Goal: Task Accomplishment & Management: Contribute content

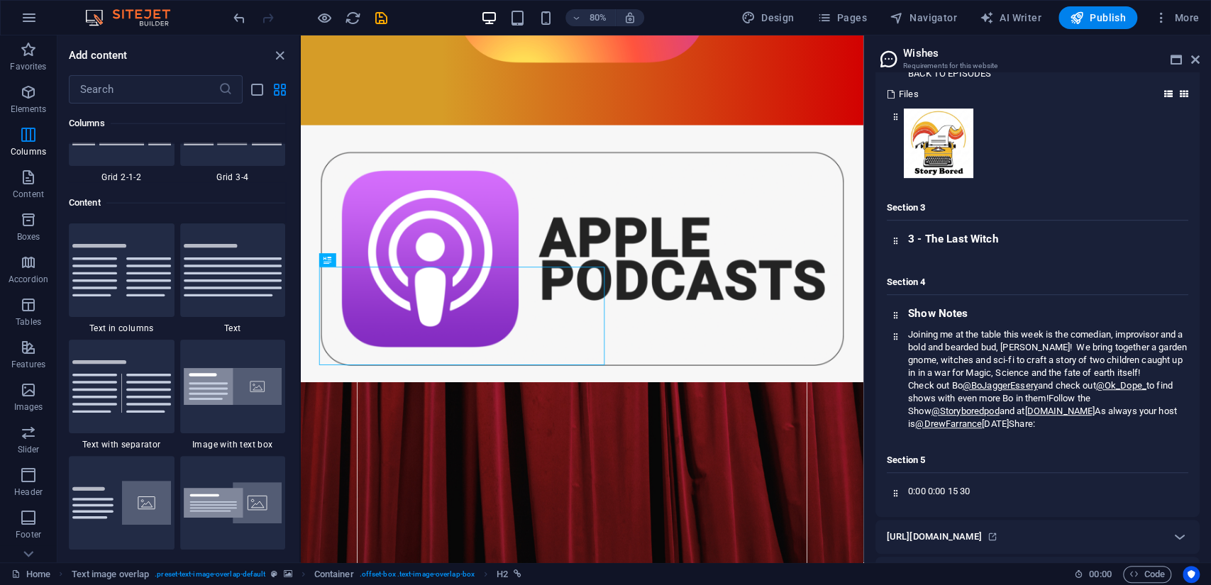
scroll to position [315, 0]
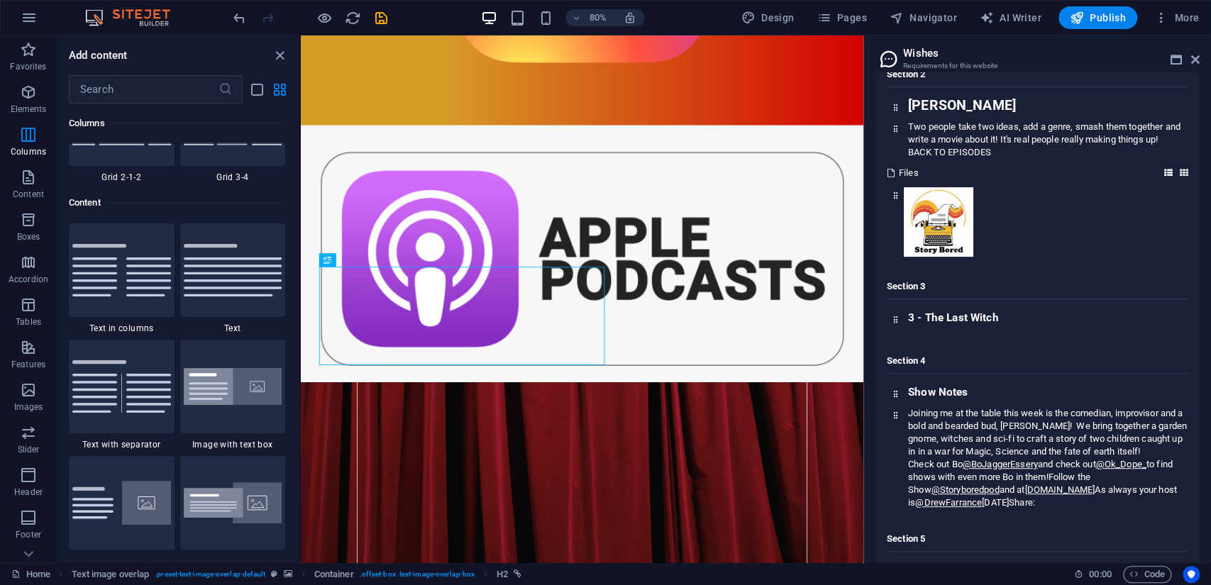
click at [1166, 171] on icon at bounding box center [1168, 173] width 9 height 9
click at [1166, 170] on icon at bounding box center [1168, 173] width 9 height 9
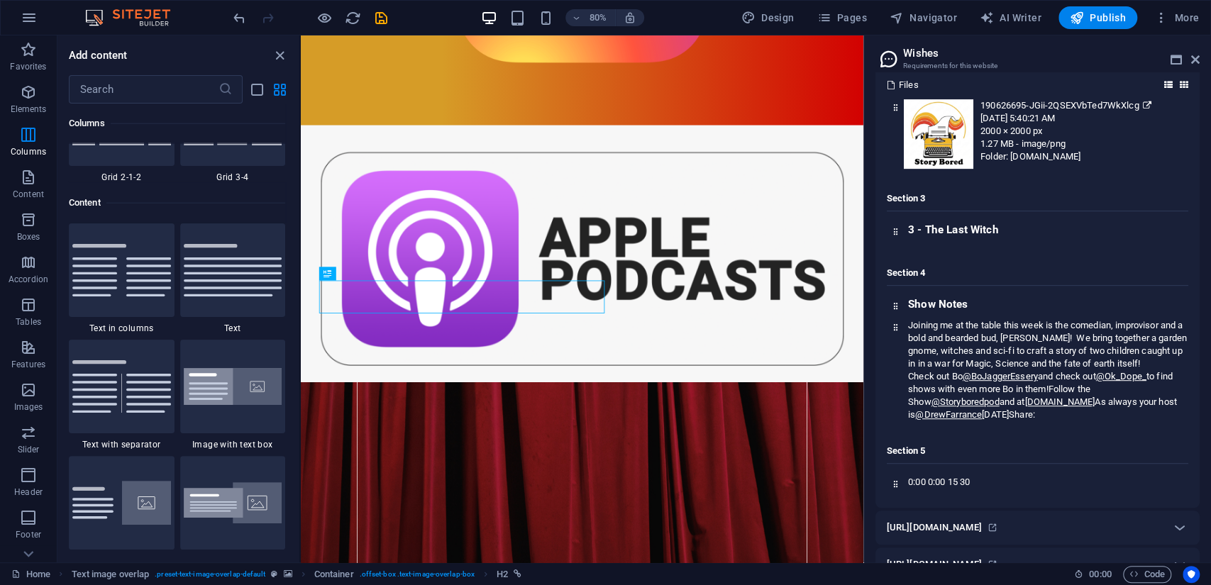
scroll to position [482, 0]
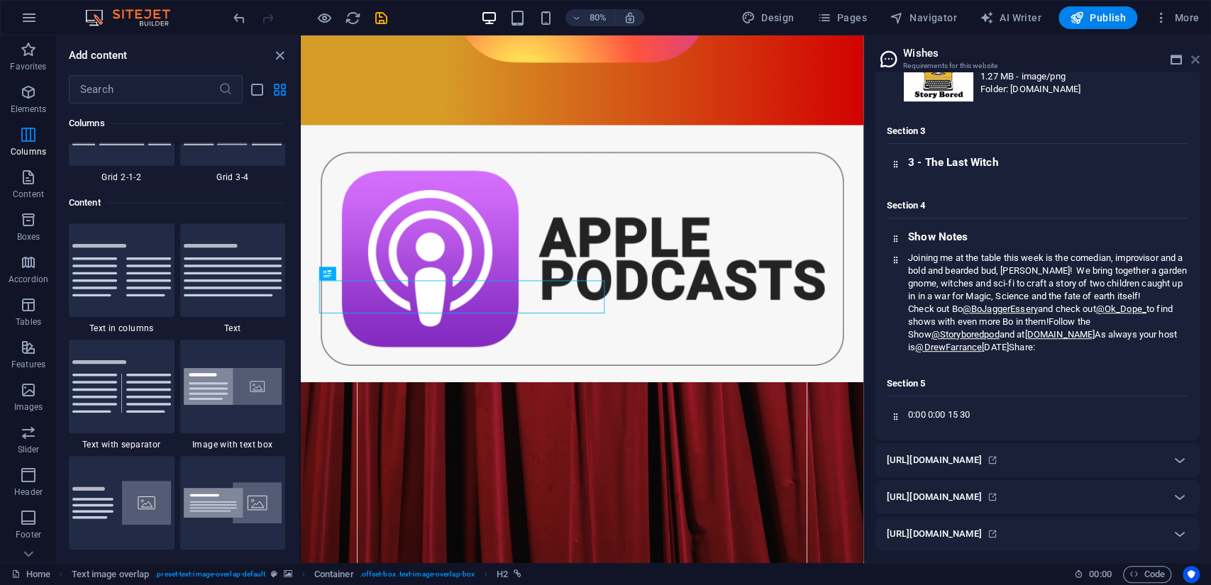
click at [1197, 57] on icon at bounding box center [1195, 59] width 9 height 11
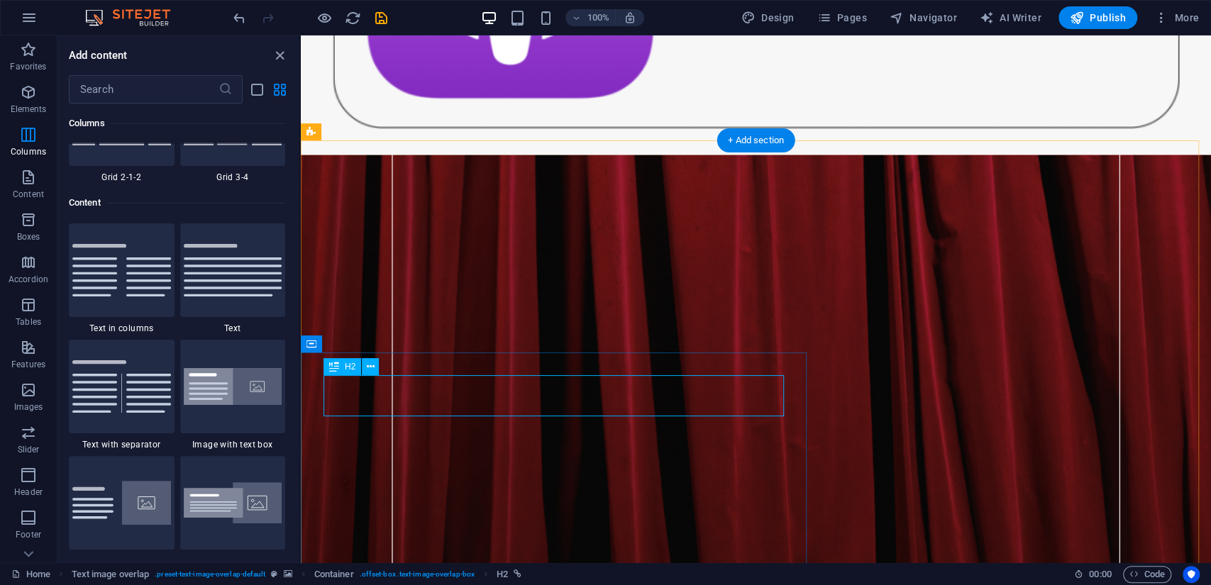
scroll to position [1975, 0]
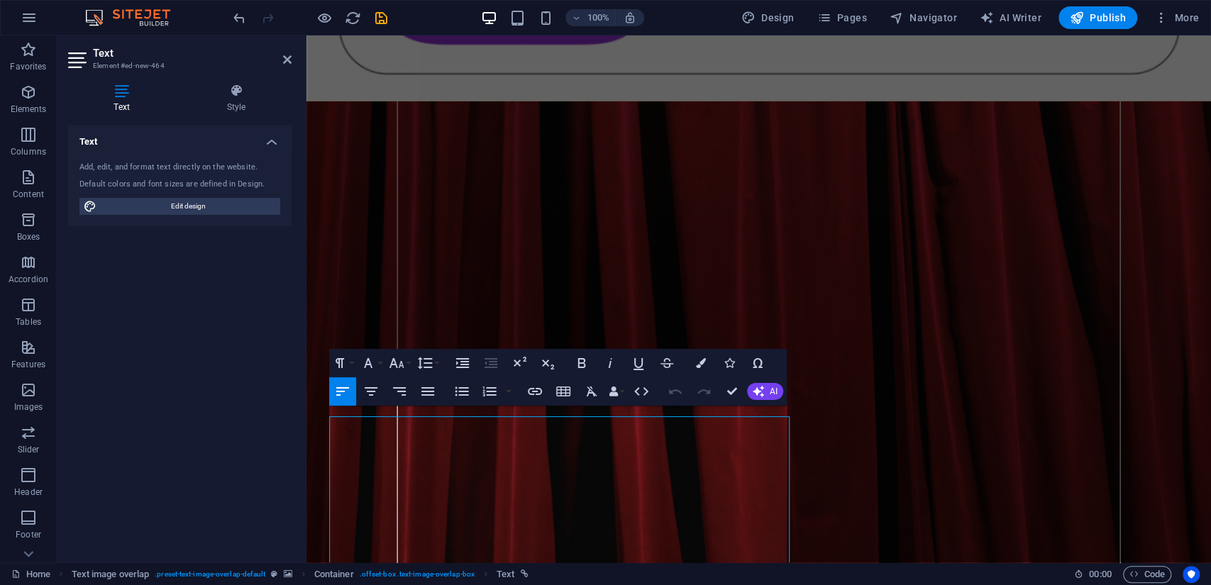
scroll to position [1878, 0]
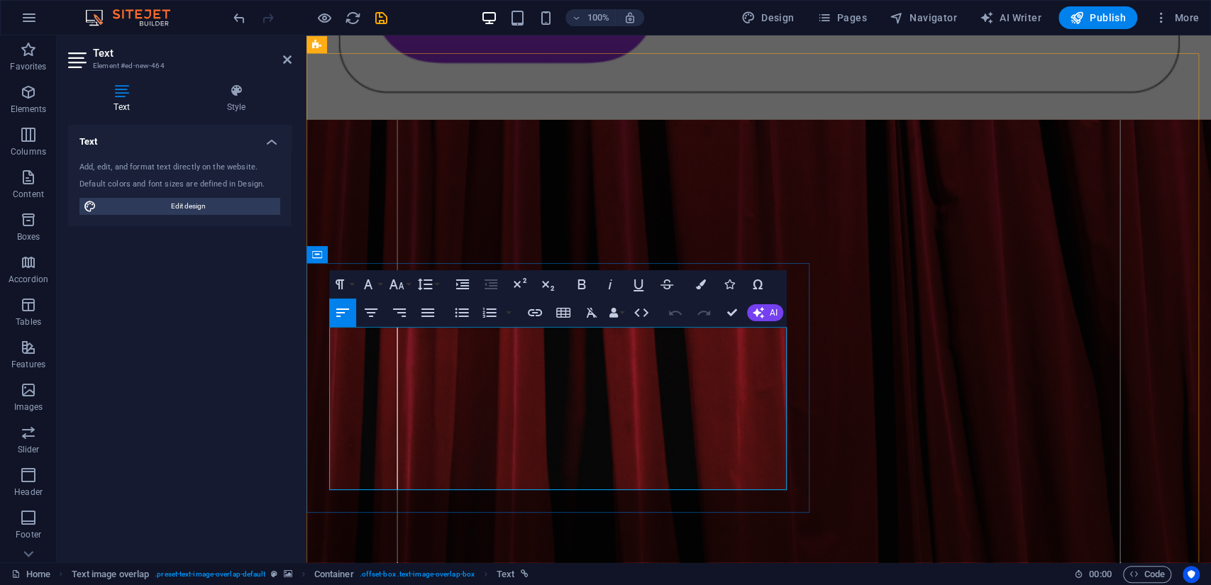
scroll to position [1947, 0]
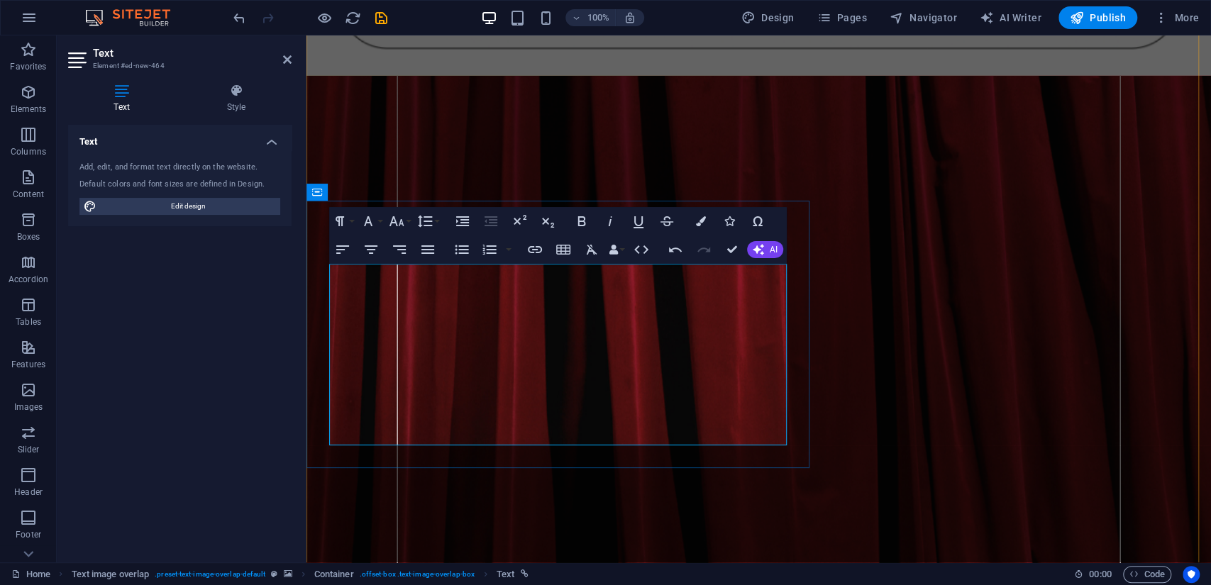
scroll to position [2026, 0]
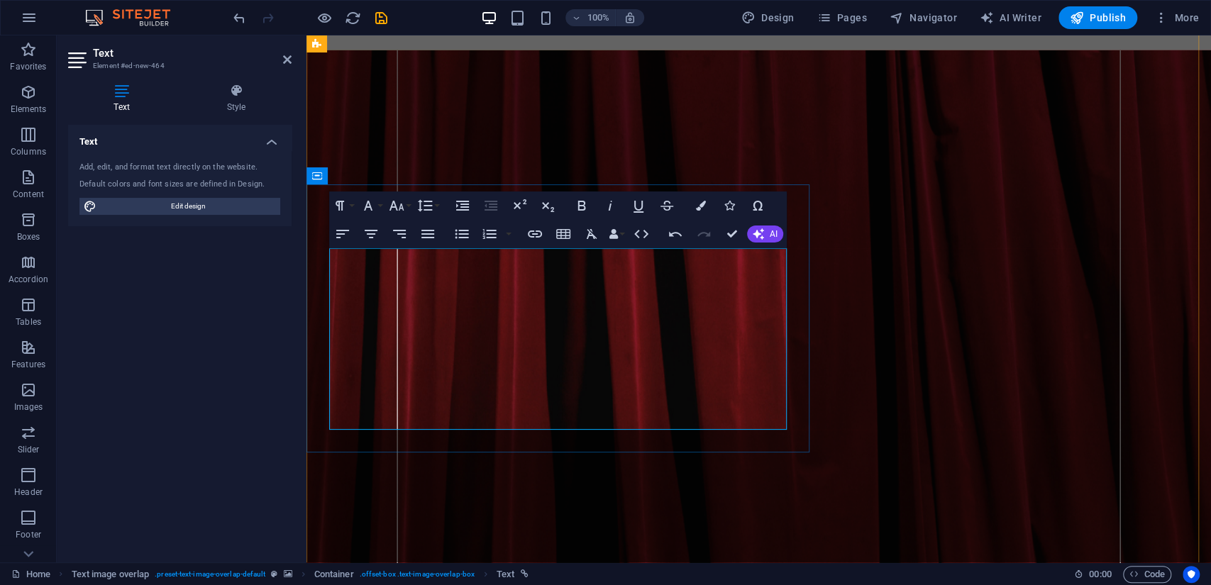
click at [454, 347] on icon "button" at bounding box center [452, 347] width 17 height 17
click at [539, 237] on icon "button" at bounding box center [535, 234] width 14 height 7
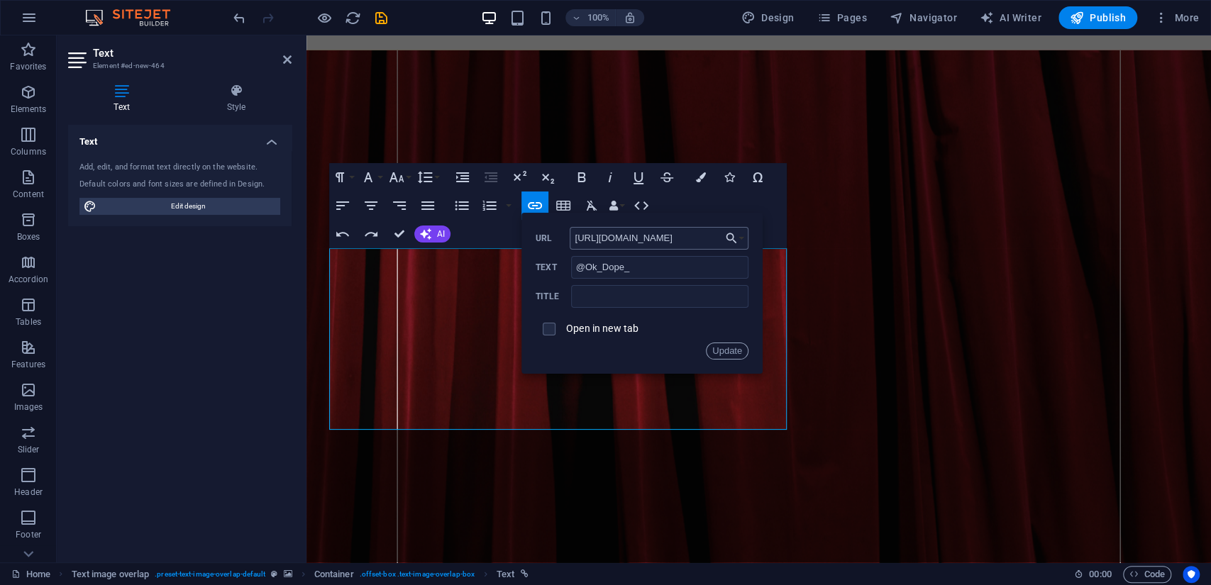
scroll to position [0, 0]
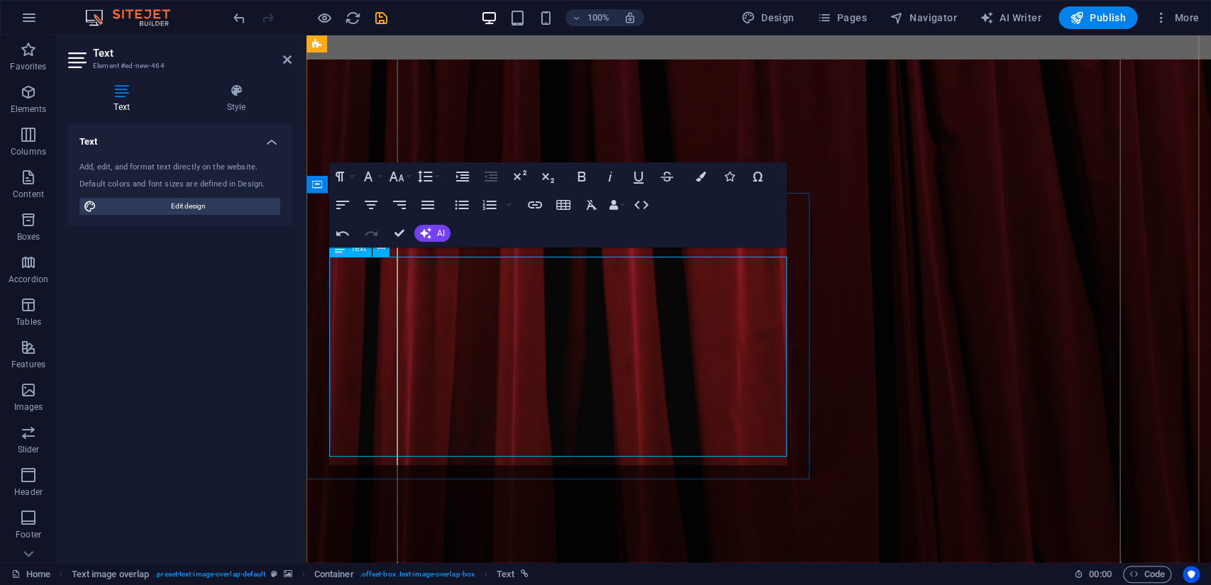
scroll to position [2009, 0]
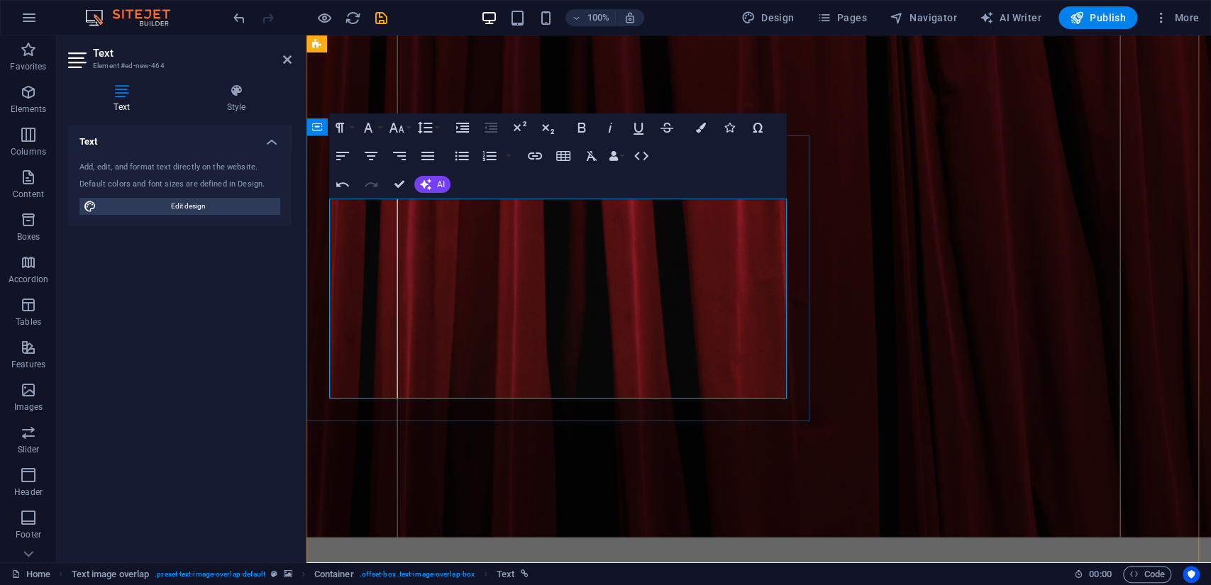
scroll to position [2117, 0]
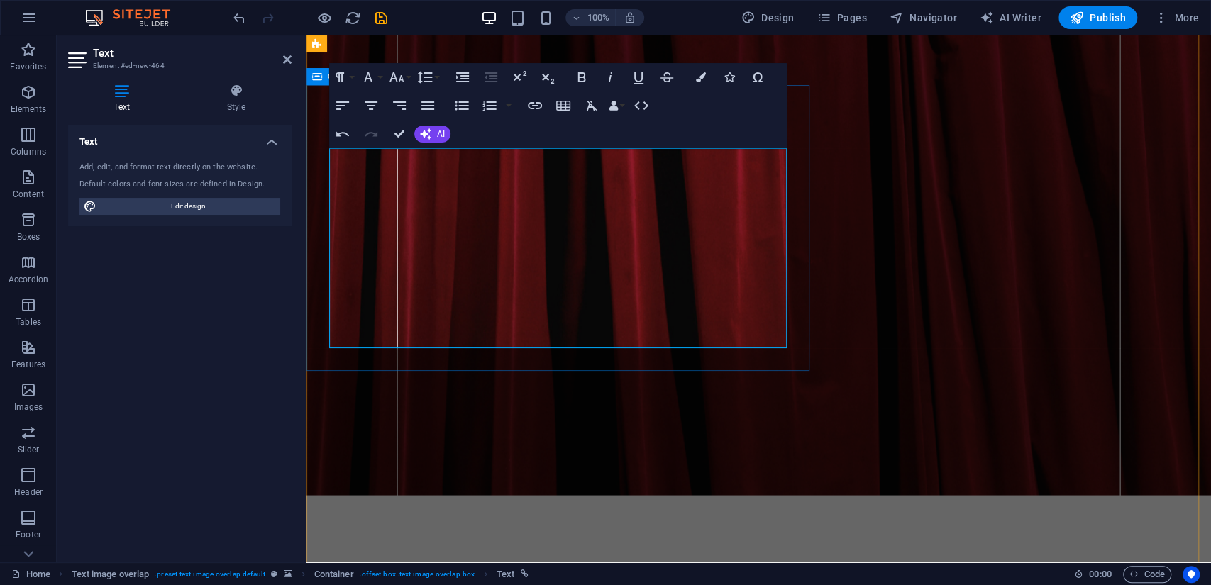
scroll to position [2117, 0]
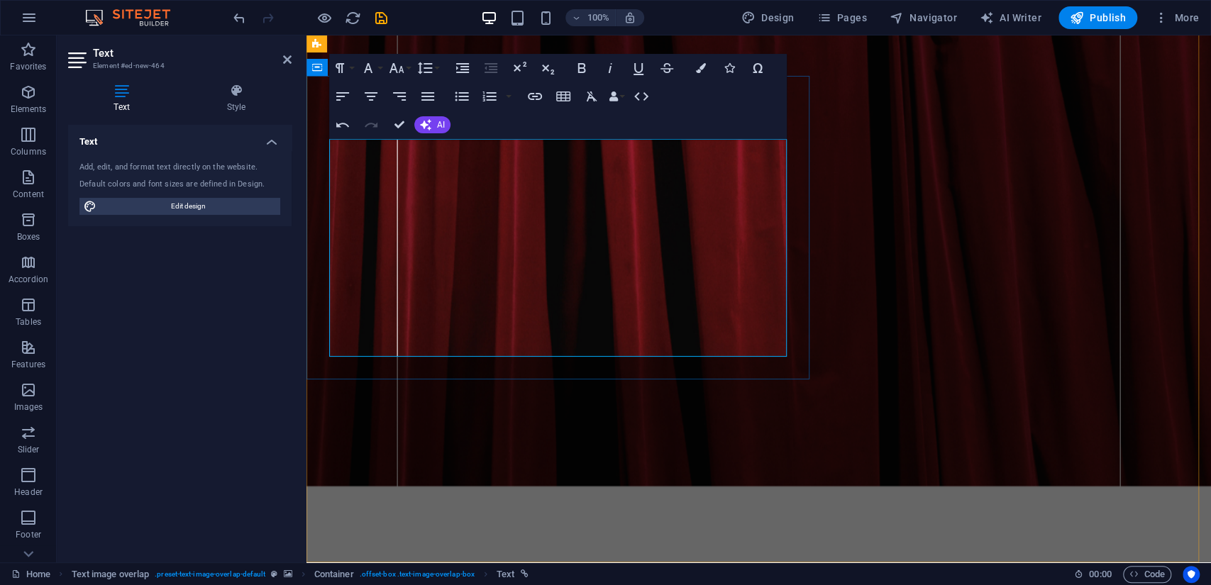
drag, startPoint x: 572, startPoint y: 349, endPoint x: 662, endPoint y: 349, distance: 90.1
drag, startPoint x: 542, startPoint y: 345, endPoint x: 679, endPoint y: 352, distance: 137.1
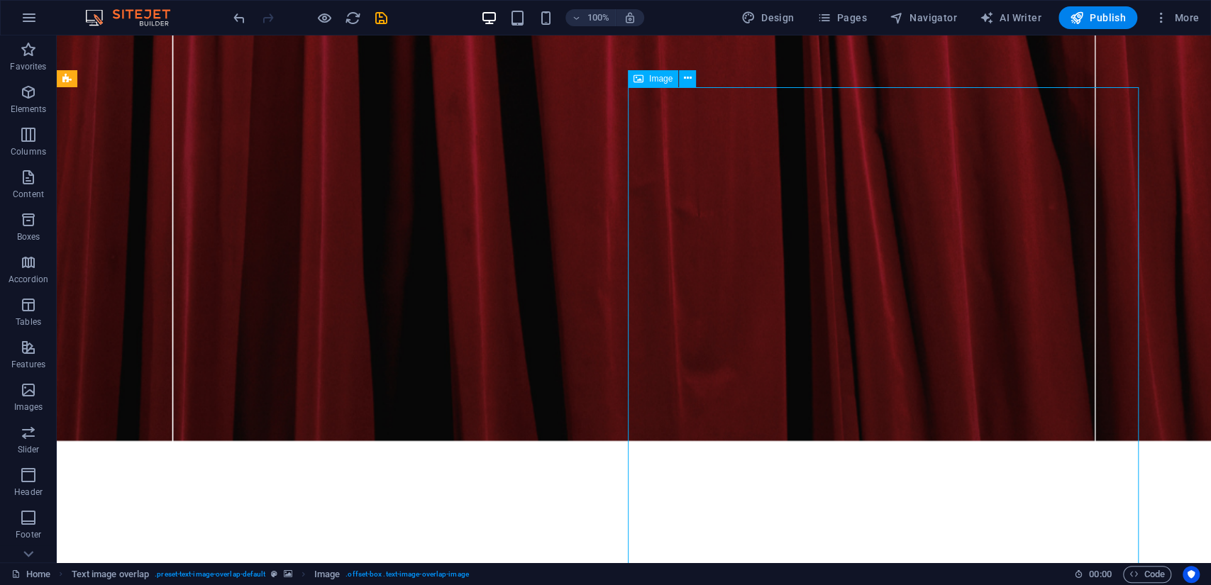
select select "%"
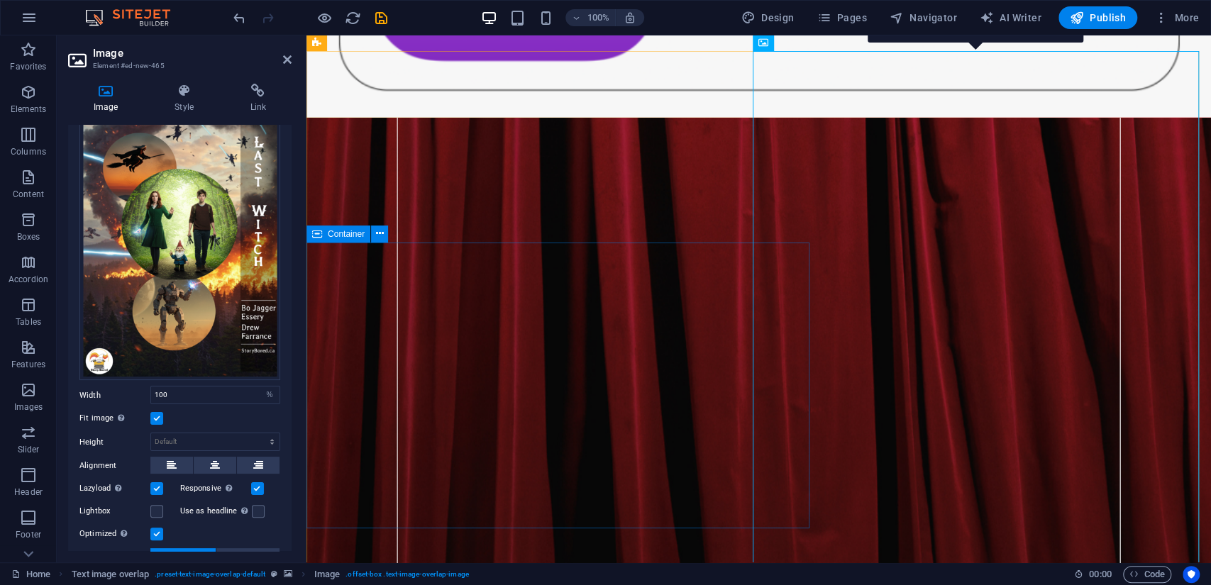
scroll to position [2038, 0]
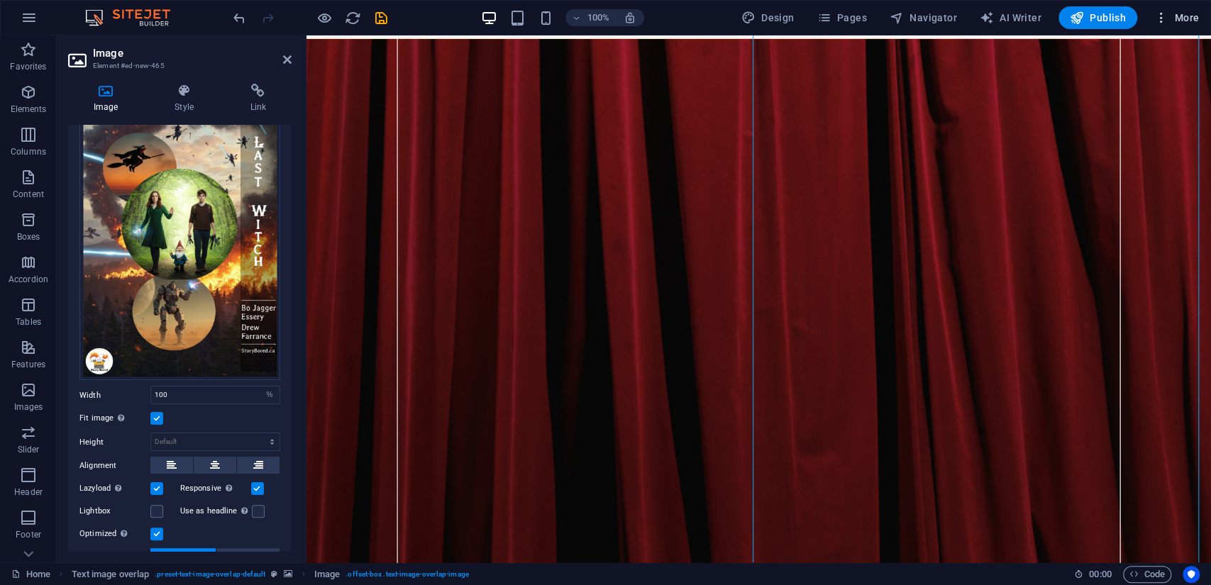
click at [1195, 16] on span "More" at bounding box center [1176, 18] width 45 height 14
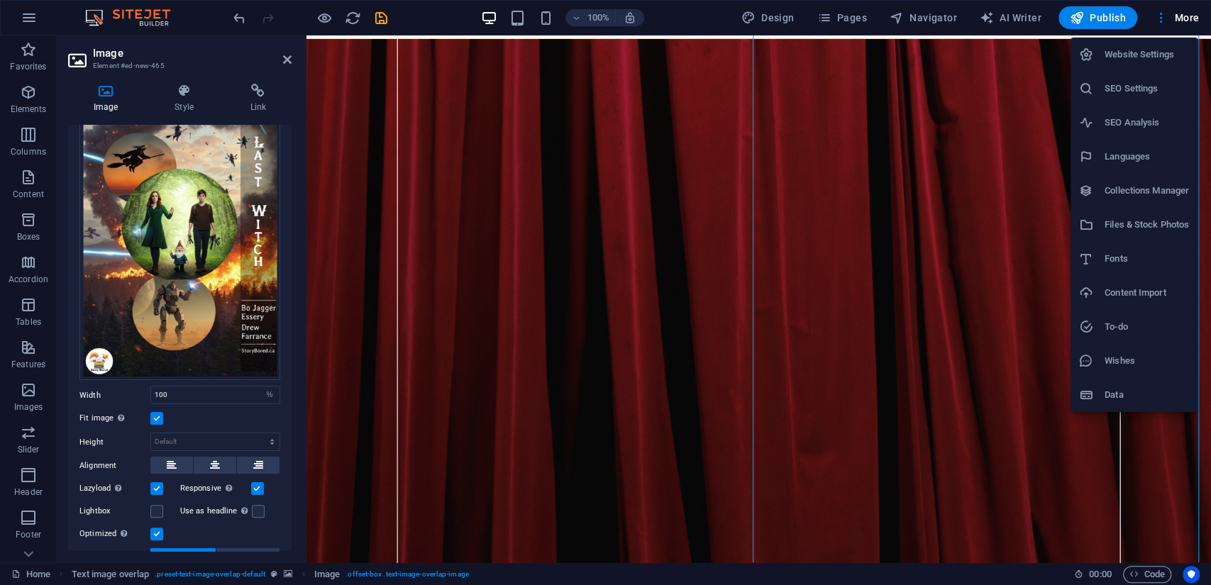
click at [1130, 358] on h6 "Wishes" at bounding box center [1147, 361] width 84 height 17
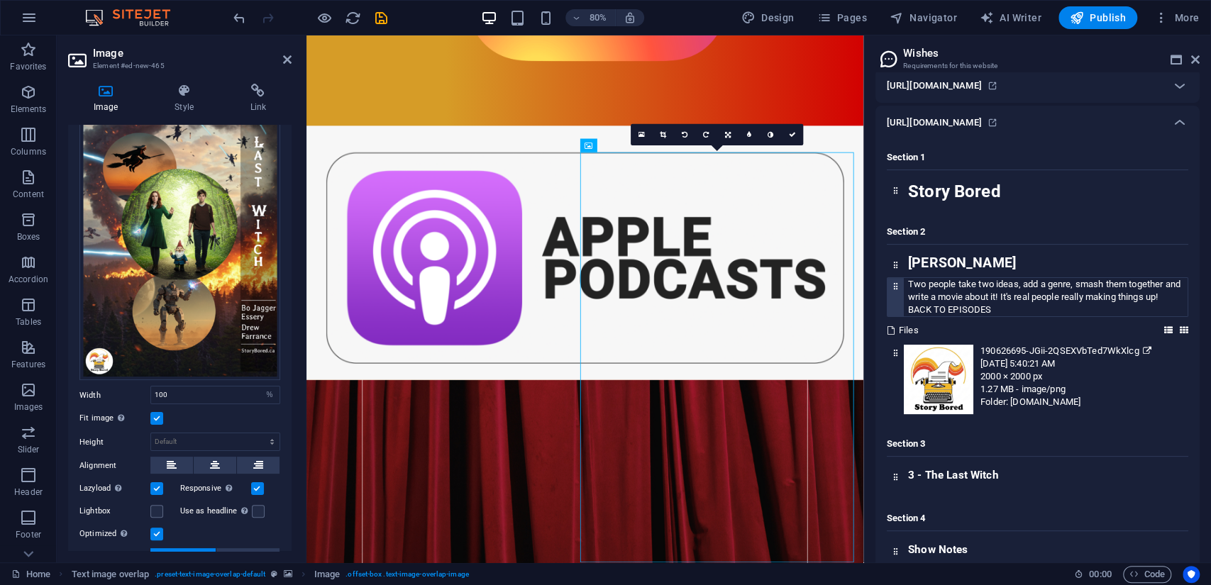
scroll to position [315, 0]
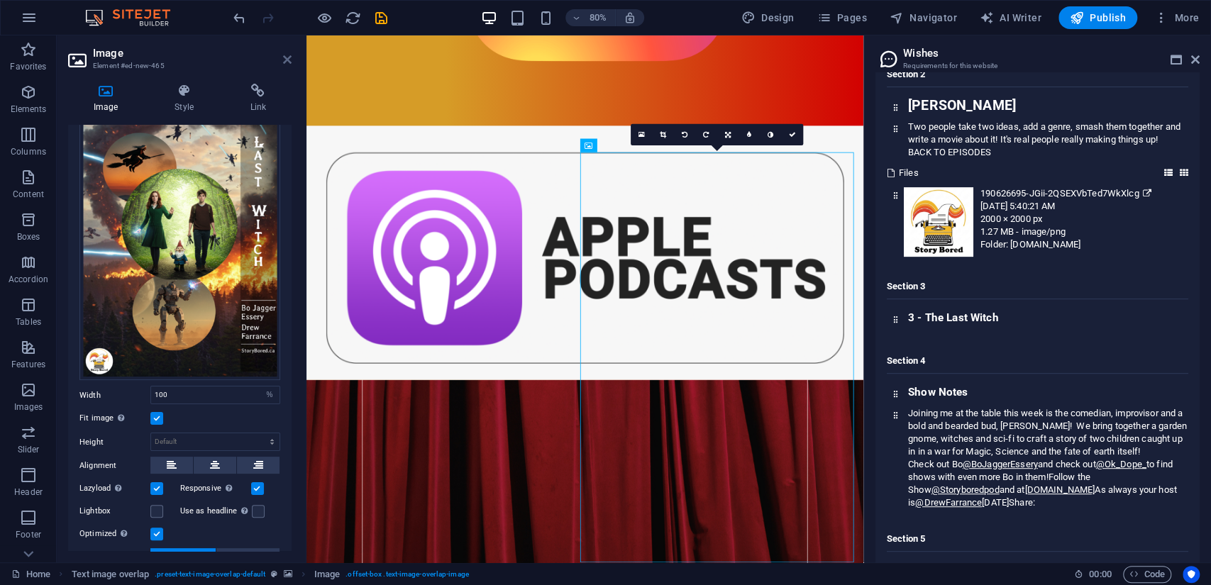
click at [290, 57] on icon at bounding box center [287, 59] width 9 height 11
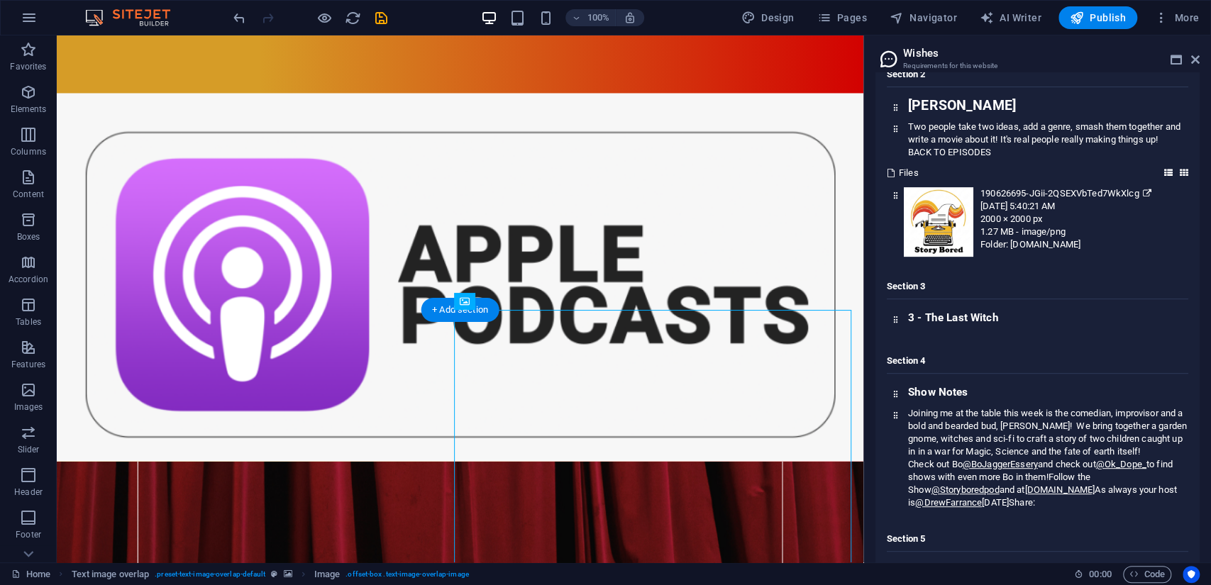
scroll to position [1673, 0]
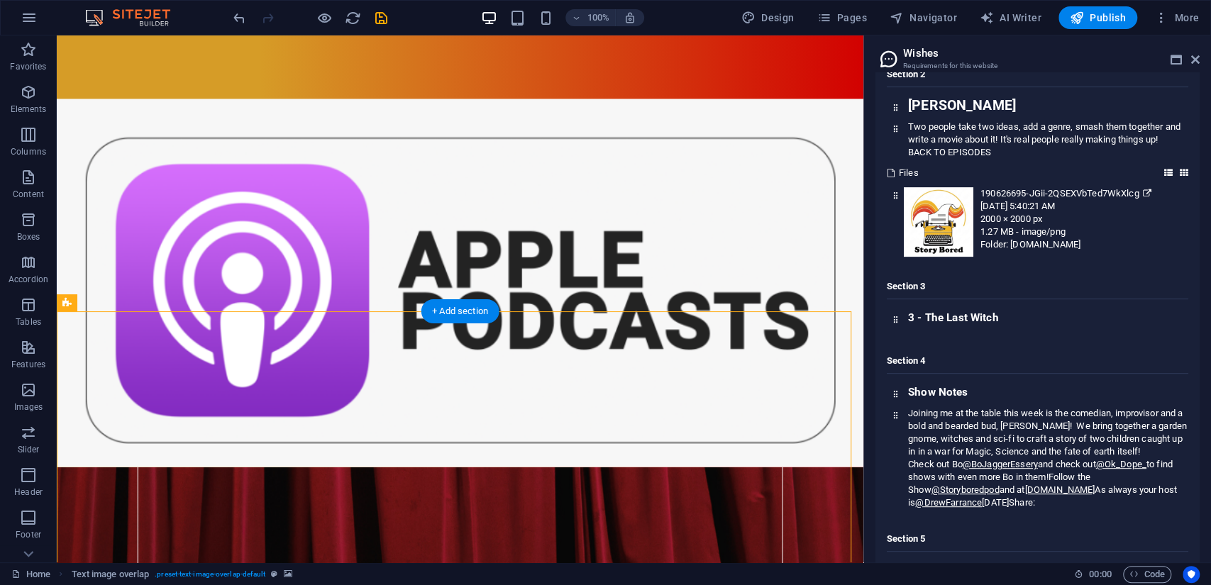
scroll to position [1594, 0]
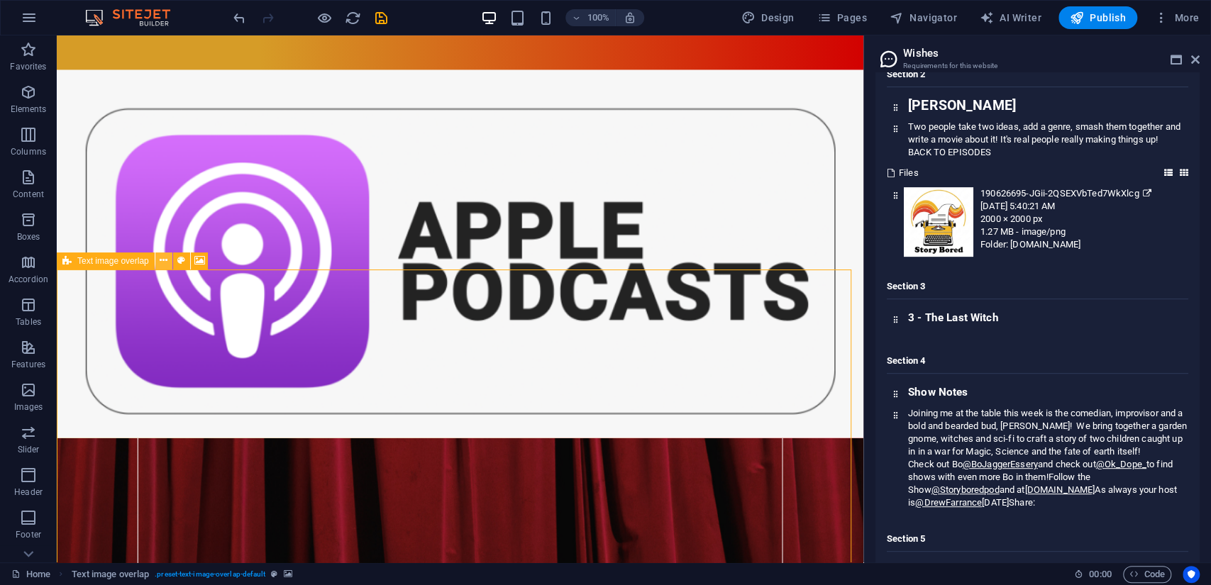
click at [165, 260] on icon at bounding box center [164, 260] width 8 height 15
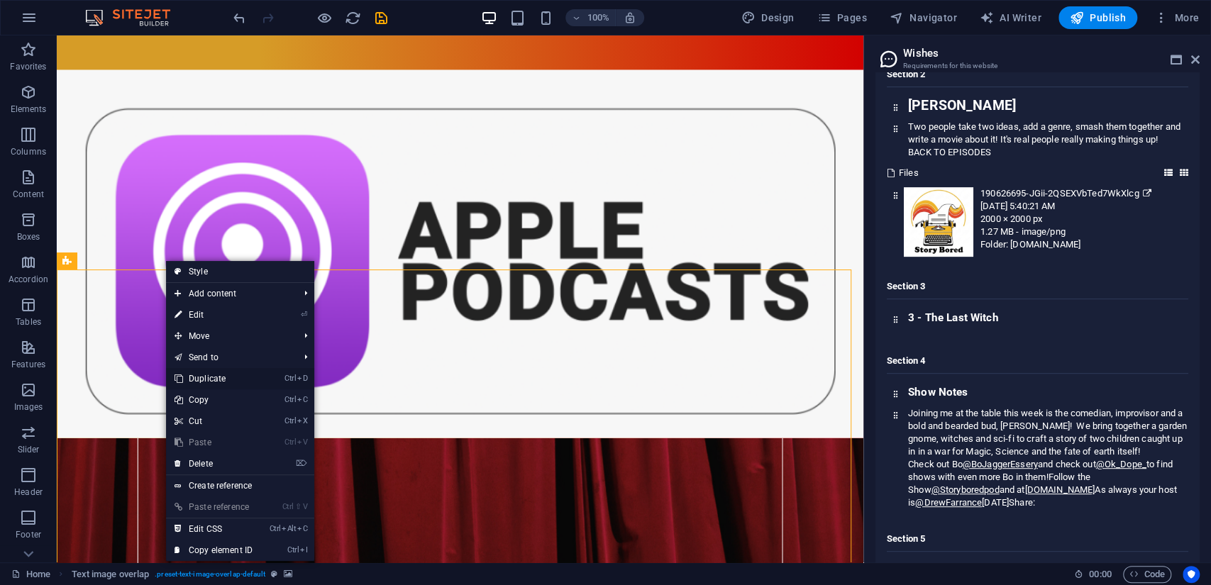
click at [218, 375] on link "Ctrl D Duplicate" at bounding box center [213, 378] width 95 height 21
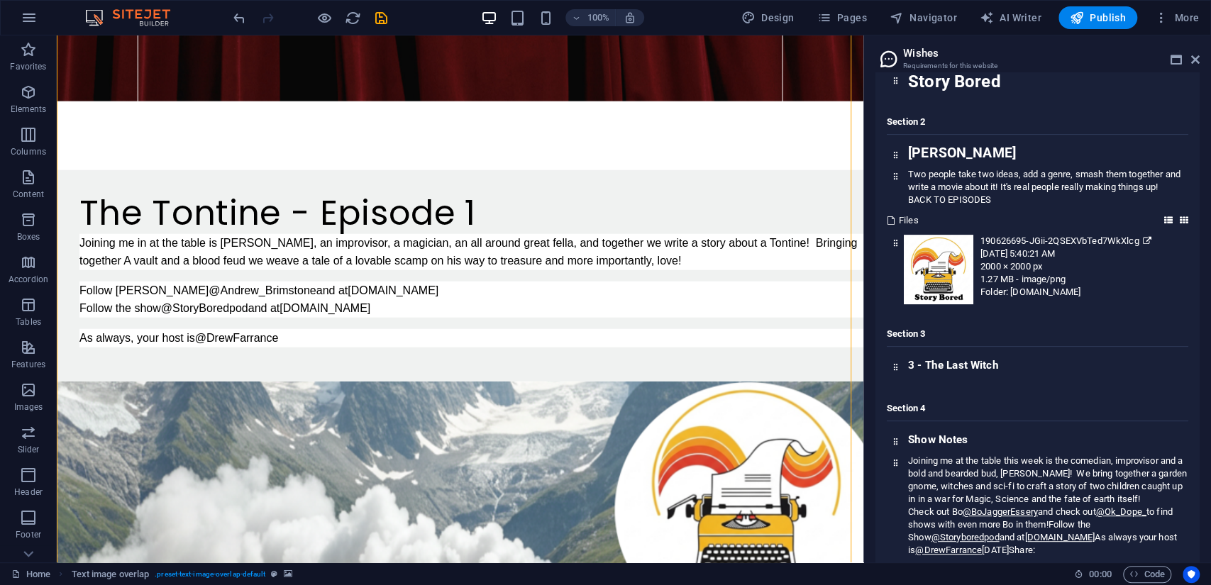
scroll to position [245, 0]
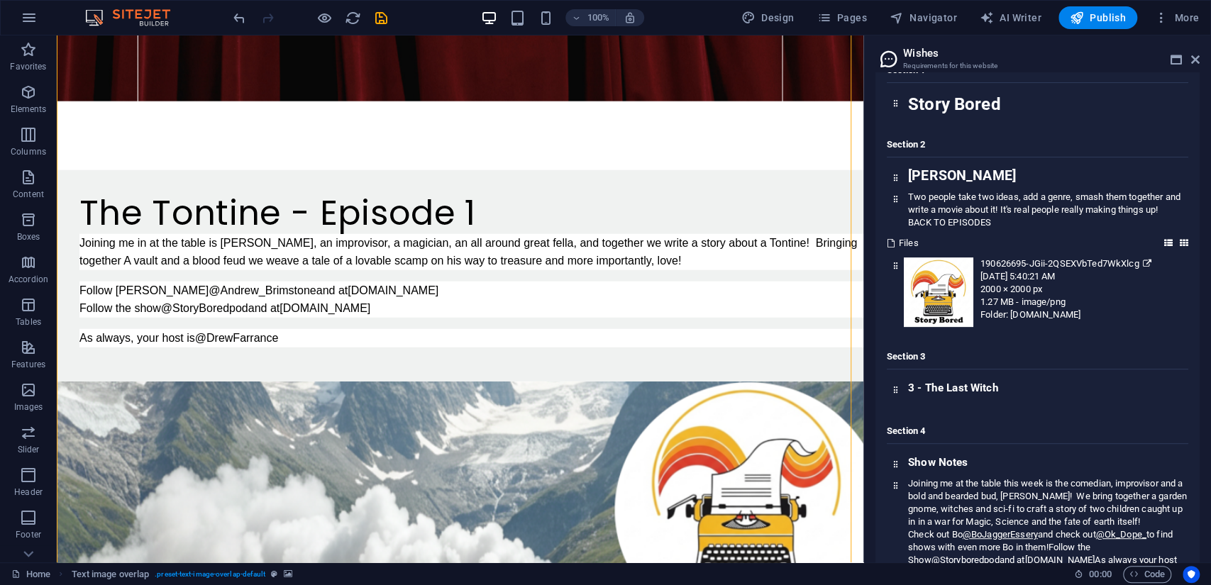
click at [1184, 241] on icon at bounding box center [1184, 243] width 9 height 9
click at [1164, 241] on icon at bounding box center [1168, 243] width 9 height 9
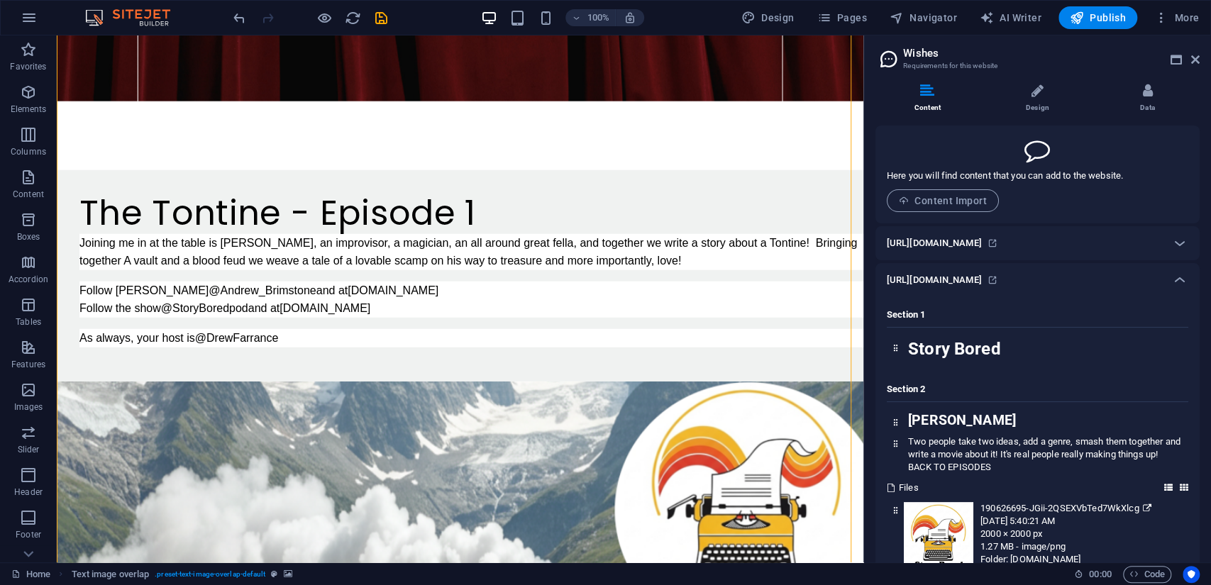
scroll to position [0, 0]
click at [1024, 100] on li "Design" at bounding box center [1041, 99] width 110 height 31
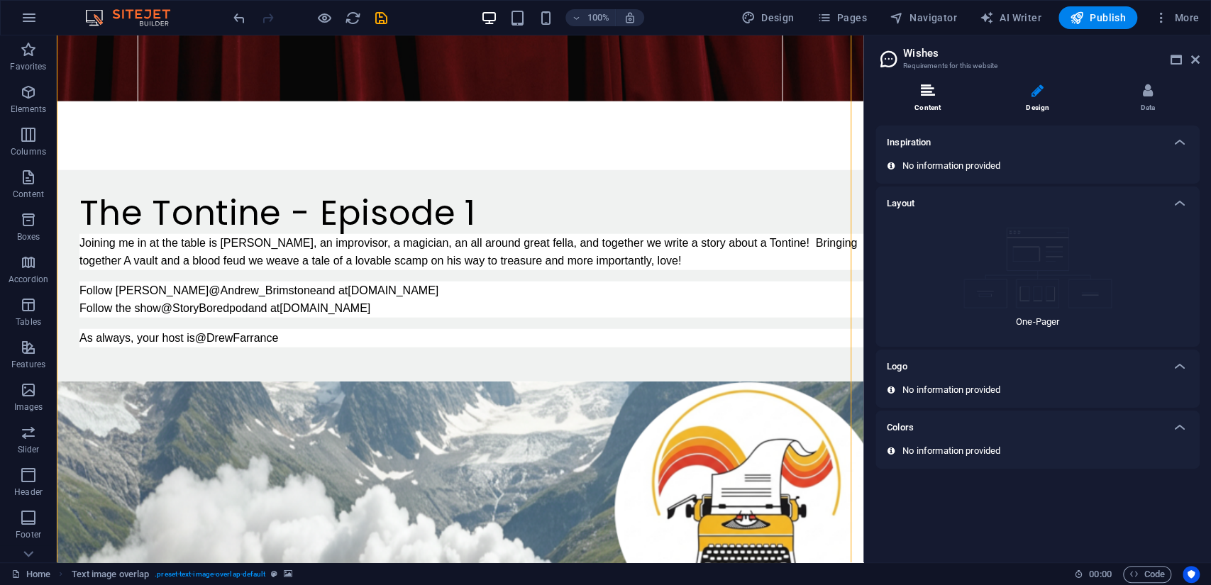
click at [925, 91] on icon at bounding box center [927, 91] width 14 height 14
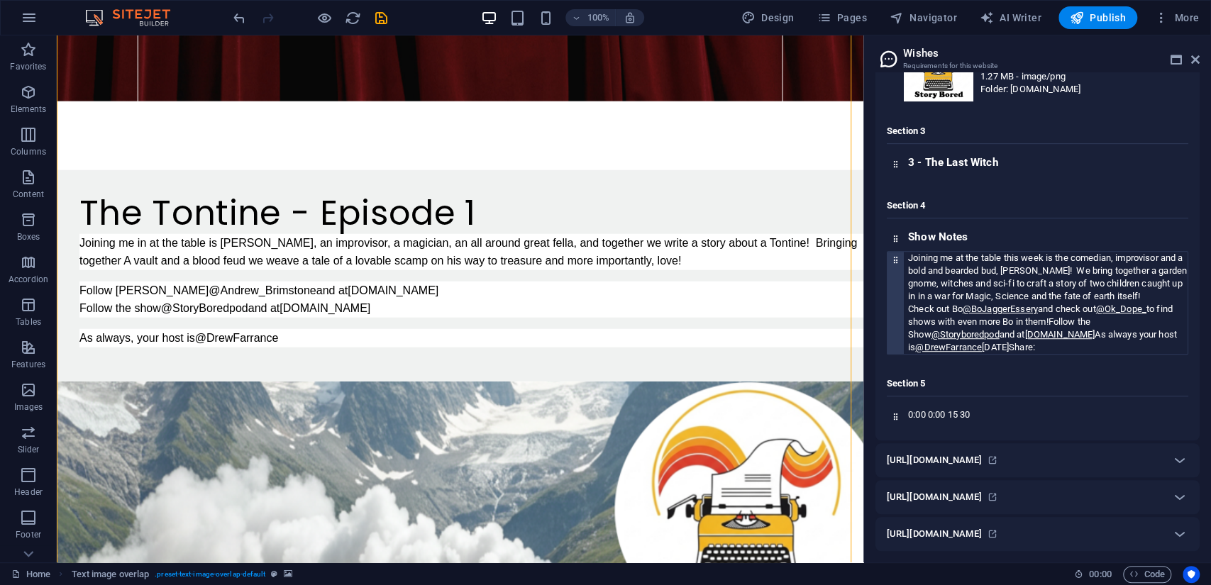
scroll to position [482, 0]
click at [1180, 456] on icon at bounding box center [1179, 460] width 17 height 17
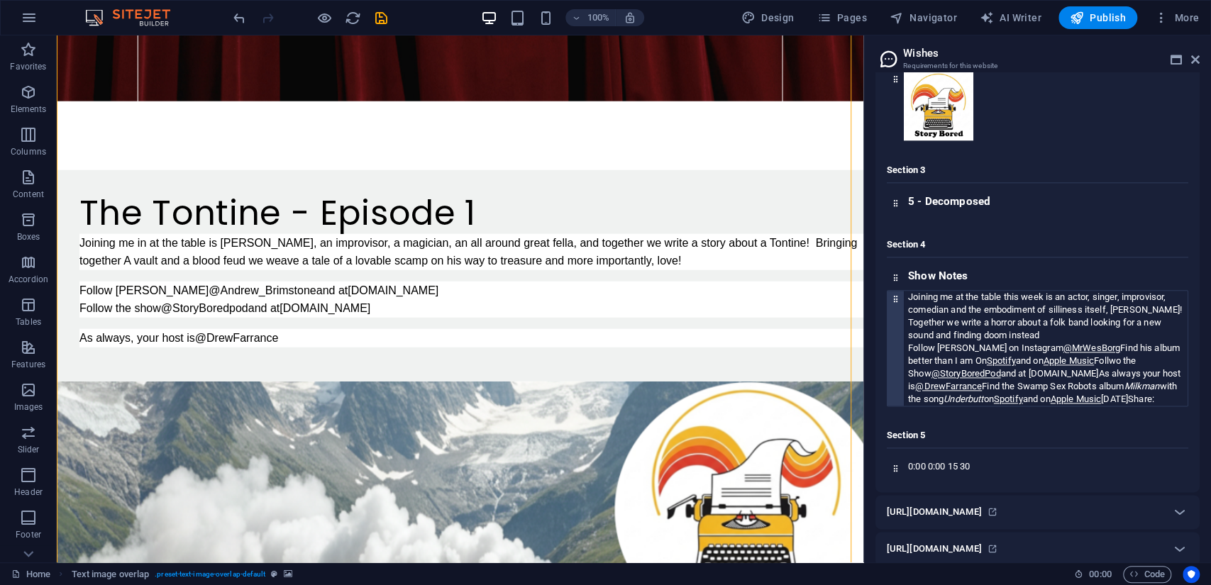
scroll to position [1119, 0]
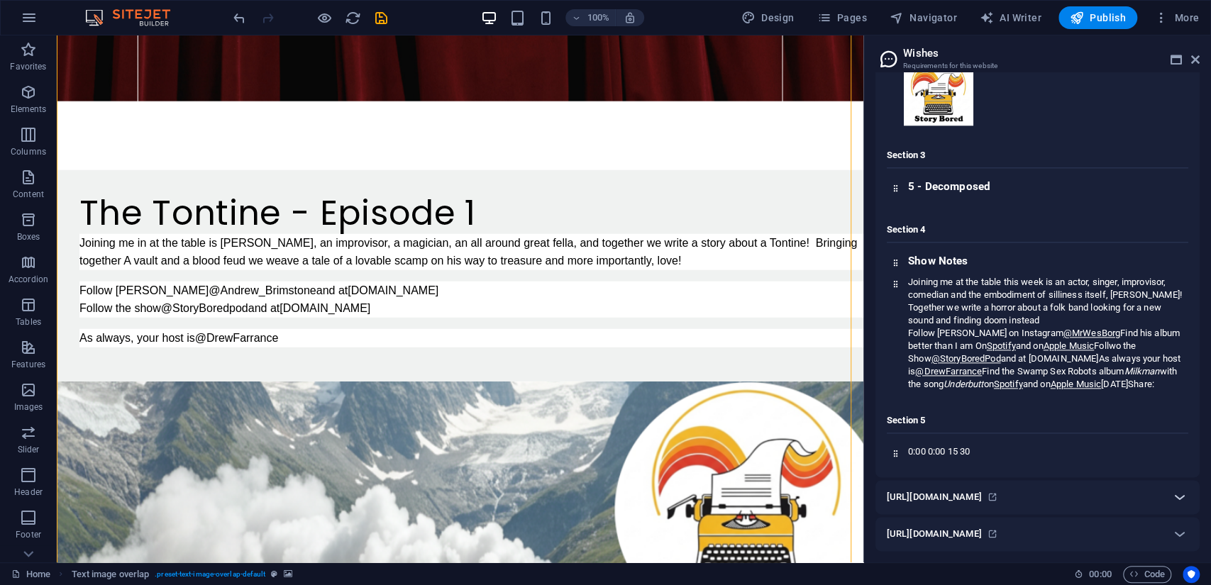
click at [1174, 496] on icon at bounding box center [1179, 497] width 17 height 17
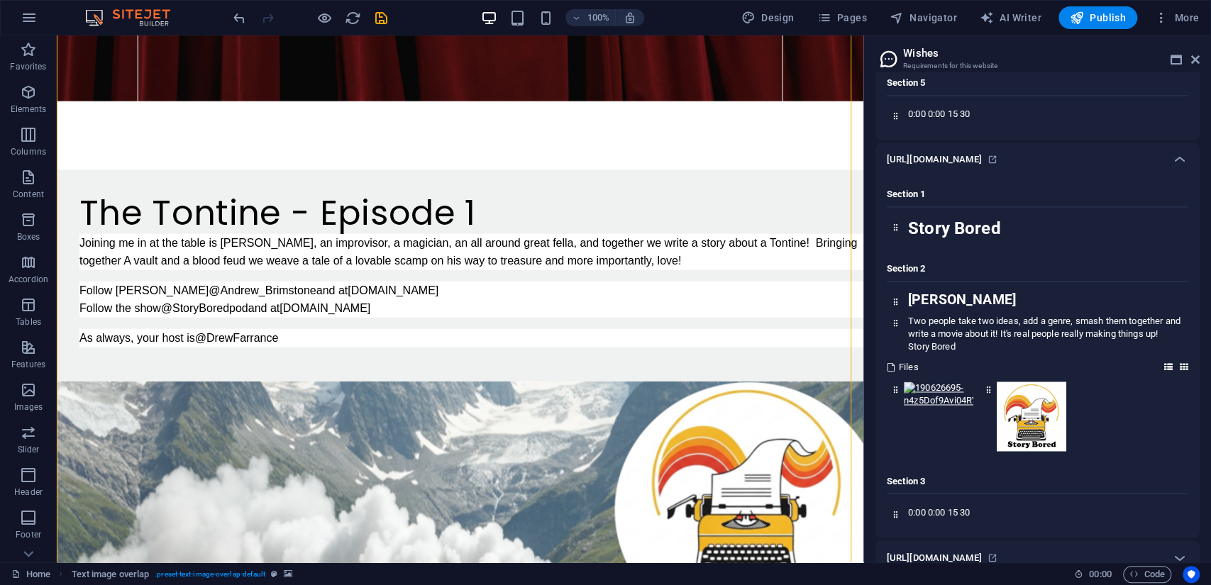
scroll to position [1479, 0]
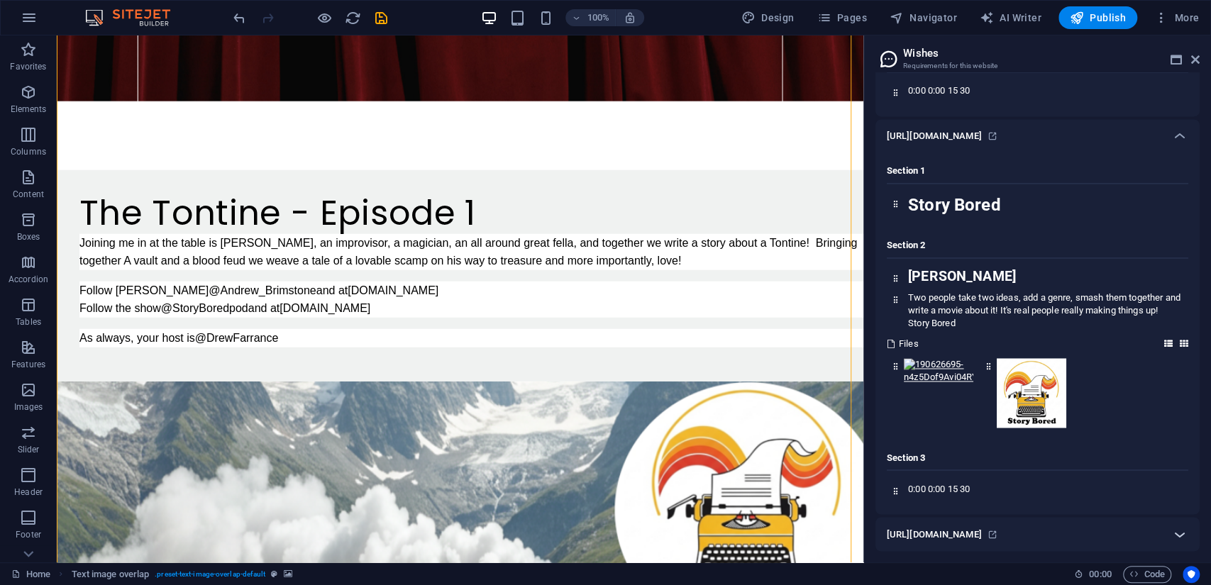
click at [1179, 529] on icon at bounding box center [1179, 534] width 17 height 17
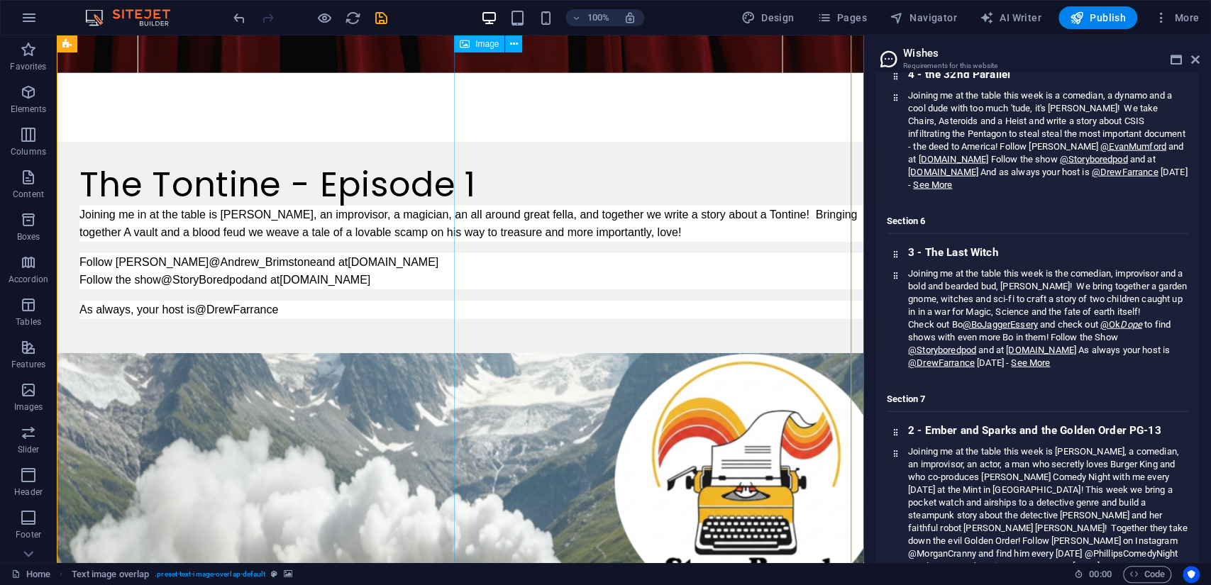
scroll to position [2493, 0]
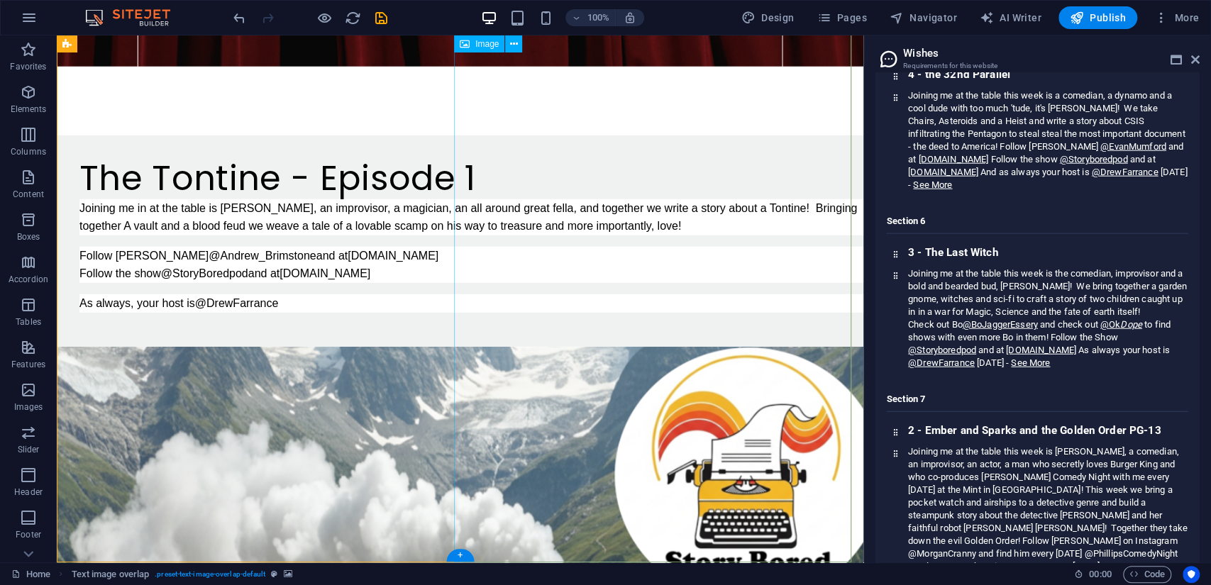
select select "%"
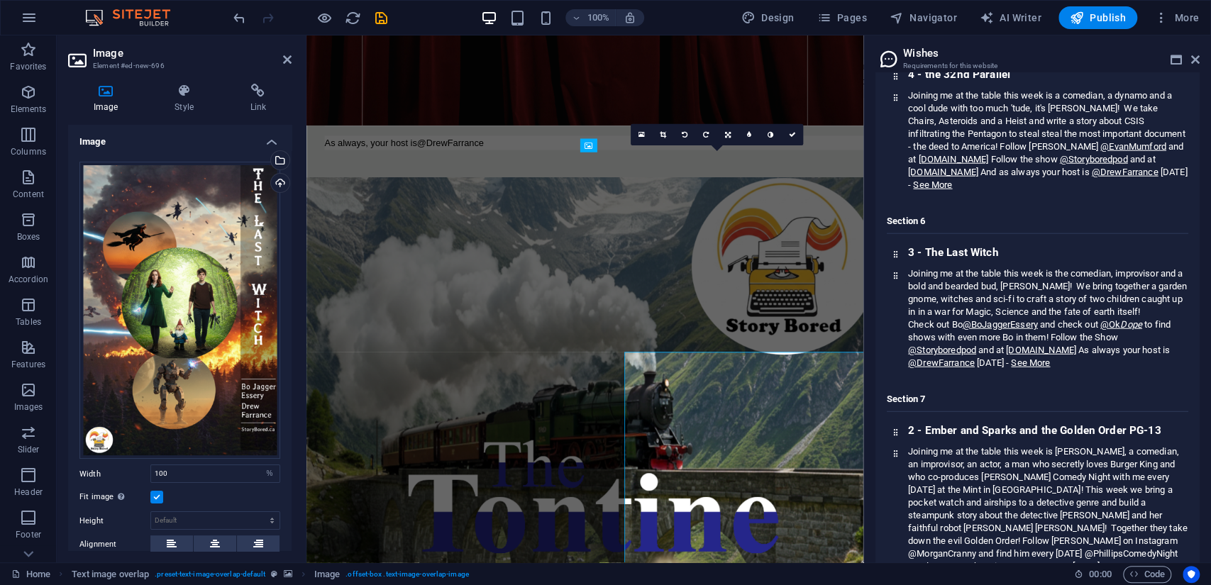
scroll to position [2028, 0]
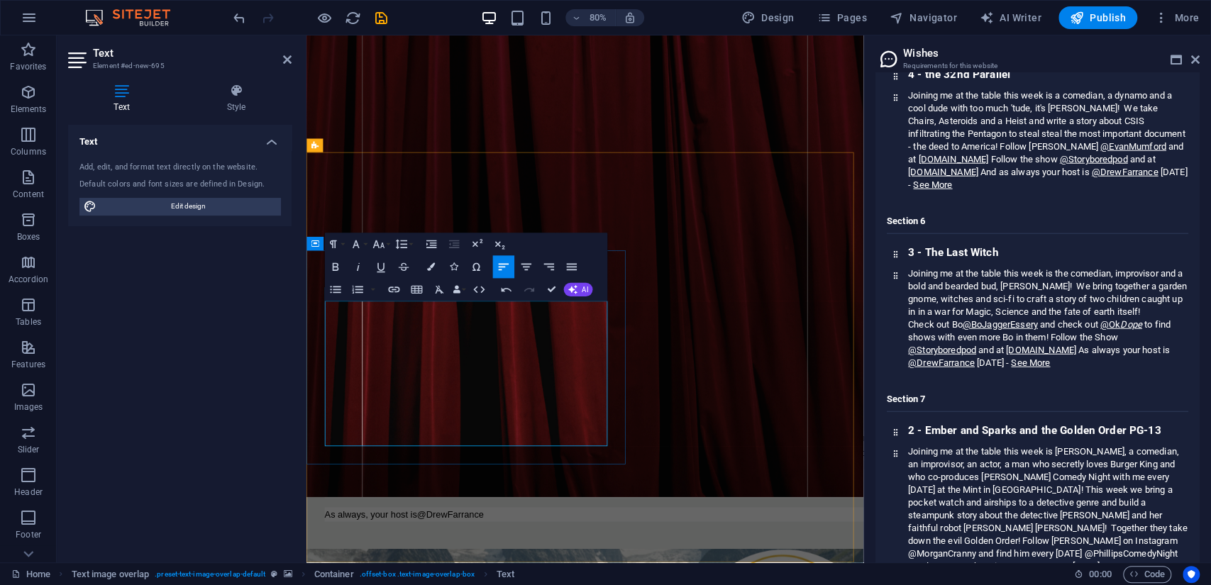
drag, startPoint x: 640, startPoint y: 487, endPoint x: 660, endPoint y: 482, distance: 20.5
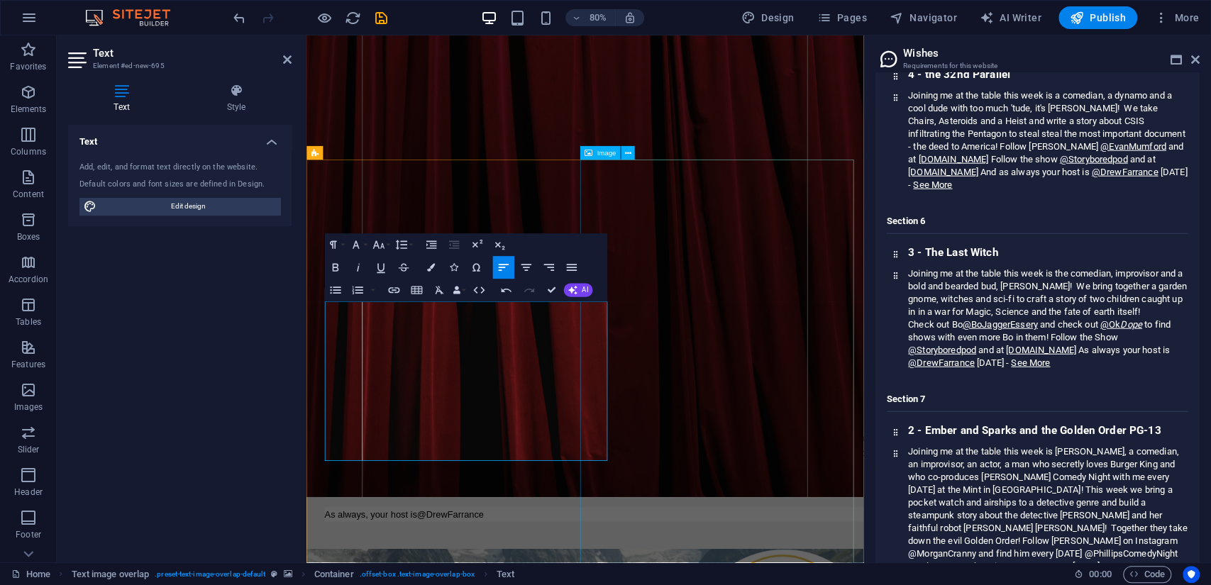
scroll to position [2019, 0]
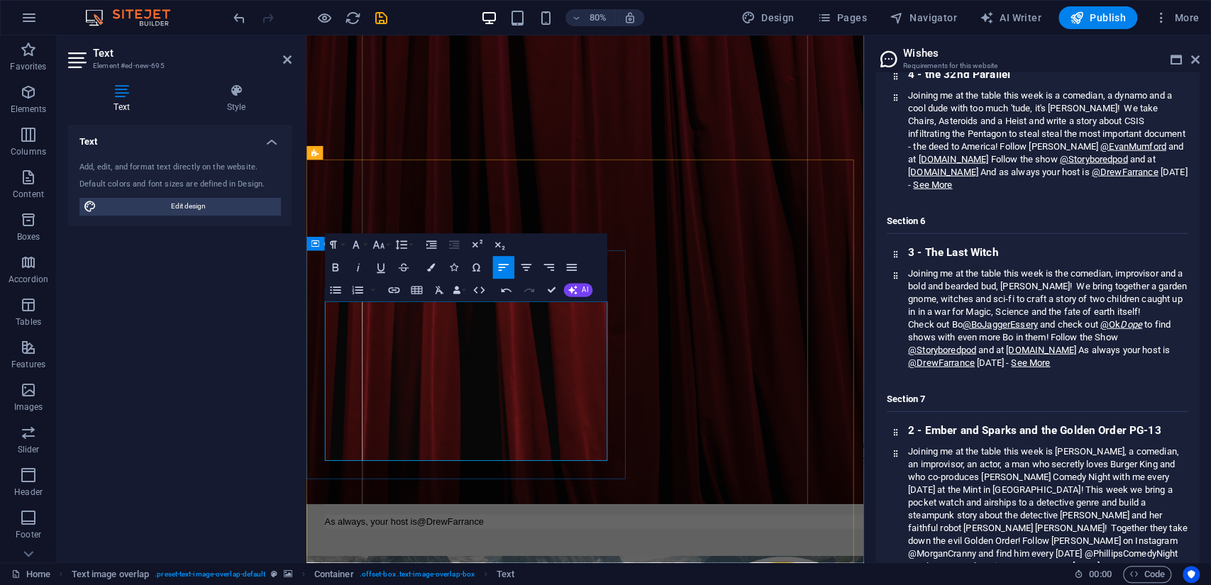
drag, startPoint x: 577, startPoint y: 539, endPoint x: 592, endPoint y: 577, distance: 41.1
click at [391, 292] on icon "button" at bounding box center [393, 289] width 13 height 13
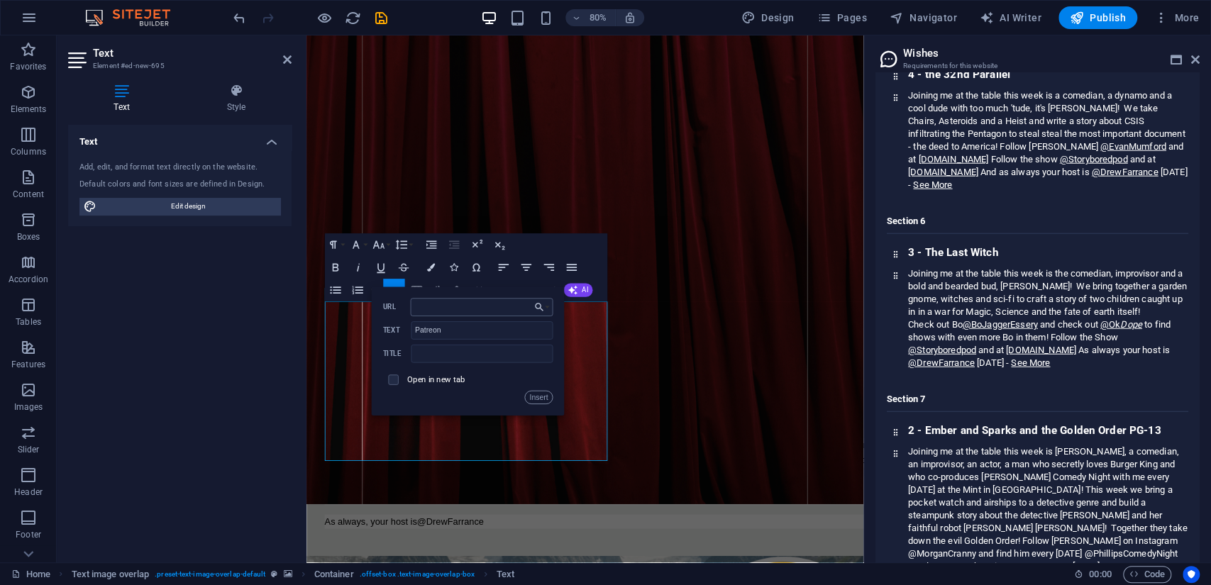
type input "[URL][DOMAIN_NAME]"
click at [545, 398] on button "Insert" at bounding box center [538, 397] width 28 height 13
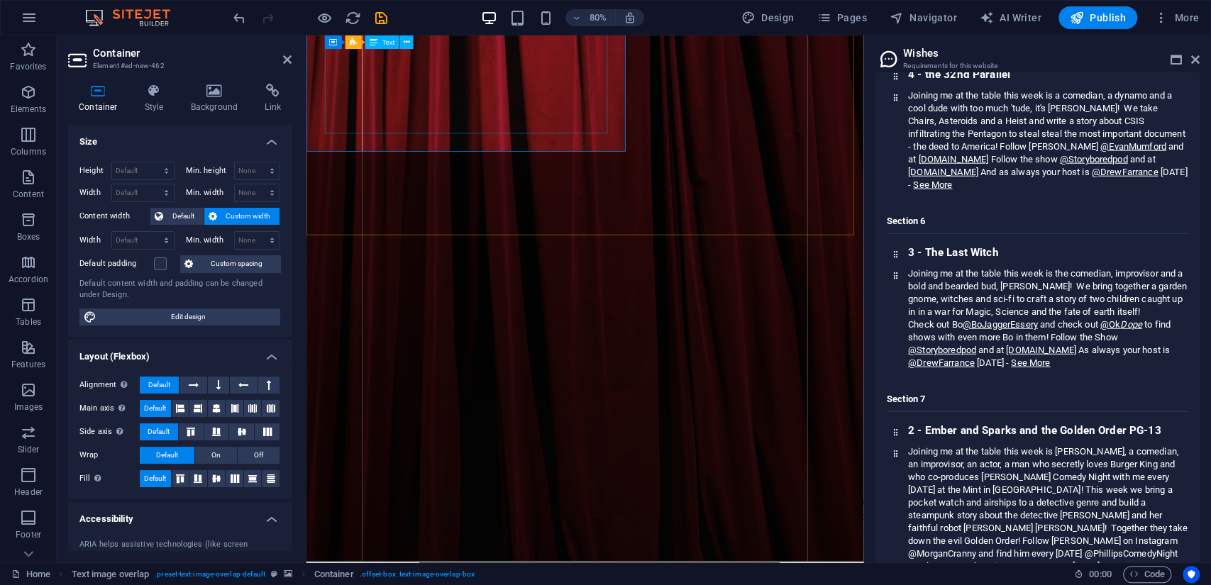
scroll to position [1870, 0]
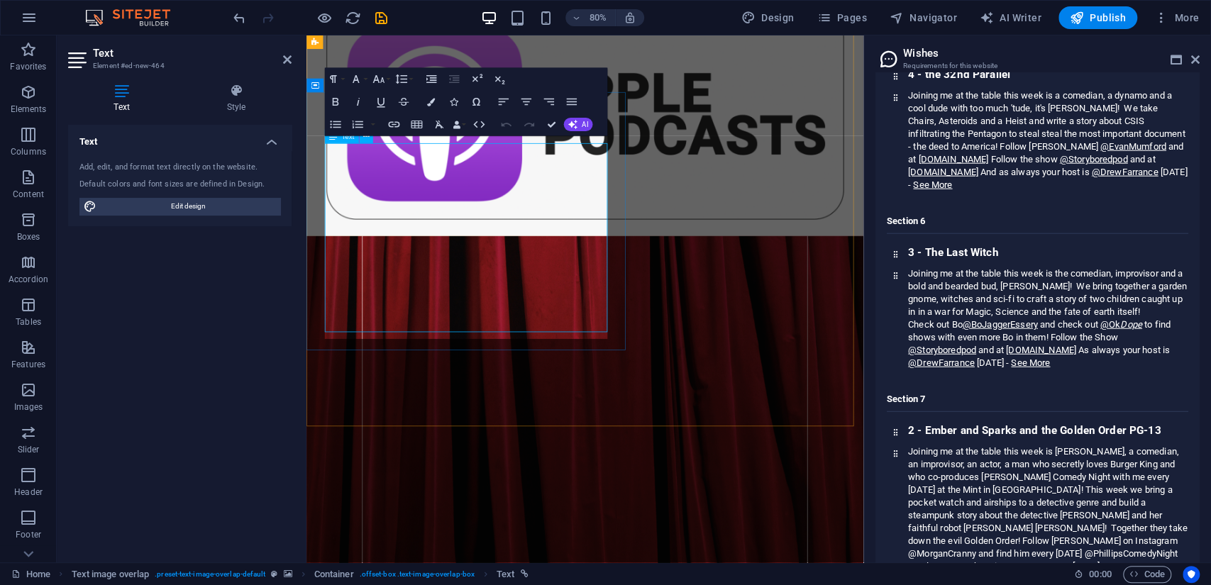
scroll to position [1686, 0]
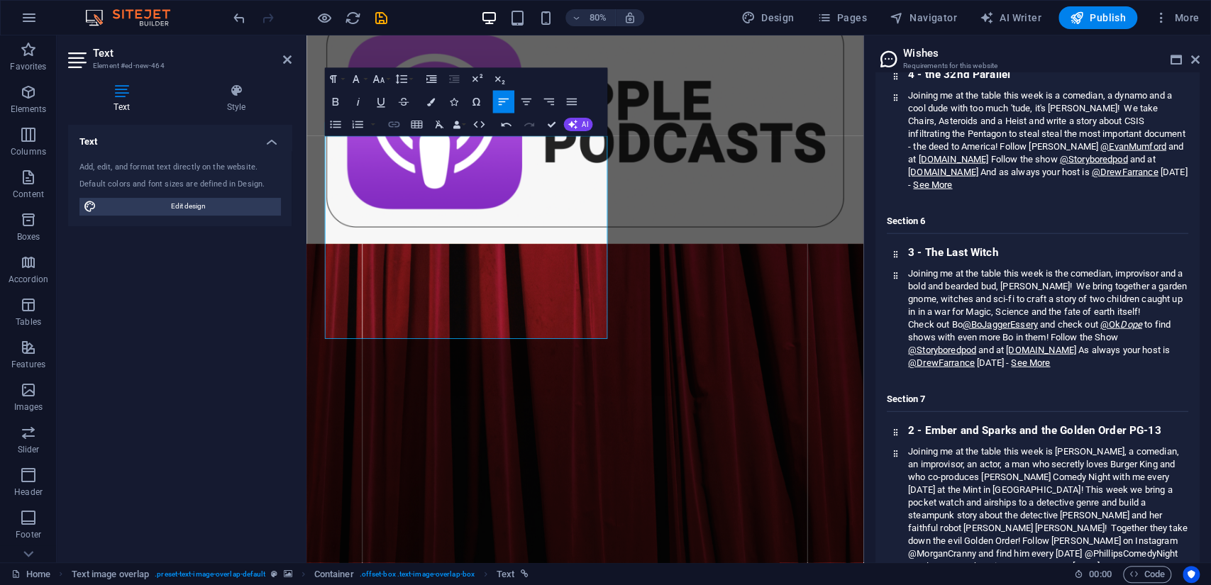
click at [395, 126] on icon "button" at bounding box center [393, 125] width 11 height 6
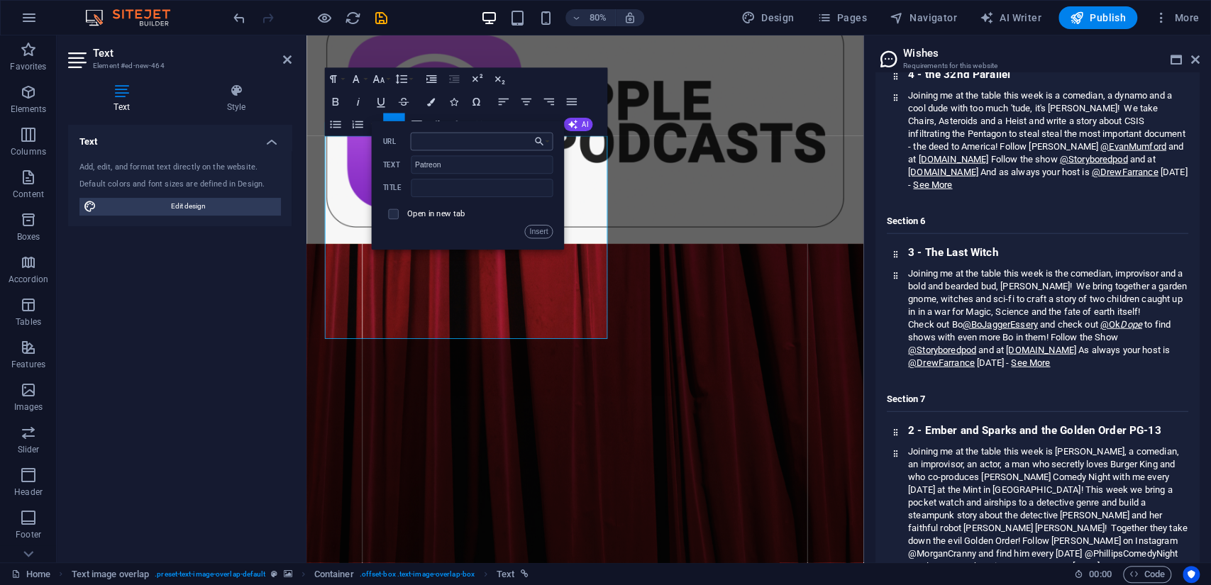
type input "[URL][DOMAIN_NAME]"
click at [536, 234] on button "Insert" at bounding box center [538, 231] width 28 height 13
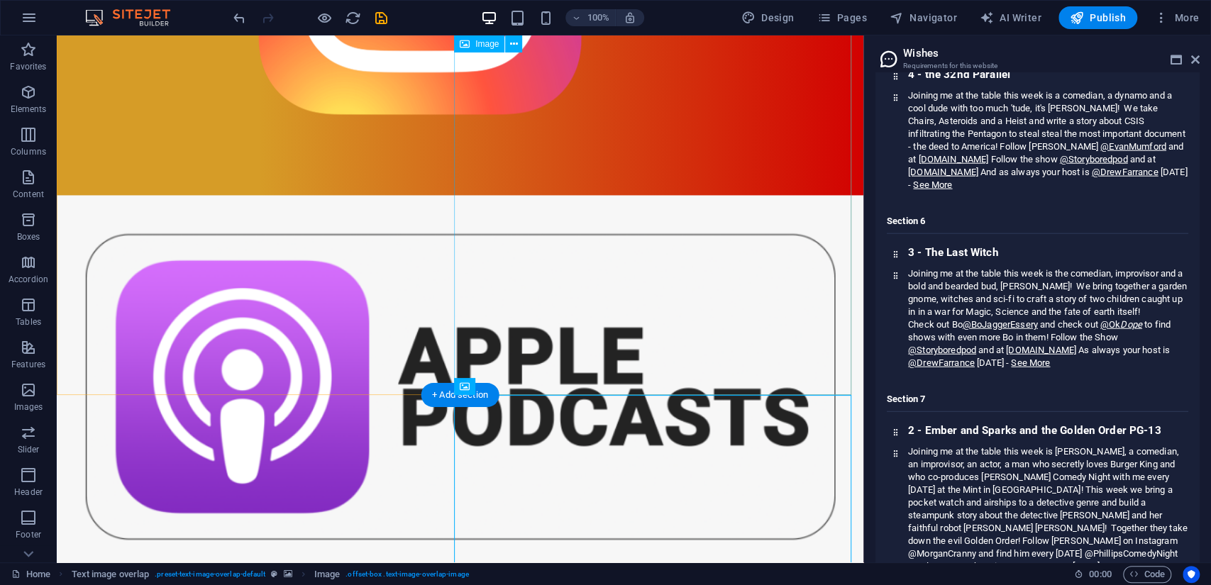
scroll to position [1449, 0]
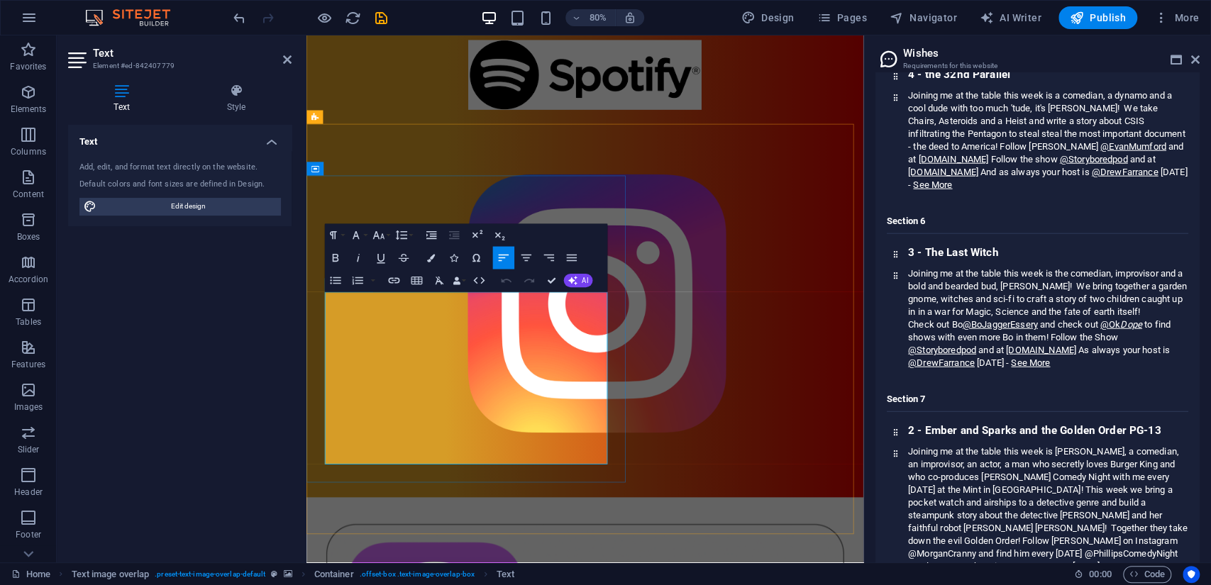
scroll to position [1038, 0]
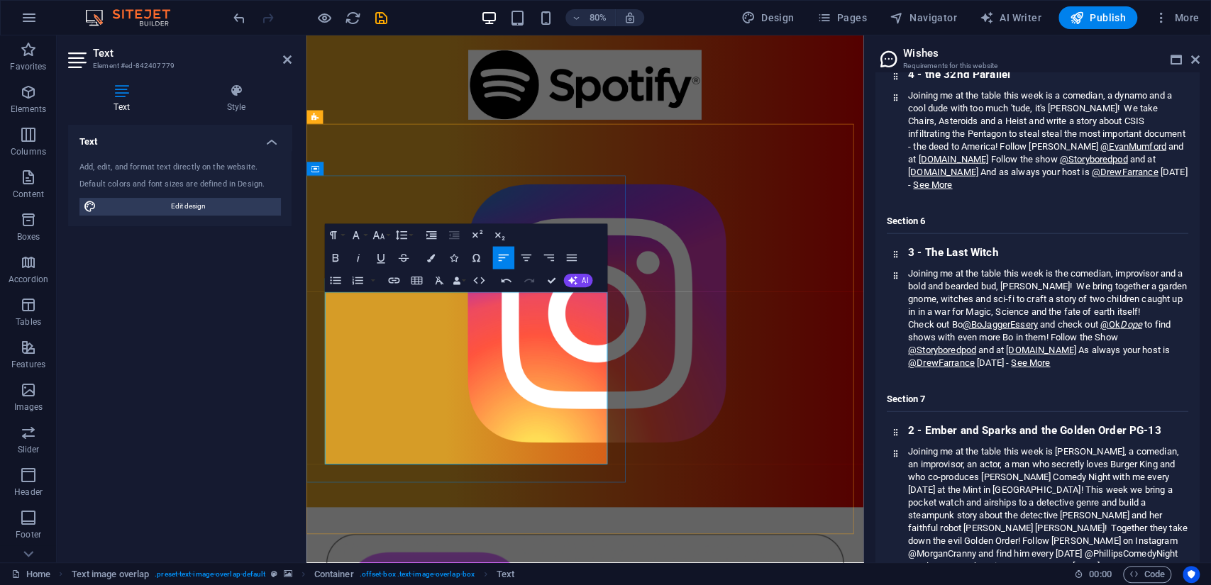
click at [392, 277] on icon "button" at bounding box center [393, 280] width 13 height 13
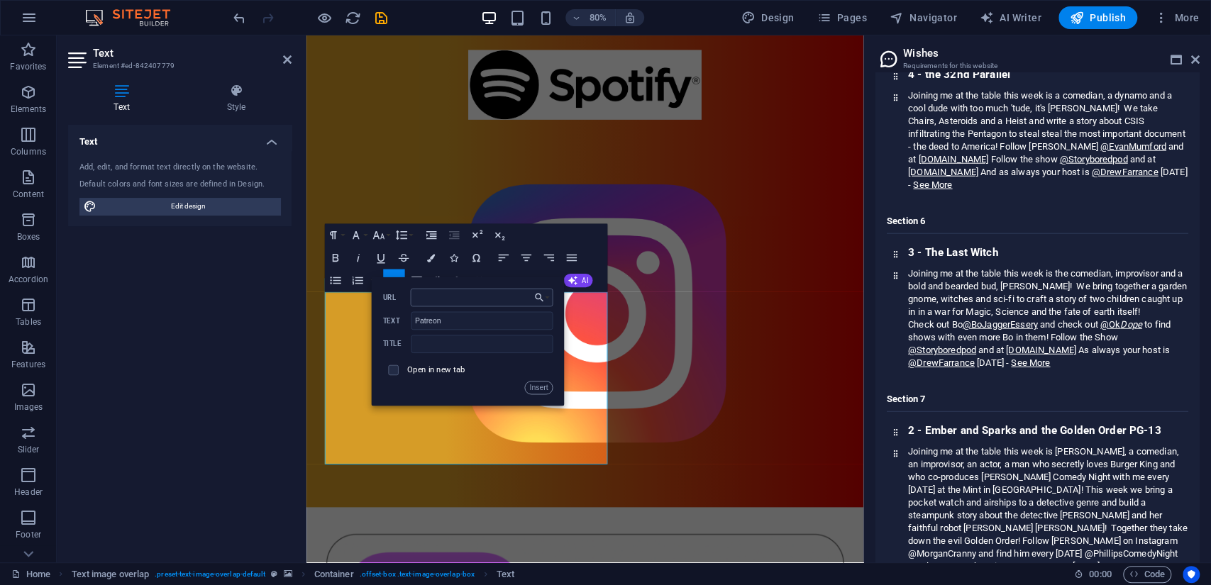
type input "[URL][DOMAIN_NAME]"
click at [539, 387] on button "Insert" at bounding box center [538, 387] width 28 height 13
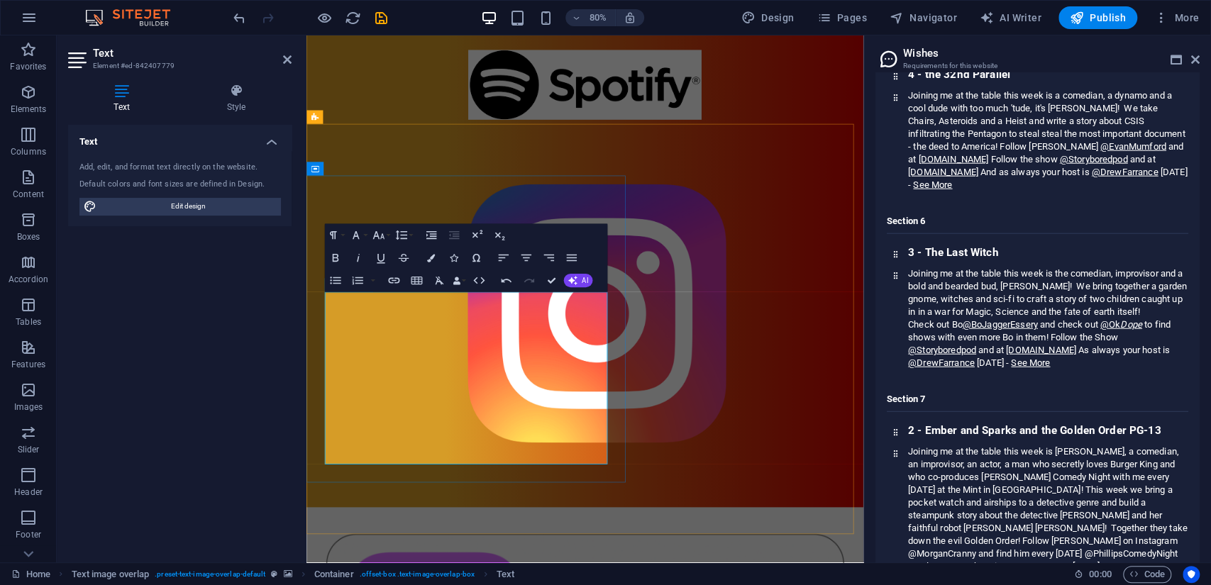
scroll to position [0, 0]
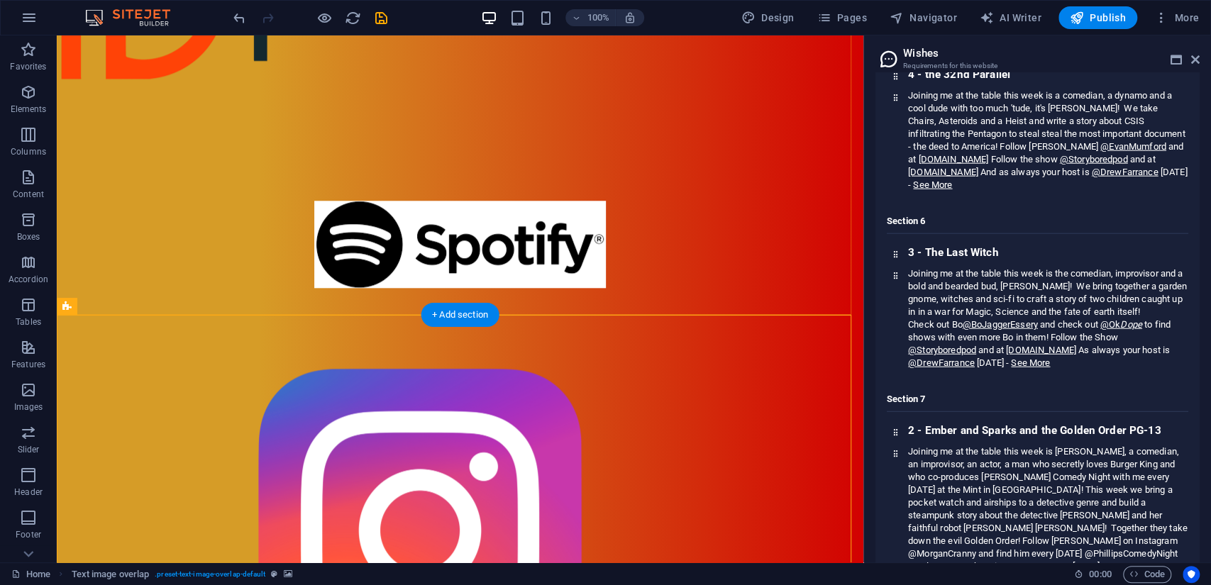
scroll to position [801, 0]
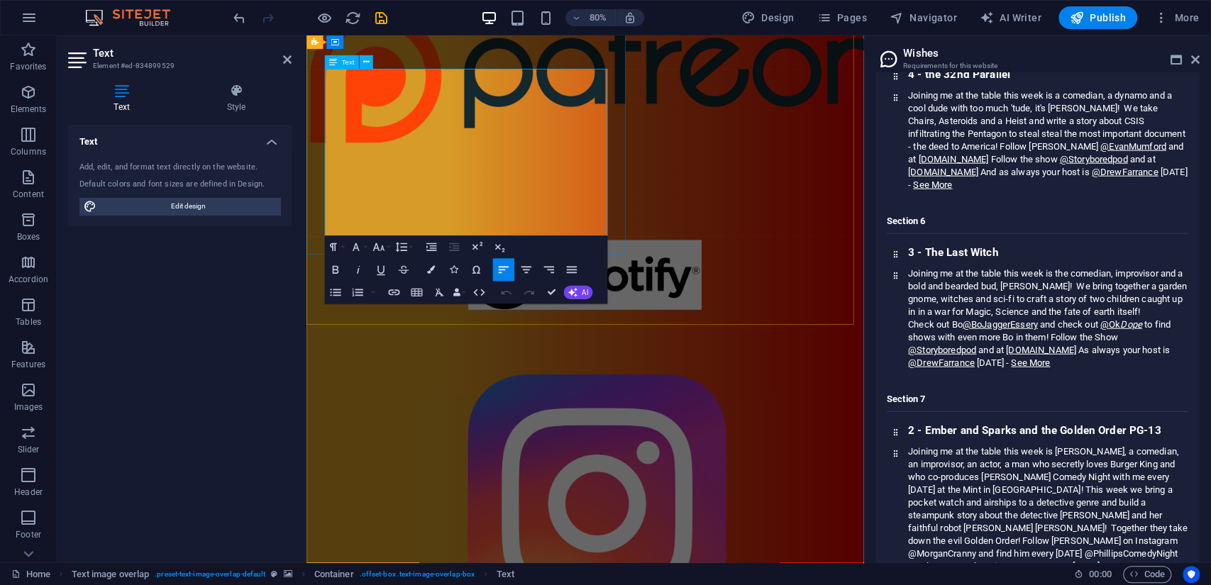
scroll to position [787, 0]
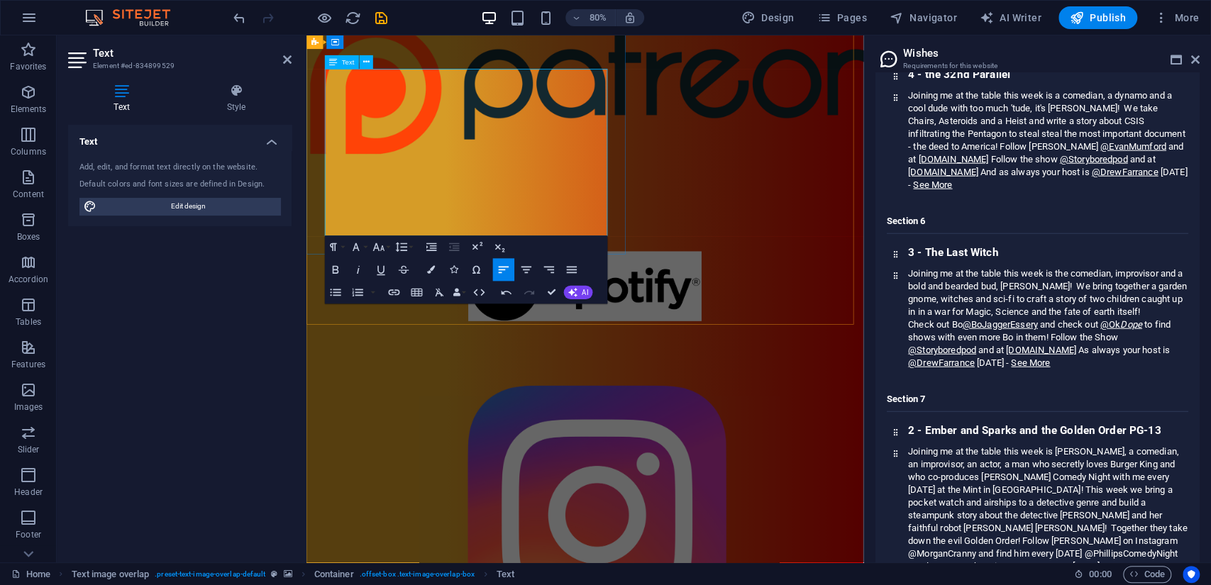
click at [387, 289] on icon "button" at bounding box center [393, 292] width 13 height 13
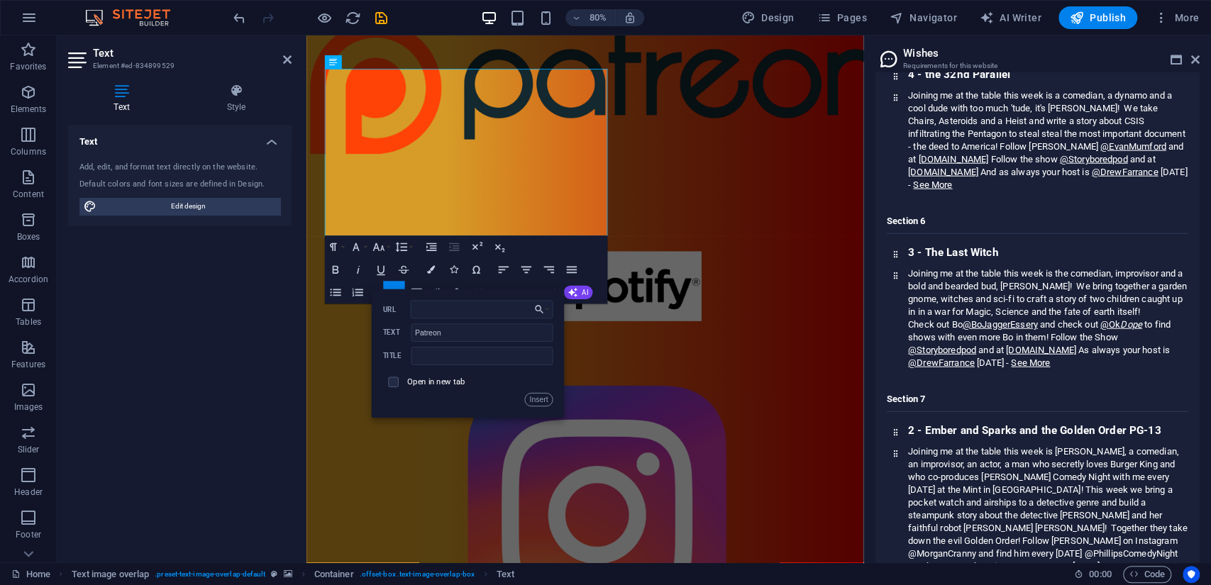
type input "[URL][DOMAIN_NAME]"
click at [539, 399] on button "Insert" at bounding box center [538, 399] width 28 height 13
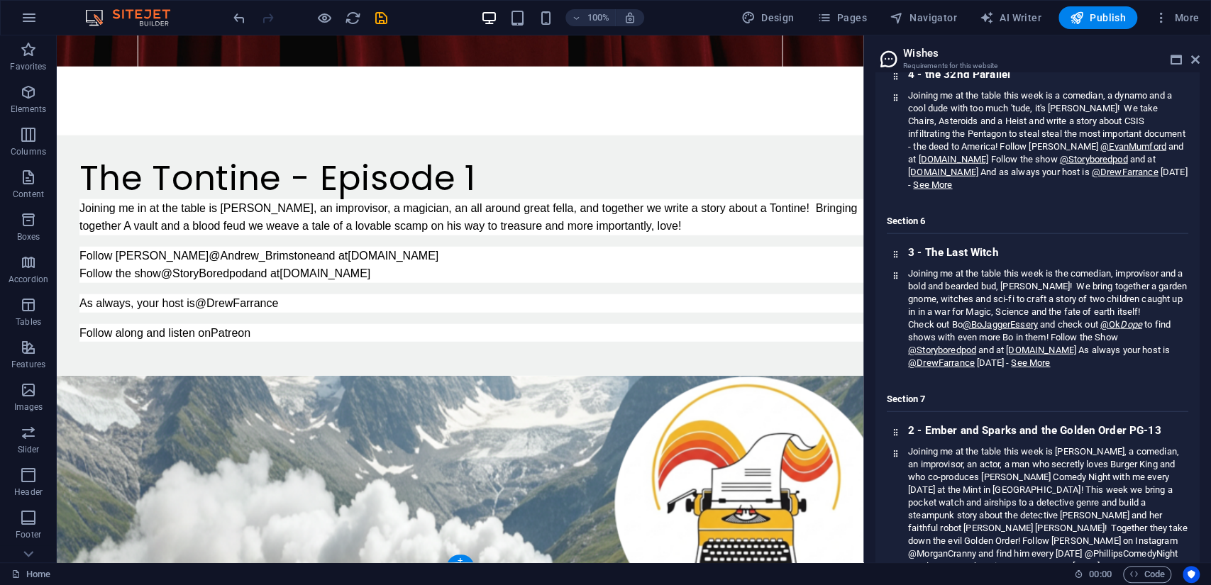
scroll to position [2335, 0]
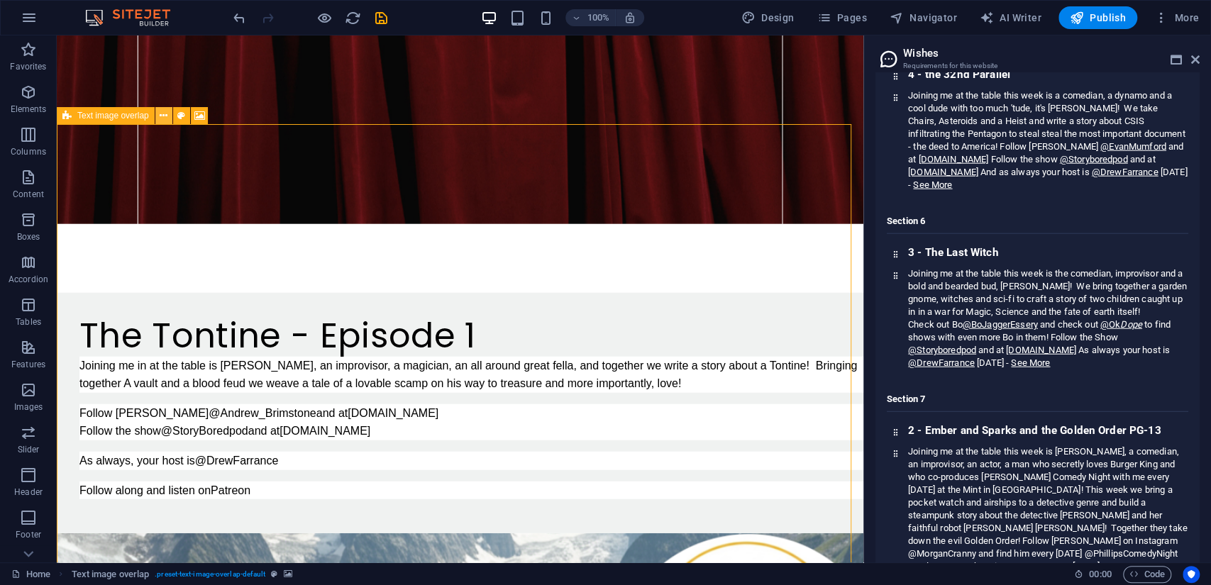
click at [162, 112] on icon at bounding box center [164, 116] width 8 height 15
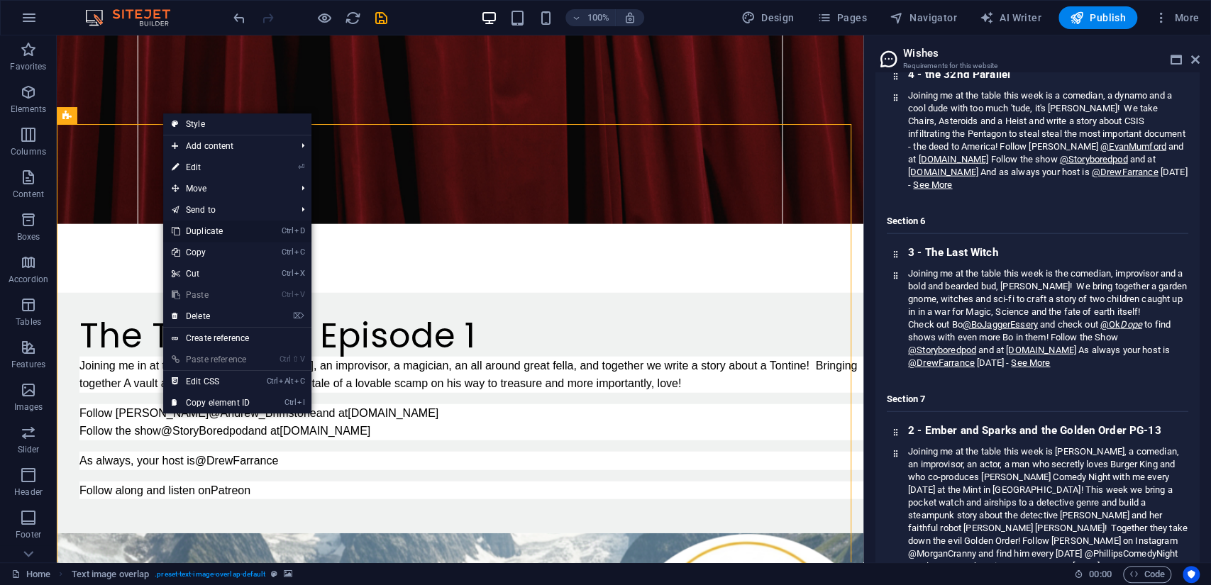
click at [230, 231] on link "Ctrl D Duplicate" at bounding box center [210, 231] width 95 height 21
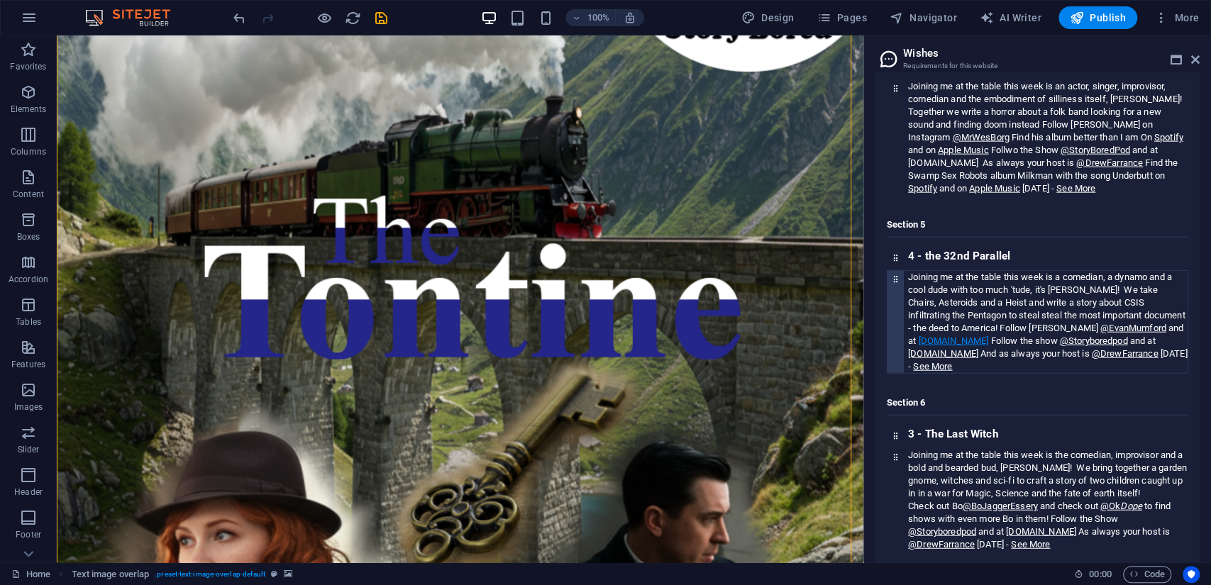
scroll to position [2189, 0]
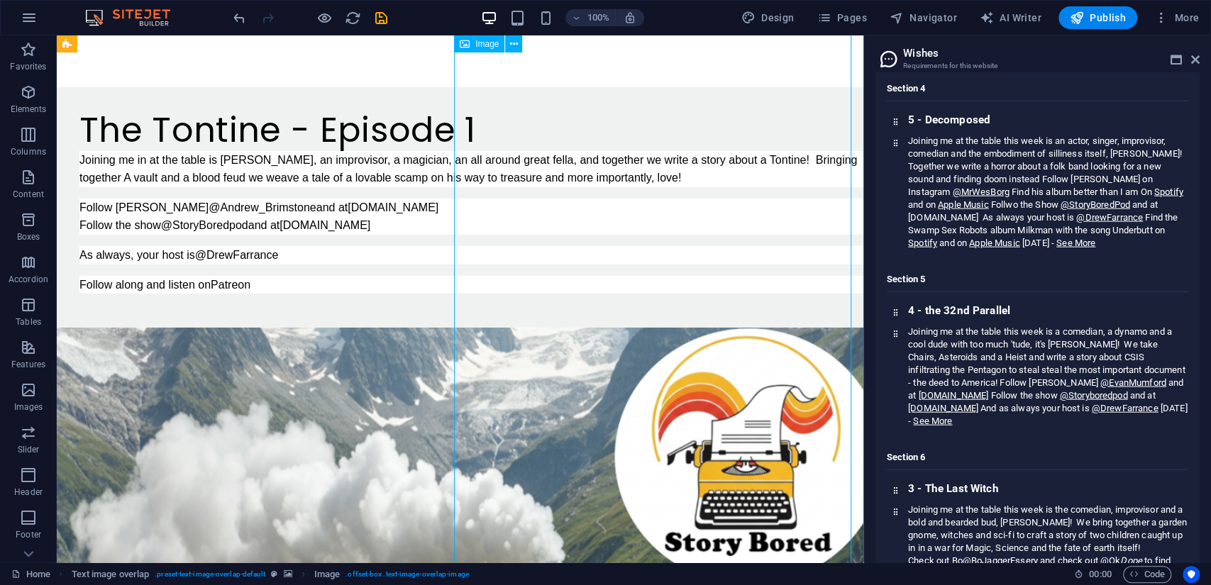
select select "%"
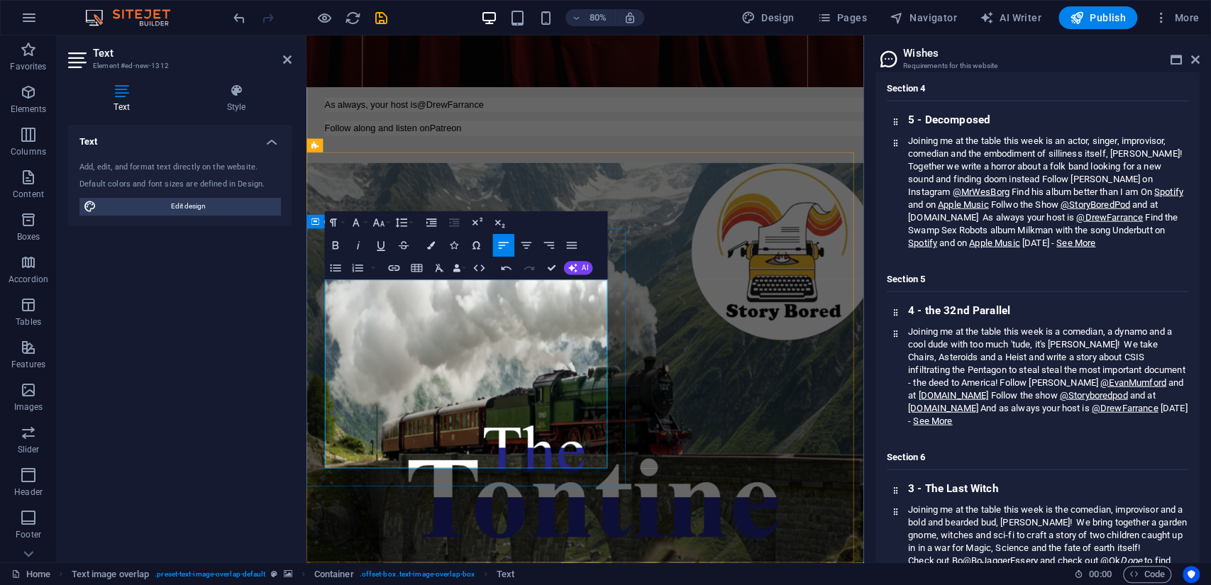
scroll to position [2532, 0]
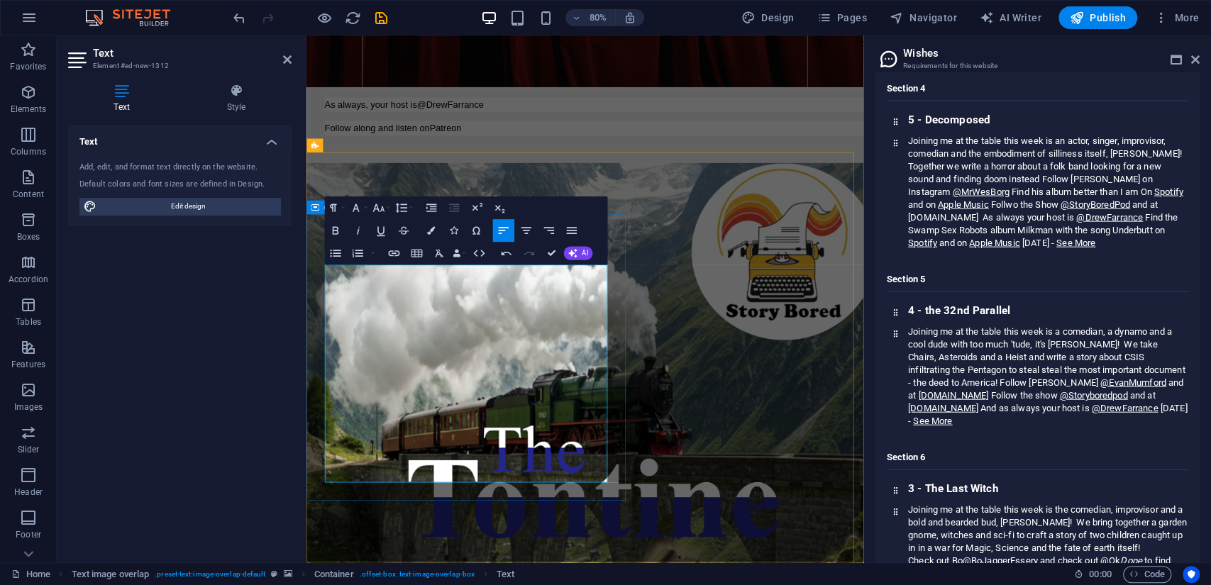
drag, startPoint x: 365, startPoint y: 582, endPoint x: 648, endPoint y: 597, distance: 282.8
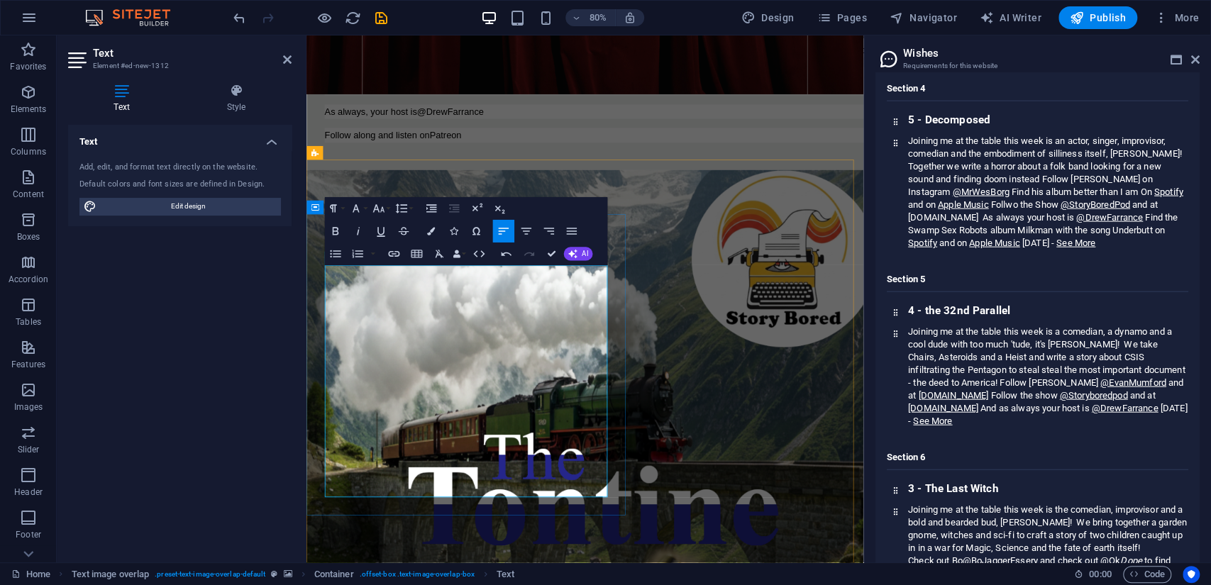
scroll to position [2522, 0]
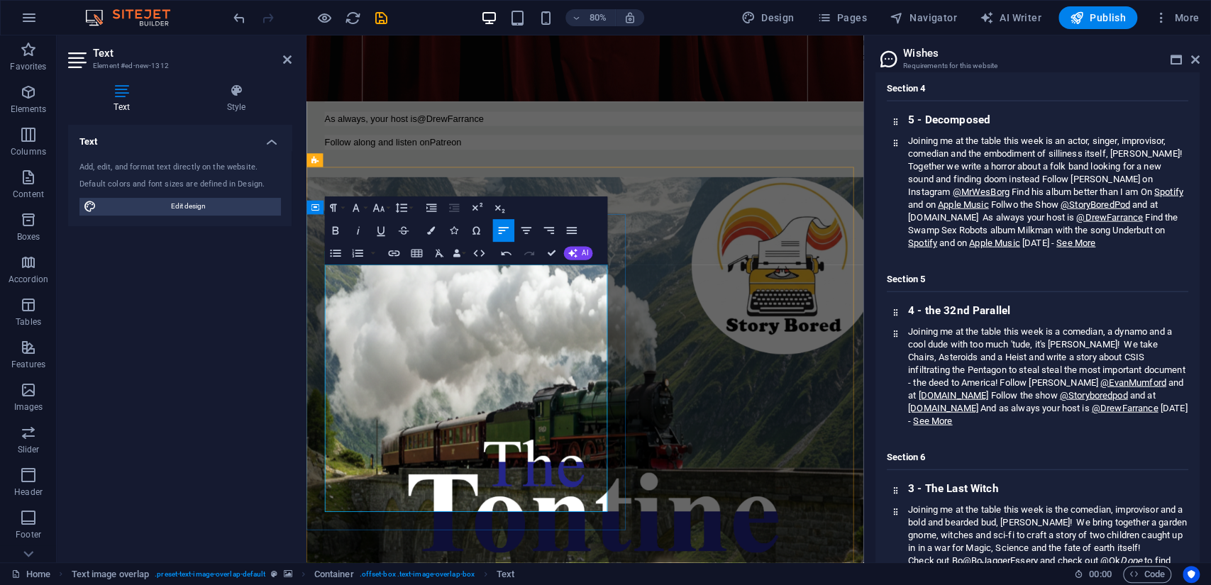
click at [389, 259] on icon "button" at bounding box center [393, 253] width 13 height 13
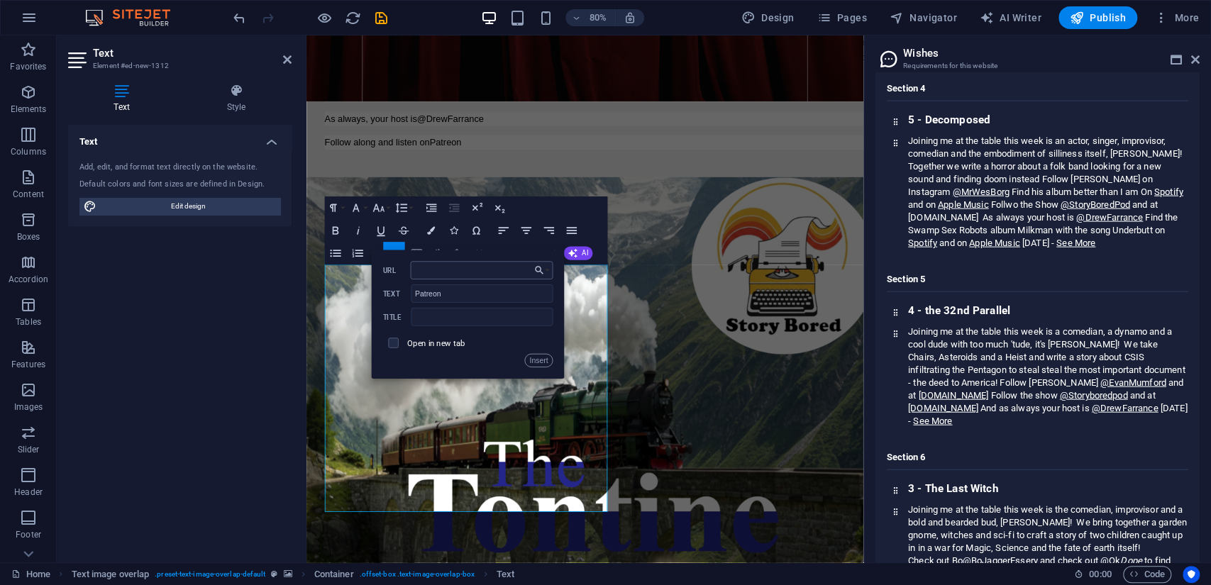
type input "[URL][DOMAIN_NAME]"
click at [537, 363] on button "Insert" at bounding box center [538, 360] width 28 height 13
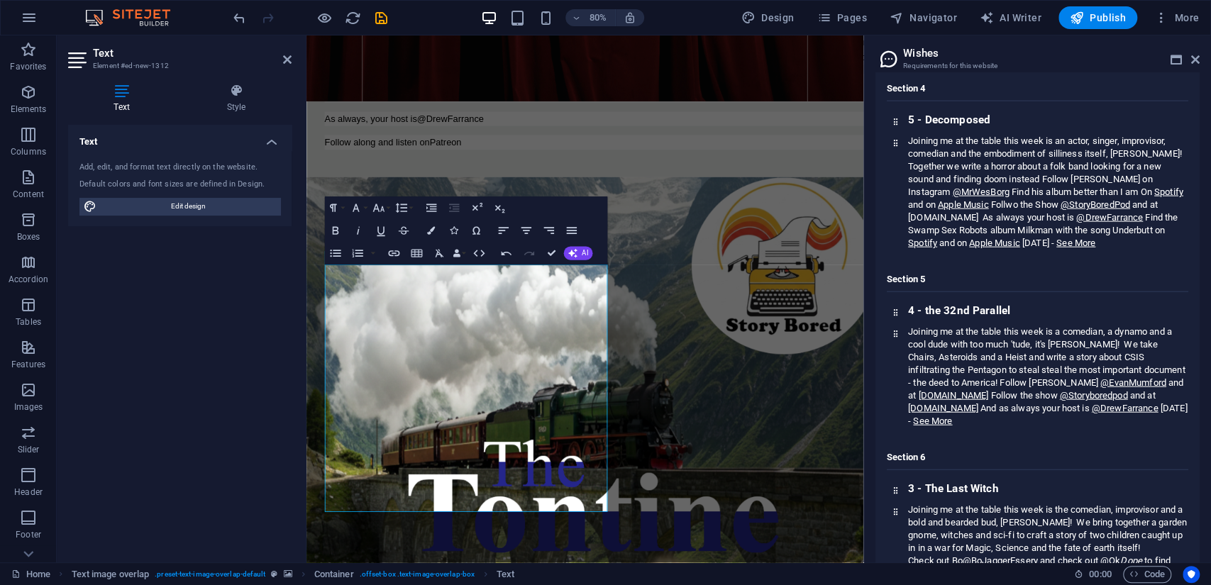
click at [1092, 287] on div "Section 5 4 - the 32nd Parallel Joining me at the table this week is a comedian…" at bounding box center [1038, 345] width 302 height 167
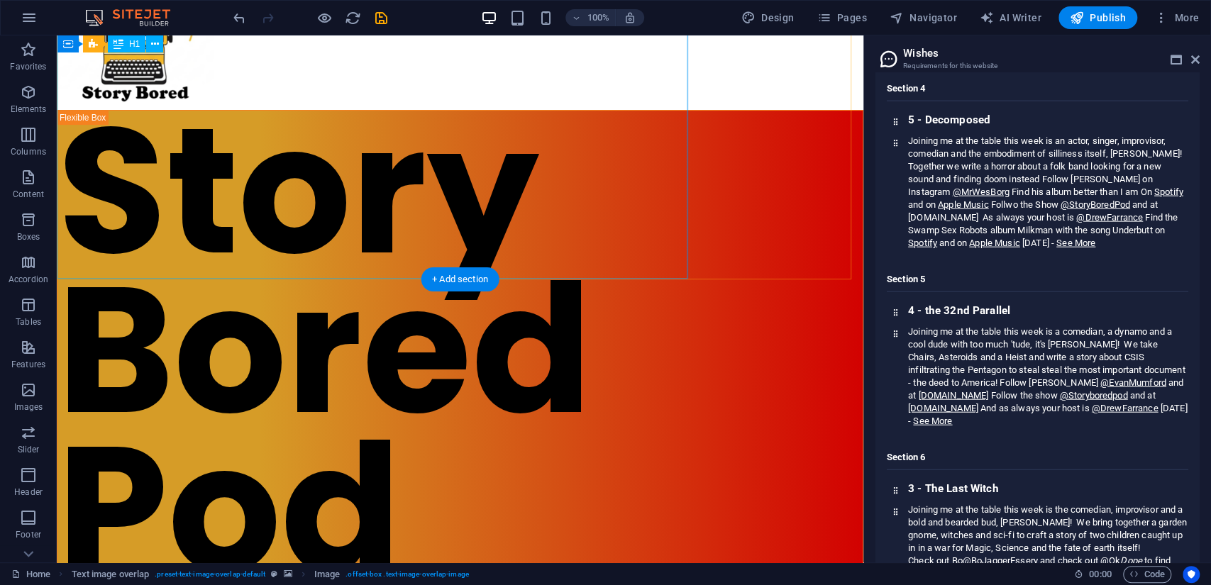
scroll to position [79, 0]
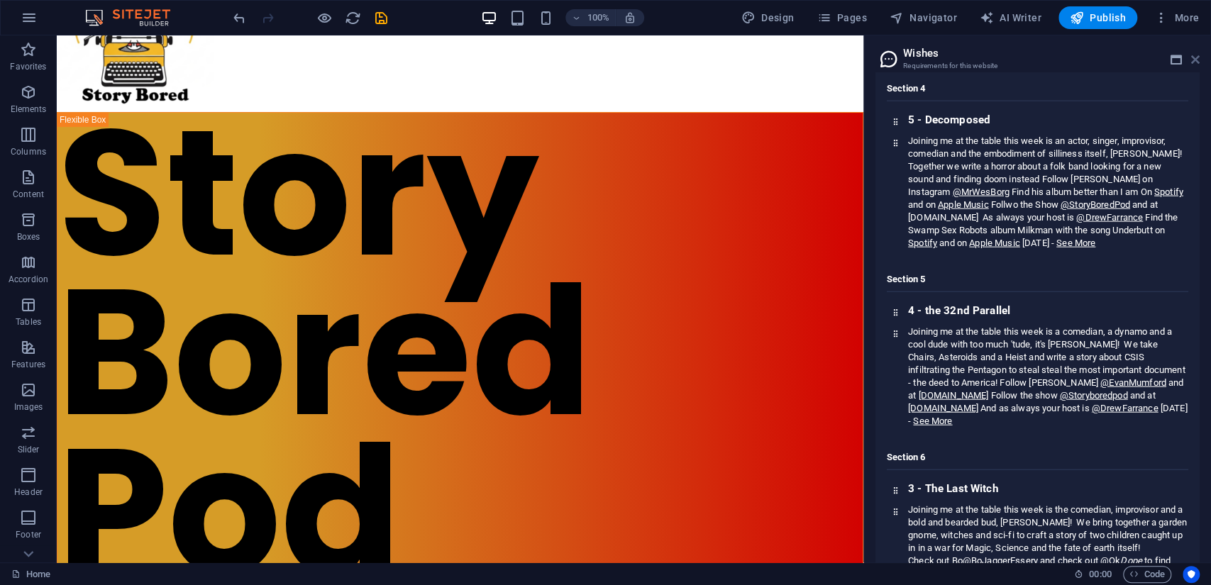
click at [1193, 57] on icon at bounding box center [1195, 59] width 9 height 11
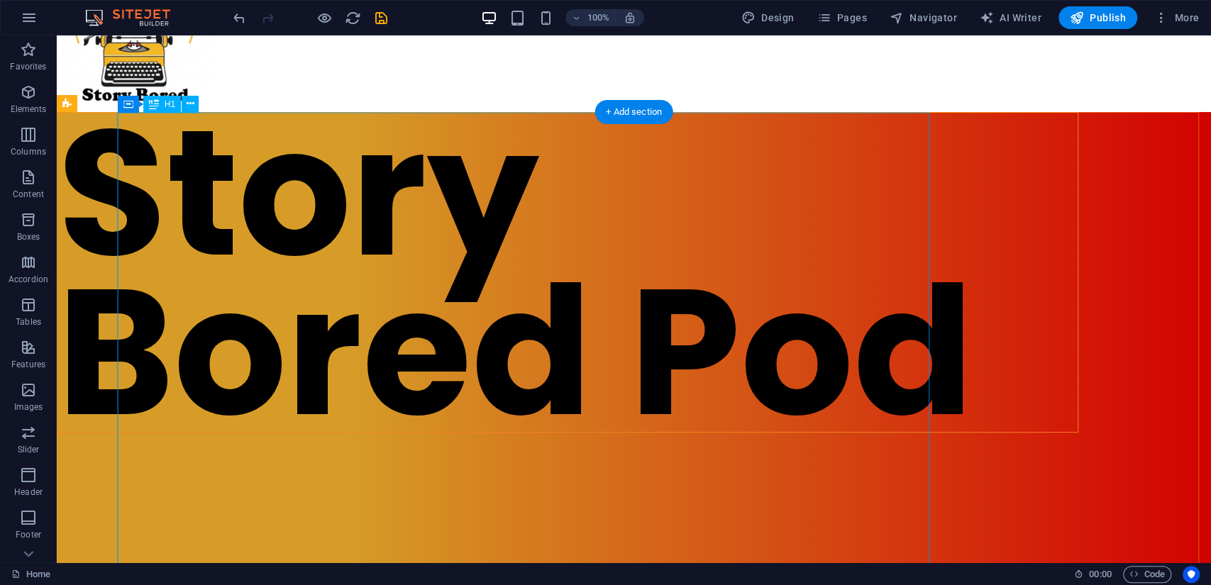
scroll to position [237, 0]
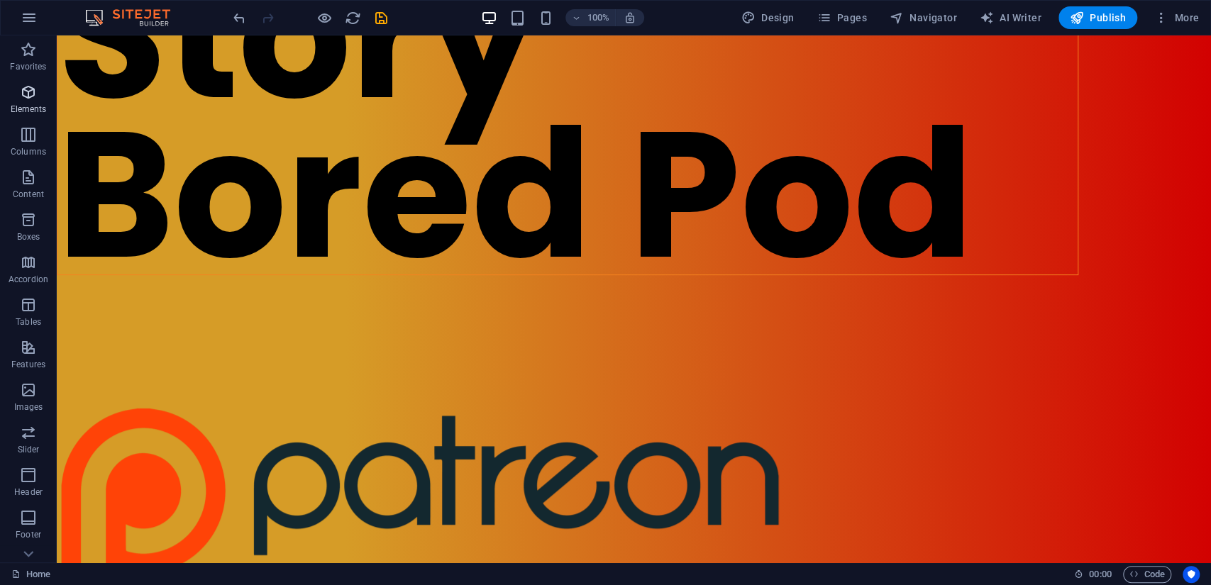
click at [24, 100] on icon "button" at bounding box center [28, 92] width 17 height 17
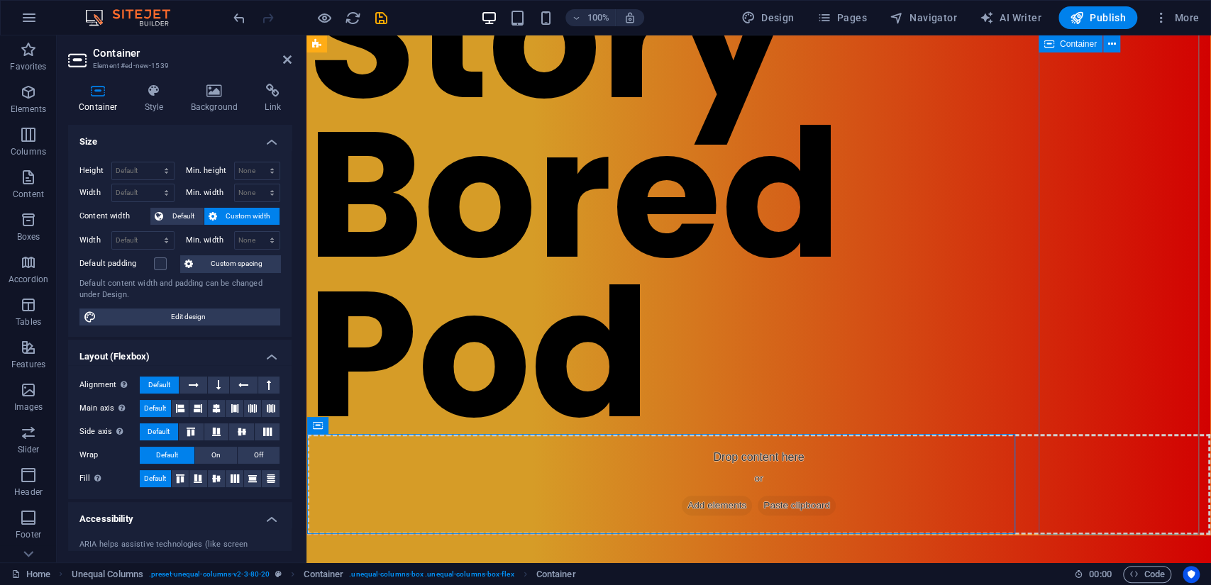
scroll to position [316, 0]
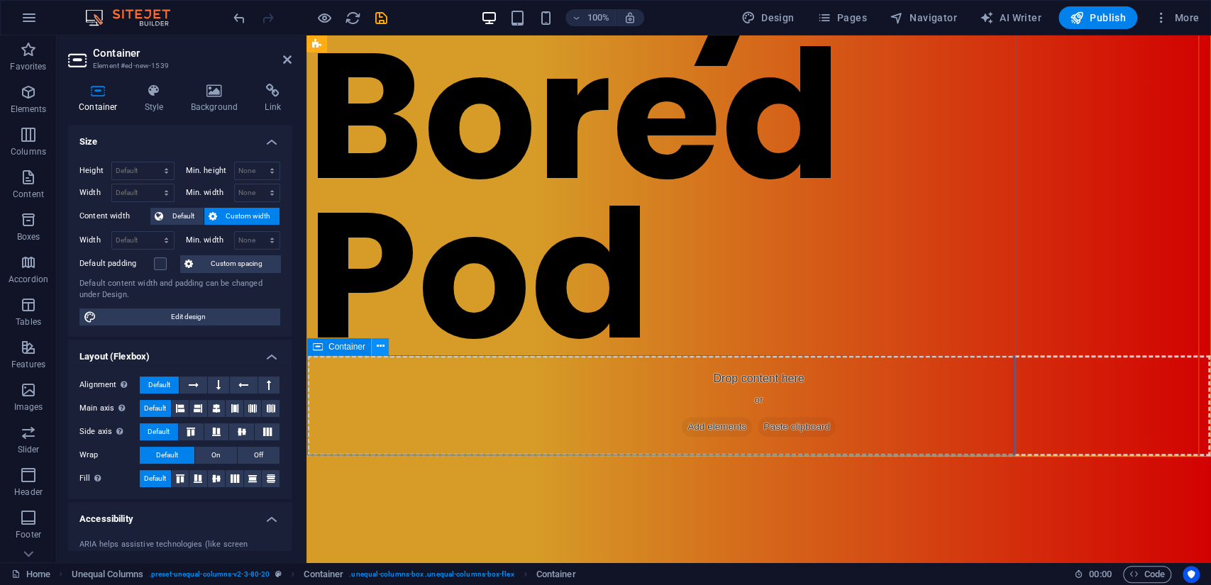
click at [381, 351] on icon at bounding box center [380, 346] width 8 height 15
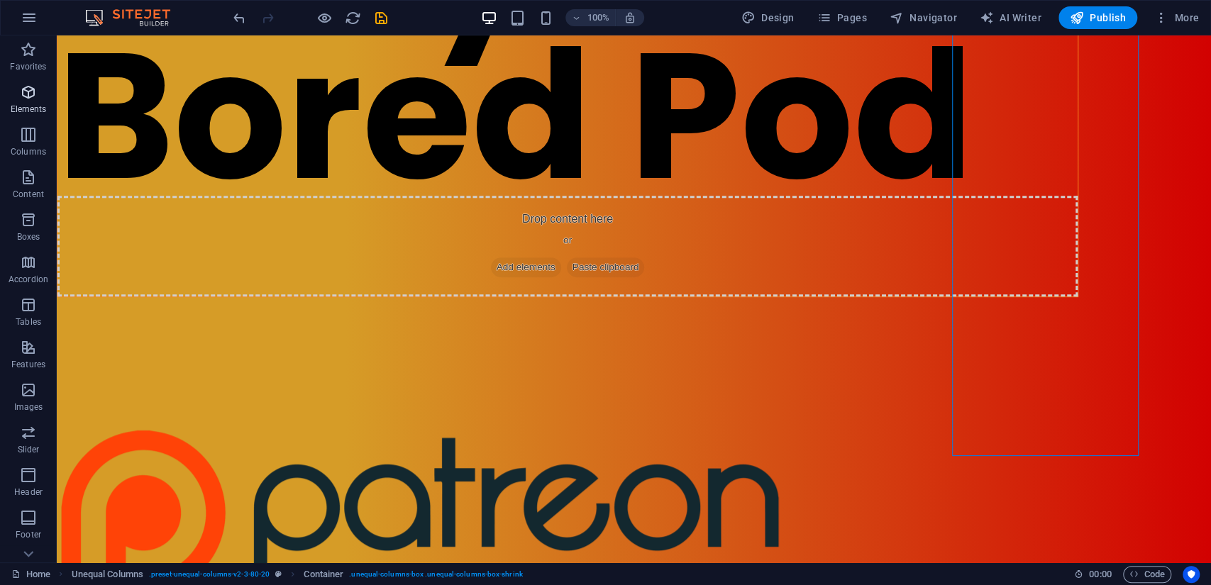
click at [42, 101] on span "Elements" at bounding box center [28, 101] width 57 height 34
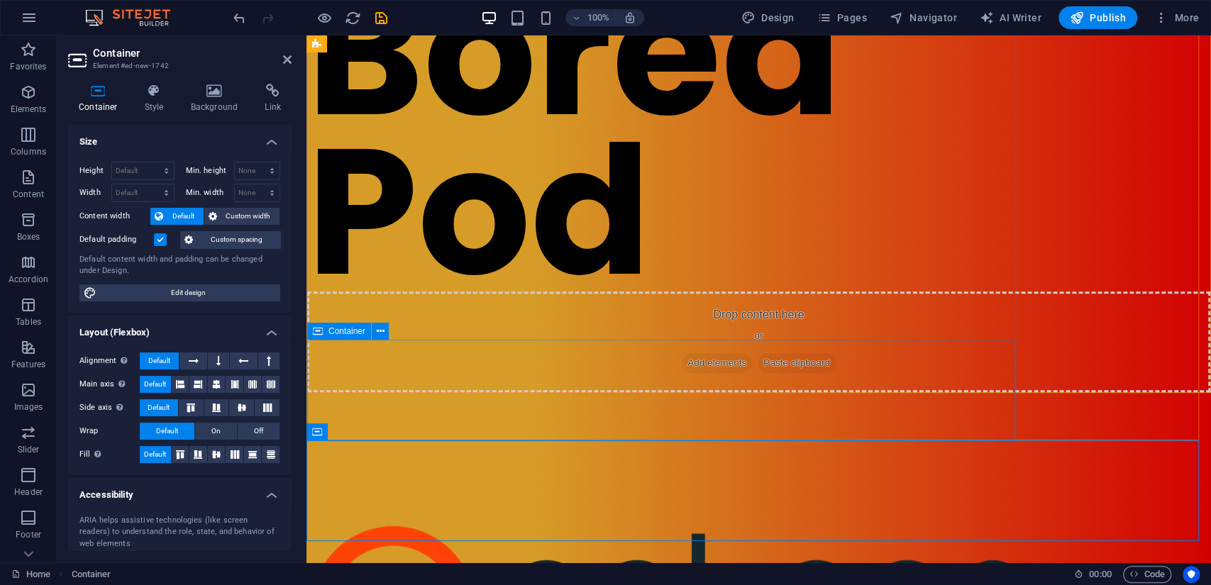
scroll to position [473, 0]
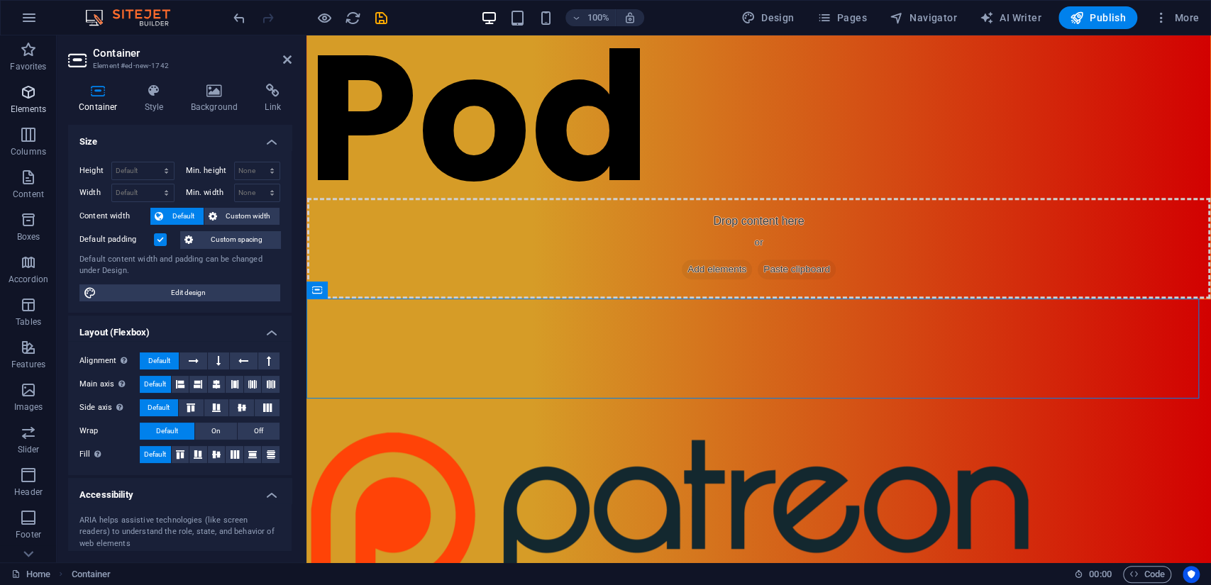
click at [15, 99] on span "Elements" at bounding box center [28, 101] width 57 height 34
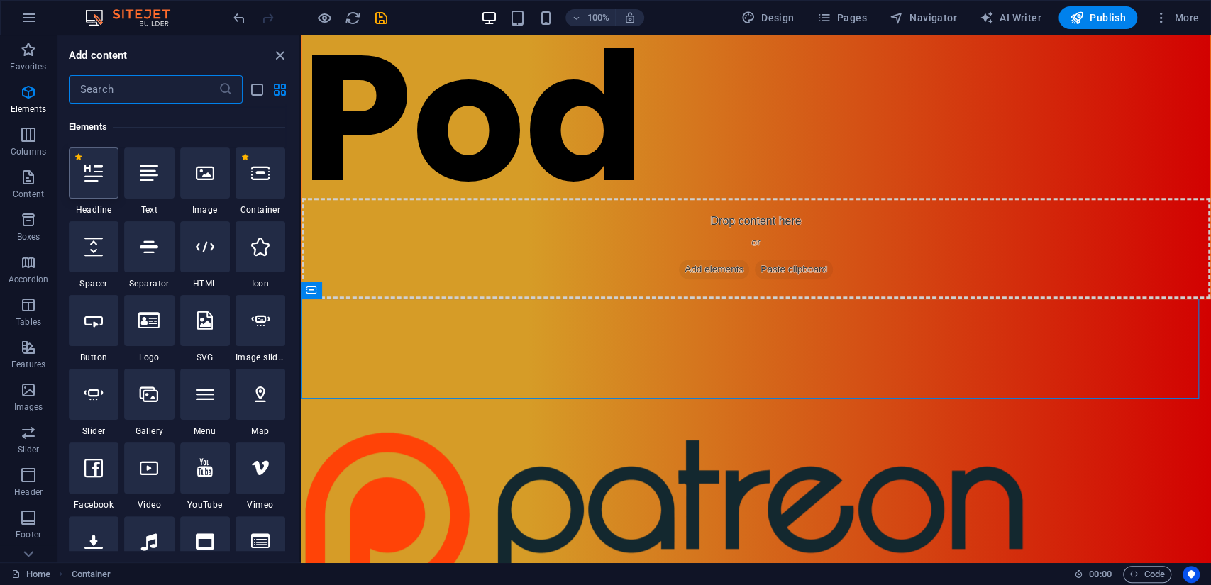
scroll to position [151, 0]
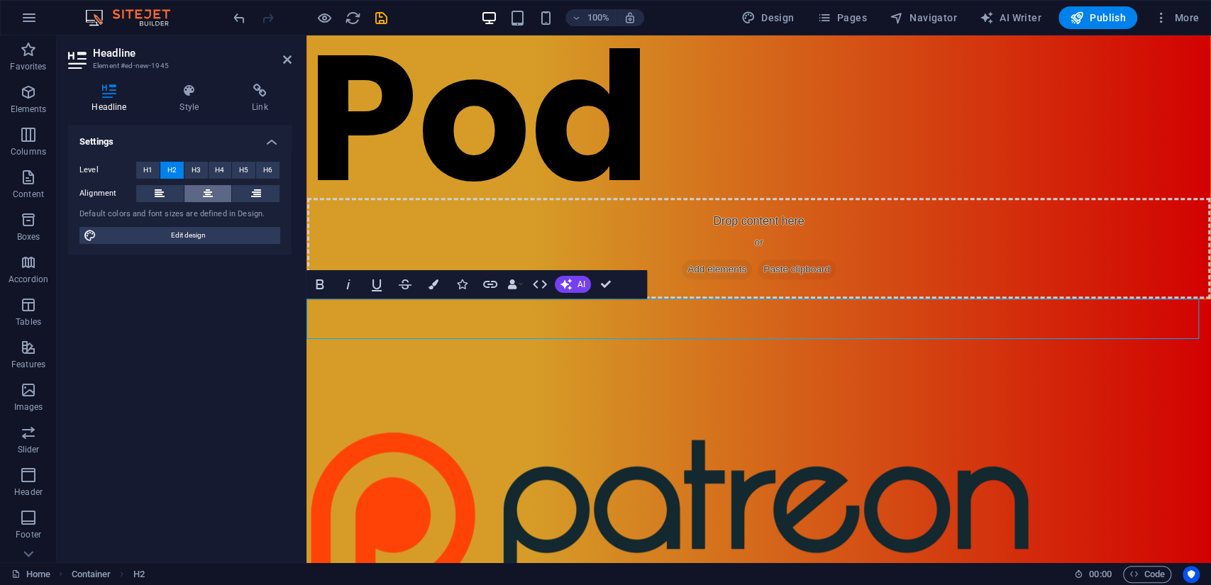
click at [205, 194] on icon at bounding box center [208, 193] width 10 height 17
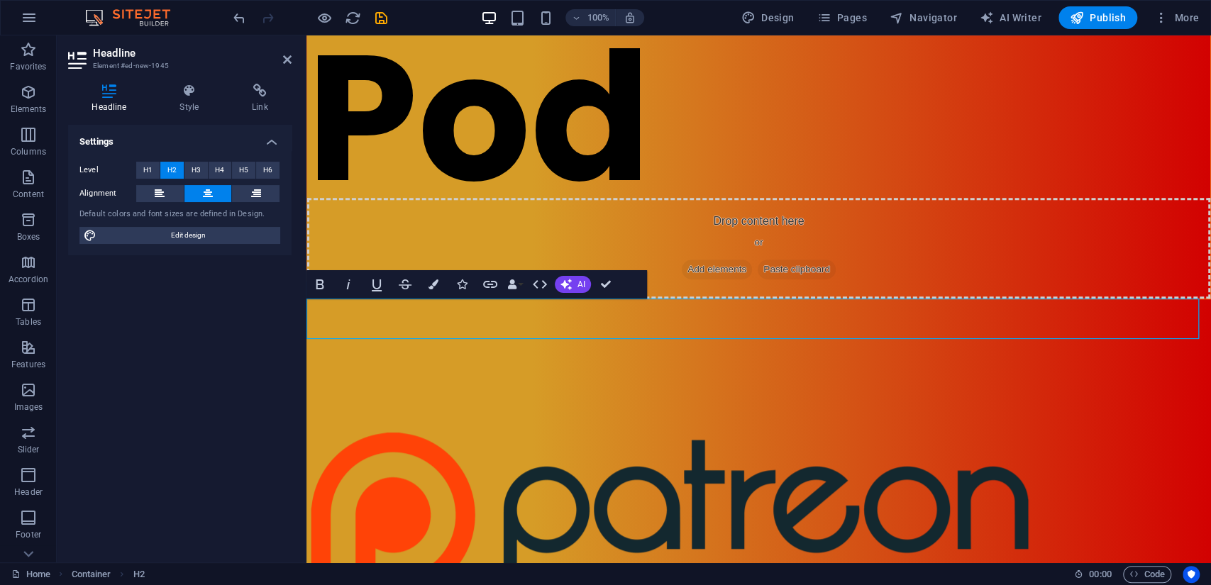
click at [244, 165] on span "H5" at bounding box center [243, 170] width 9 height 17
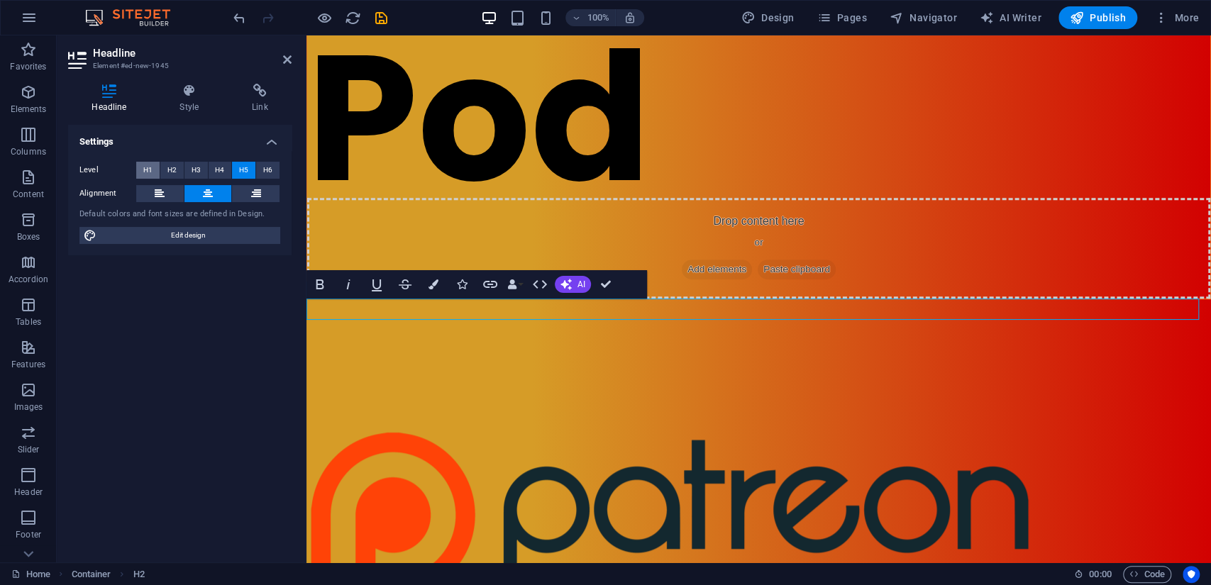
click at [153, 170] on button "H1" at bounding box center [147, 170] width 23 height 17
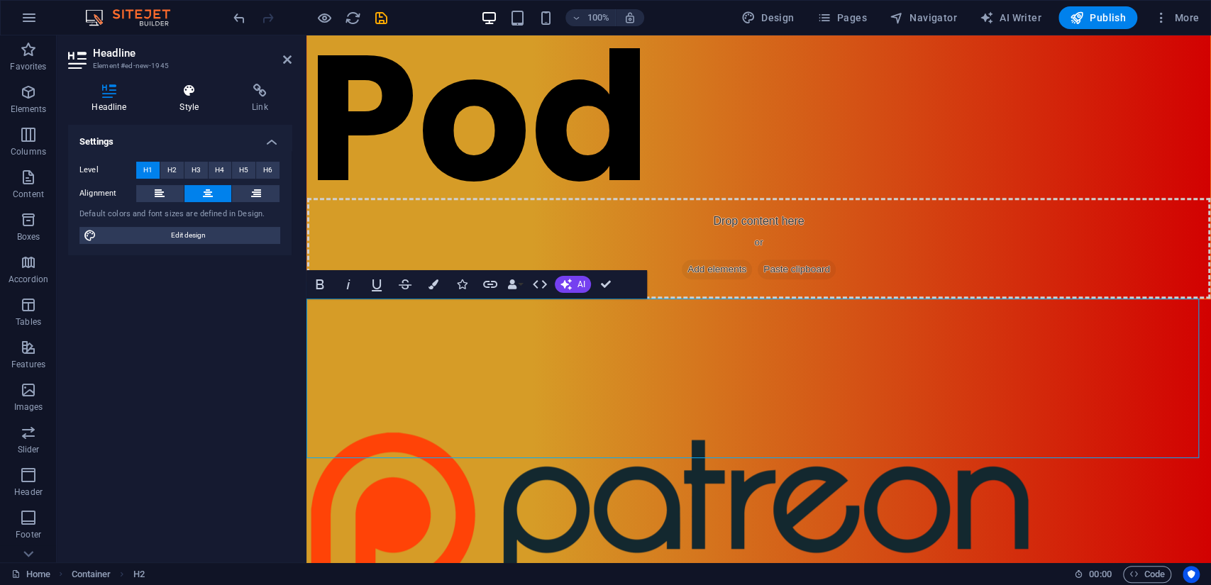
click at [207, 100] on h4 "Style" at bounding box center [192, 99] width 72 height 30
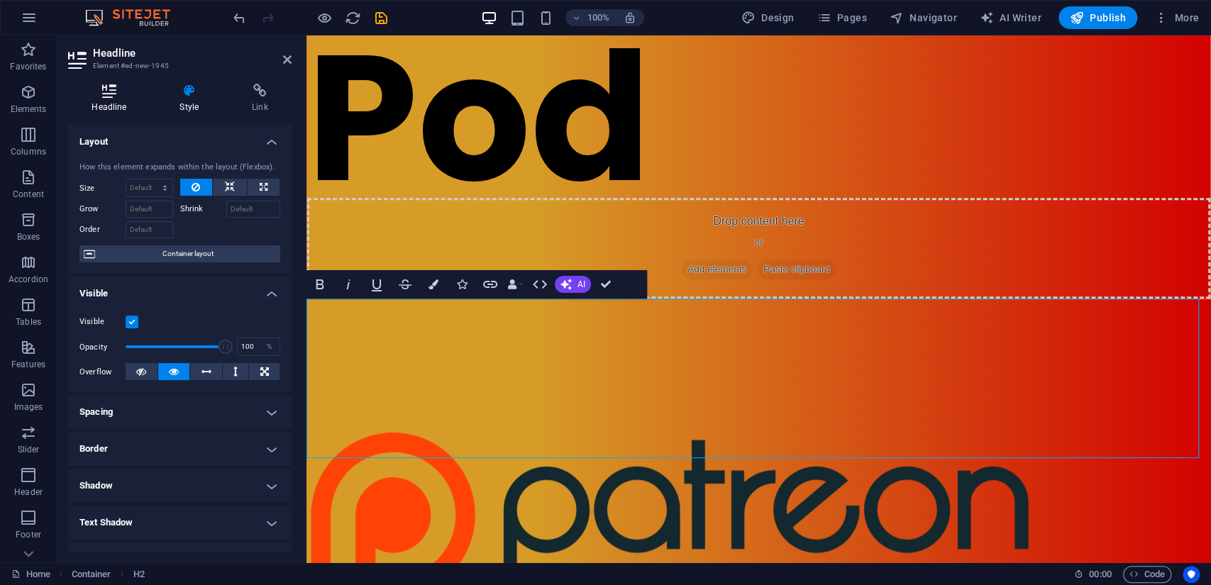
click at [99, 96] on icon at bounding box center [109, 91] width 82 height 14
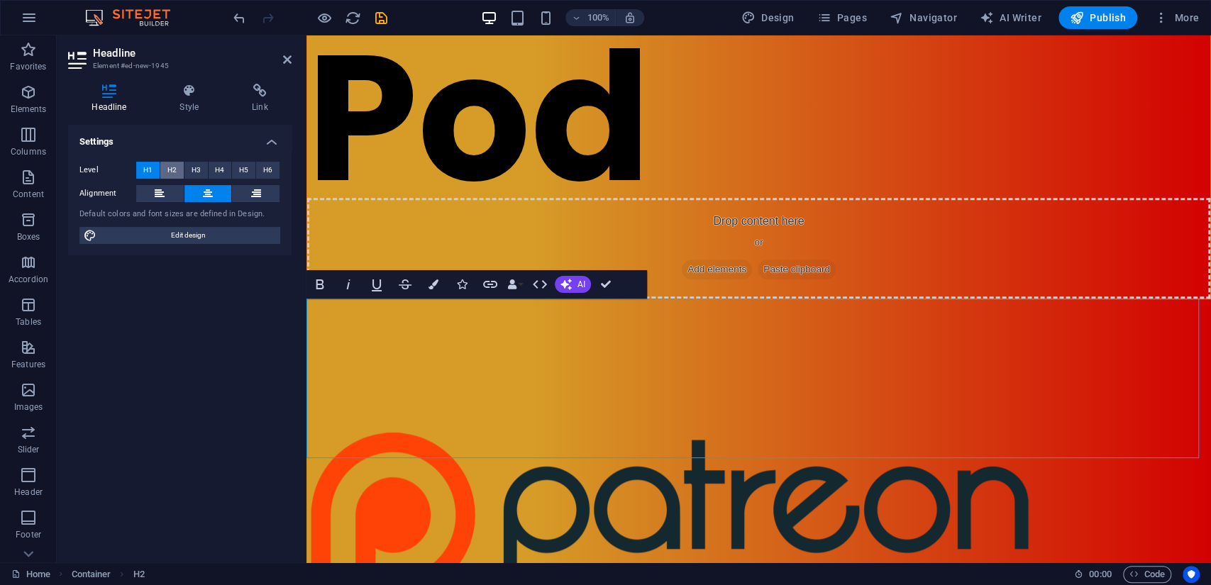
click at [167, 167] on span "H2" at bounding box center [171, 170] width 9 height 17
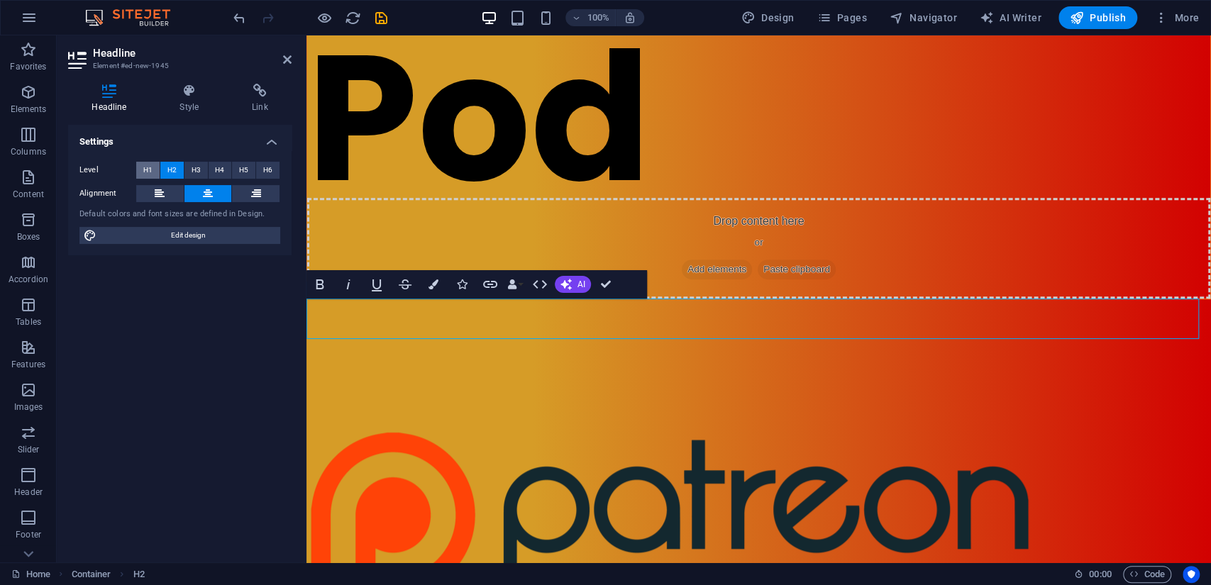
click at [143, 167] on span "H1" at bounding box center [147, 170] width 9 height 17
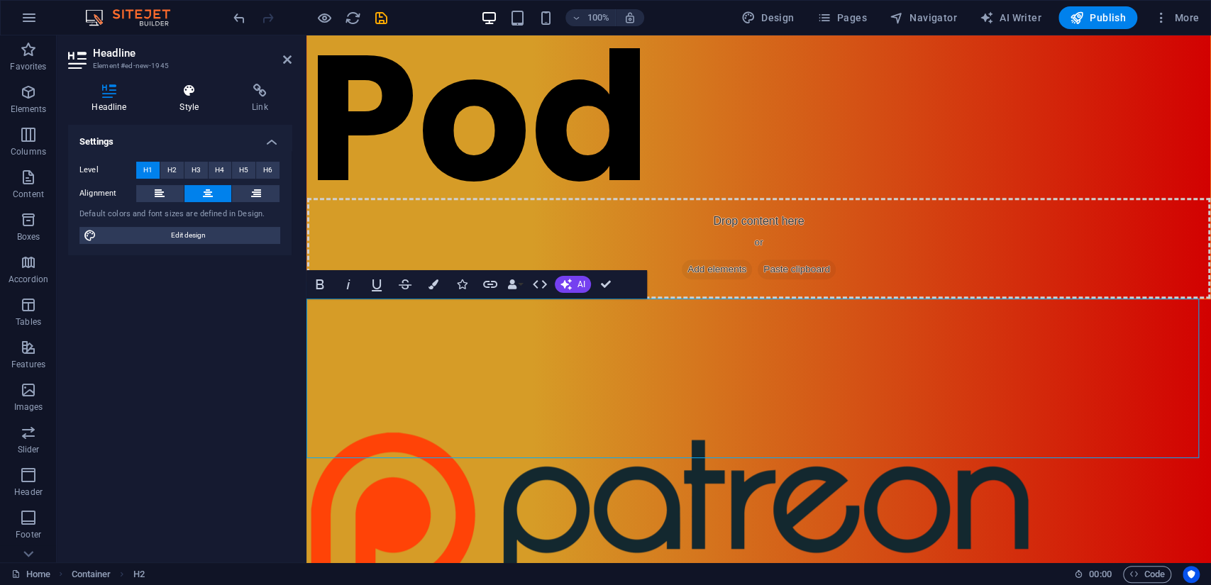
click at [190, 91] on icon at bounding box center [189, 91] width 67 height 14
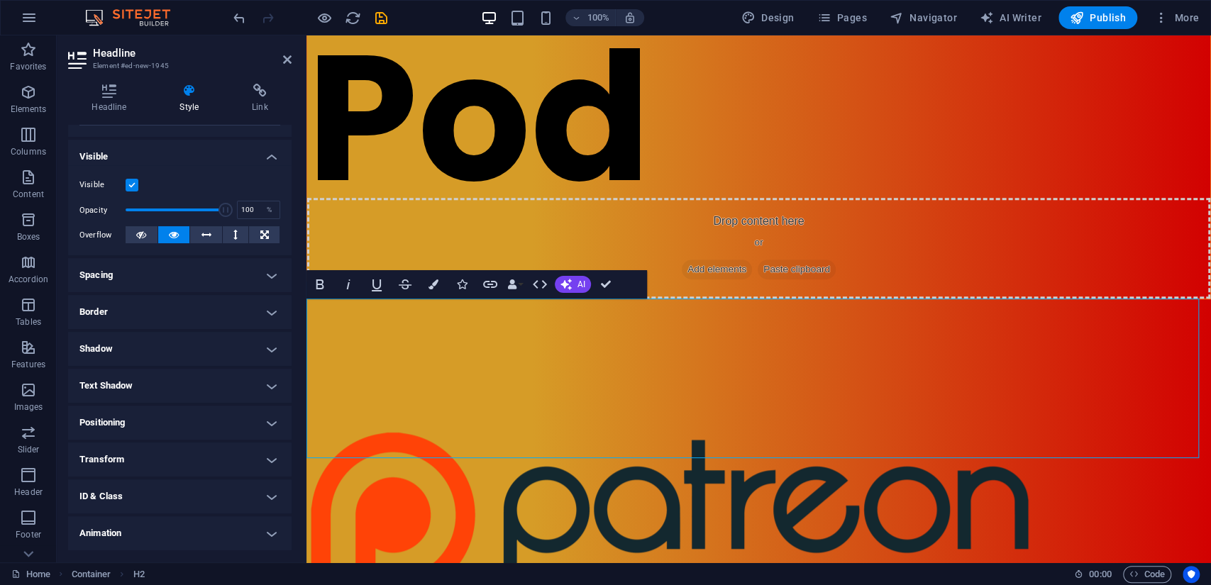
scroll to position [158, 0]
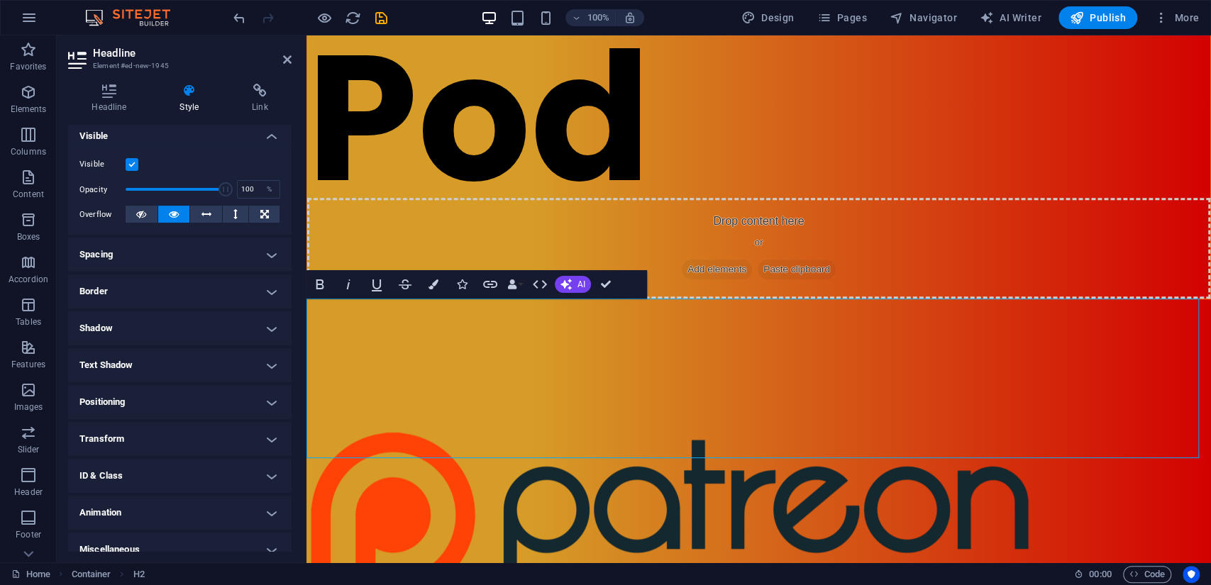
click at [164, 323] on h4 "Shadow" at bounding box center [179, 328] width 223 height 34
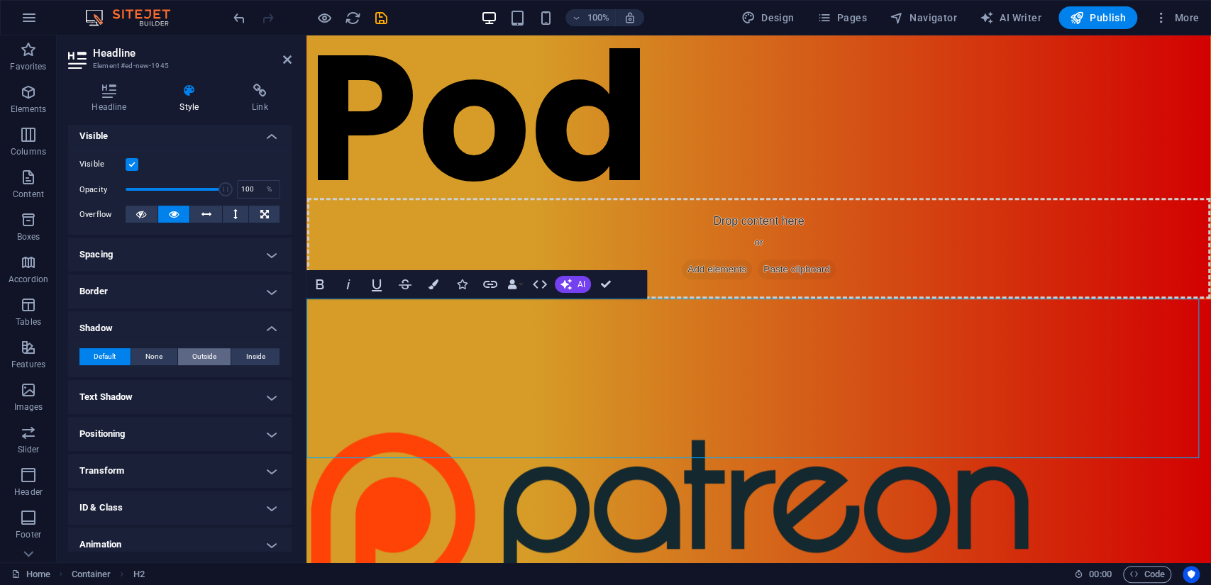
click at [201, 355] on span "Outside" at bounding box center [204, 356] width 24 height 17
type input "2"
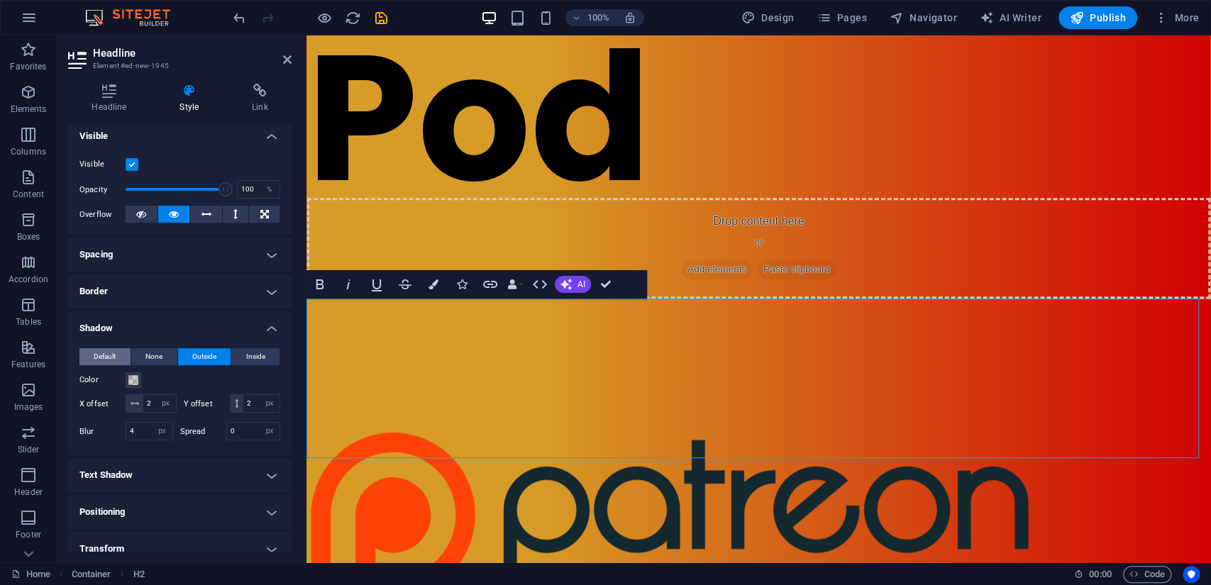
click at [114, 358] on span "Default" at bounding box center [105, 356] width 22 height 17
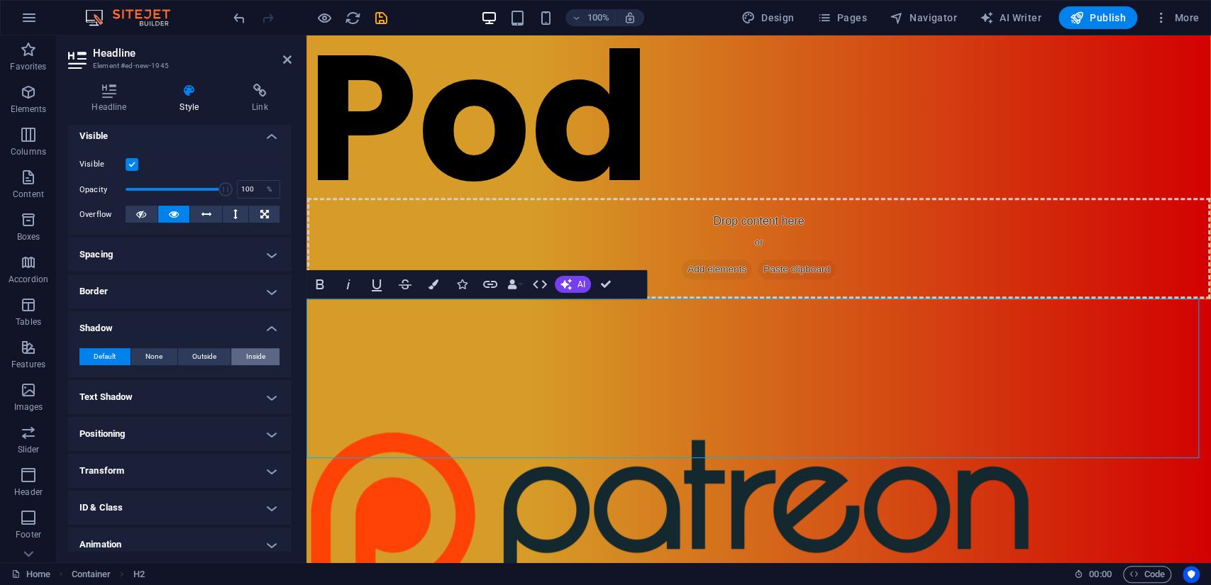
click at [260, 351] on span "Inside" at bounding box center [255, 356] width 19 height 17
type input "2"
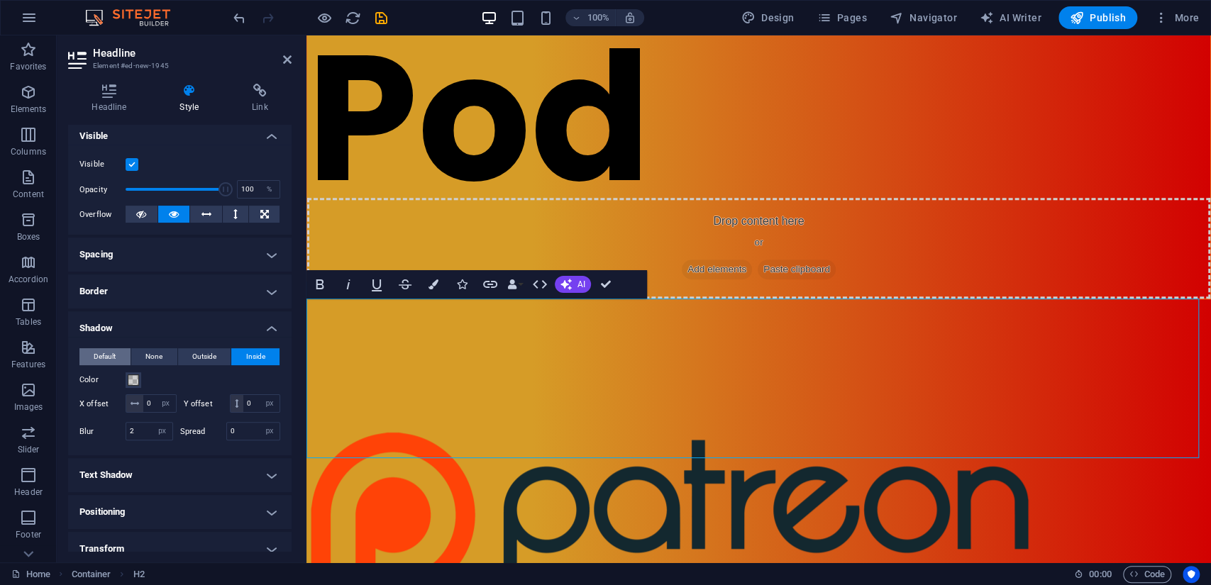
click at [112, 351] on span "Default" at bounding box center [105, 356] width 22 height 17
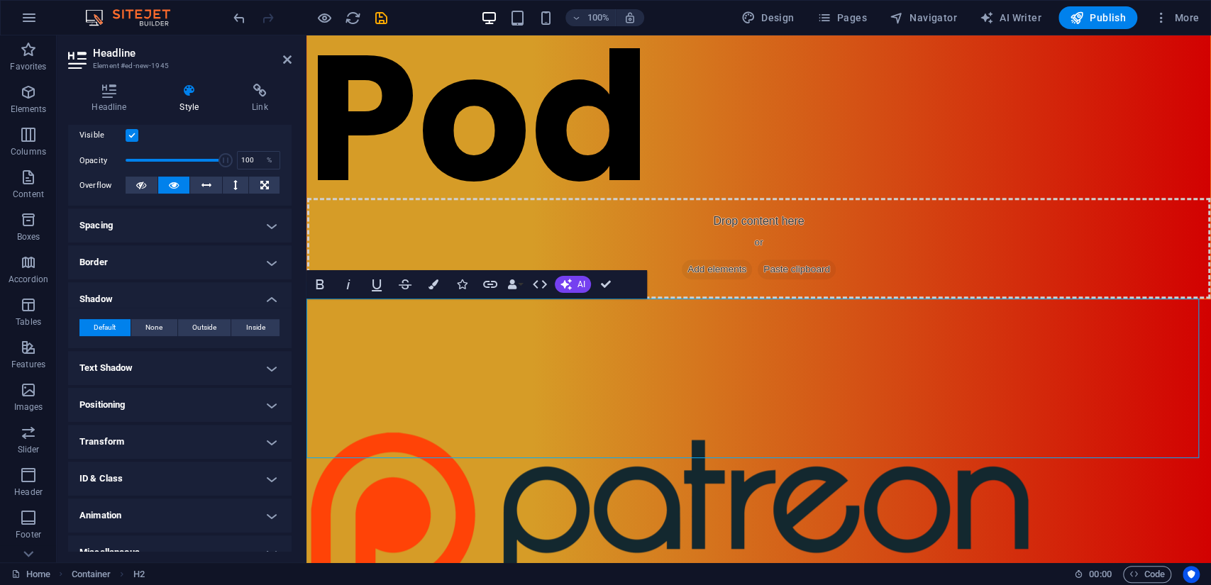
scroll to position [204, 0]
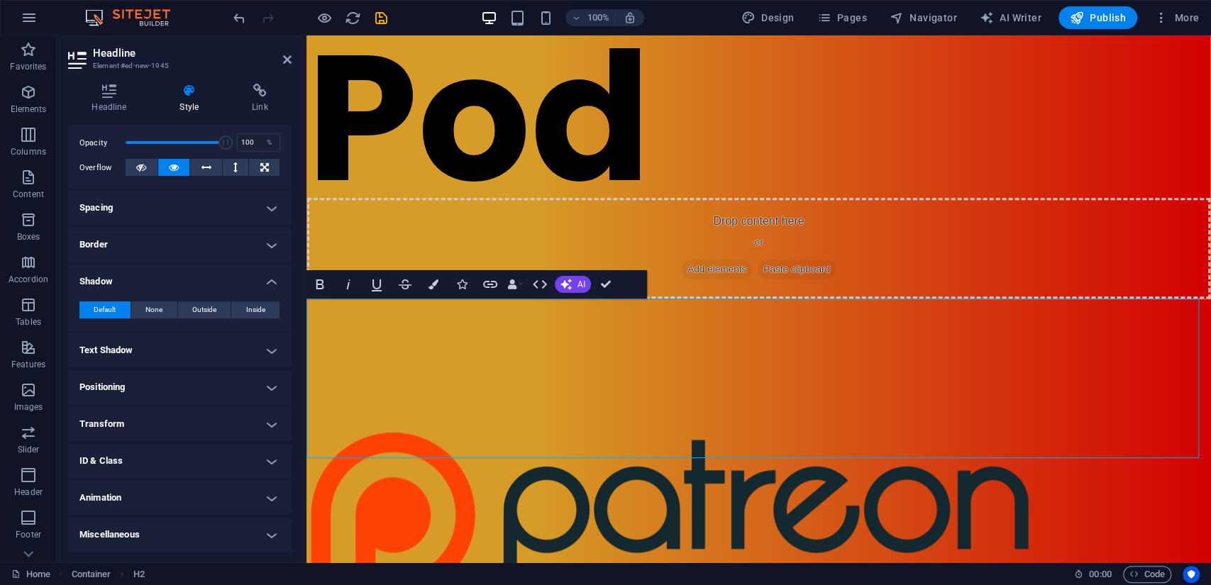
click at [176, 353] on h4 "Text Shadow" at bounding box center [179, 350] width 223 height 34
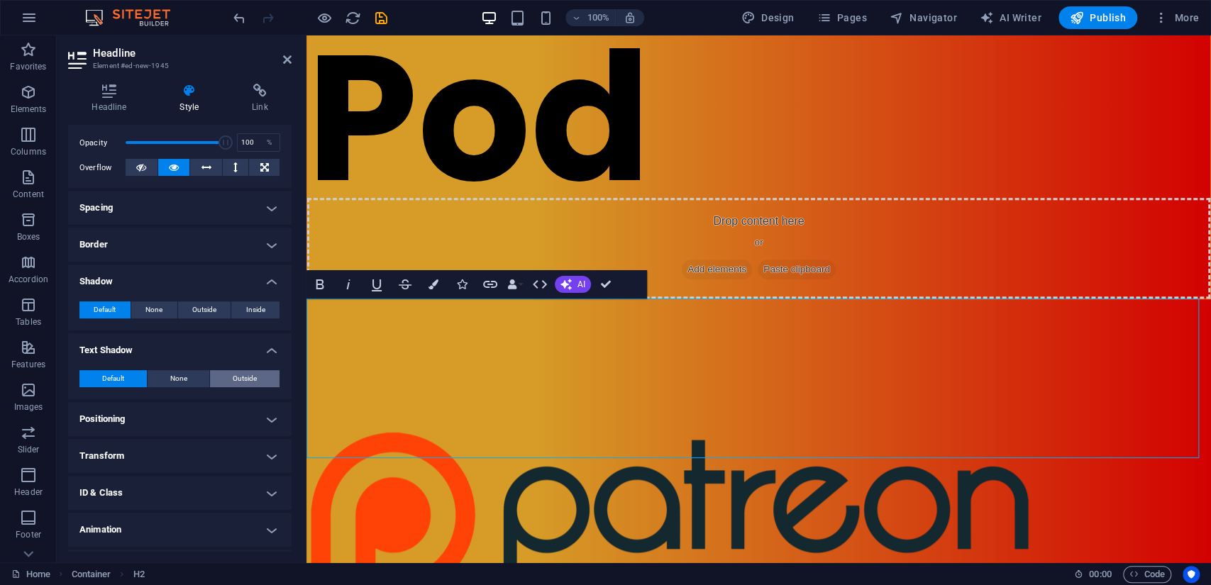
click at [224, 380] on button "Outside" at bounding box center [245, 378] width 70 height 17
type input "2"
type input "4"
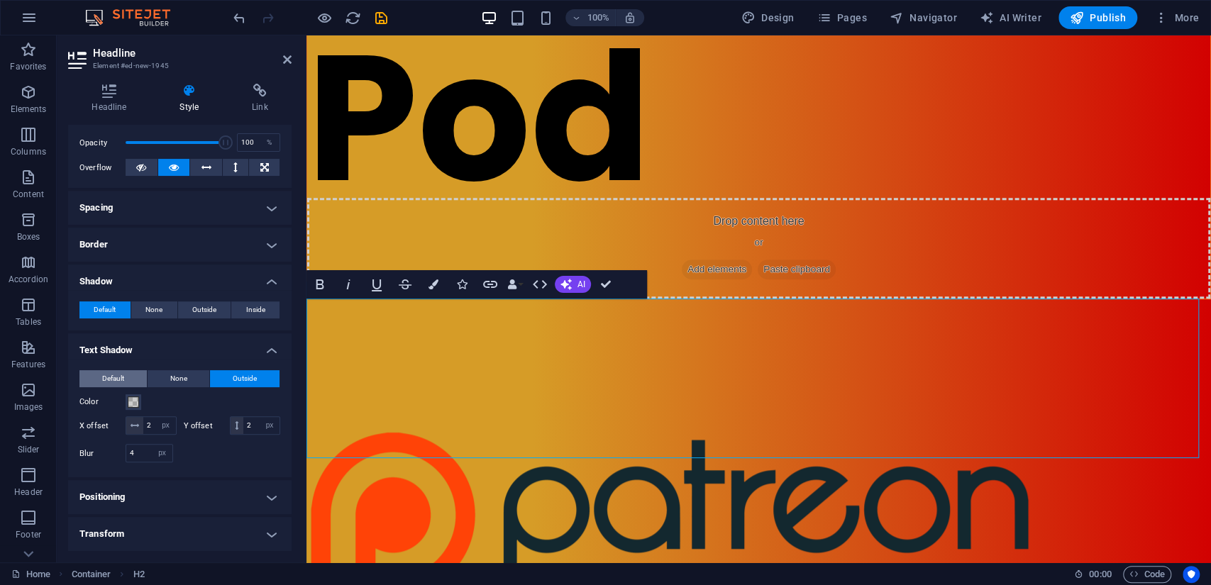
click at [116, 372] on span "Default" at bounding box center [113, 378] width 22 height 17
type input "0"
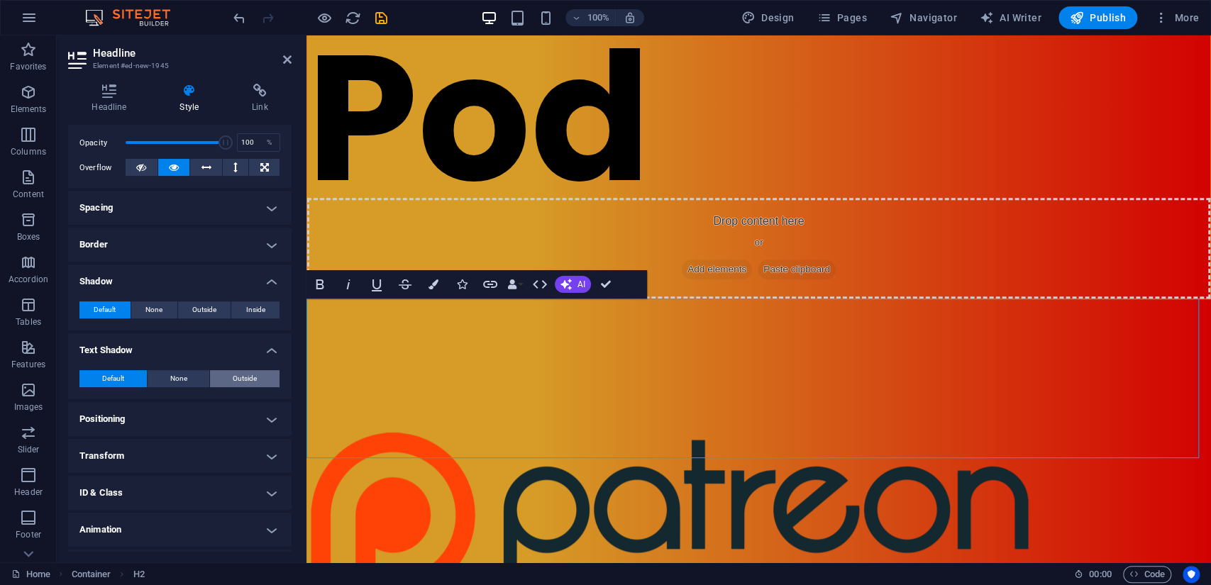
click at [238, 375] on span "Outside" at bounding box center [245, 378] width 24 height 17
type input "2"
type input "4"
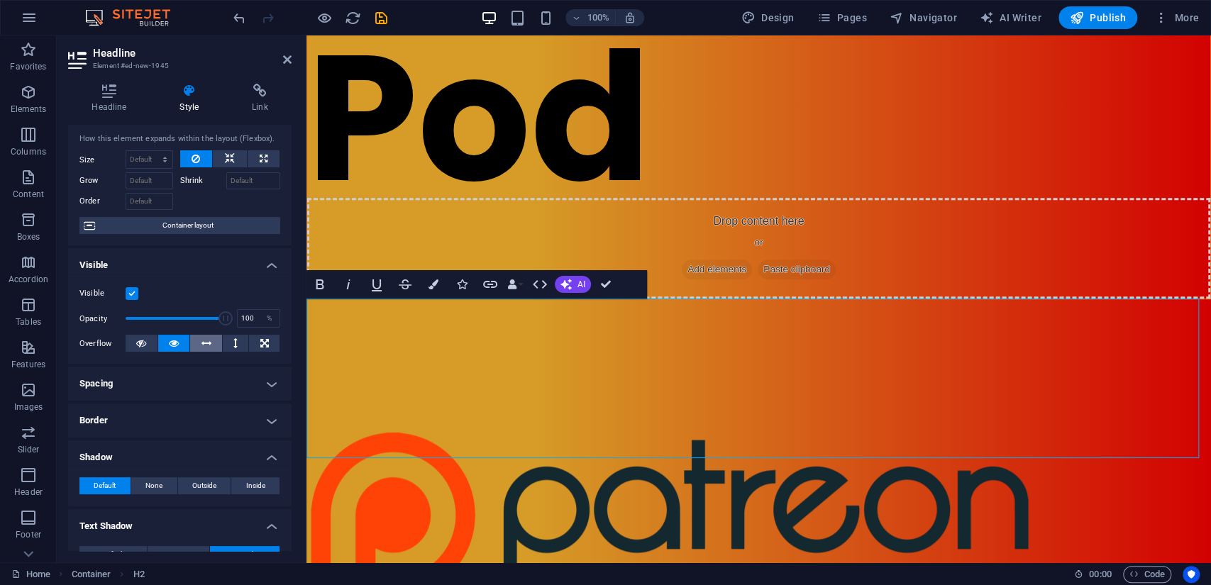
scroll to position [0, 0]
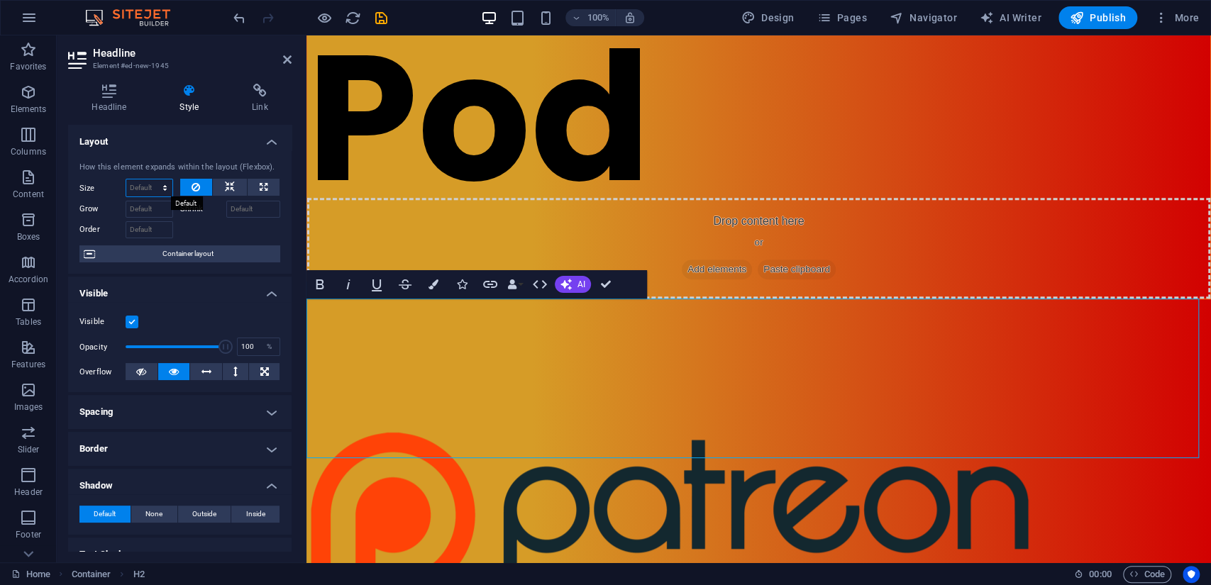
click at [168, 186] on select "Default auto px % 1/1 1/2 1/3 1/4 1/5 1/6 1/7 1/8 1/9 1/10" at bounding box center [149, 188] width 46 height 17
select select "1/2"
click at [150, 180] on select "Default auto px % 1/1 1/2 1/3 1/4 1/5 1/6 1/7 1/8 1/9 1/10" at bounding box center [149, 188] width 46 height 17
type input "50"
click at [154, 190] on select "Default auto px % 1/1 1/2 1/3 1/4 1/5 1/6 1/7 1/8 1/9 1/10" at bounding box center [163, 188] width 20 height 17
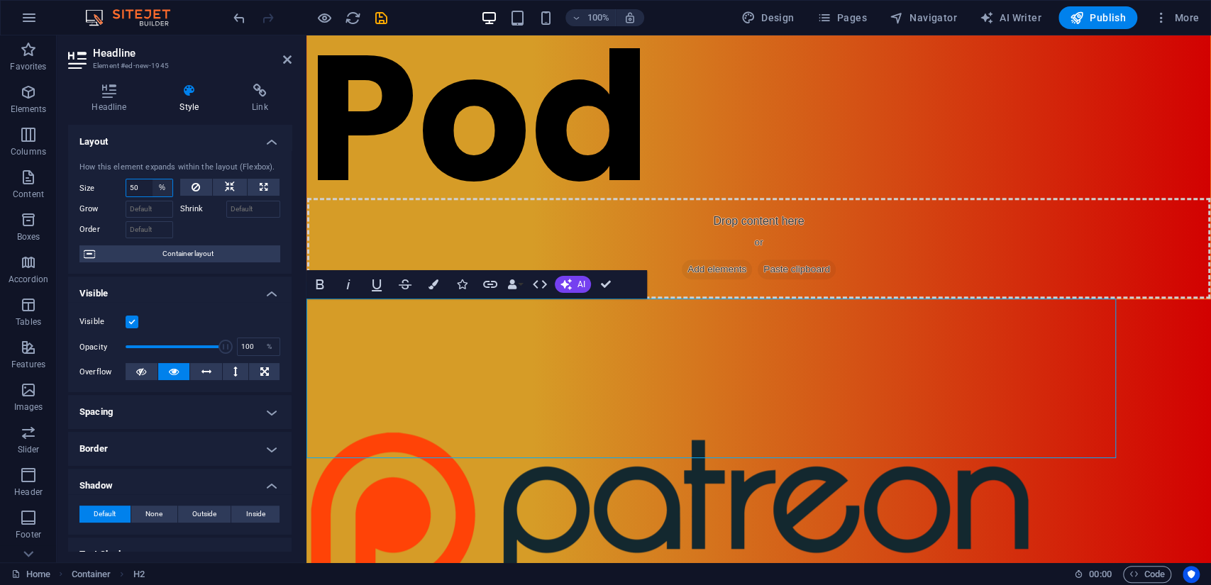
select select "tn5cq6nvpc4"
click at [153, 180] on select "Default auto px % 1/1 1/2 1/3 1/4 1/5 1/6 1/7 1/8 1/9 1/10" at bounding box center [163, 188] width 20 height 17
select select "DISABLED_OPTION_VALUE"
click at [120, 104] on h4 "Headline" at bounding box center [112, 99] width 88 height 30
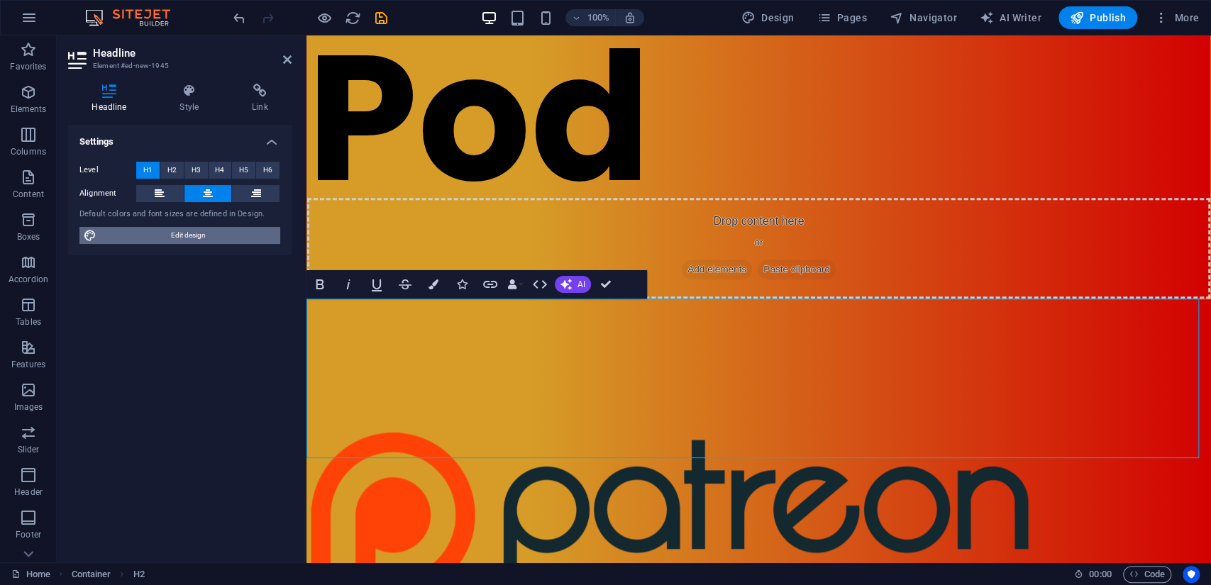
click at [207, 238] on span "Edit design" at bounding box center [188, 235] width 175 height 17
select select "px"
select select "400"
select select "px"
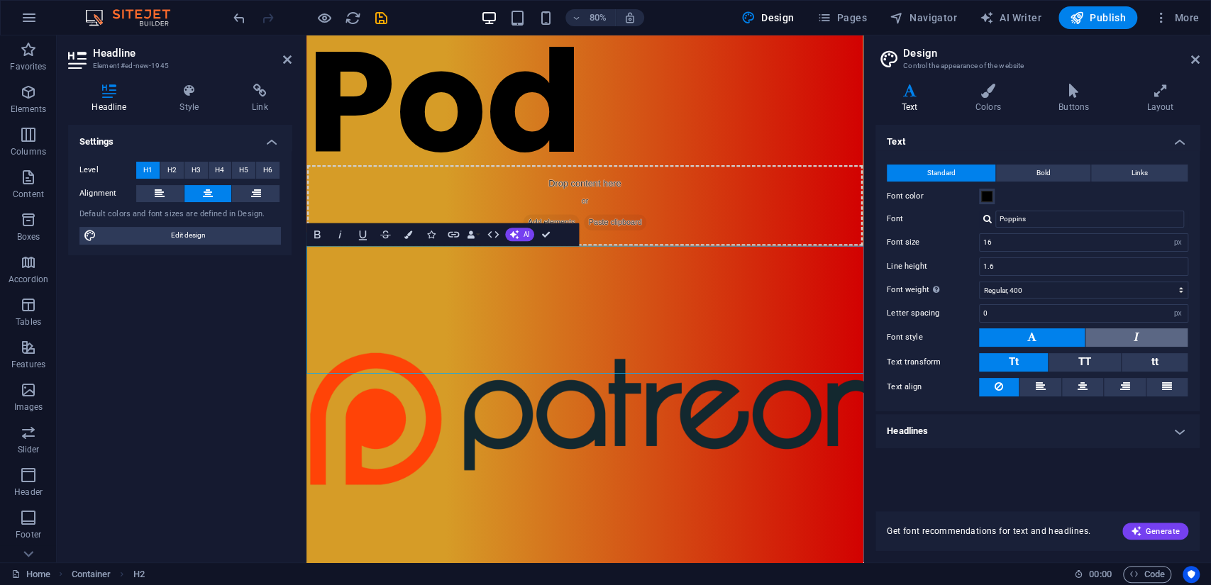
click at [1142, 334] on button at bounding box center [1137, 338] width 102 height 18
click at [1052, 331] on button at bounding box center [1032, 338] width 106 height 18
click at [1130, 245] on input "16" at bounding box center [1084, 242] width 208 height 17
type input "14"
click at [1072, 423] on h4 "Headlines" at bounding box center [1038, 431] width 324 height 34
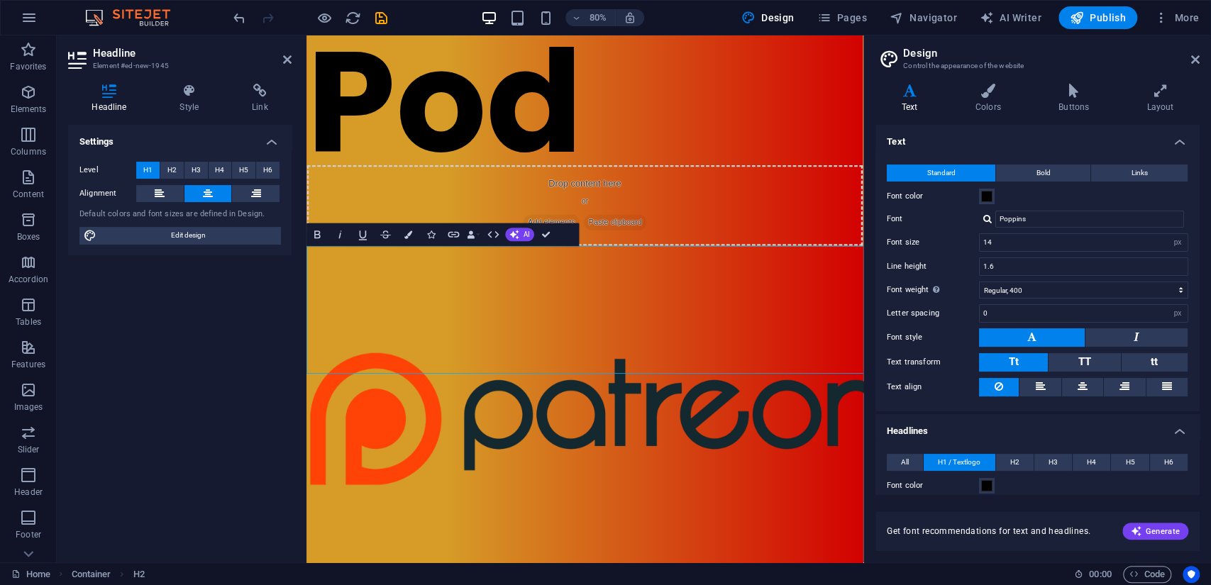
click at [1072, 423] on h4 "Headlines" at bounding box center [1038, 427] width 324 height 26
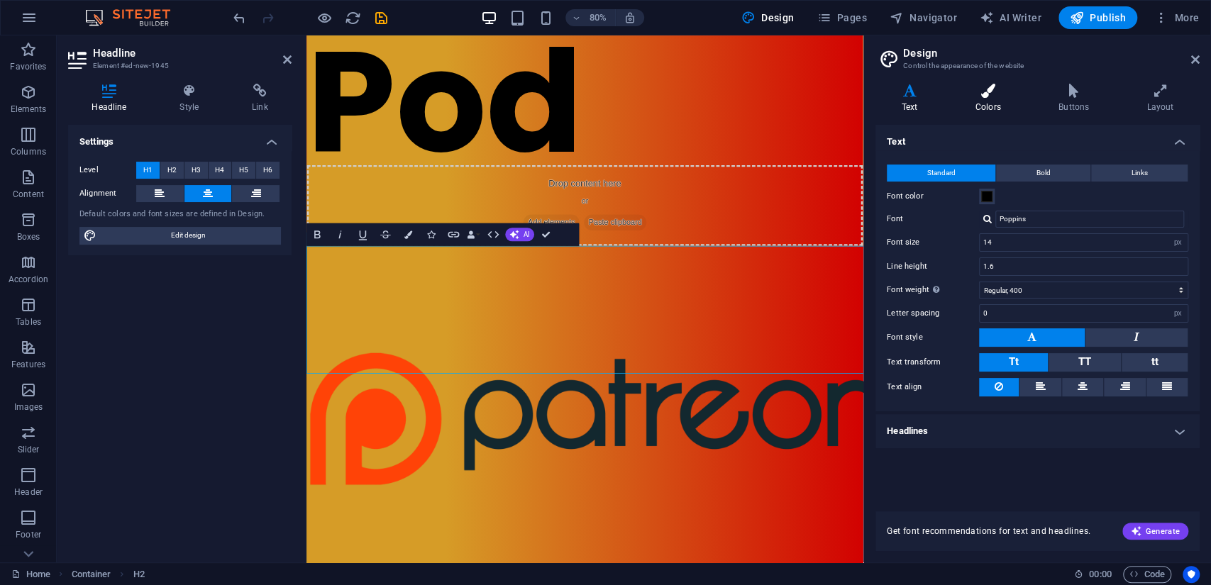
click at [985, 95] on icon at bounding box center [987, 91] width 77 height 14
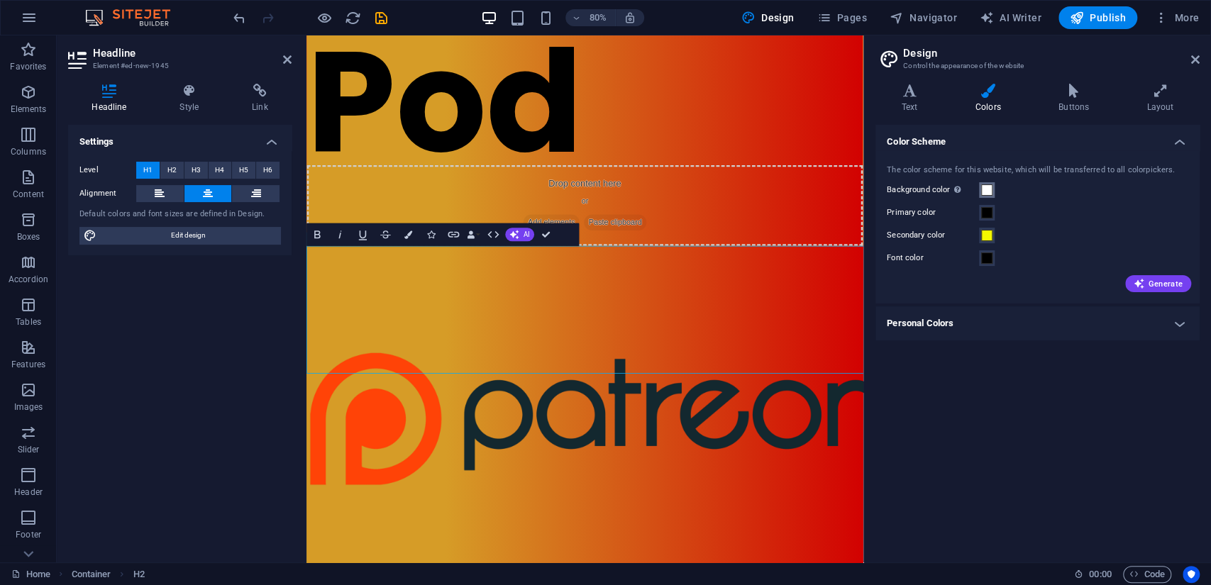
click at [988, 187] on span at bounding box center [986, 189] width 11 height 11
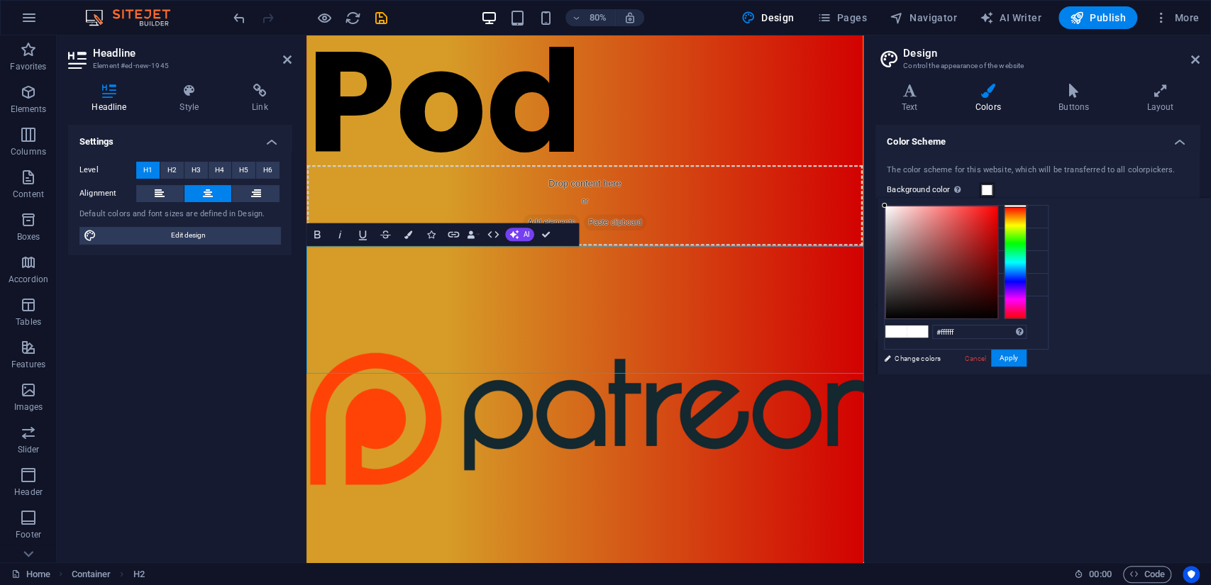
click at [988, 192] on span at bounding box center [986, 189] width 11 height 11
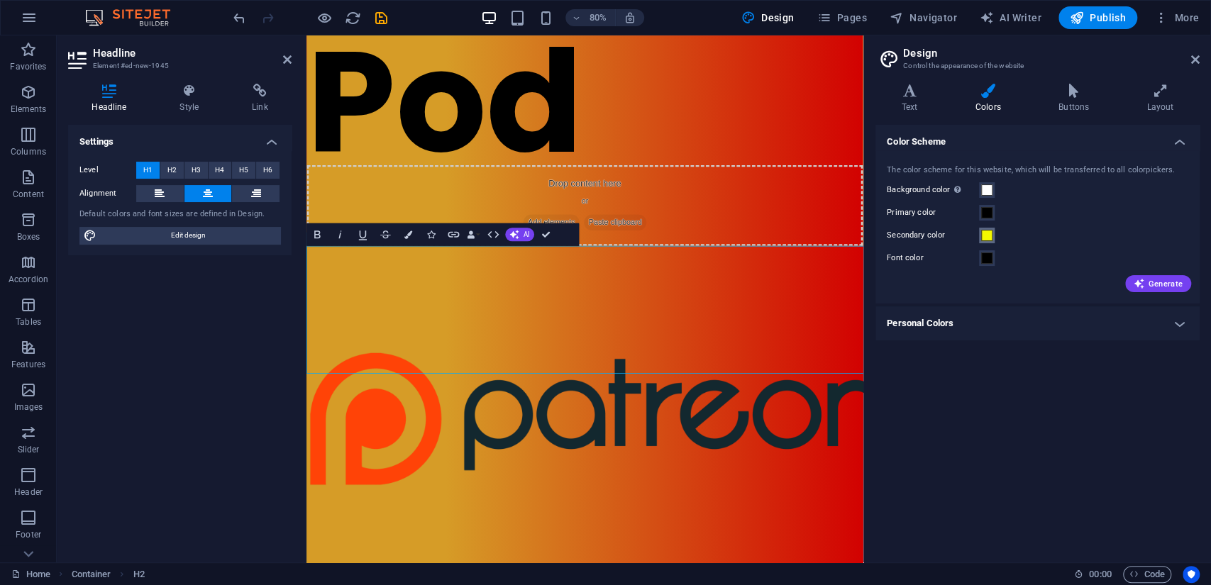
click at [988, 236] on span at bounding box center [986, 235] width 11 height 11
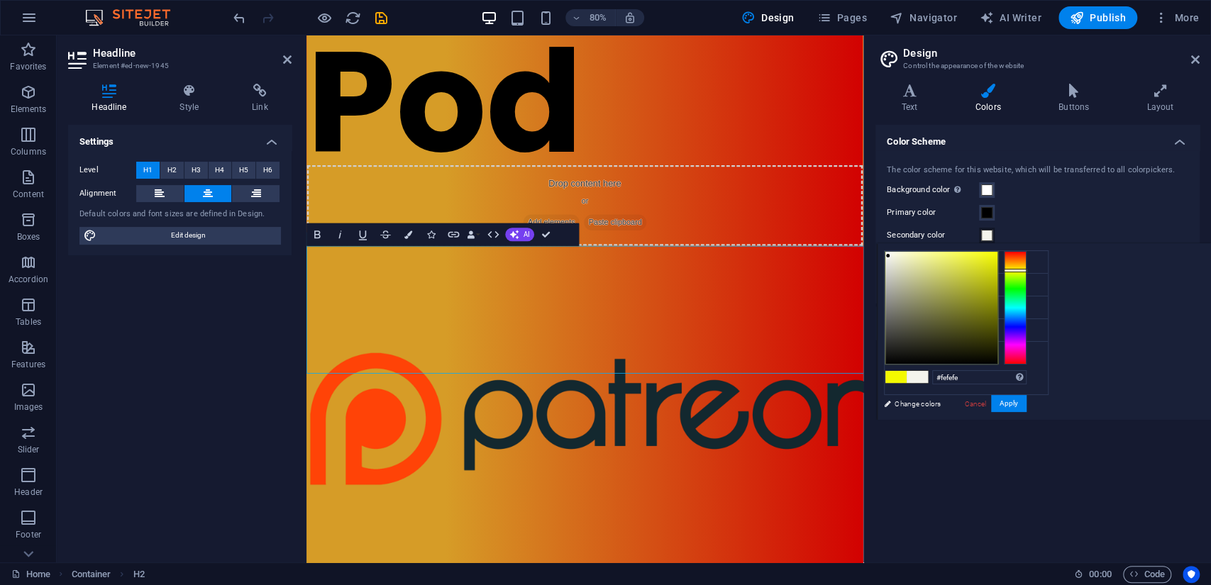
type input "#ffffff"
drag, startPoint x: 930, startPoint y: 294, endPoint x: 866, endPoint y: 241, distance: 83.6
click at [866, 241] on body "[DOMAIN_NAME] Home Favorites Elements Columns Content Boxes Accordion Tables Fe…" at bounding box center [605, 292] width 1211 height 585
click at [1028, 215] on div "Primary color" at bounding box center [1038, 212] width 302 height 17
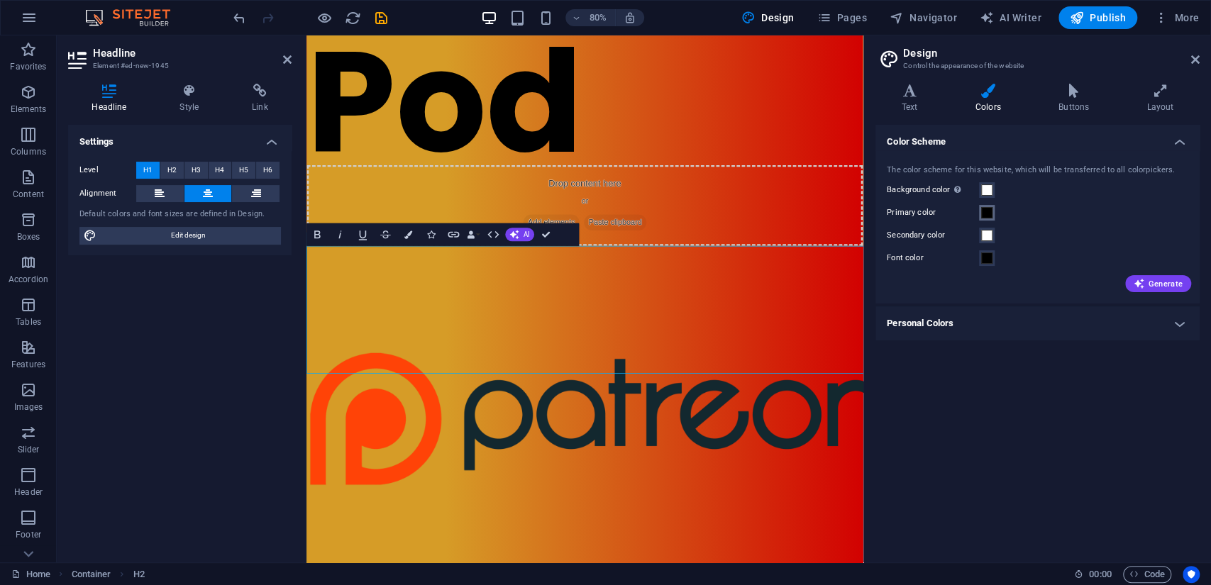
click at [990, 213] on span at bounding box center [986, 212] width 11 height 11
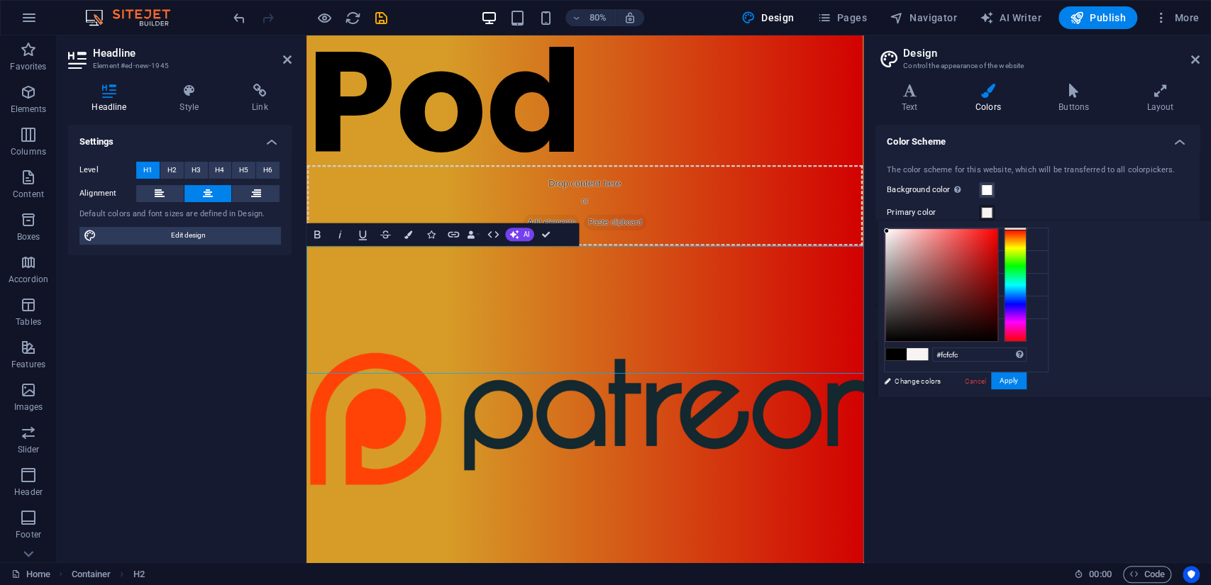
type input "#ffffff"
drag, startPoint x: 937, startPoint y: 260, endPoint x: 848, endPoint y: 211, distance: 101.3
click at [848, 211] on body "[DOMAIN_NAME] Home Favorites Elements Columns Content Boxes Accordion Tables Fe…" at bounding box center [605, 292] width 1211 height 585
click at [1045, 214] on div "Primary color" at bounding box center [1038, 212] width 302 height 17
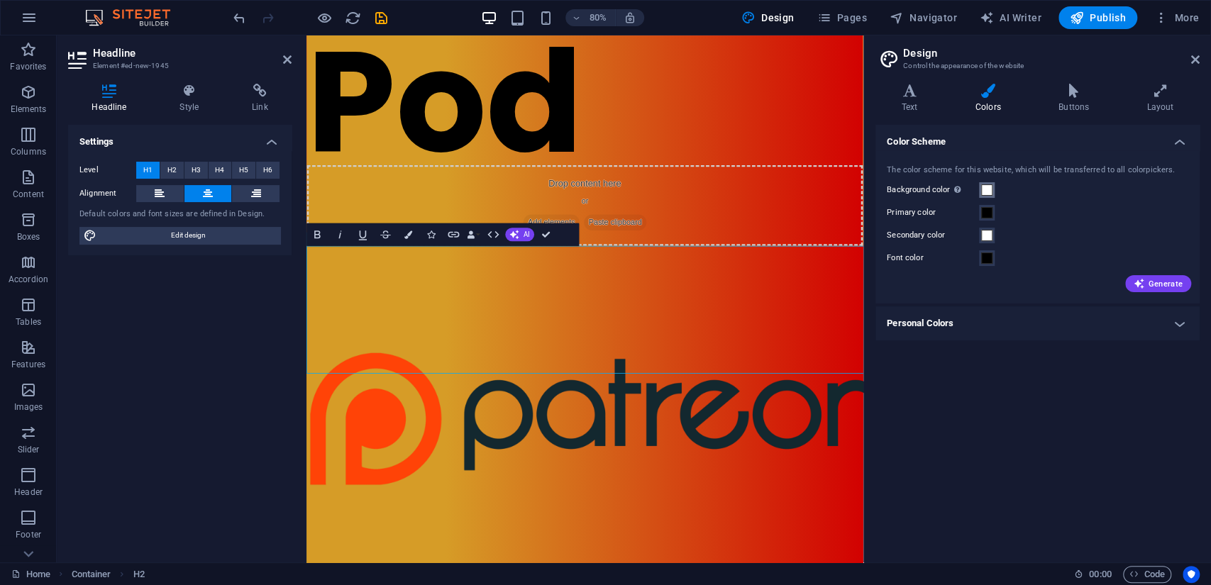
click at [985, 191] on span at bounding box center [986, 189] width 11 height 11
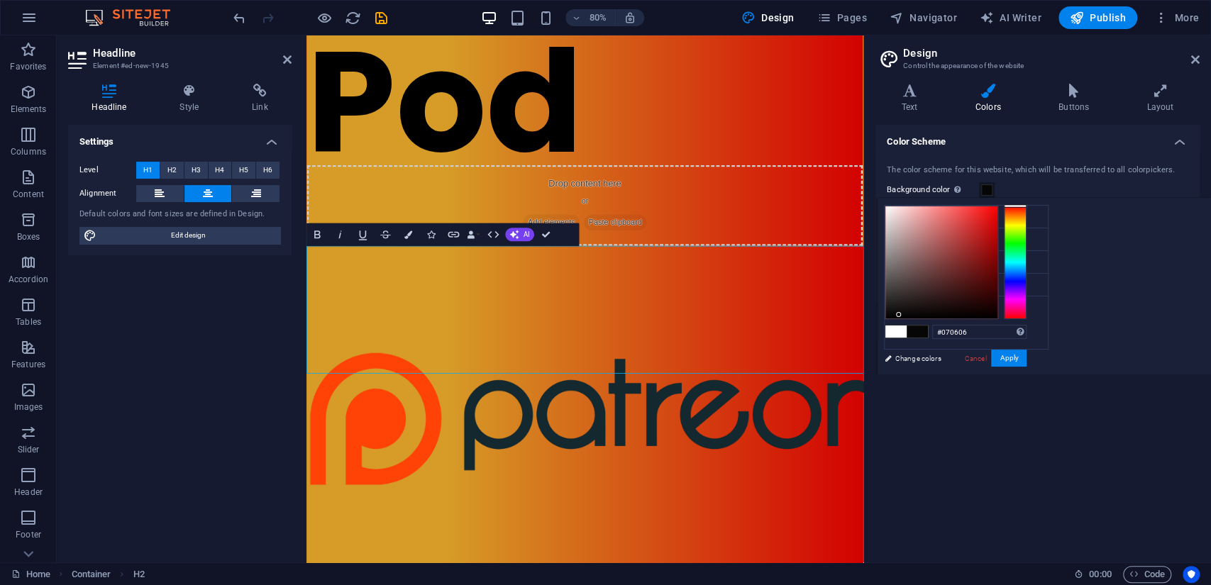
type input "#000000"
drag, startPoint x: 945, startPoint y: 241, endPoint x: 868, endPoint y: 345, distance: 129.4
click at [868, 345] on body "[DOMAIN_NAME] Home Favorites Elements Columns Content Boxes Accordion Tables Fe…" at bounding box center [605, 292] width 1211 height 585
click at [1062, 297] on div "less Background color #ffffff Primary color #000000 Secondary color #ffffff Fon…" at bounding box center [1044, 286] width 334 height 177
click at [1013, 360] on button "Apply" at bounding box center [1008, 358] width 35 height 17
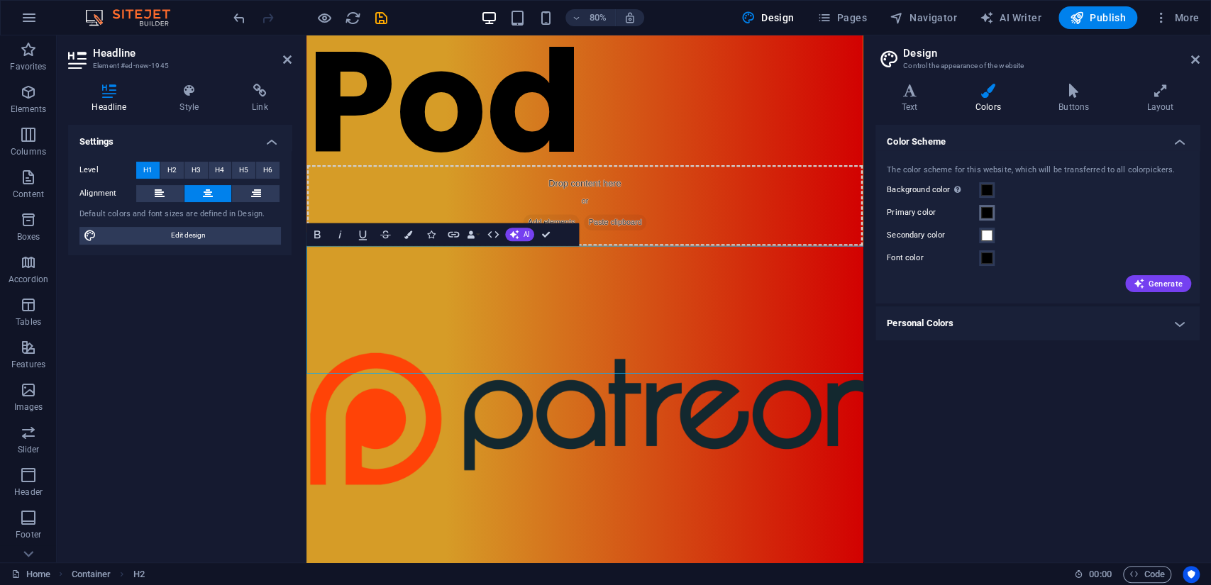
click at [988, 214] on span at bounding box center [986, 212] width 11 height 11
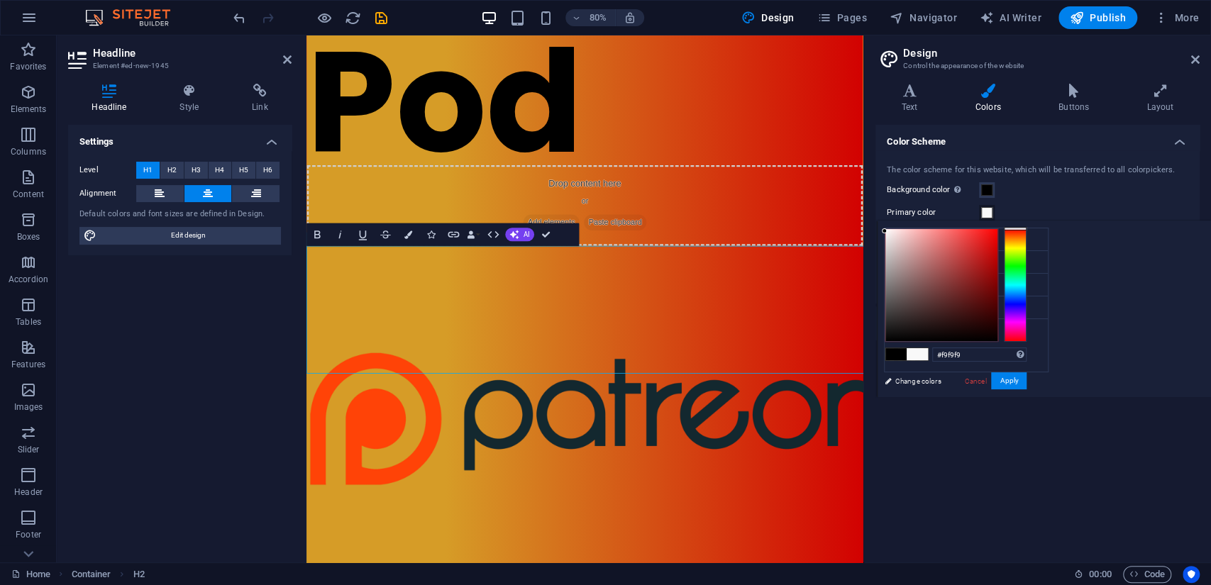
type input "#ffffff"
drag, startPoint x: 936, startPoint y: 293, endPoint x: 691, endPoint y: 214, distance: 257.4
click at [859, 205] on body "[DOMAIN_NAME] Home Favorites Elements Columns Content Boxes Accordion Tables Fe…" at bounding box center [605, 292] width 1211 height 585
click at [1015, 380] on button "Apply" at bounding box center [1008, 380] width 35 height 17
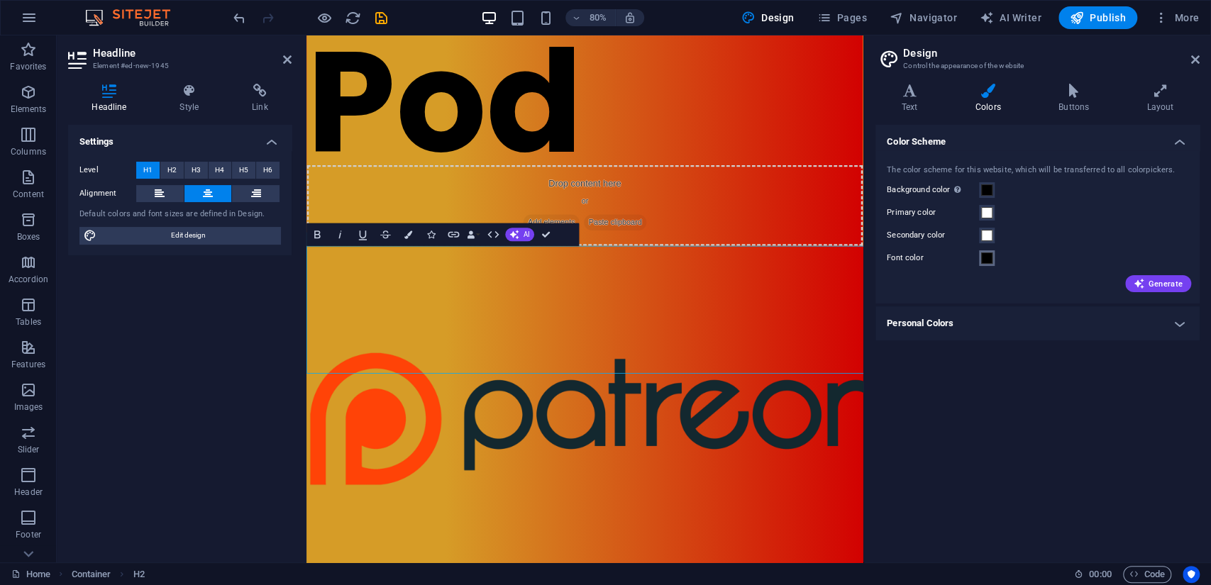
click at [983, 262] on span at bounding box center [986, 258] width 11 height 11
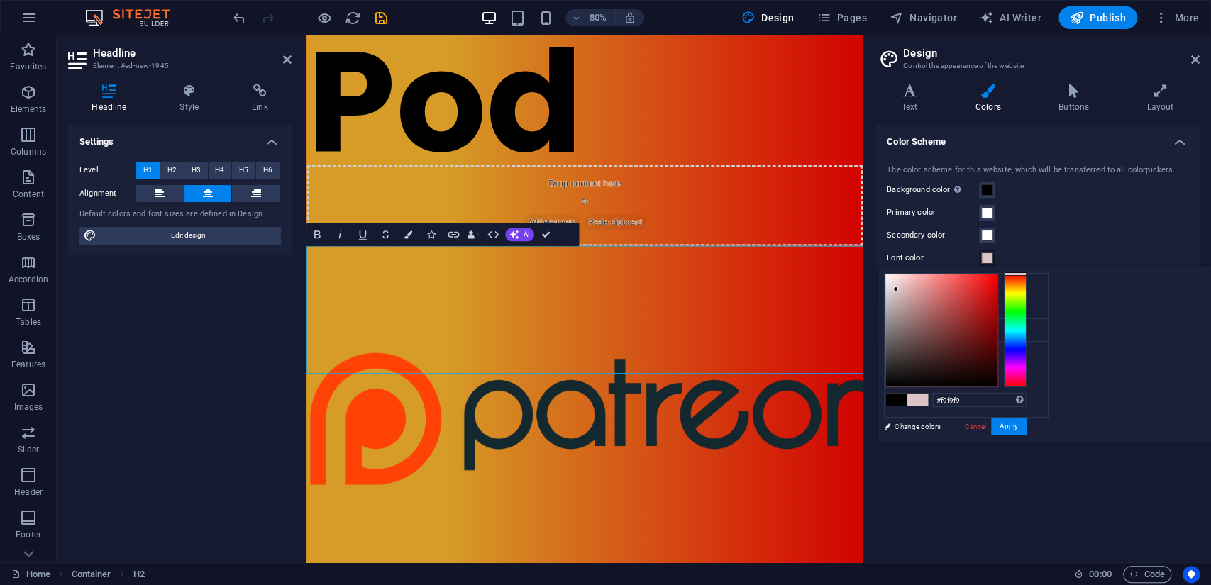
type input "#ffffff"
drag, startPoint x: 959, startPoint y: 314, endPoint x: 685, endPoint y: 278, distance: 276.2
click at [850, 254] on body "[DOMAIN_NAME] Home Favorites Elements Columns Content Boxes Accordion Tables Fe…" at bounding box center [605, 292] width 1211 height 585
click at [1006, 430] on button "Apply" at bounding box center [1008, 426] width 35 height 17
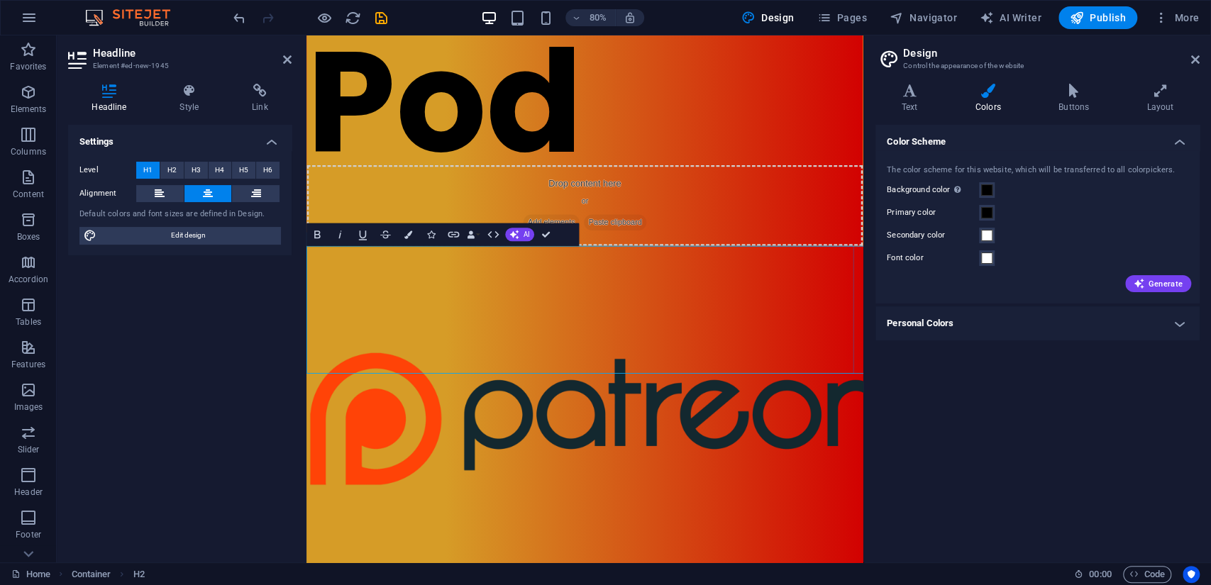
click at [984, 241] on span at bounding box center [986, 235] width 11 height 11
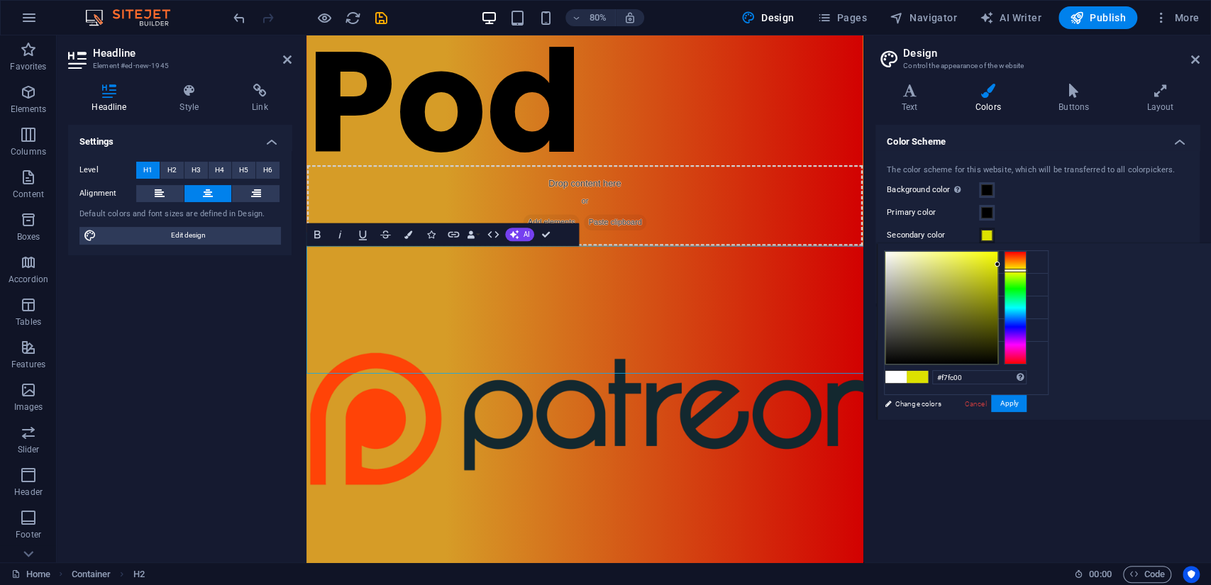
type input "#faff00"
drag, startPoint x: 927, startPoint y: 286, endPoint x: 1008, endPoint y: 245, distance: 90.4
click at [1008, 245] on div "#faff00 Supported formats #0852ed rgb(8, 82, 237) rgba(8, 82, 237, 90%) hsv(221…" at bounding box center [955, 435] width 157 height 382
click at [1012, 407] on button "Apply" at bounding box center [1008, 403] width 35 height 17
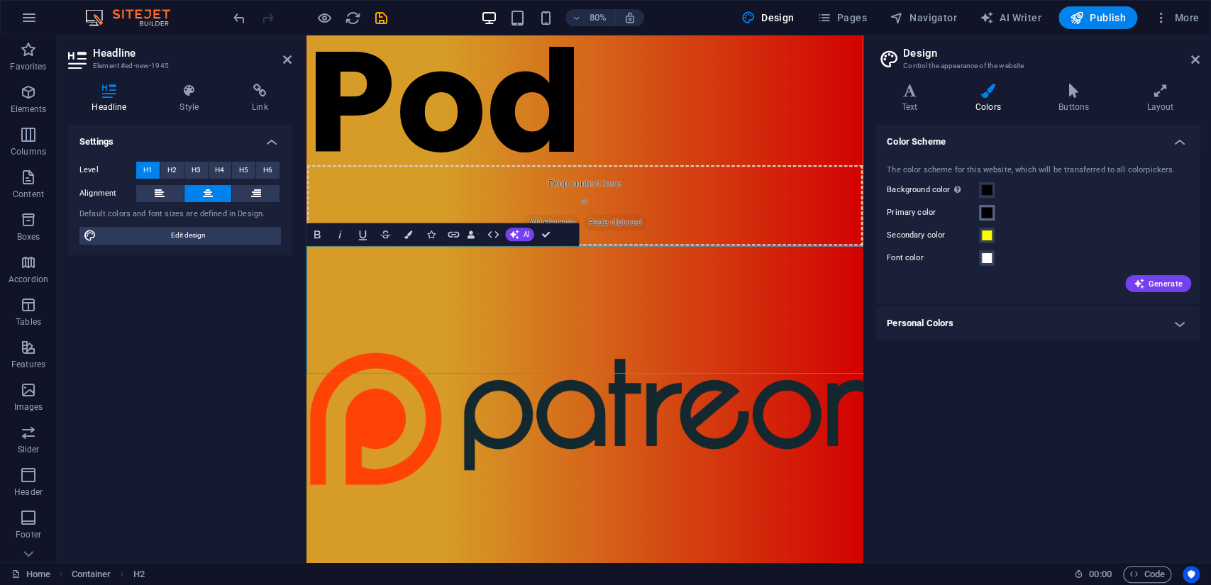
click at [987, 215] on span at bounding box center [986, 212] width 11 height 11
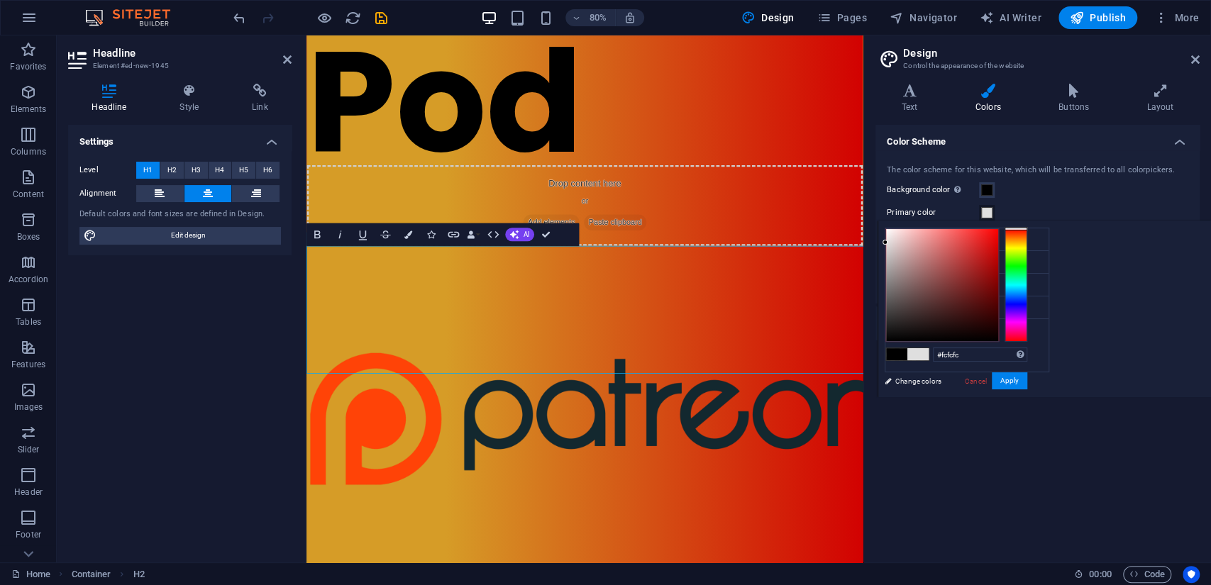
type input "#ffffff"
drag, startPoint x: 925, startPoint y: 284, endPoint x: 852, endPoint y: 197, distance: 113.8
click at [852, 197] on body "[DOMAIN_NAME] Home Favorites Elements Columns Content Boxes Accordion Tables Fe…" at bounding box center [605, 292] width 1211 height 585
click at [1005, 385] on button "Apply" at bounding box center [1009, 380] width 35 height 17
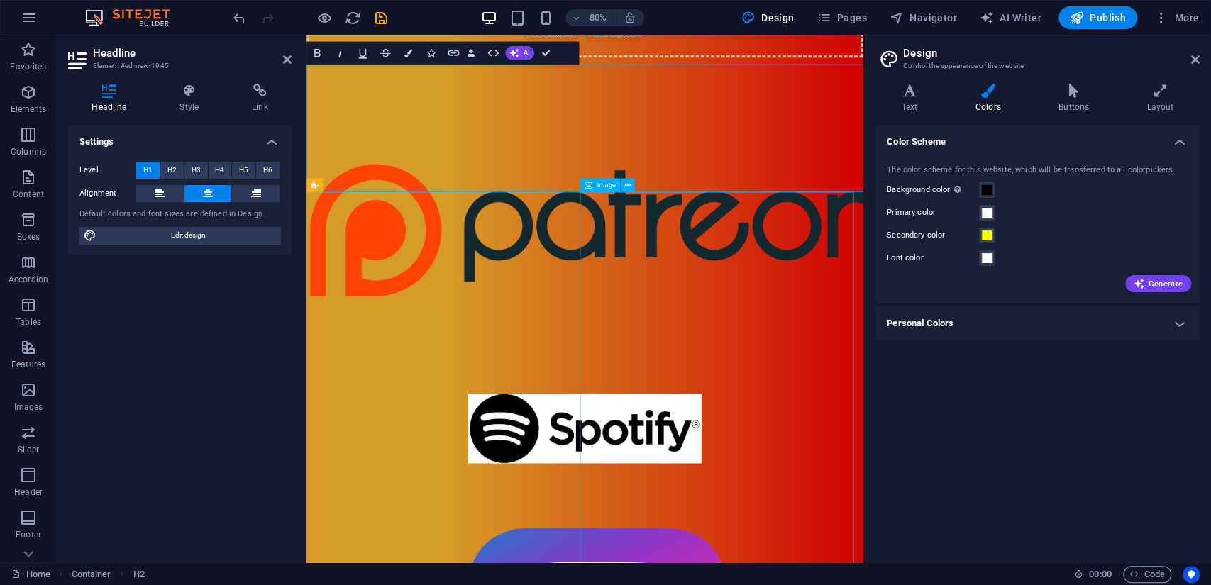
scroll to position [473, 0]
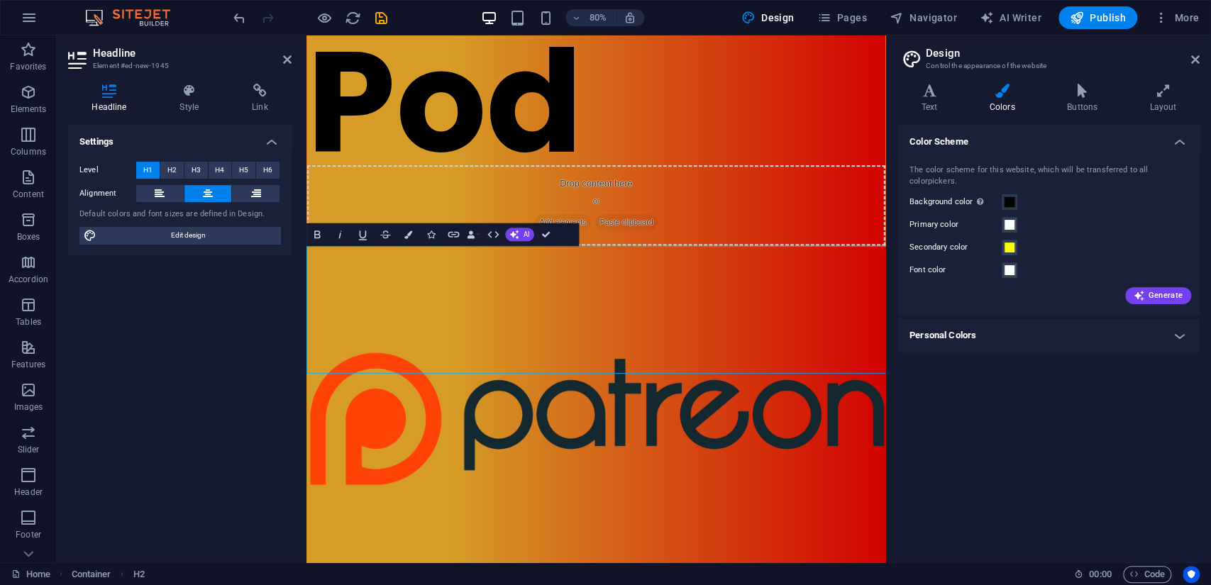
drag, startPoint x: 866, startPoint y: 299, endPoint x: 885, endPoint y: 294, distance: 19.8
click at [886, 294] on aside "Design Control the appearance of the website Variants Text Colors Buttons Layou…" at bounding box center [1048, 298] width 325 height 527
click at [1081, 333] on h4 "Personal Colors" at bounding box center [1049, 336] width 302 height 34
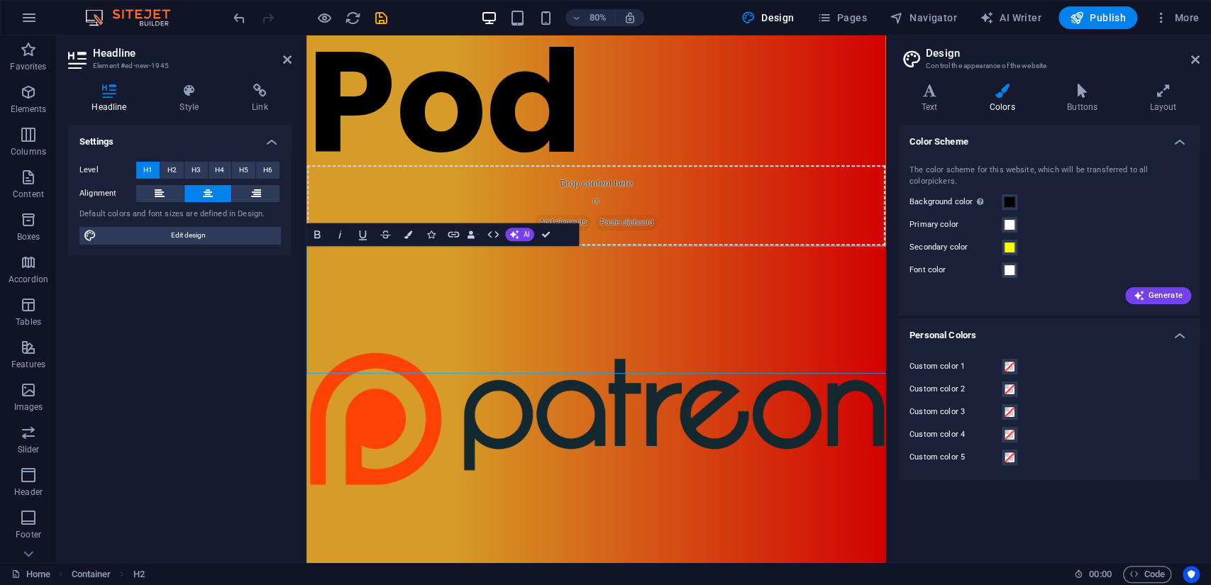
click at [1078, 319] on h4 "Personal Colors" at bounding box center [1049, 332] width 302 height 26
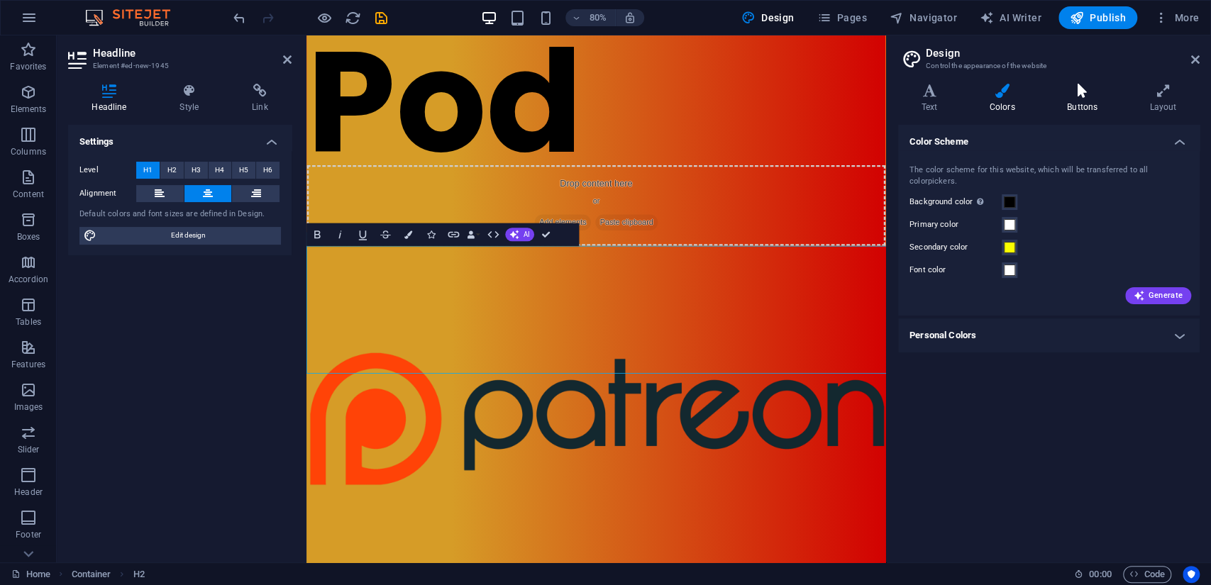
click at [1085, 98] on h4 "Buttons" at bounding box center [1085, 99] width 82 height 30
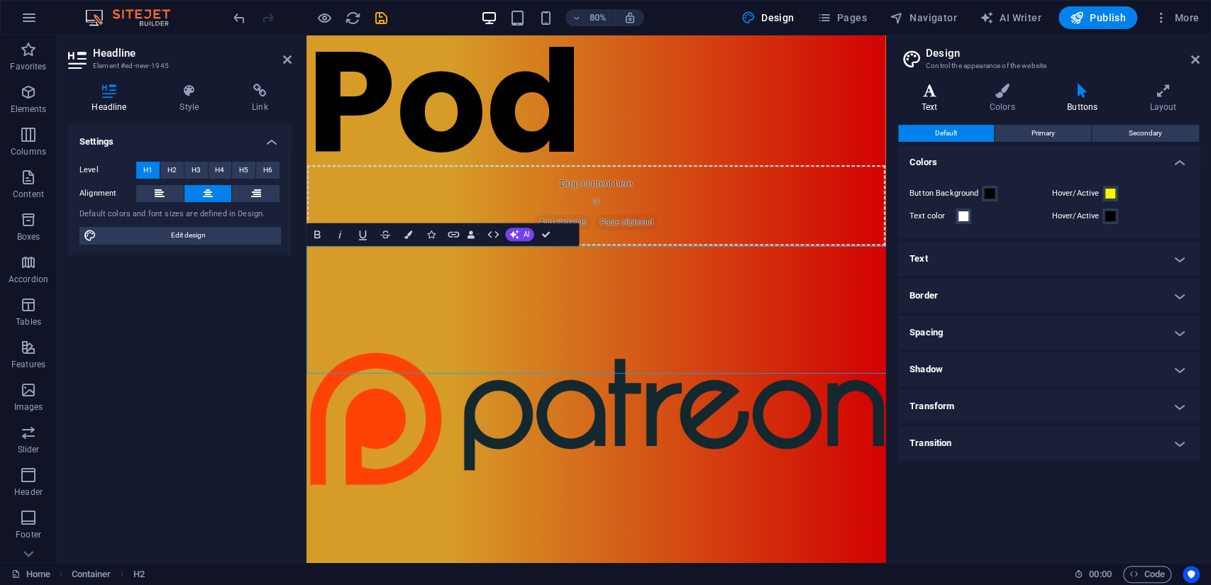
click at [932, 98] on h4 "Text" at bounding box center [932, 99] width 68 height 30
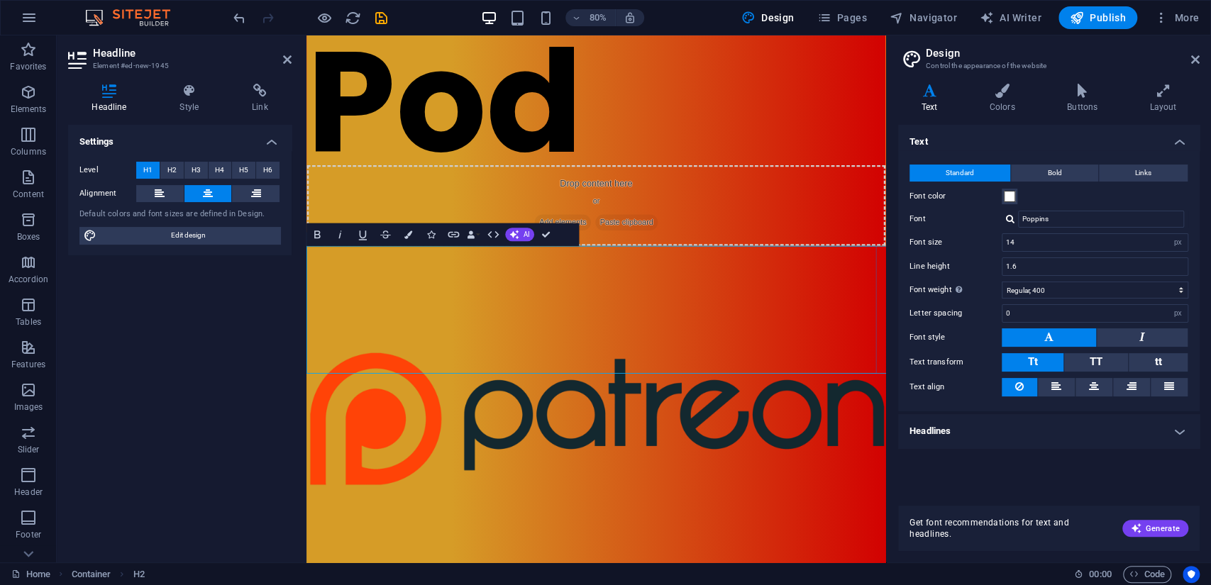
drag, startPoint x: 1023, startPoint y: 241, endPoint x: 985, endPoint y: 241, distance: 38.3
click at [985, 241] on div "Font size 14 rem px" at bounding box center [1049, 242] width 279 height 18
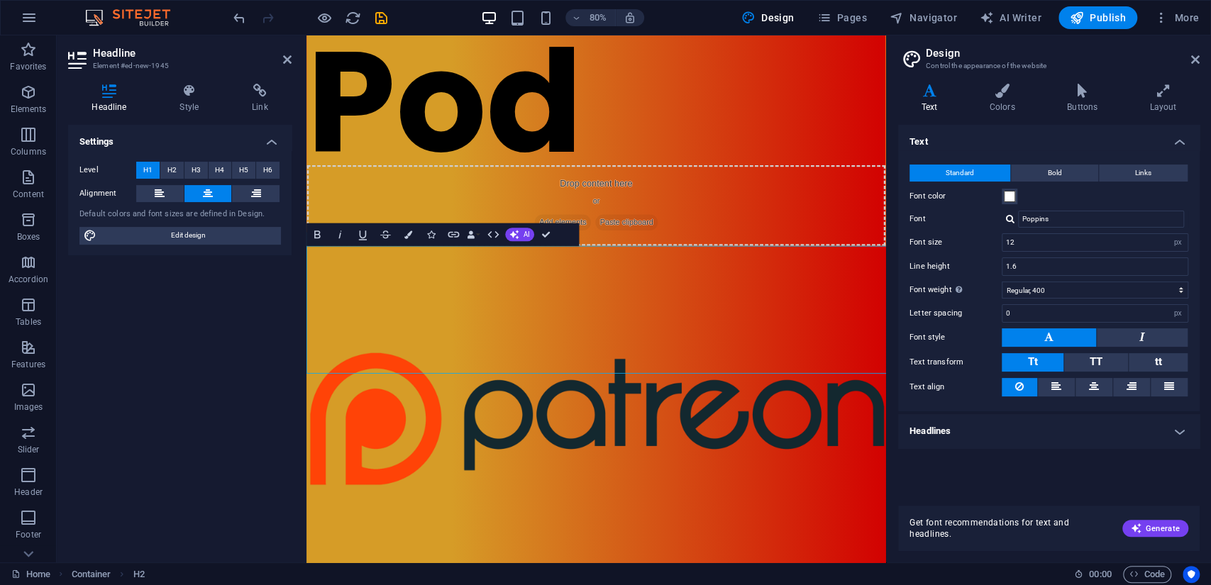
click at [985, 241] on label "Font size" at bounding box center [956, 242] width 92 height 8
click at [1052, 387] on icon at bounding box center [1057, 386] width 10 height 17
click at [1099, 385] on button at bounding box center [1094, 387] width 37 height 18
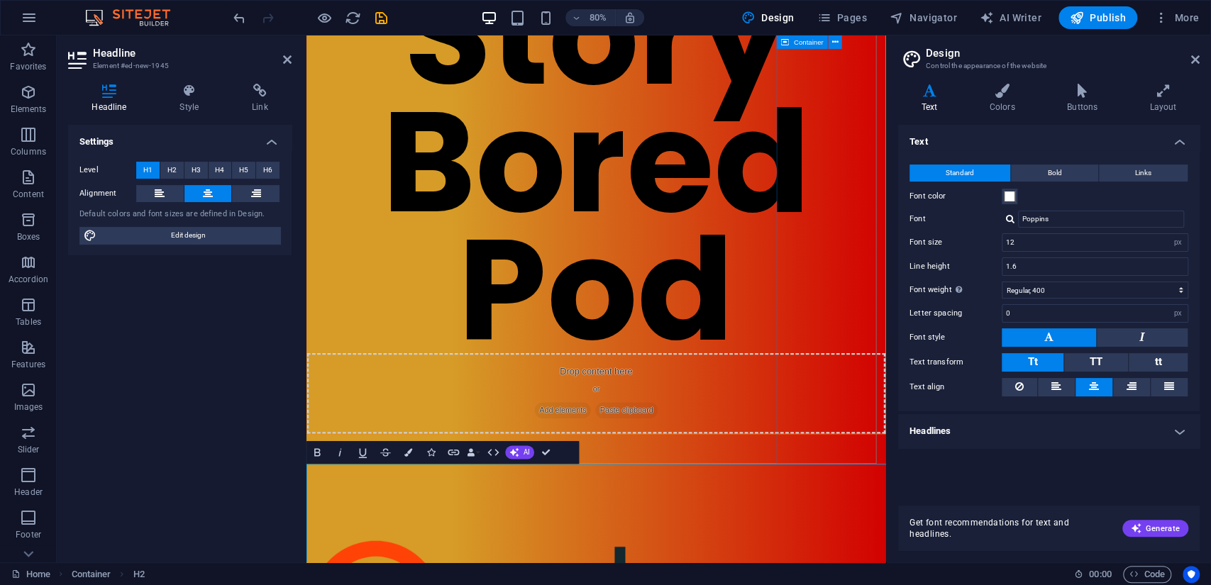
scroll to position [158, 0]
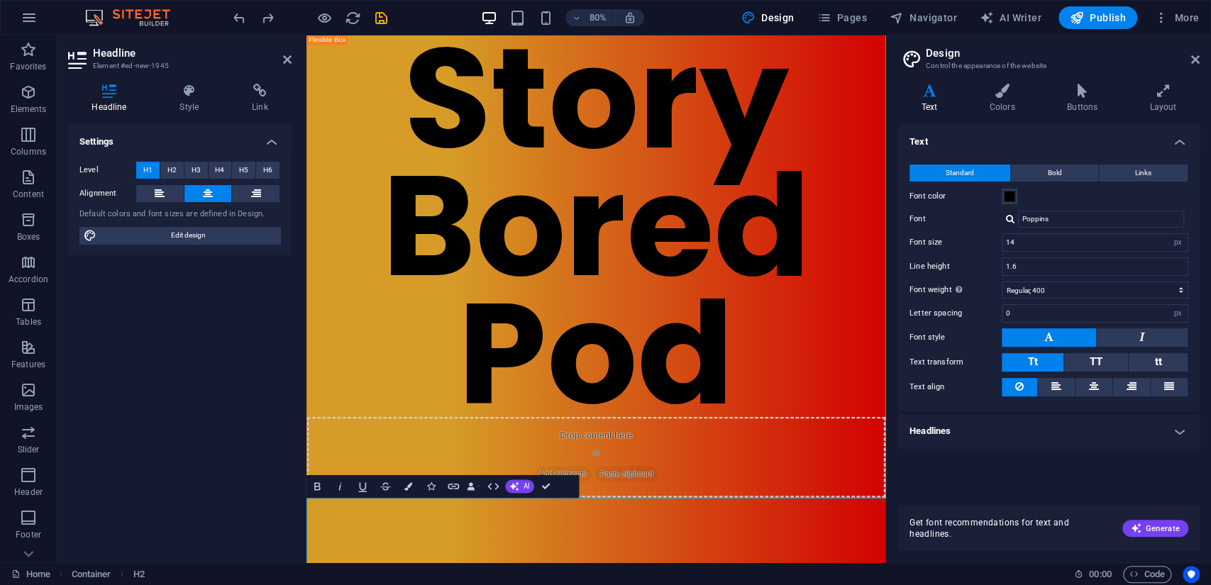
type input "16"
click at [1001, 95] on icon at bounding box center [1002, 91] width 72 height 14
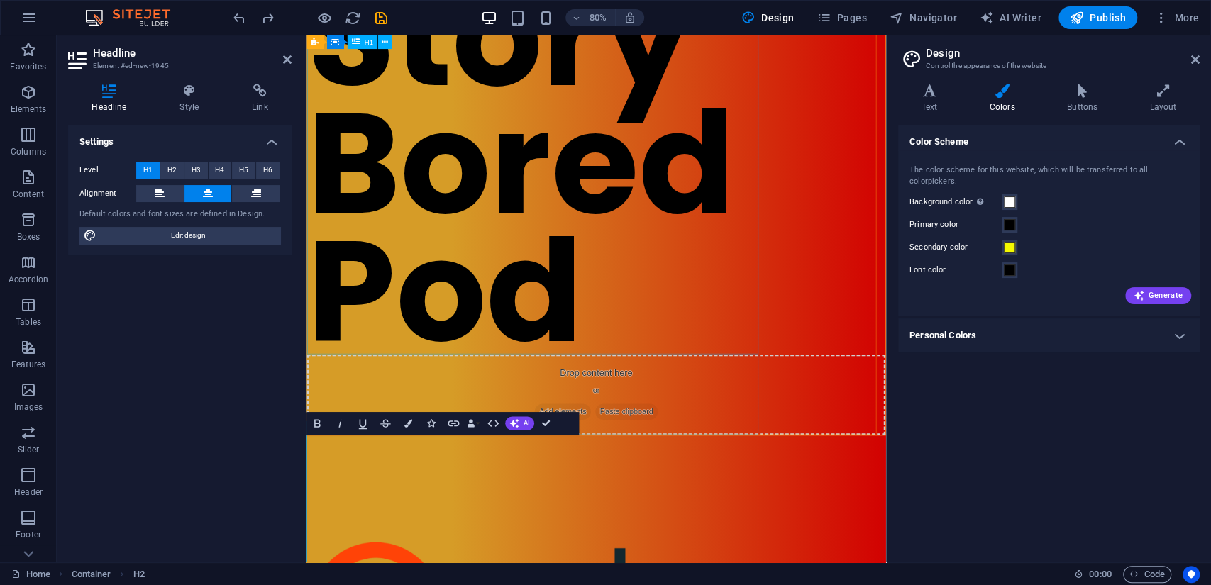
scroll to position [316, 0]
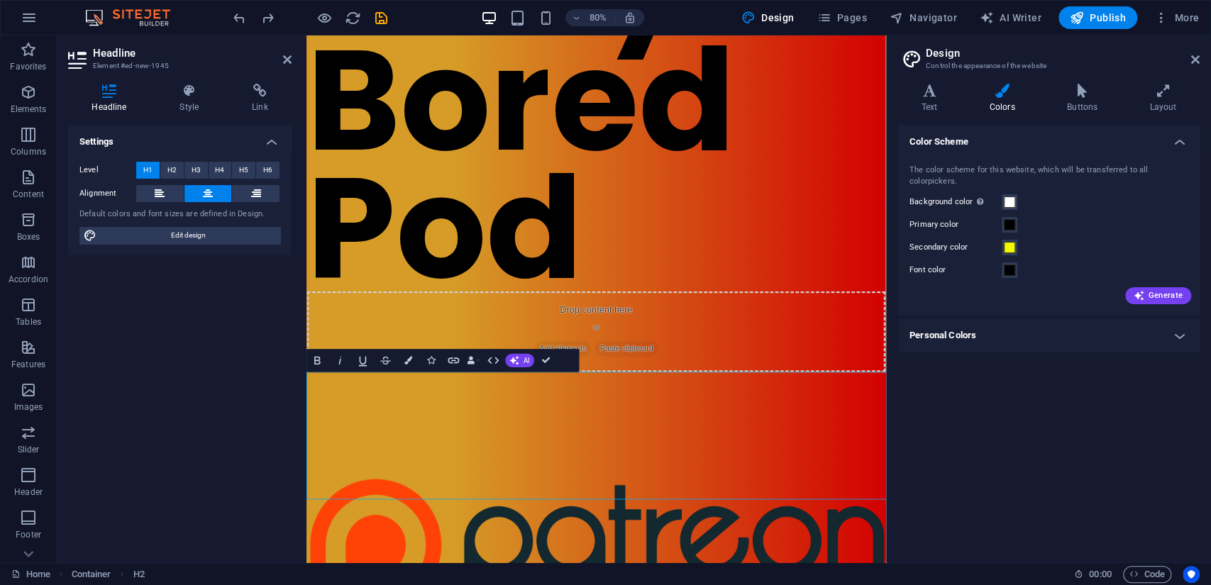
click at [1045, 319] on h4 "Personal Colors" at bounding box center [1049, 336] width 302 height 34
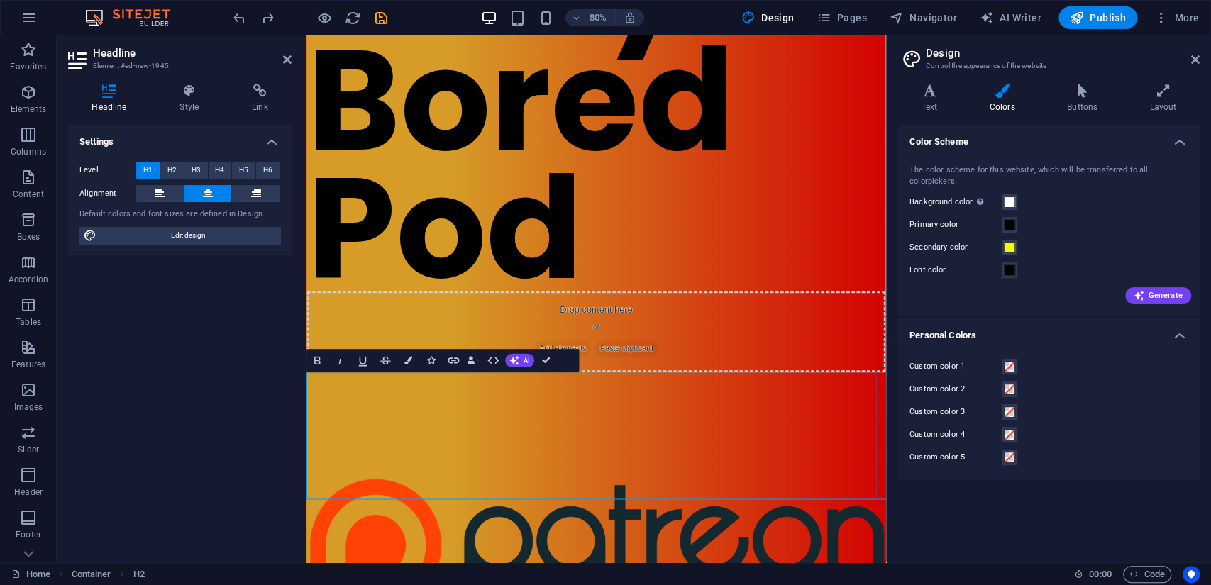
click at [1037, 321] on h4 "Personal Colors" at bounding box center [1049, 332] width 302 height 26
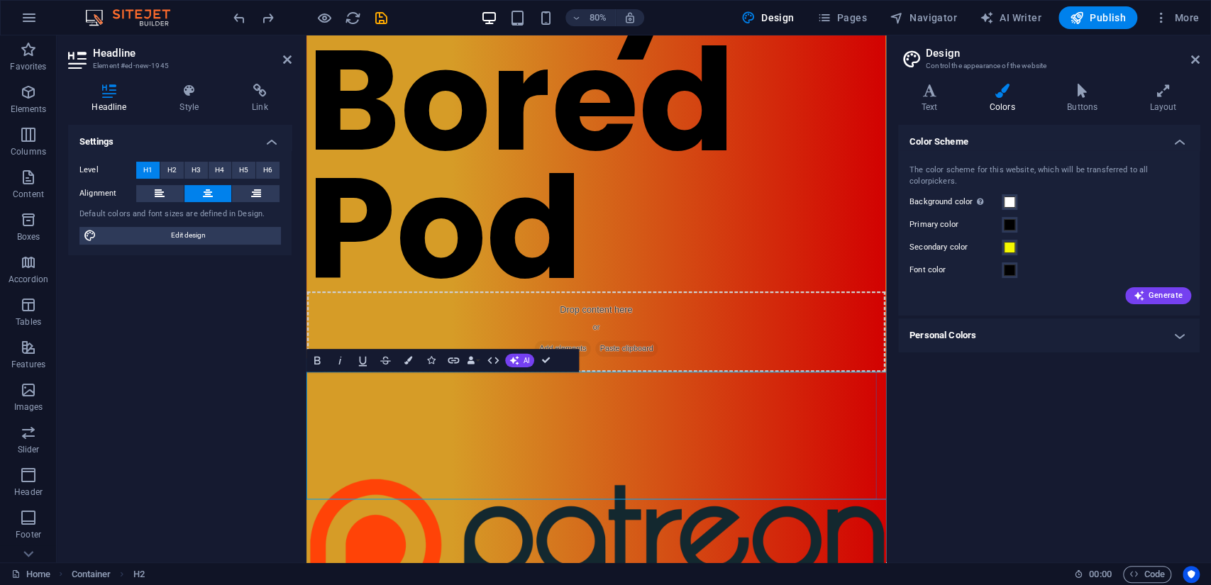
click at [1012, 197] on span at bounding box center [1009, 202] width 11 height 11
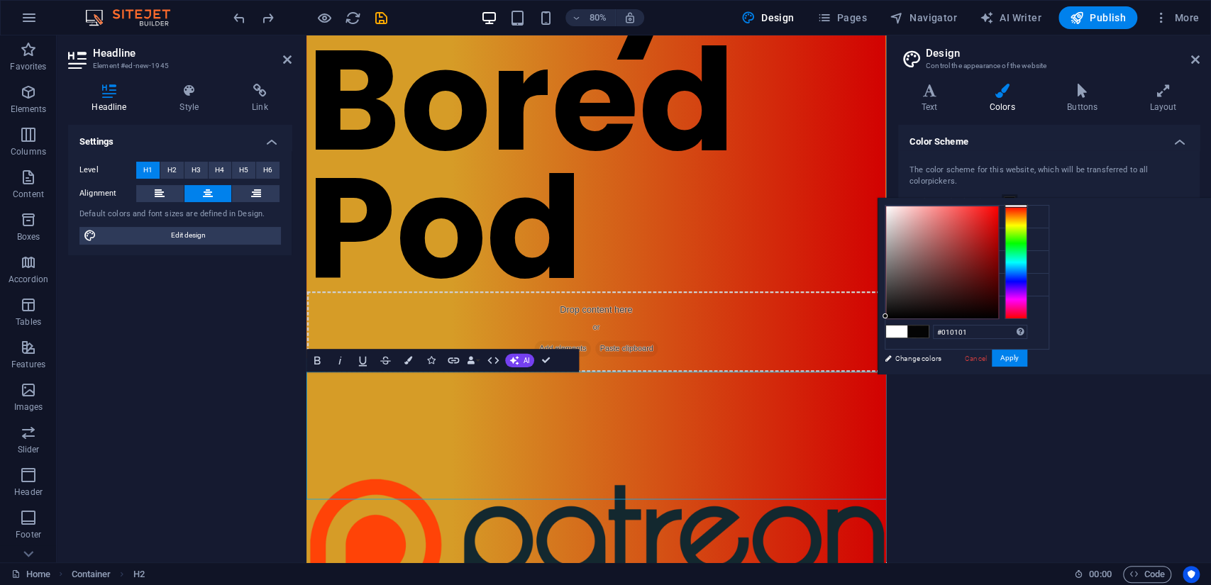
drag, startPoint x: 952, startPoint y: 263, endPoint x: 883, endPoint y: 321, distance: 90.2
click at [878, 319] on div "#010101 Supported formats #0852ed rgb(8, 82, 237) rgba(8, 82, 237, 90%) hsv(221…" at bounding box center [956, 390] width 157 height 382
type input "#000000"
click at [1003, 362] on button "Apply" at bounding box center [1009, 358] width 35 height 17
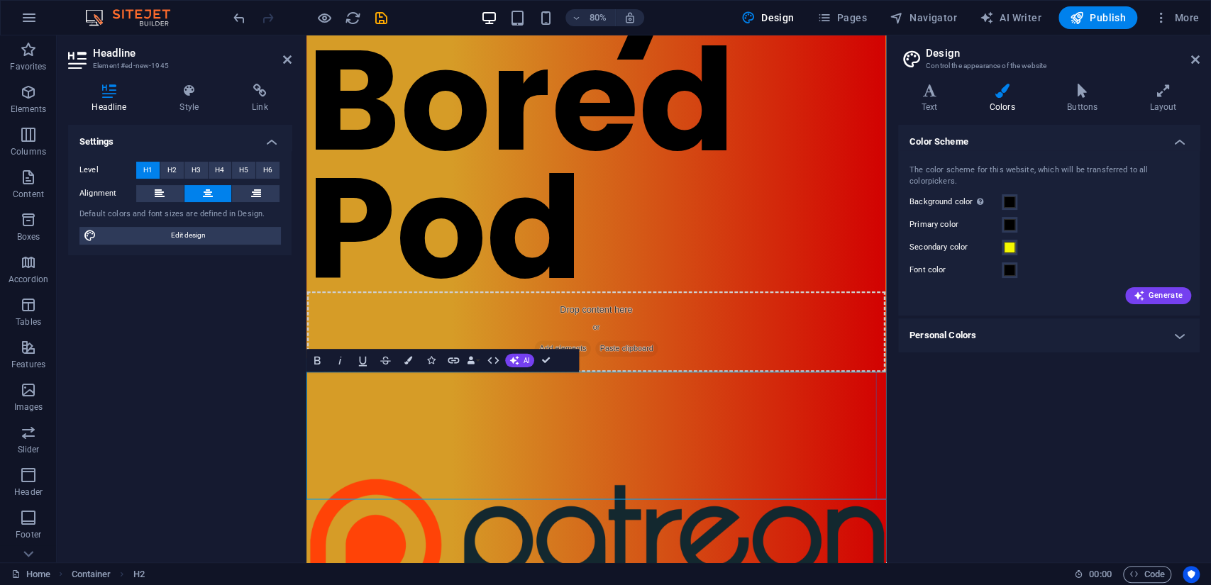
click at [1009, 265] on span at bounding box center [1009, 270] width 11 height 11
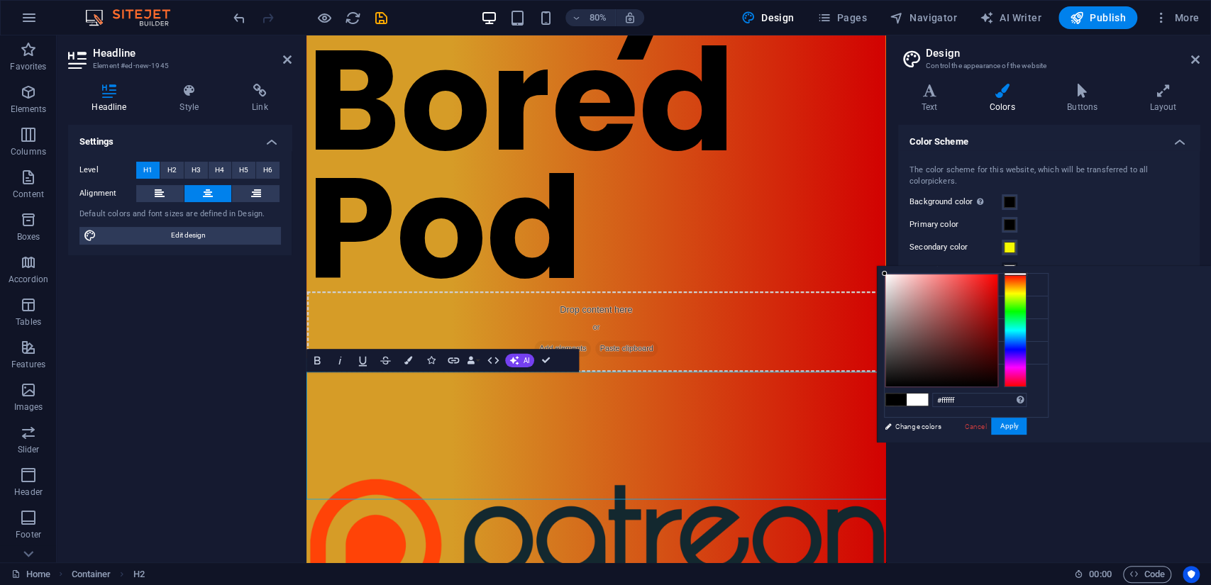
drag, startPoint x: 944, startPoint y: 339, endPoint x: 854, endPoint y: 253, distance: 123.9
click at [854, 253] on body "[DOMAIN_NAME] Home Favorites Elements Columns Content Boxes Accordion Tables Fe…" at bounding box center [605, 292] width 1211 height 585
click at [1014, 424] on button "Apply" at bounding box center [1008, 426] width 35 height 17
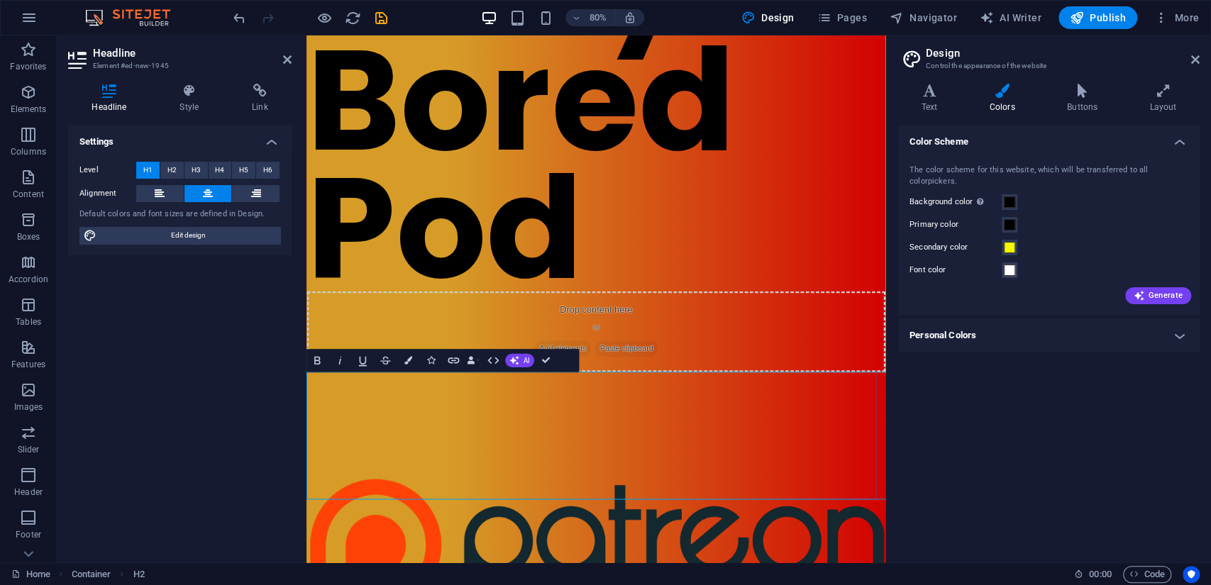
click at [1010, 265] on span at bounding box center [1009, 270] width 11 height 11
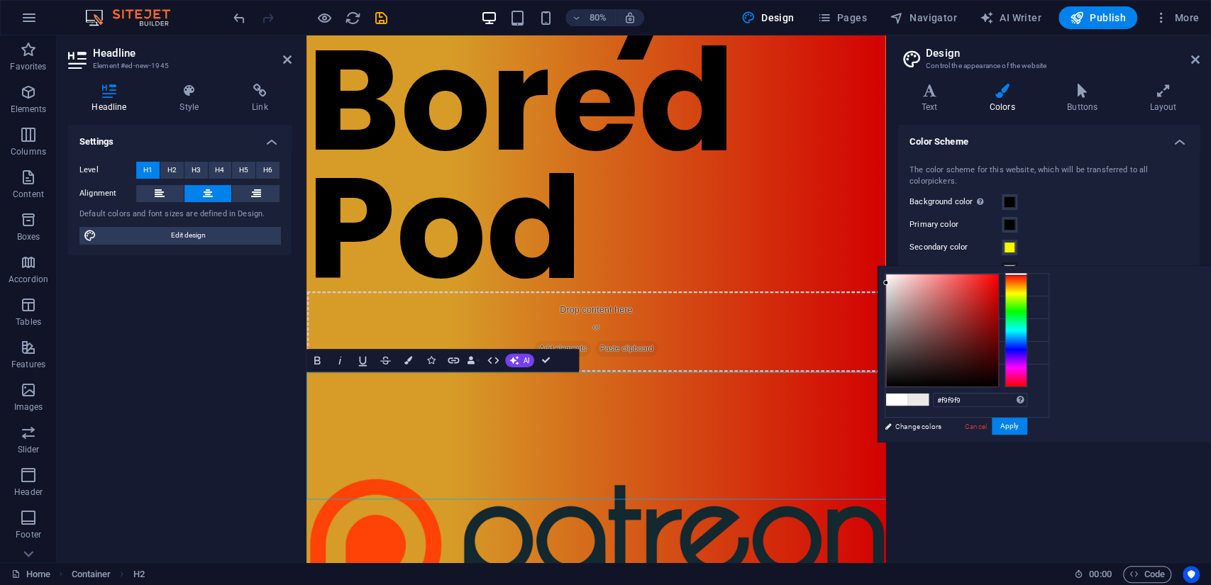
type input "#ffffff"
drag, startPoint x: 942, startPoint y: 335, endPoint x: 858, endPoint y: 254, distance: 116.9
click at [858, 254] on body "[DOMAIN_NAME] Home Favorites Elements Columns Content Boxes Accordion Tables Fe…" at bounding box center [605, 292] width 1211 height 585
click at [1003, 429] on button "Apply" at bounding box center [1009, 426] width 35 height 17
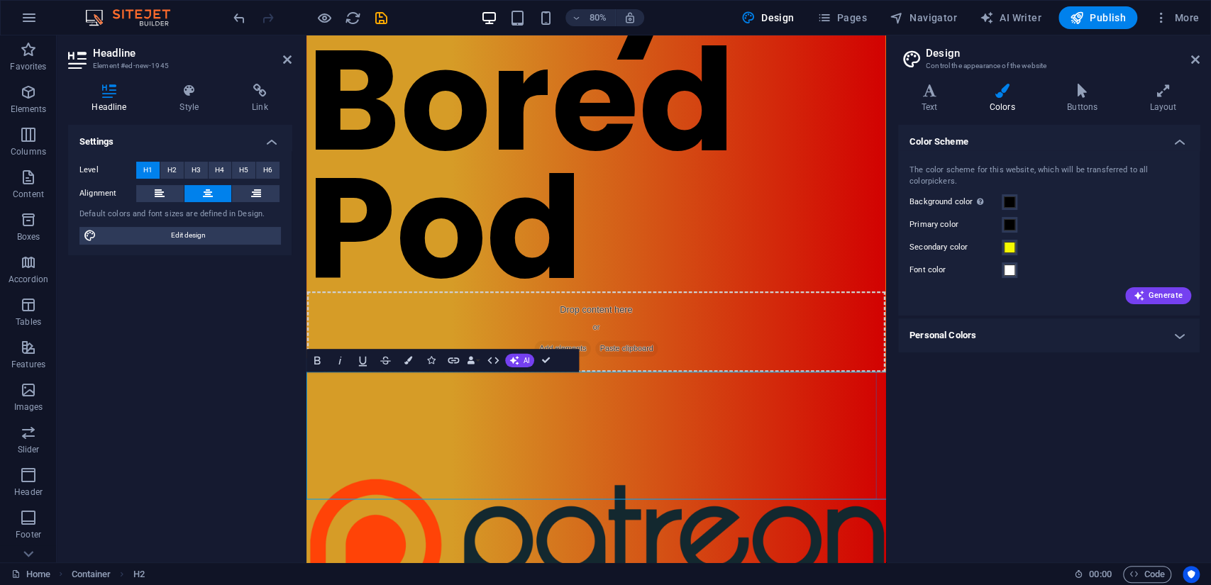
click at [1007, 197] on span at bounding box center [1009, 202] width 11 height 11
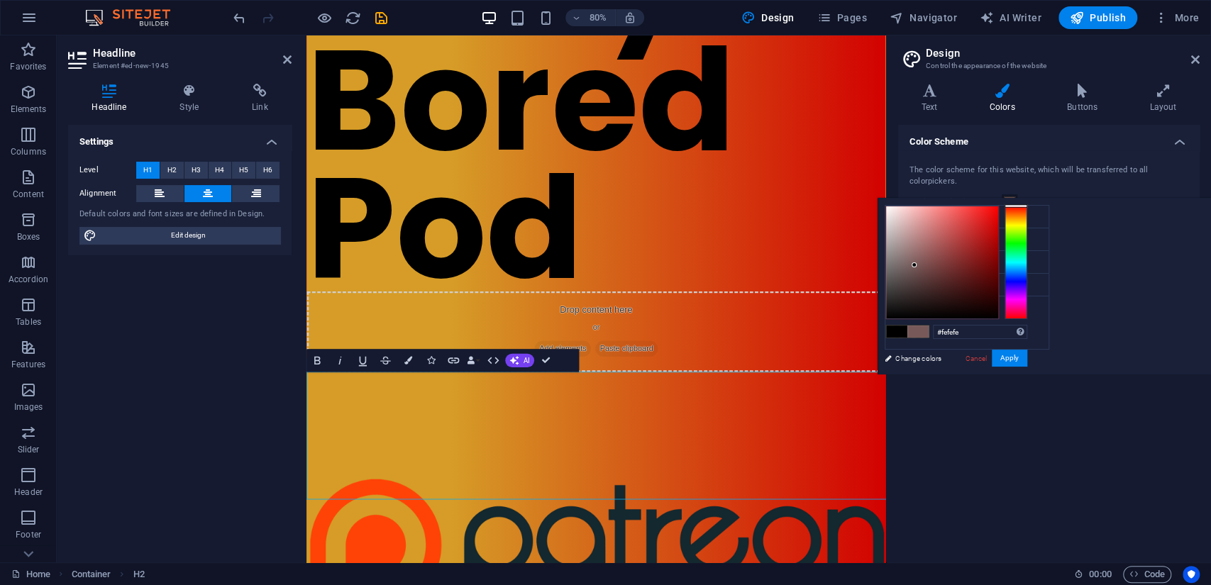
type input "#ffffff"
drag, startPoint x: 948, startPoint y: 256, endPoint x: 862, endPoint y: 192, distance: 107.0
click at [862, 192] on body "[DOMAIN_NAME] Home Favorites Elements Columns Content Boxes Accordion Tables Fe…" at bounding box center [605, 292] width 1211 height 585
click at [1017, 360] on button "Apply" at bounding box center [1009, 358] width 35 height 17
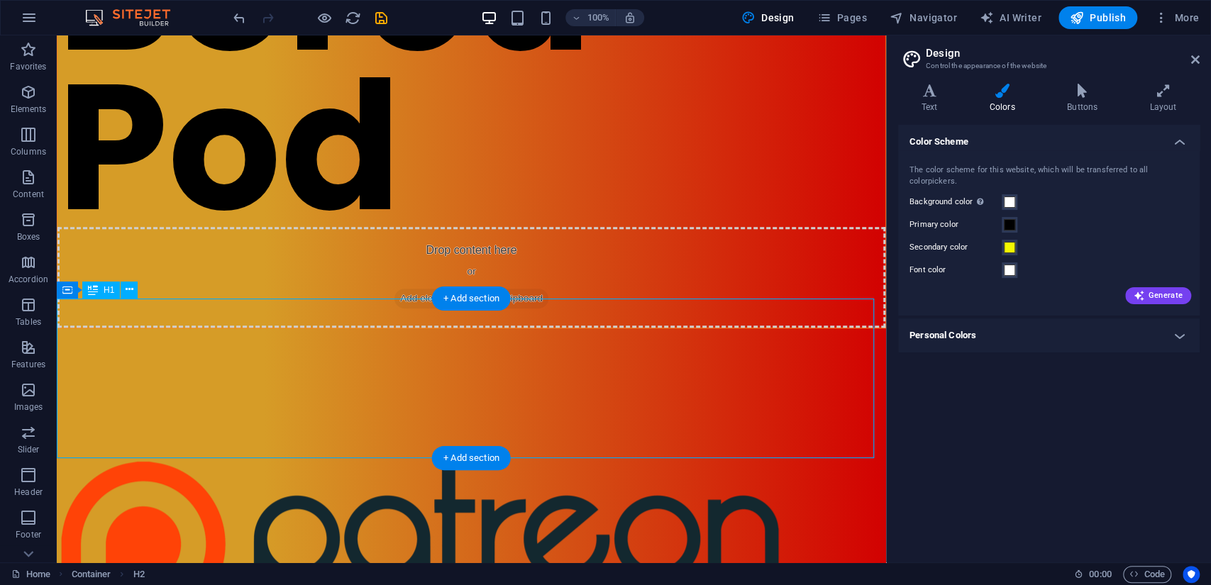
scroll to position [473, 0]
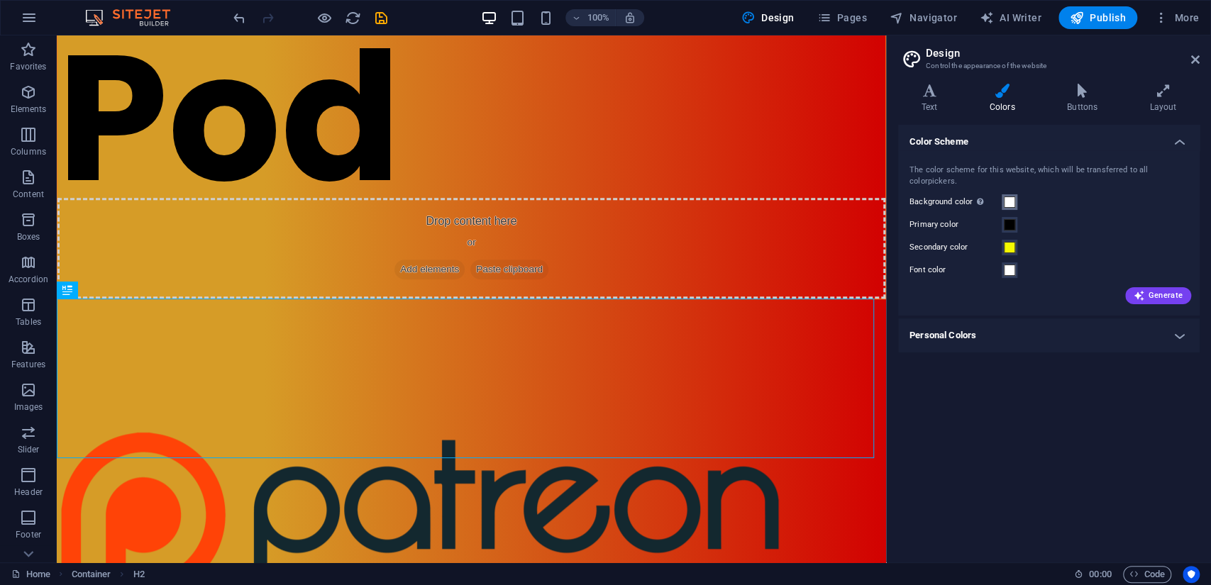
click at [1010, 197] on span at bounding box center [1009, 202] width 11 height 11
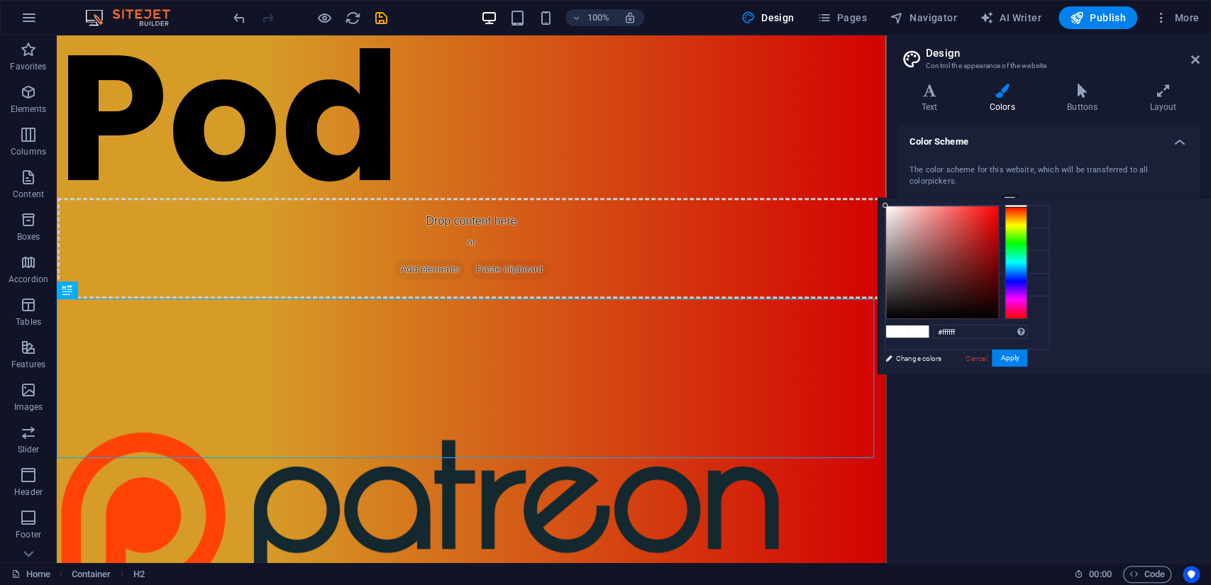
click at [1069, 238] on div "less Background color #ffffff Primary color #000000 Secondary color #f4f900 Fon…" at bounding box center [1044, 286] width 333 height 177
click at [1027, 384] on div "Color Scheme The color scheme for this website, which will be transferred to al…" at bounding box center [1049, 338] width 302 height 426
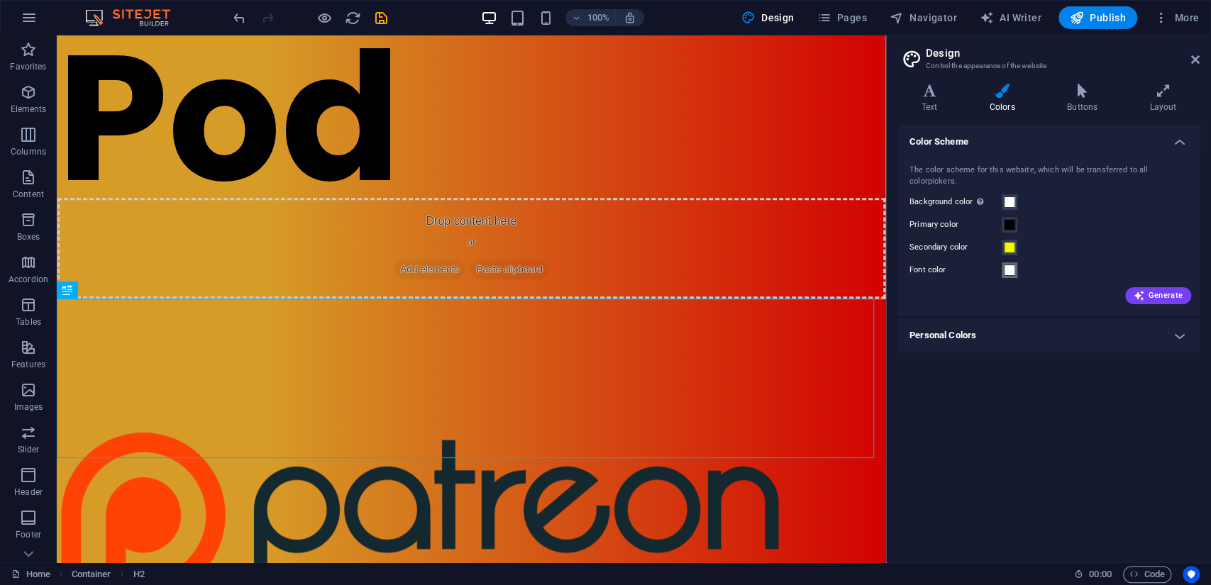
click at [1010, 265] on span at bounding box center [1009, 270] width 11 height 11
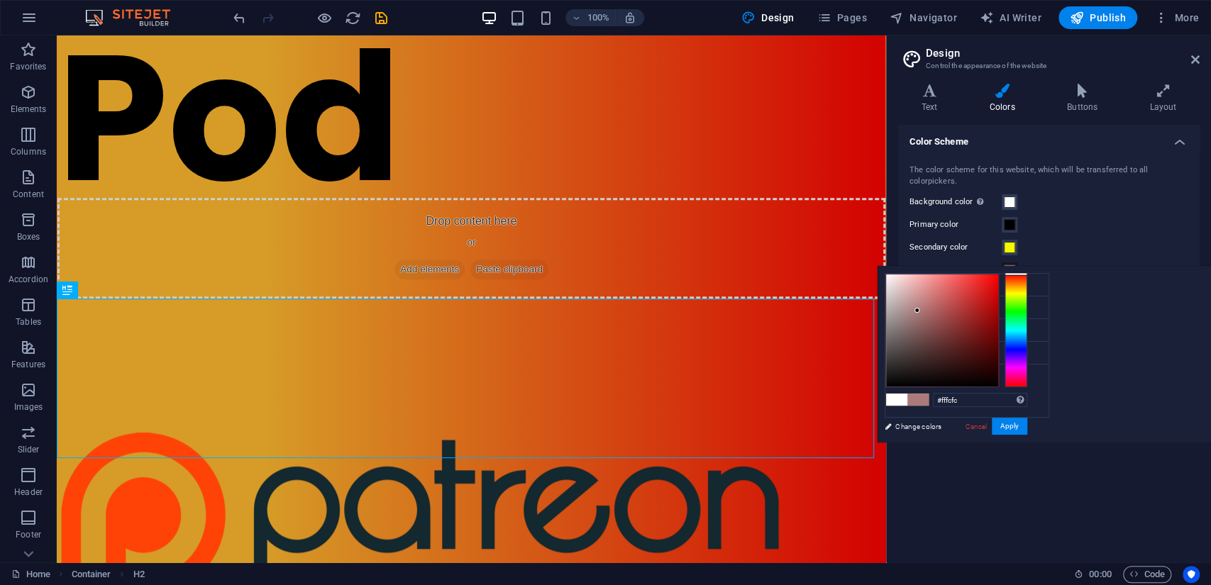
type input "#ffffff"
drag, startPoint x: 936, startPoint y: 319, endPoint x: 795, endPoint y: 208, distance: 178.8
click at [853, 243] on body "[DOMAIN_NAME] Home Favorites Elements Columns Content Boxes Accordion Tables Fe…" at bounding box center [605, 292] width 1211 height 585
click at [1025, 428] on button "Apply" at bounding box center [1009, 426] width 35 height 17
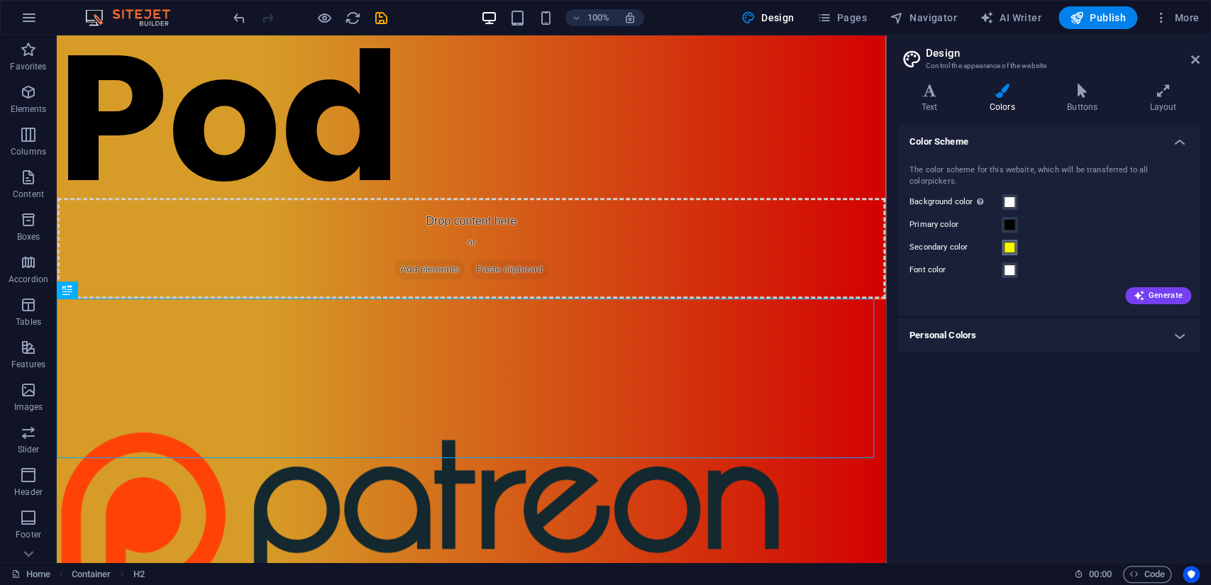
click at [1007, 242] on span at bounding box center [1009, 247] width 11 height 11
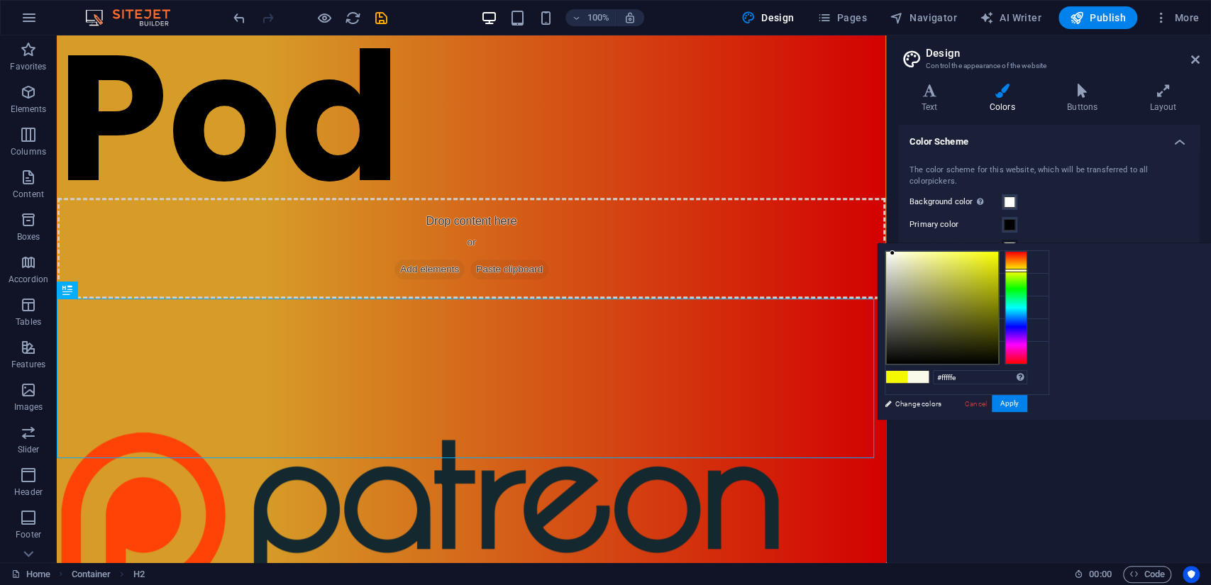
type input "#ffffff"
drag, startPoint x: 943, startPoint y: 297, endPoint x: 824, endPoint y: 226, distance: 138.7
click at [824, 226] on body "[DOMAIN_NAME] Home Favorites Elements Columns Content Boxes Accordion Tables Fe…" at bounding box center [605, 292] width 1211 height 585
click at [1005, 404] on button "Apply" at bounding box center [1009, 403] width 35 height 17
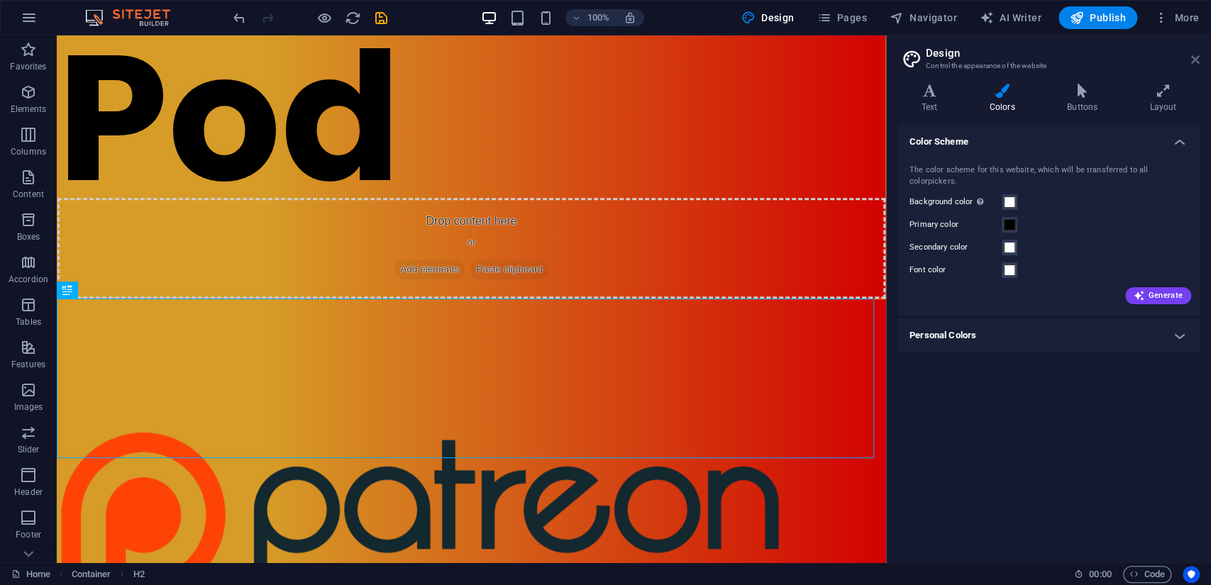
click at [1197, 59] on icon at bounding box center [1195, 59] width 9 height 11
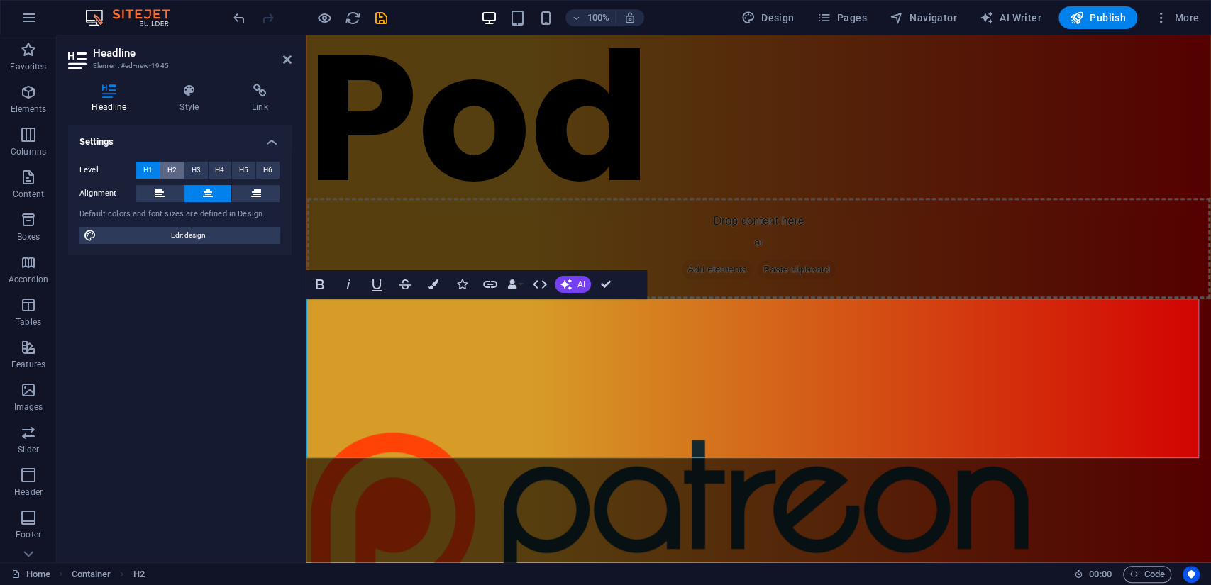
click at [170, 169] on span "H2" at bounding box center [171, 170] width 9 height 17
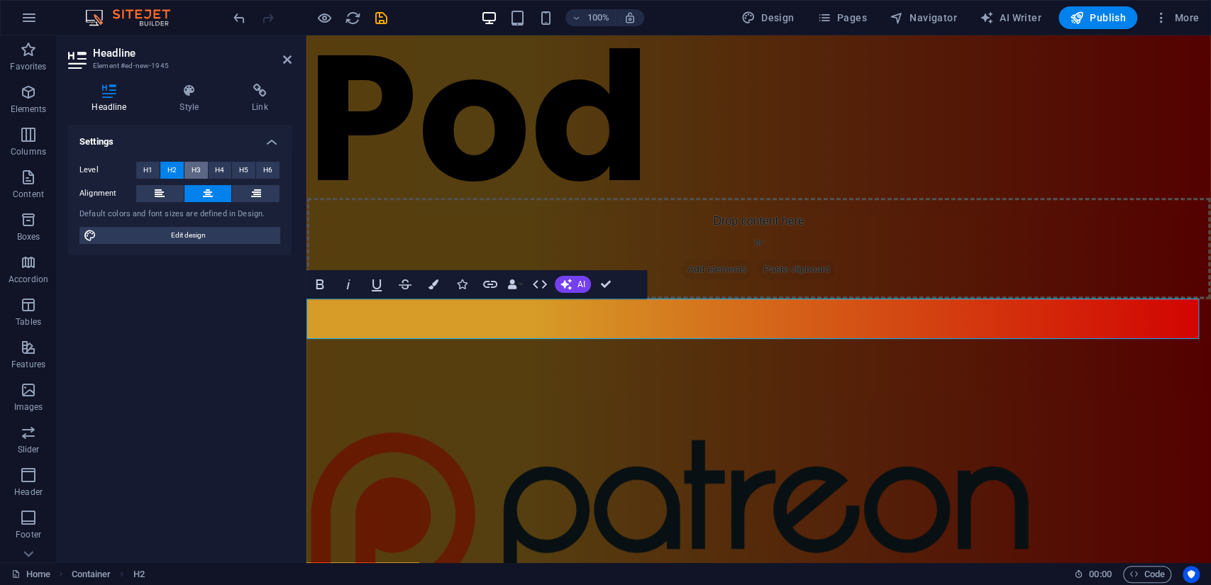
click at [193, 165] on span "H3" at bounding box center [196, 170] width 9 height 17
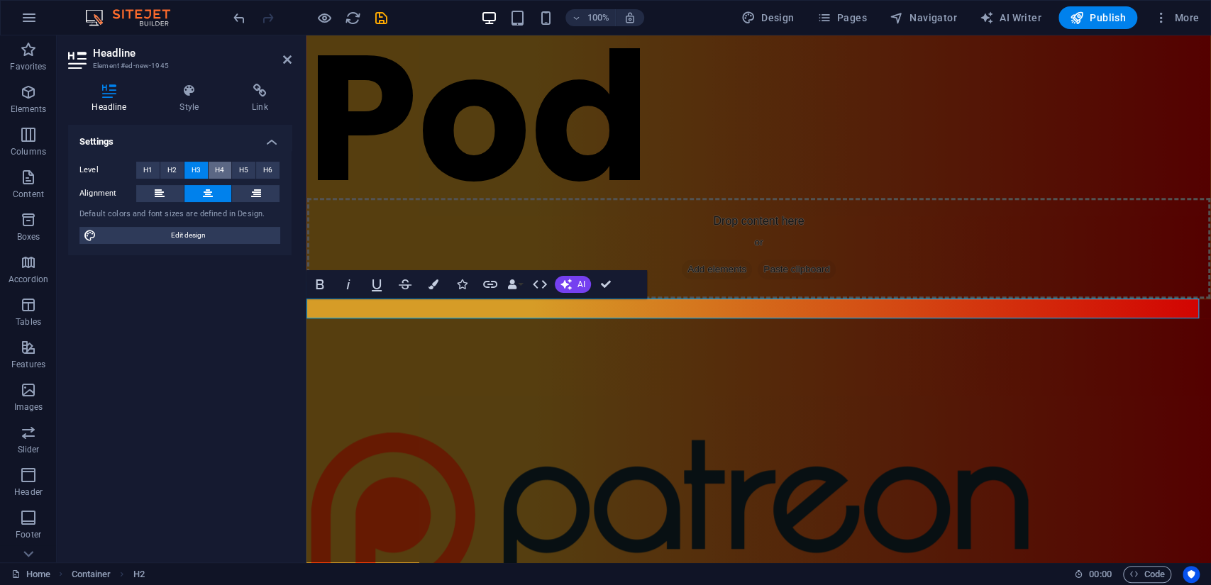
click at [220, 169] on span "H4" at bounding box center [219, 170] width 9 height 17
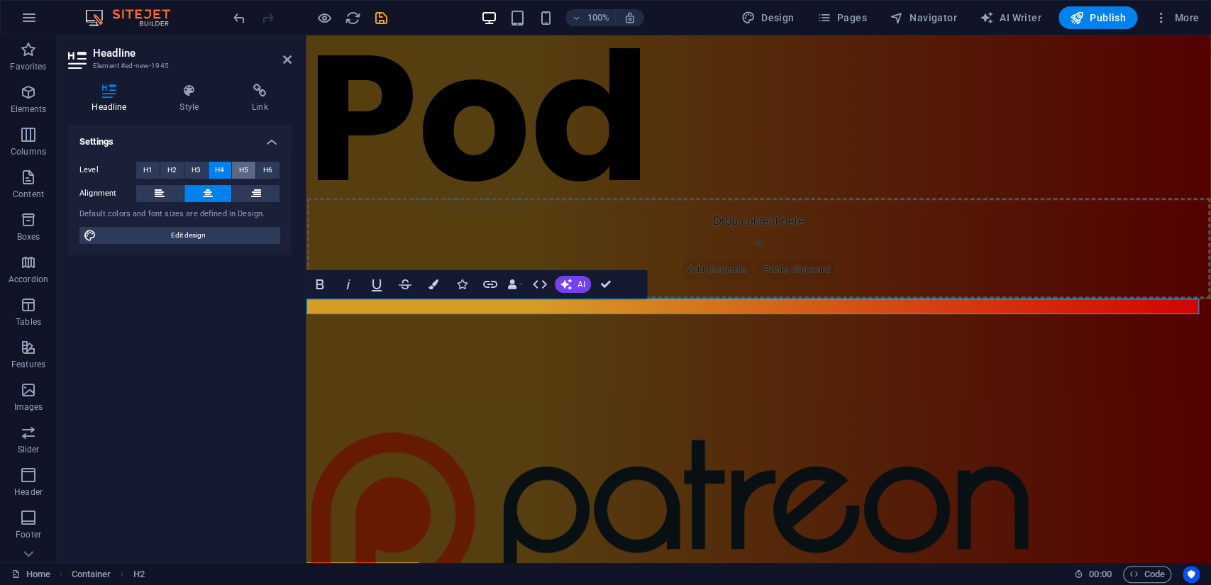
click at [250, 174] on button "H5" at bounding box center [243, 170] width 23 height 17
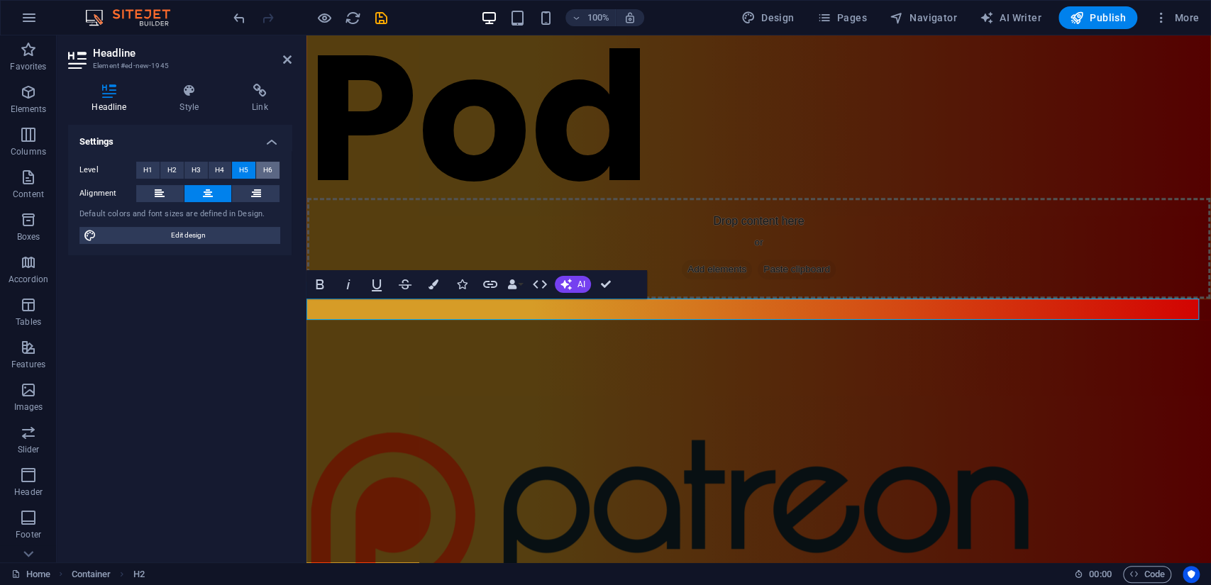
click at [267, 175] on span "H6" at bounding box center [267, 170] width 9 height 17
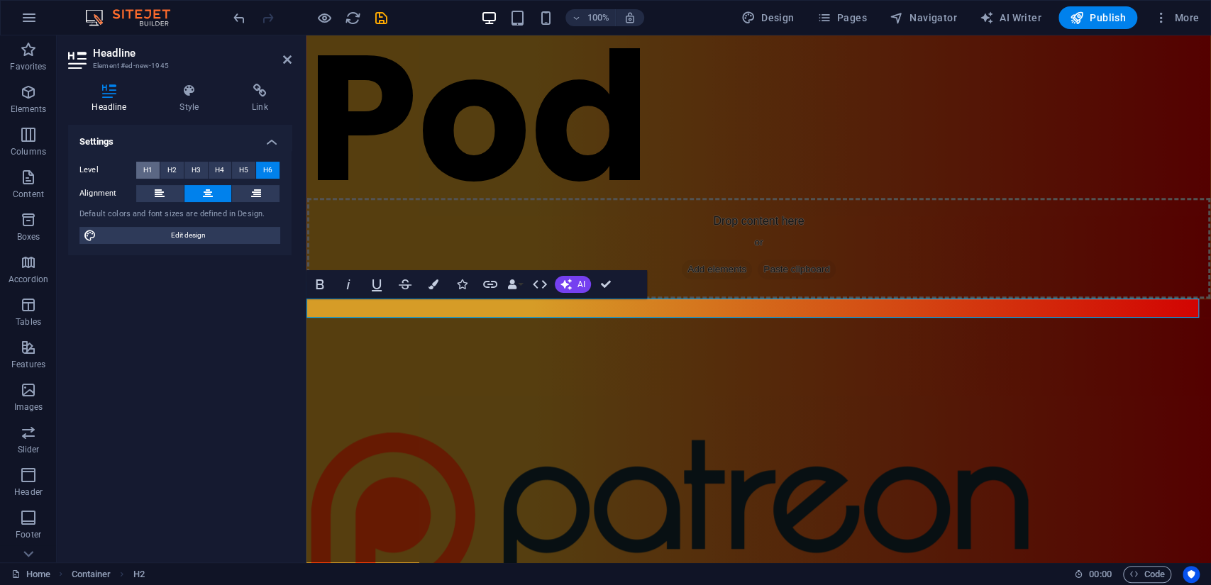
click at [145, 170] on span "H1" at bounding box center [147, 170] width 9 height 17
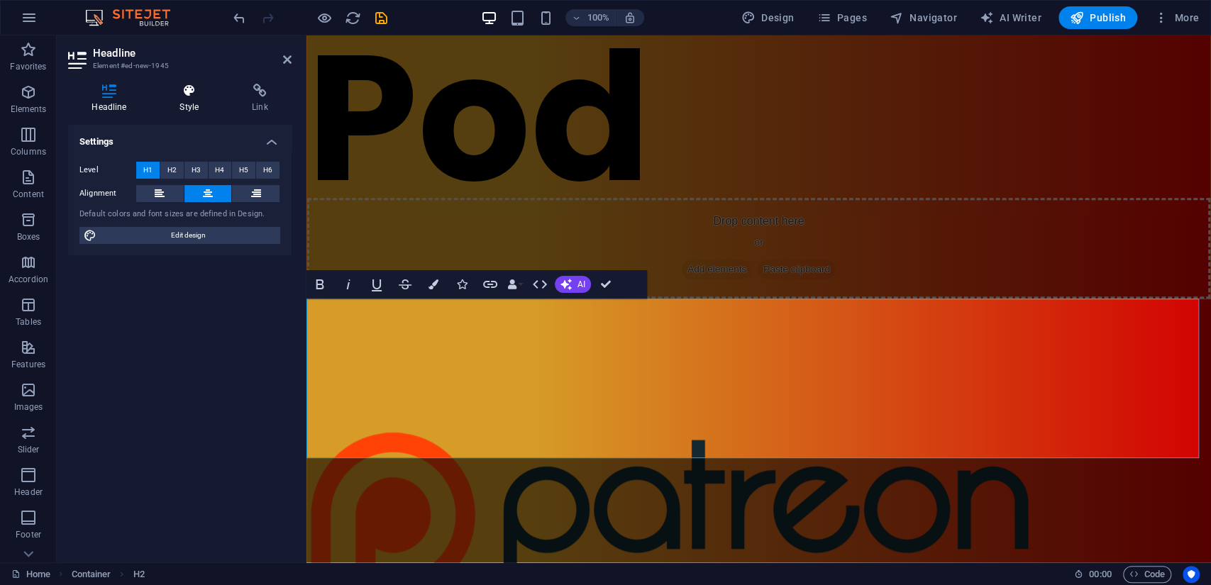
click at [189, 100] on h4 "Style" at bounding box center [192, 99] width 72 height 30
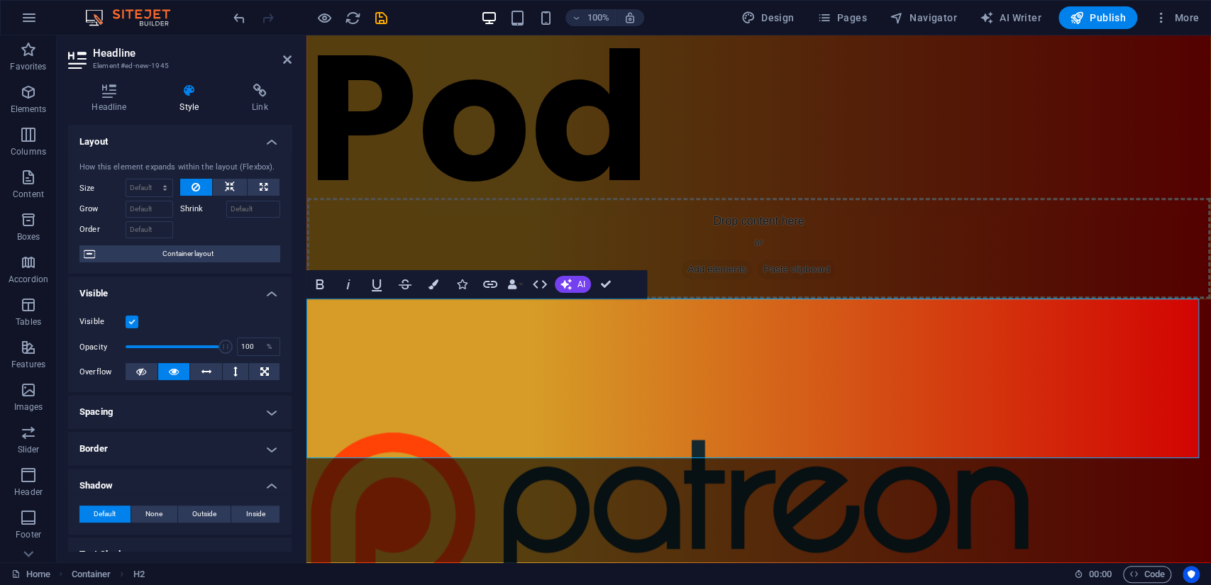
click at [187, 205] on label "Shrink" at bounding box center [203, 209] width 46 height 17
click at [226, 205] on input "Shrink" at bounding box center [253, 209] width 55 height 17
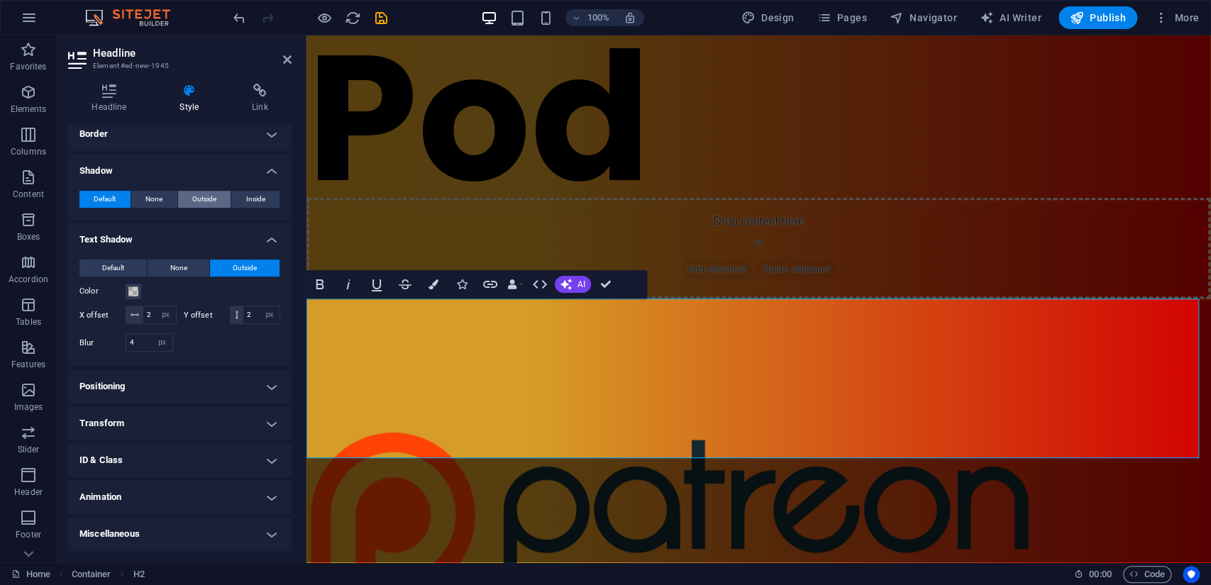
scroll to position [236, 0]
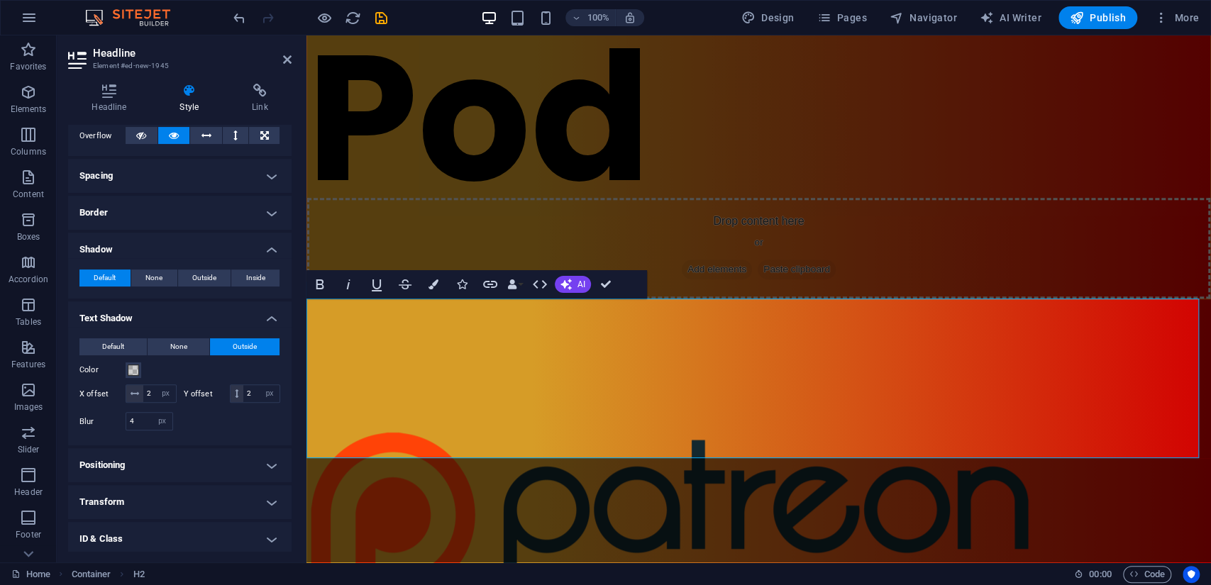
click at [123, 211] on h4 "Border" at bounding box center [179, 213] width 223 height 34
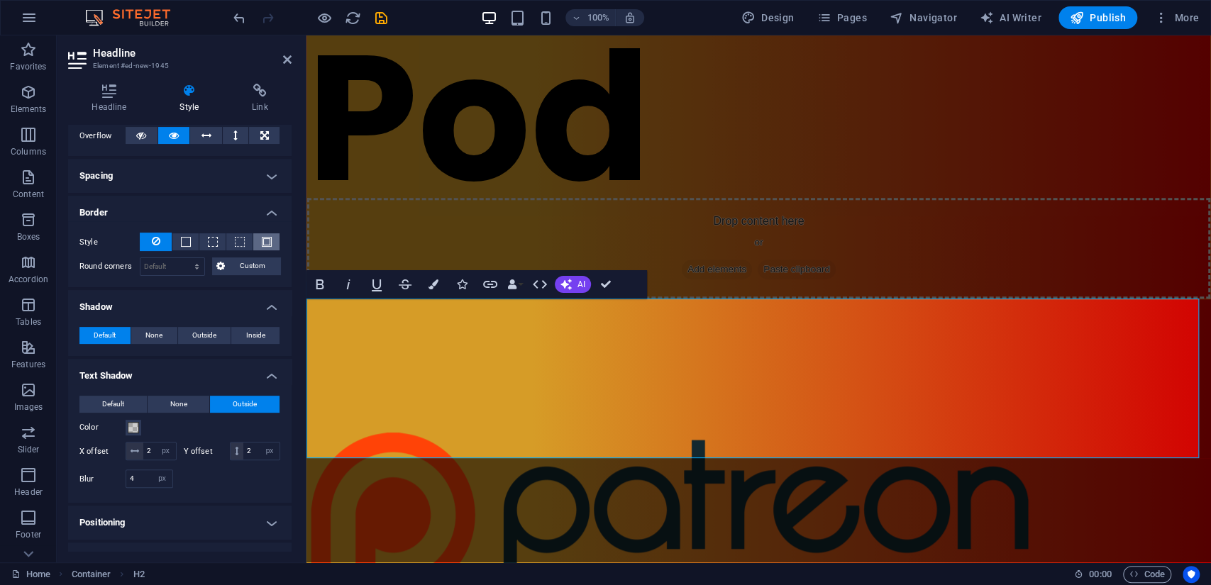
click at [262, 240] on span at bounding box center [267, 242] width 10 height 10
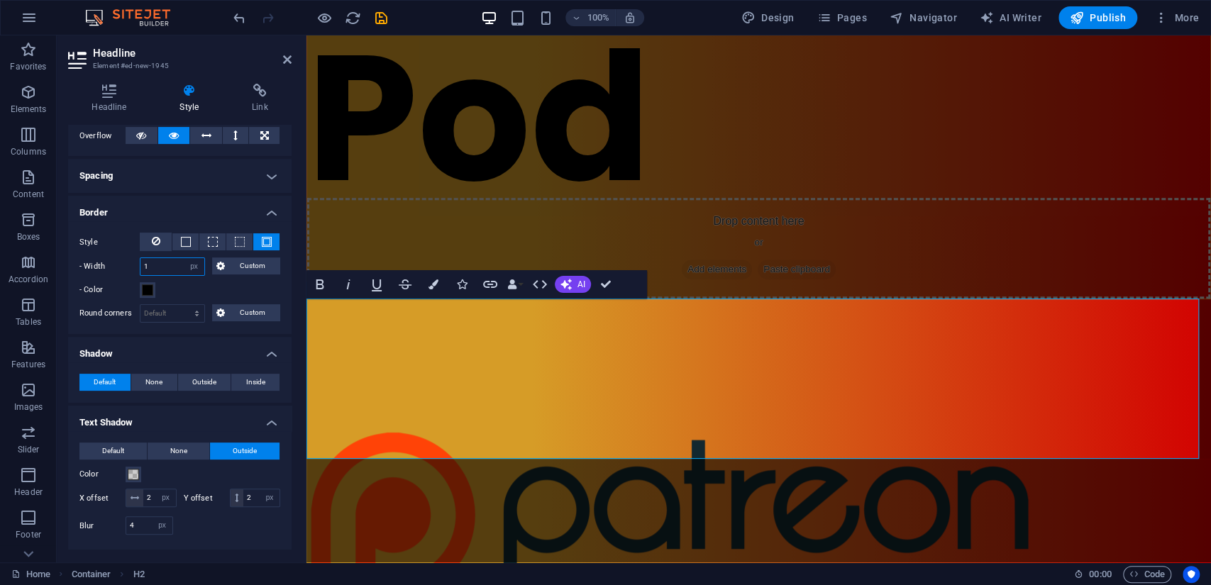
drag, startPoint x: 167, startPoint y: 267, endPoint x: 110, endPoint y: 263, distance: 57.7
click at [110, 263] on div "- Width 1 auto px rem % vh vw Custom Custom" at bounding box center [179, 267] width 201 height 18
type input "5"
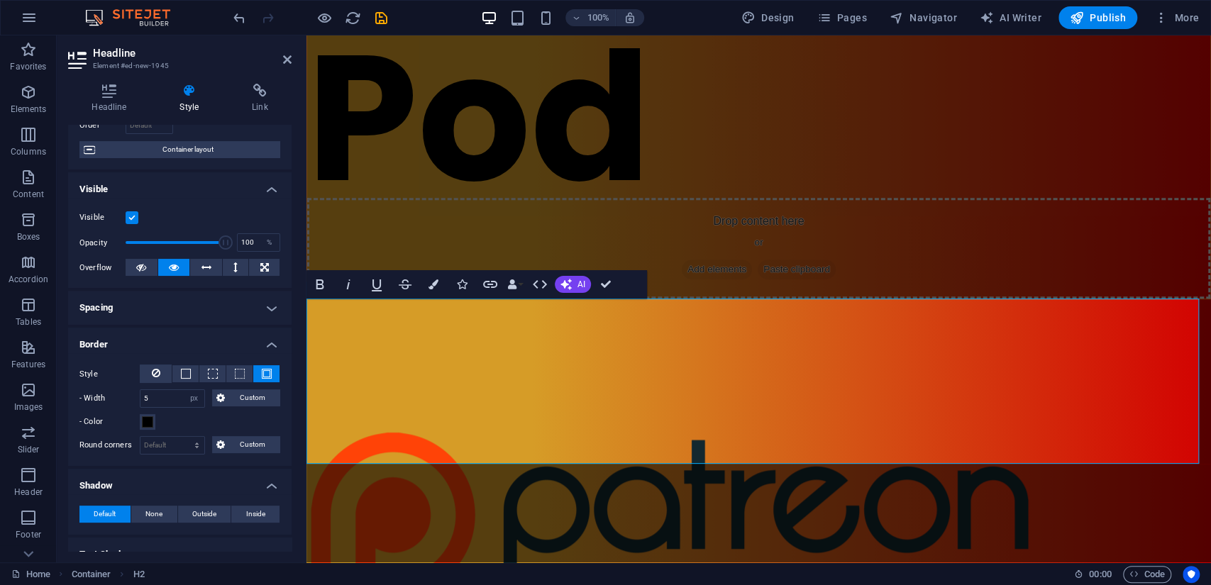
scroll to position [79, 0]
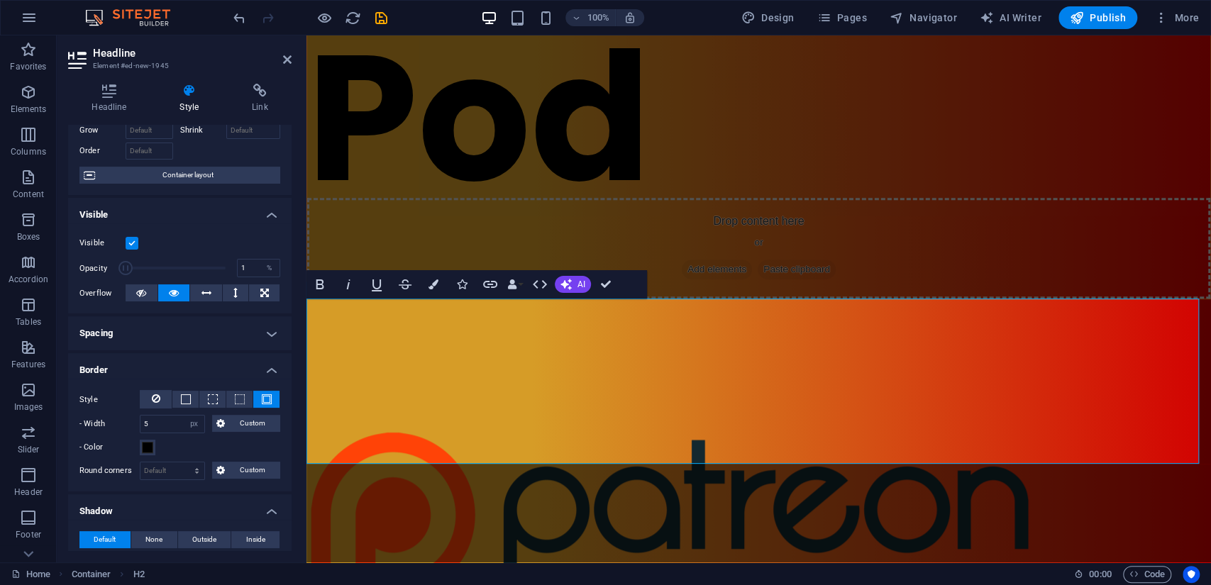
drag, startPoint x: 220, startPoint y: 263, endPoint x: 114, endPoint y: 265, distance: 105.7
click at [114, 265] on div "Opacity 1 %" at bounding box center [179, 268] width 201 height 21
type input "100"
drag, startPoint x: 121, startPoint y: 270, endPoint x: 234, endPoint y: 265, distance: 113.6
click at [234, 265] on div "Opacity 100 %" at bounding box center [179, 268] width 201 height 21
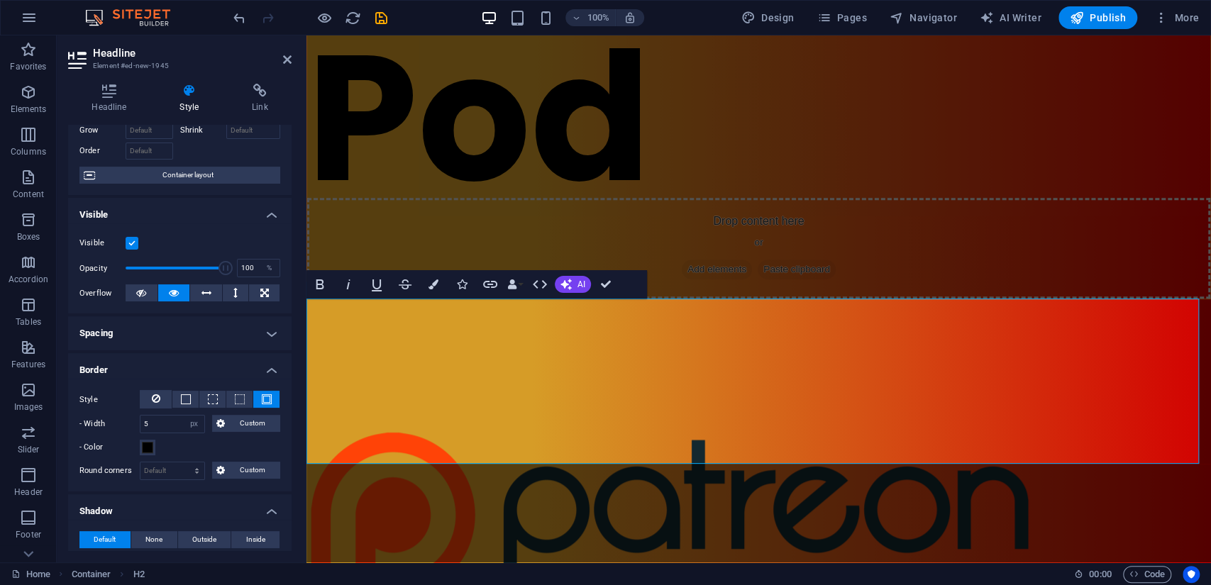
scroll to position [0, 0]
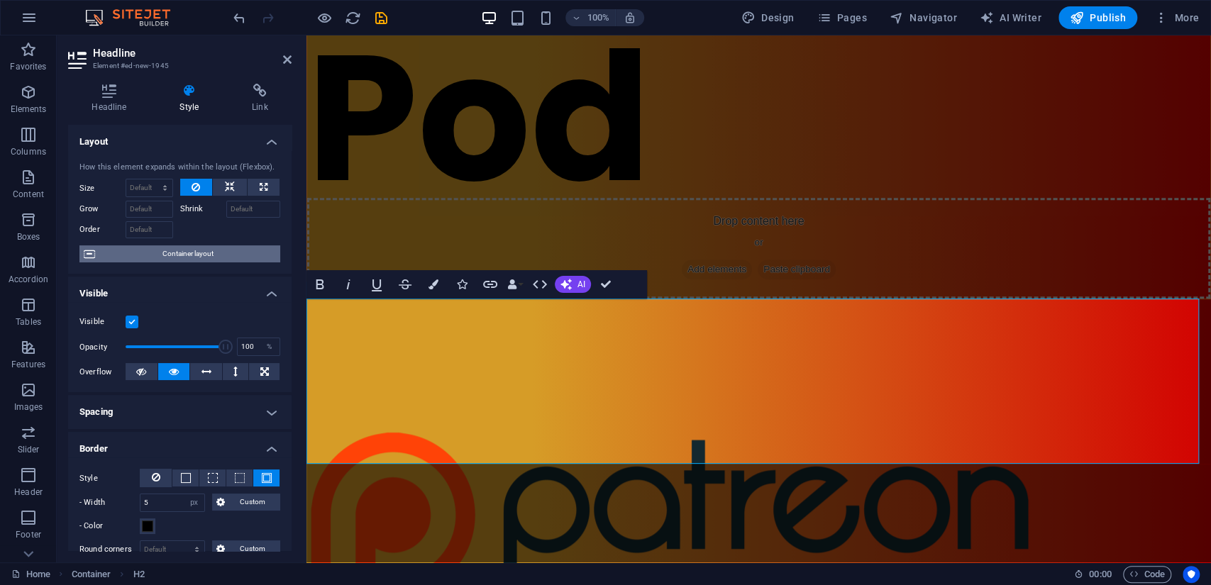
click at [193, 252] on span "Container layout" at bounding box center [187, 253] width 177 height 17
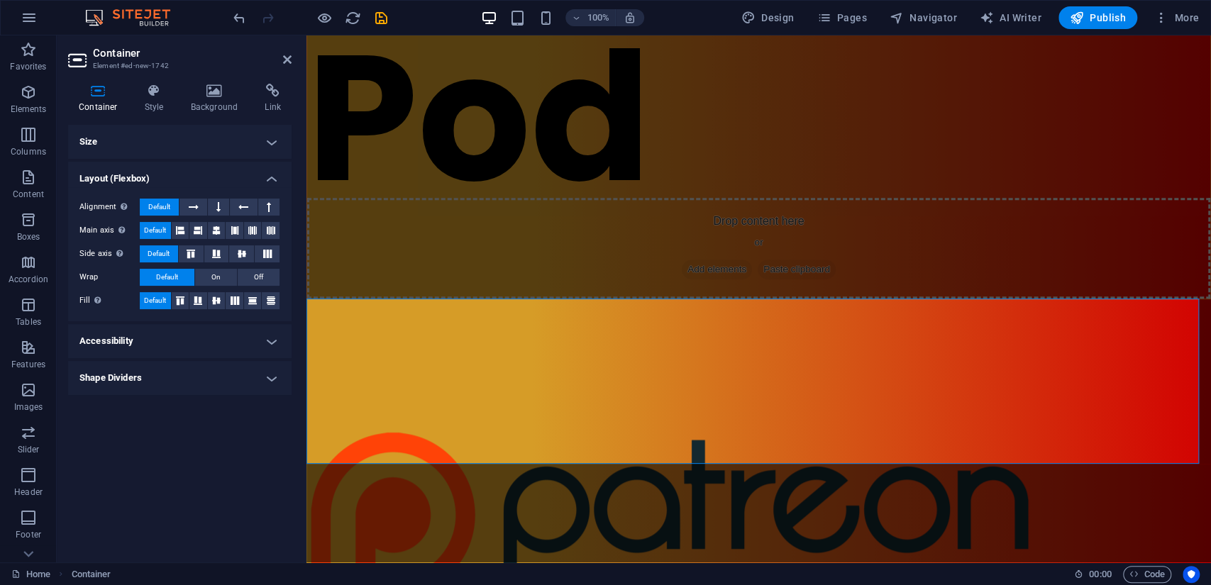
click at [191, 343] on h4 "Accessibility" at bounding box center [179, 341] width 223 height 34
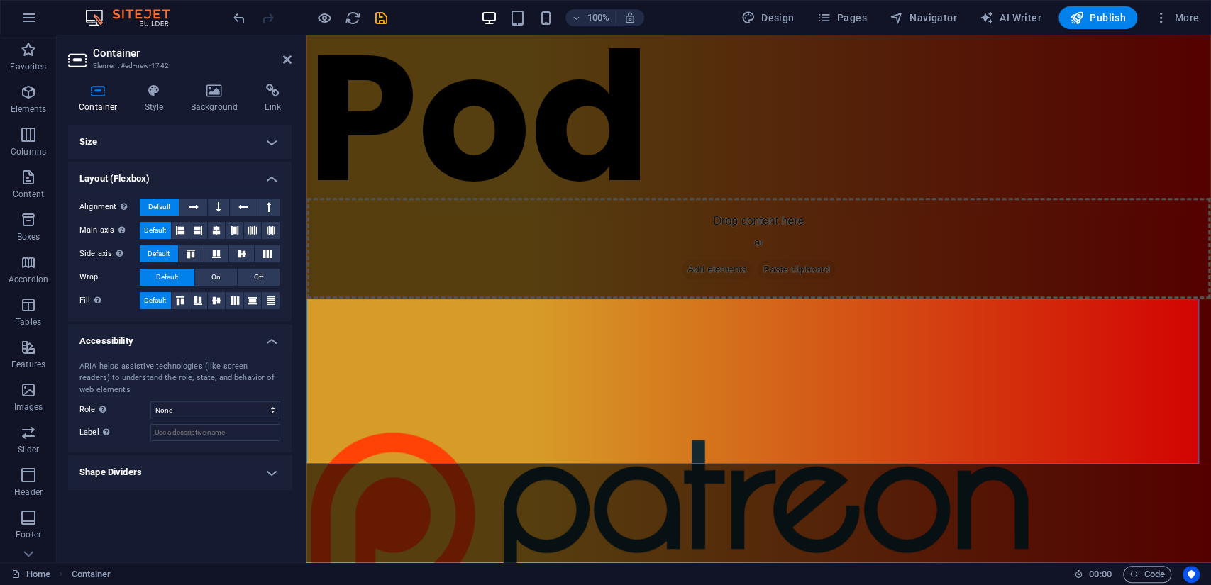
click at [191, 343] on h4 "Accessibility" at bounding box center [179, 337] width 223 height 26
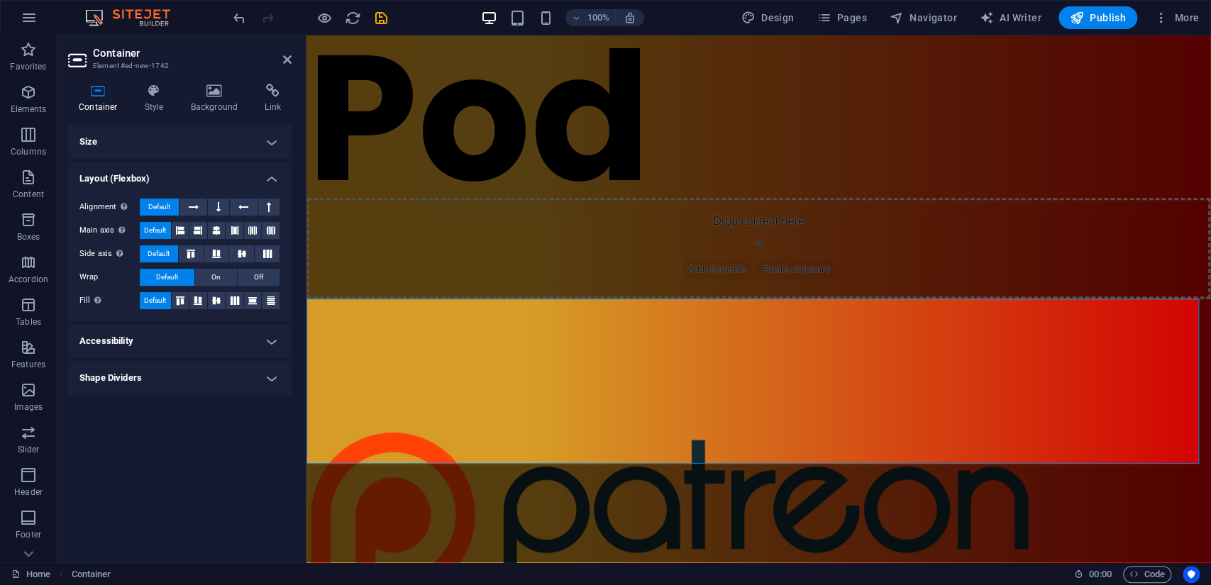
click at [191, 385] on h4 "Shape Dividers" at bounding box center [179, 378] width 223 height 34
click at [191, 385] on h4 "Shape Dividers" at bounding box center [179, 374] width 223 height 26
click at [267, 137] on h4 "Size" at bounding box center [179, 142] width 223 height 34
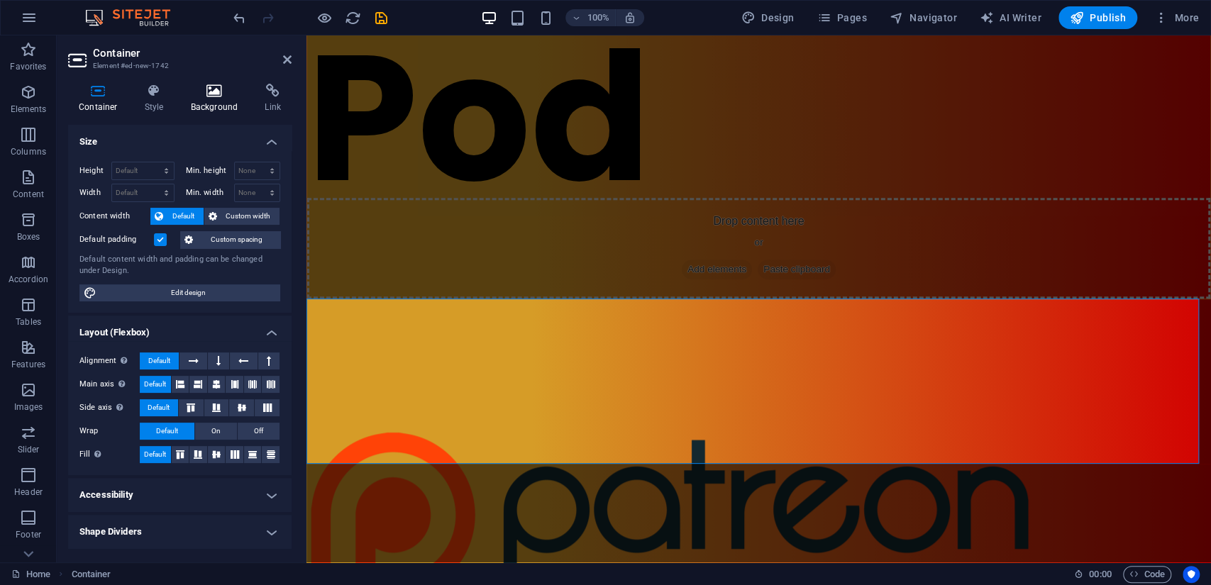
click at [215, 94] on icon at bounding box center [214, 91] width 69 height 14
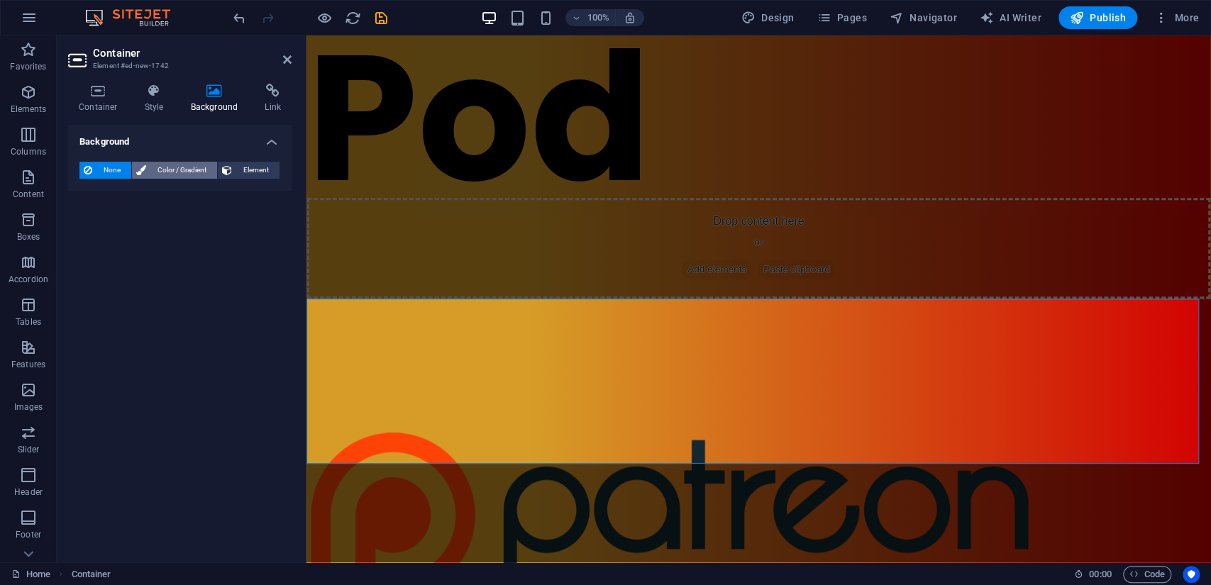
click at [189, 172] on span "Color / Gradient" at bounding box center [181, 170] width 62 height 17
click at [234, 164] on button "Element" at bounding box center [249, 170] width 62 height 17
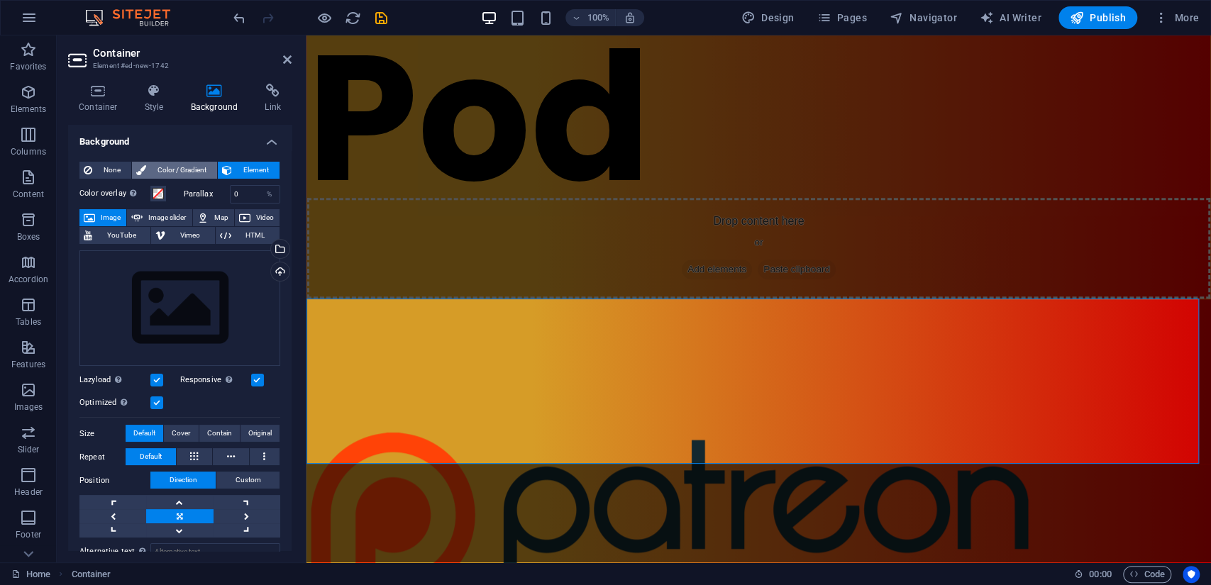
click at [176, 170] on span "Color / Gradient" at bounding box center [181, 170] width 62 height 17
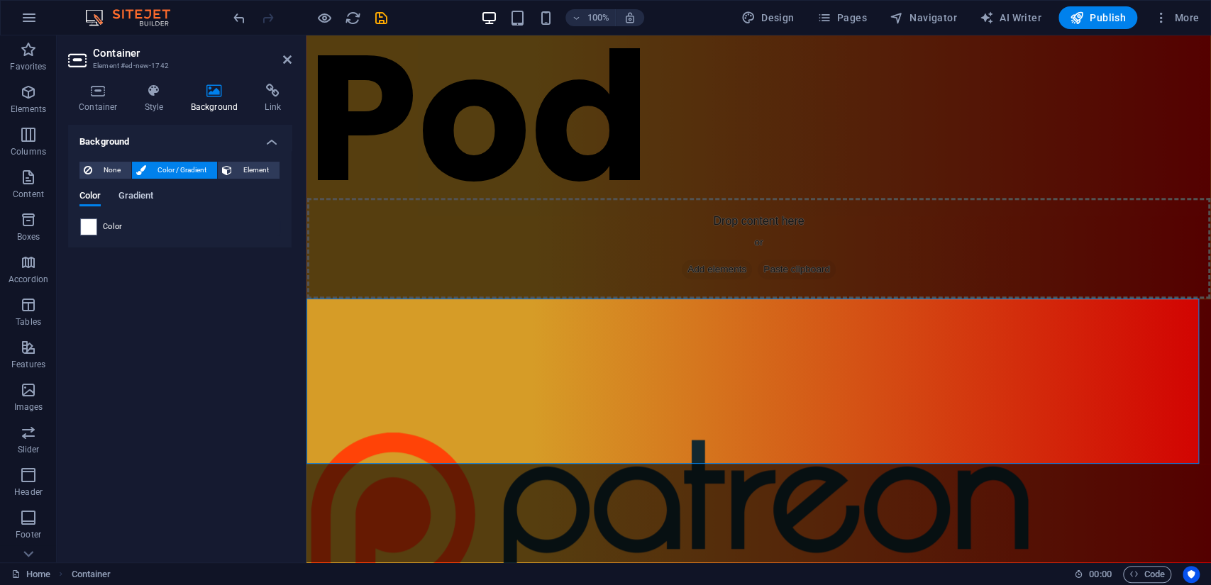
click at [153, 197] on span "Gradient" at bounding box center [135, 197] width 35 height 20
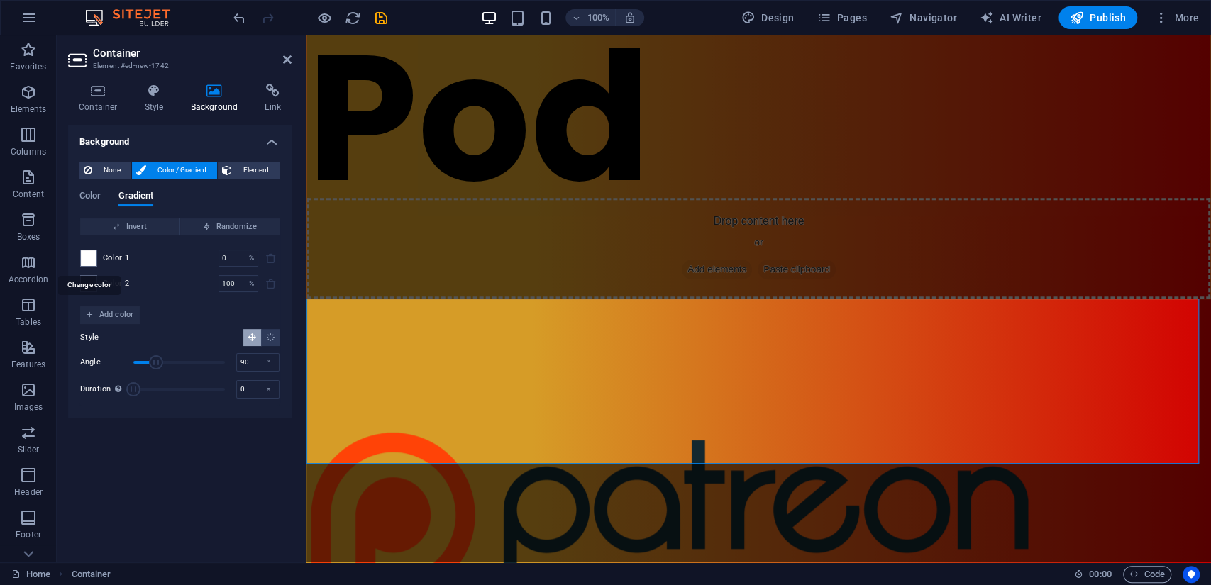
click at [85, 257] on span at bounding box center [89, 258] width 16 height 16
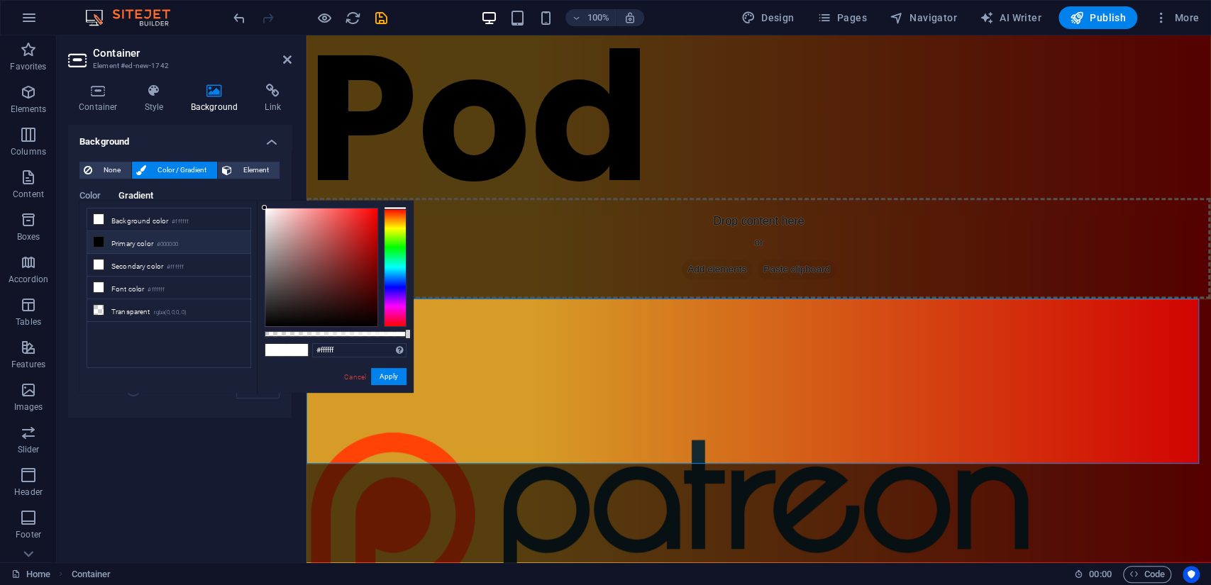
click at [167, 402] on div "Style Angle 90 ° Duration Duration of the background animation. A value of "0" …" at bounding box center [179, 365] width 199 height 82
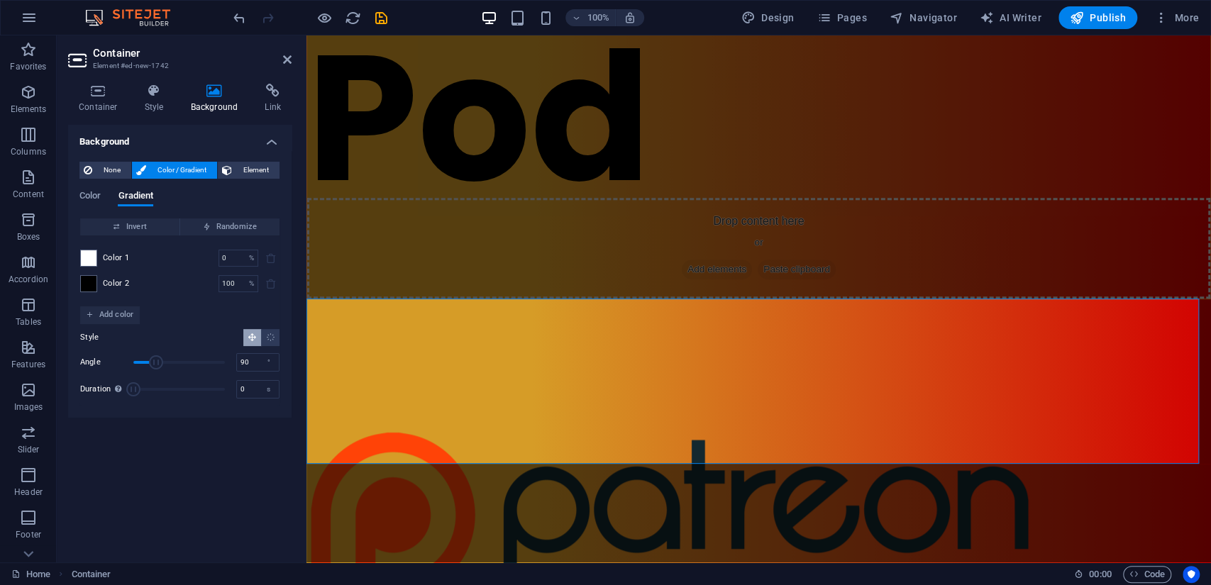
click at [99, 265] on div "Color 1 0 % ​" at bounding box center [179, 258] width 199 height 17
click at [91, 194] on span "Color" at bounding box center [89, 197] width 21 height 20
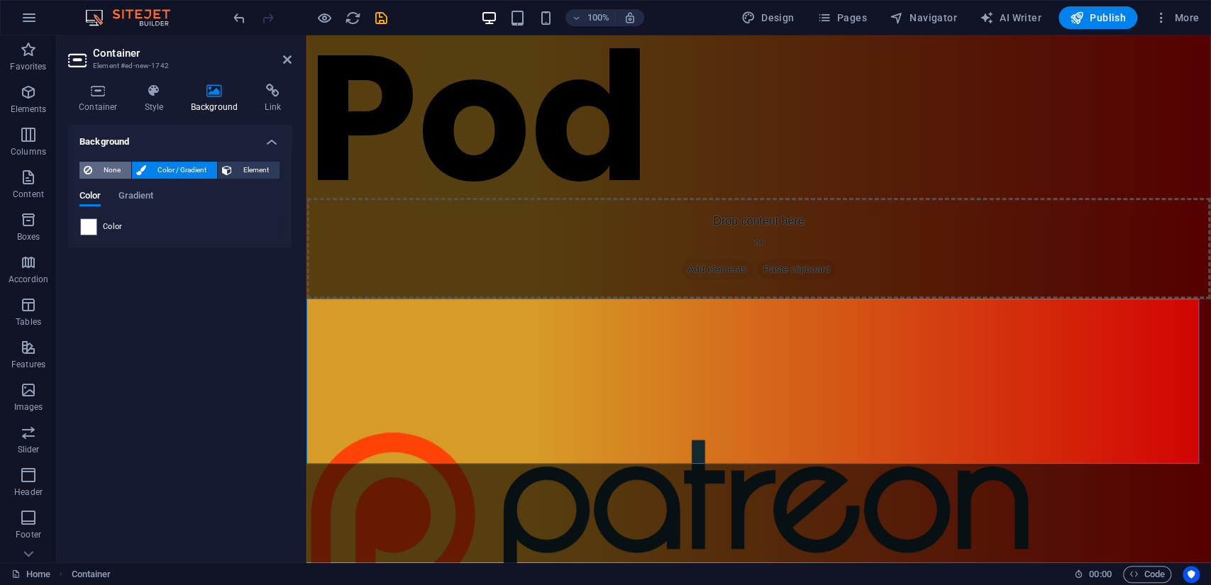
click at [106, 171] on span "None" at bounding box center [111, 170] width 31 height 17
click at [178, 175] on span "Color / Gradient" at bounding box center [181, 170] width 62 height 17
click at [91, 228] on span at bounding box center [89, 227] width 16 height 16
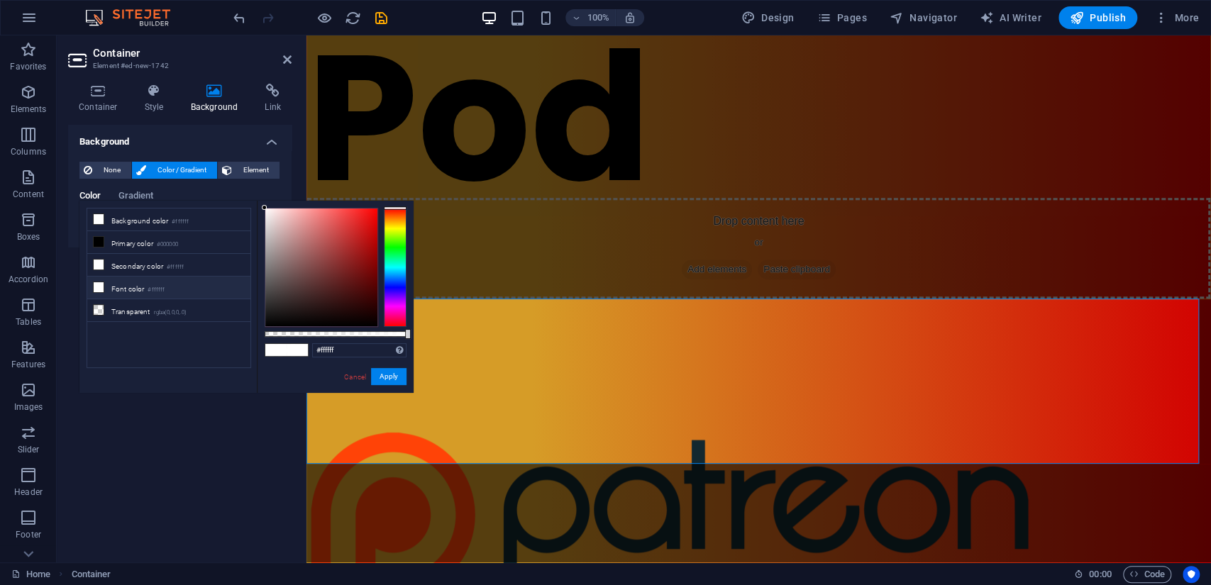
click at [99, 283] on icon at bounding box center [99, 287] width 10 height 10
click at [131, 287] on li "Font color #ffffff" at bounding box center [168, 288] width 163 height 23
click at [108, 237] on li "Primary color #000000" at bounding box center [168, 242] width 163 height 23
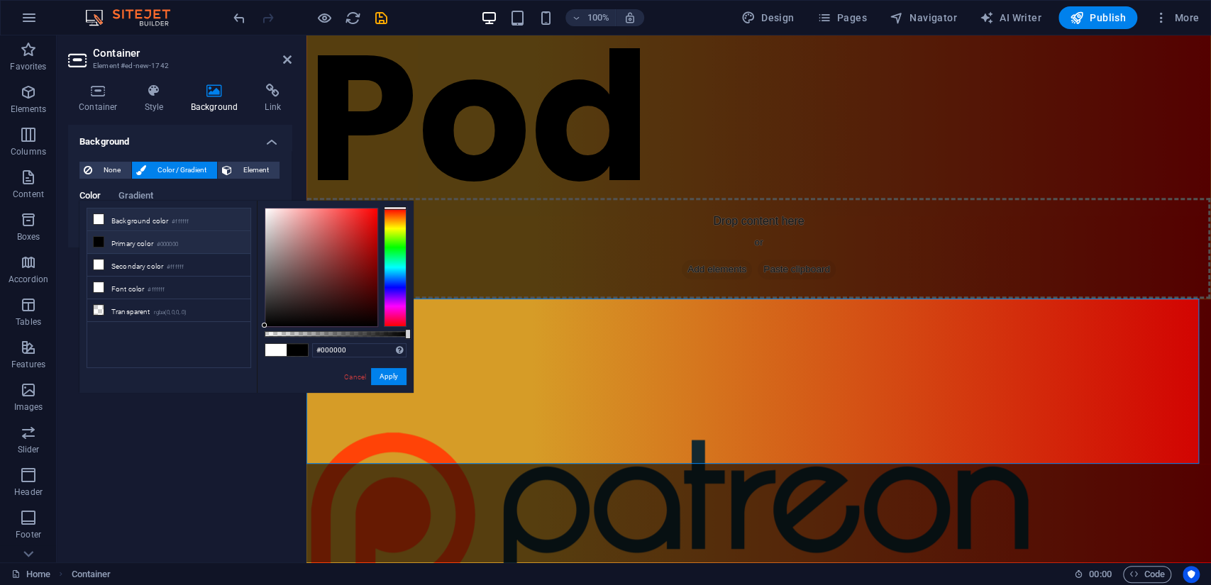
click at [129, 218] on li "Background color #ffffff" at bounding box center [168, 220] width 163 height 23
click at [118, 284] on li "Font color #ffffff" at bounding box center [168, 288] width 163 height 23
click at [99, 283] on icon at bounding box center [99, 287] width 10 height 10
click at [115, 240] on li "Primary color #000000" at bounding box center [168, 242] width 163 height 23
drag, startPoint x: 298, startPoint y: 265, endPoint x: 253, endPoint y: 339, distance: 86.6
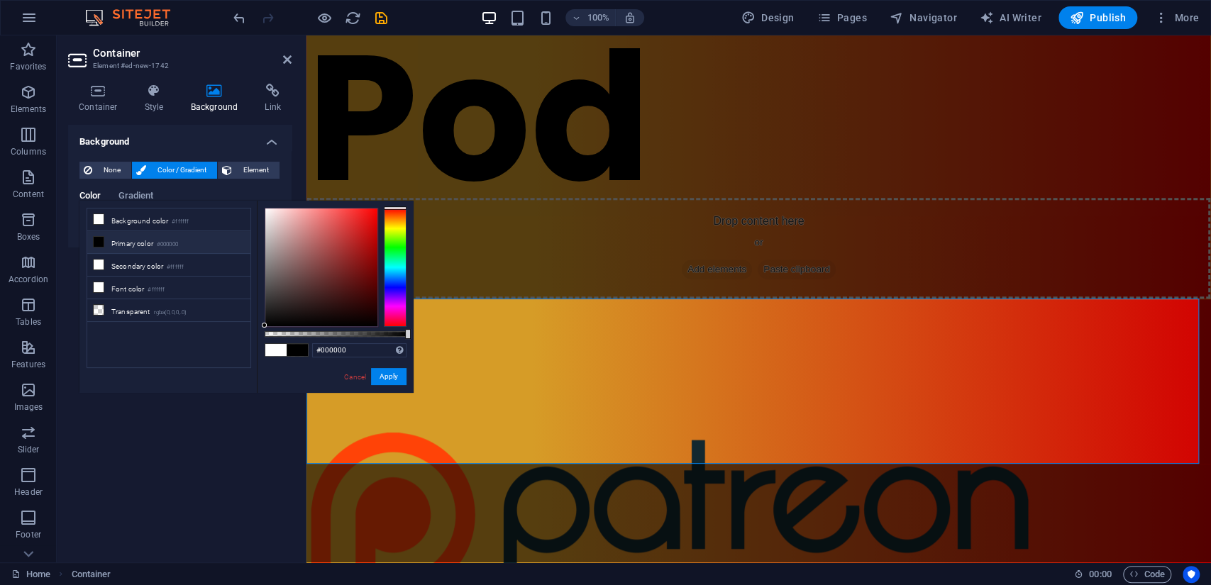
click at [253, 339] on div "less Background color #ffffff Primary color #000000 Secondary color #ffffff Fon…" at bounding box center [246, 297] width 334 height 192
click at [100, 219] on icon at bounding box center [99, 219] width 10 height 10
drag, startPoint x: 284, startPoint y: 264, endPoint x: 346, endPoint y: 231, distance: 70.2
click at [346, 231] on div at bounding box center [321, 268] width 112 height 118
click at [136, 244] on li "Primary color #000000" at bounding box center [168, 242] width 163 height 23
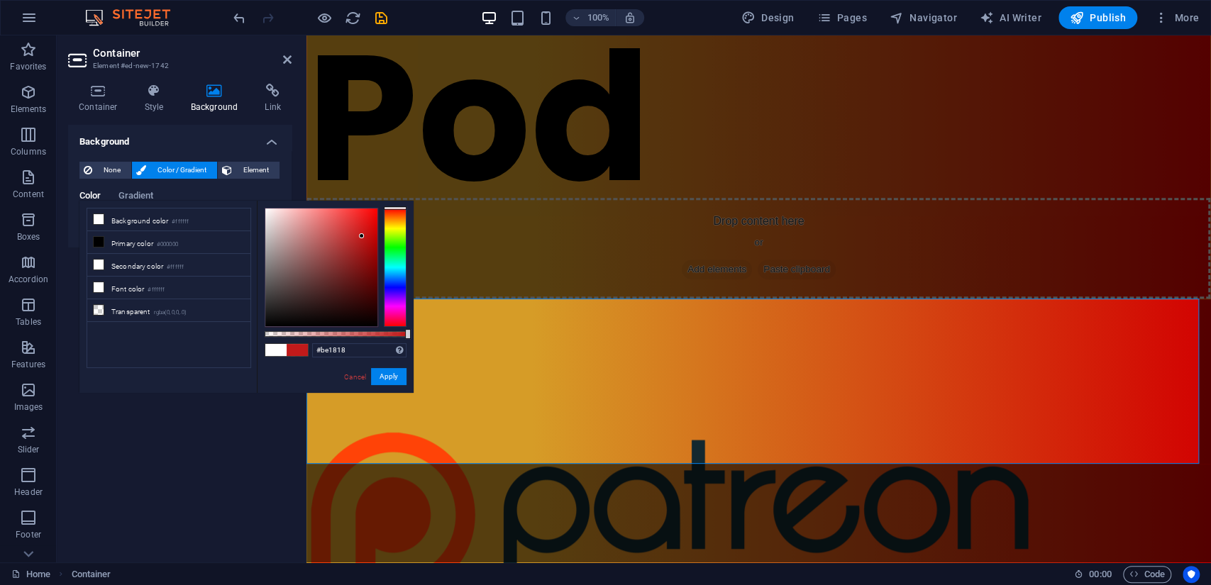
type input "#bc1717"
drag, startPoint x: 293, startPoint y: 282, endPoint x: 363, endPoint y: 238, distance: 82.9
click at [363, 238] on div at bounding box center [321, 268] width 112 height 118
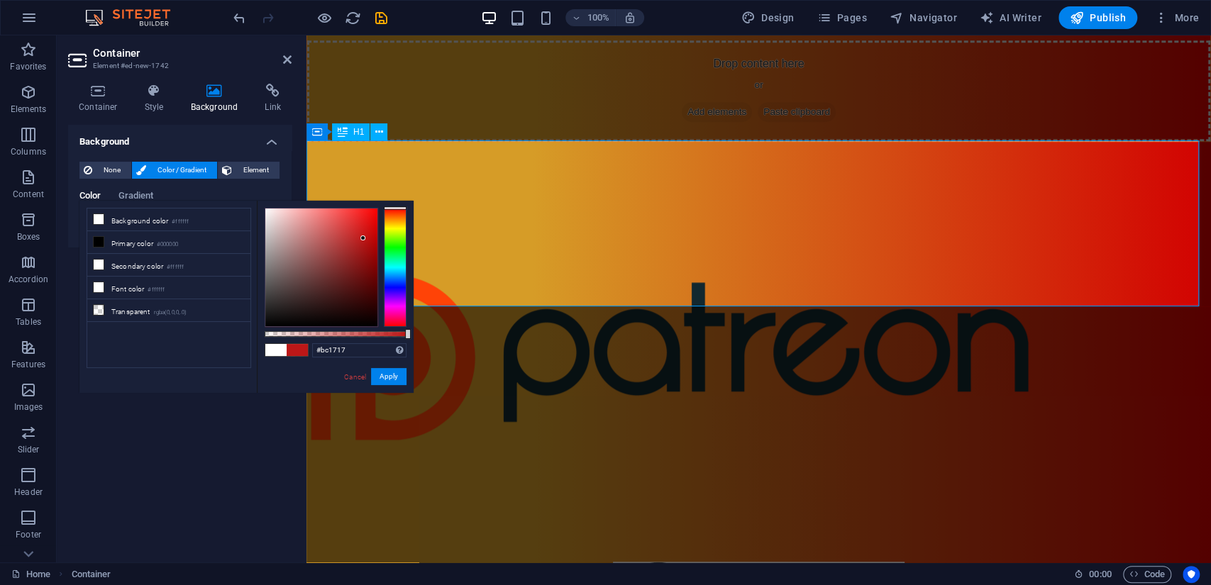
scroll to position [552, 0]
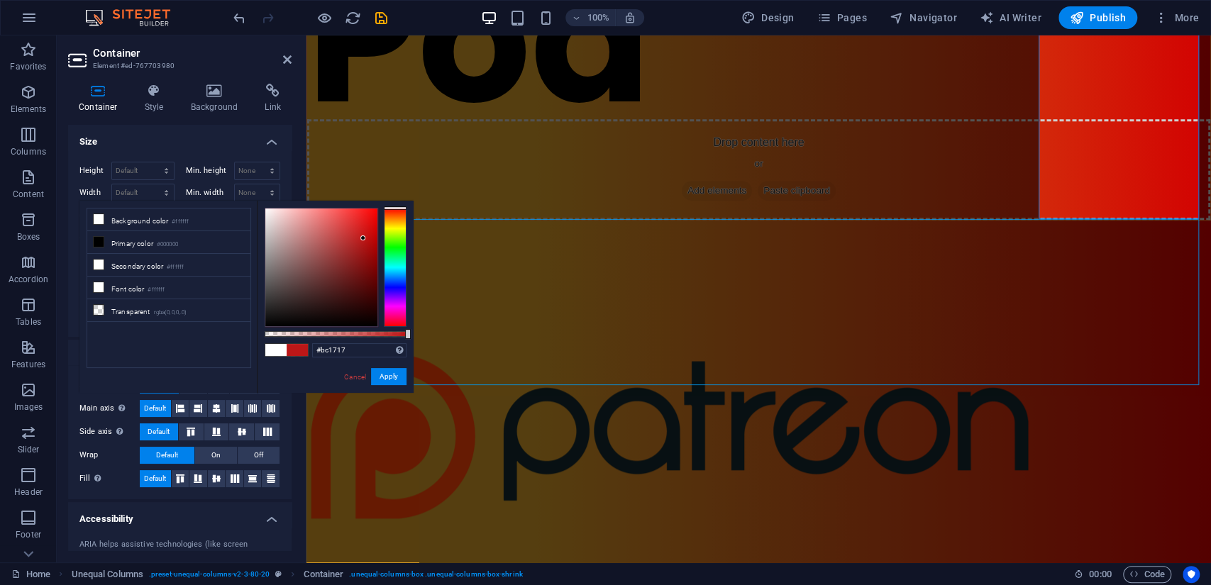
select select "px"
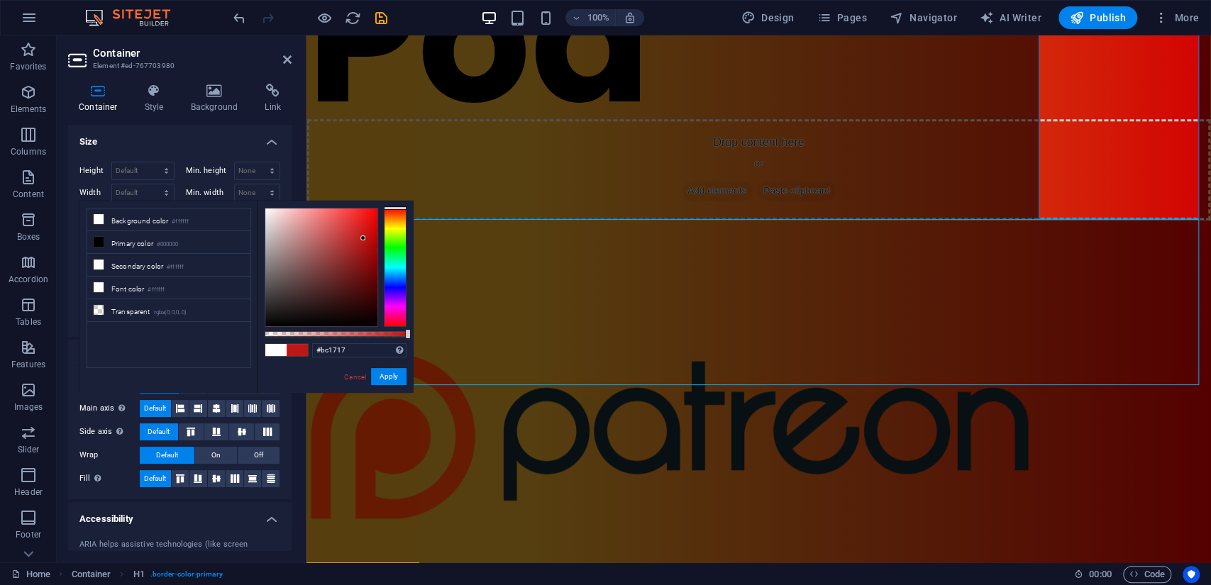
select select "px"
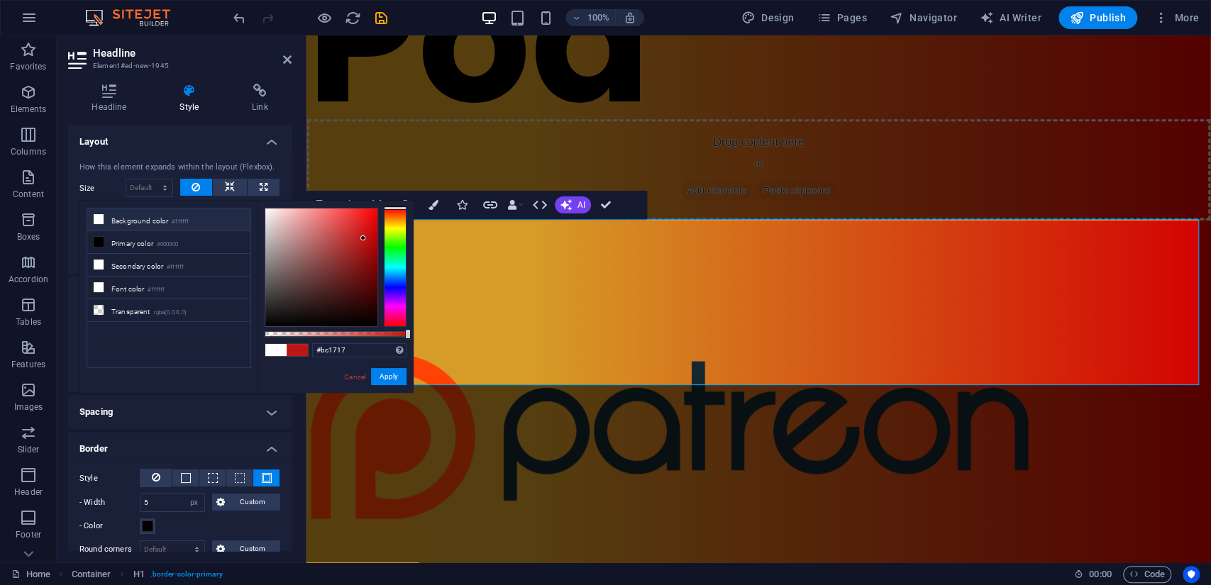
click at [136, 214] on li "Background color #ffffff" at bounding box center [168, 220] width 163 height 23
type input "#ffffff"
click at [204, 339] on ul "Background color #ffffff Primary color #000000 Secondary color #ffffff Font col…" at bounding box center [169, 288] width 165 height 160
click at [352, 375] on link "Cancel" at bounding box center [355, 377] width 25 height 11
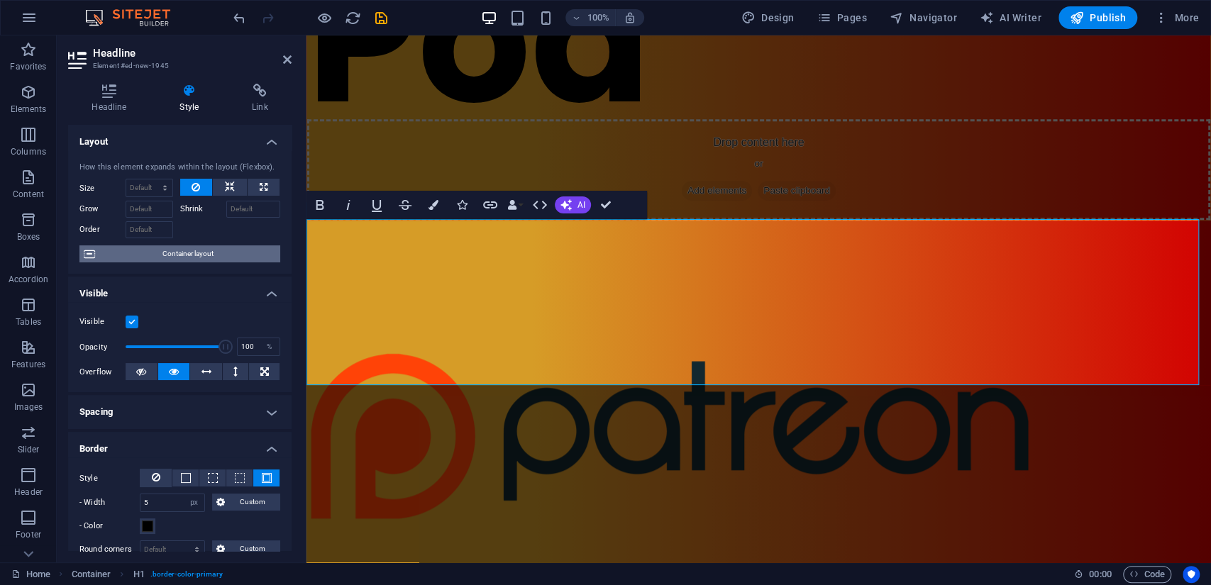
click at [191, 252] on span "Container layout" at bounding box center [187, 253] width 177 height 17
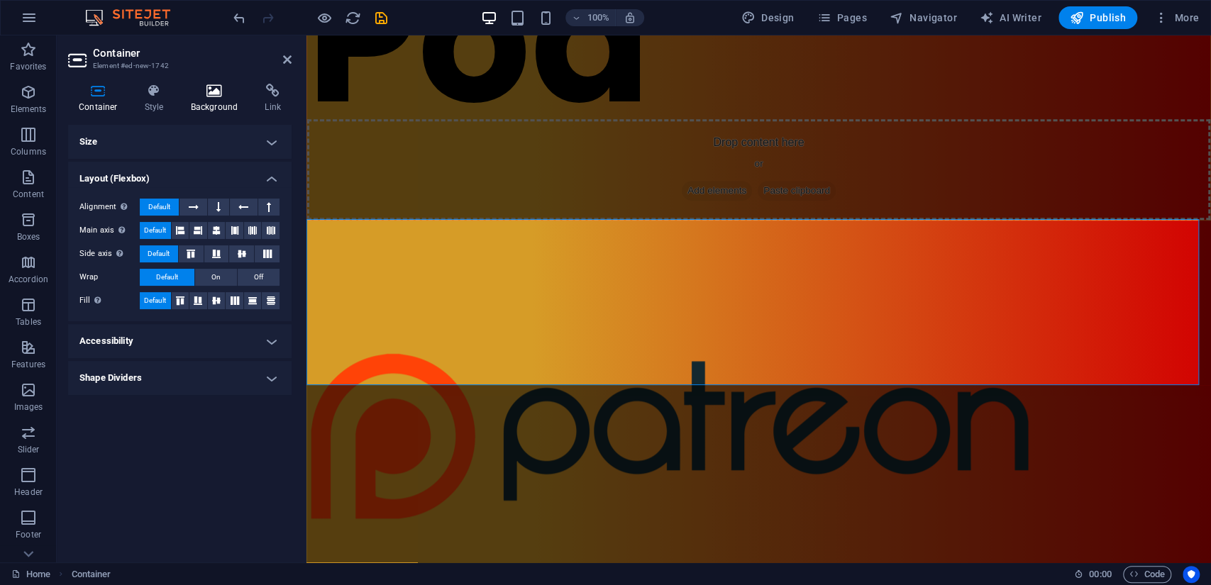
click at [216, 101] on h4 "Background" at bounding box center [217, 99] width 74 height 30
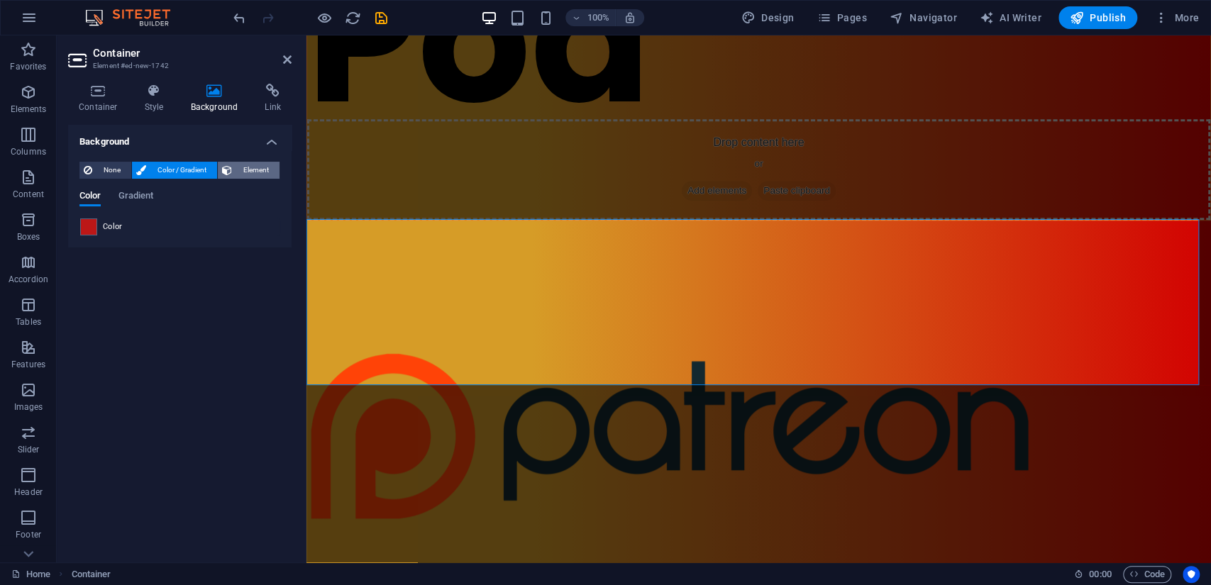
click at [239, 168] on span "Element" at bounding box center [255, 170] width 39 height 17
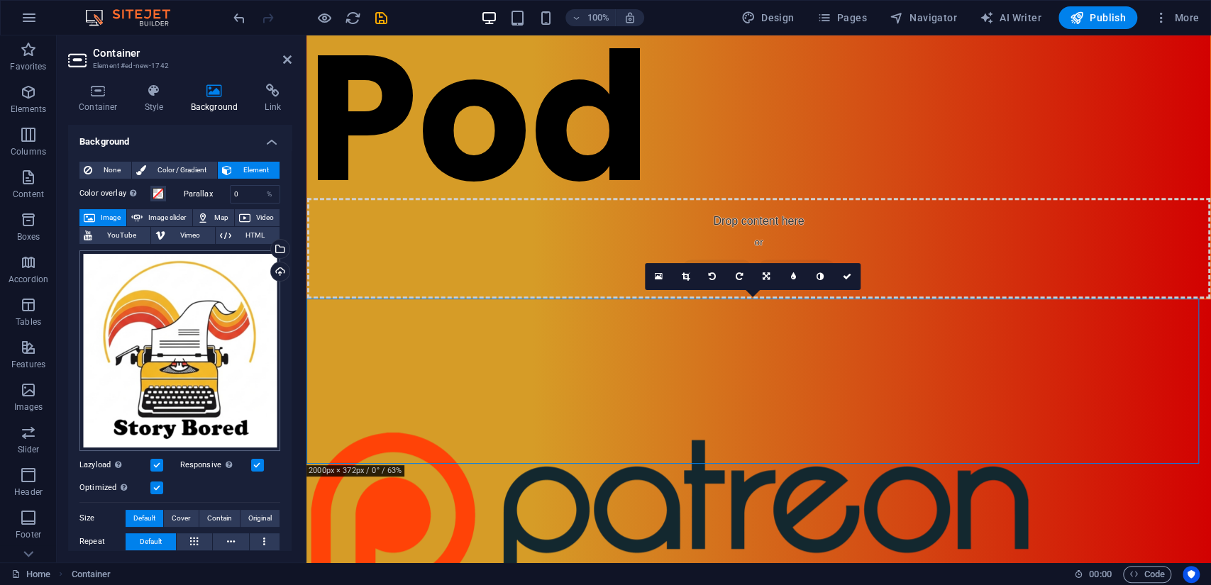
scroll to position [79, 0]
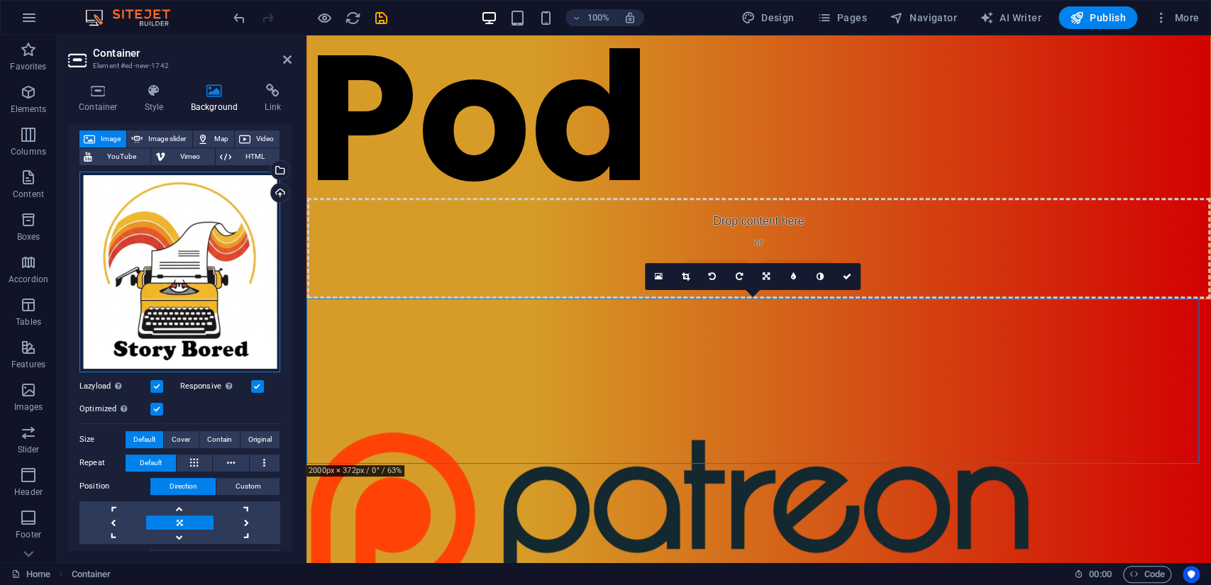
drag, startPoint x: 199, startPoint y: 265, endPoint x: 198, endPoint y: 285, distance: 19.9
click at [198, 285] on div "Drag files here, click to choose files or select files from Files or our free s…" at bounding box center [179, 272] width 201 height 201
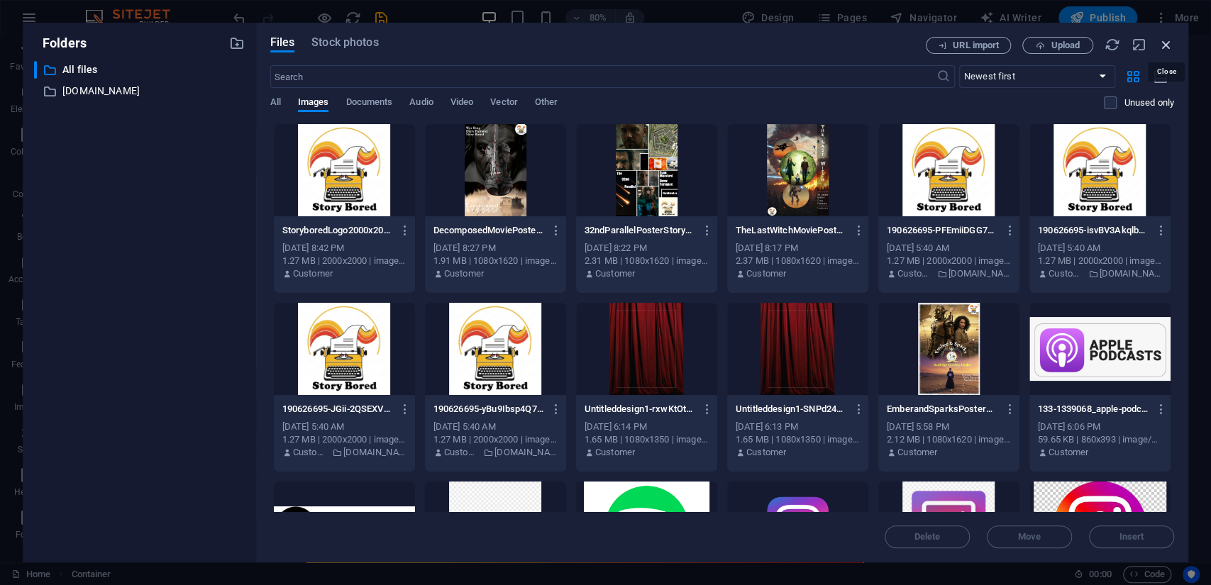
click at [1166, 43] on icon "button" at bounding box center [1167, 45] width 16 height 16
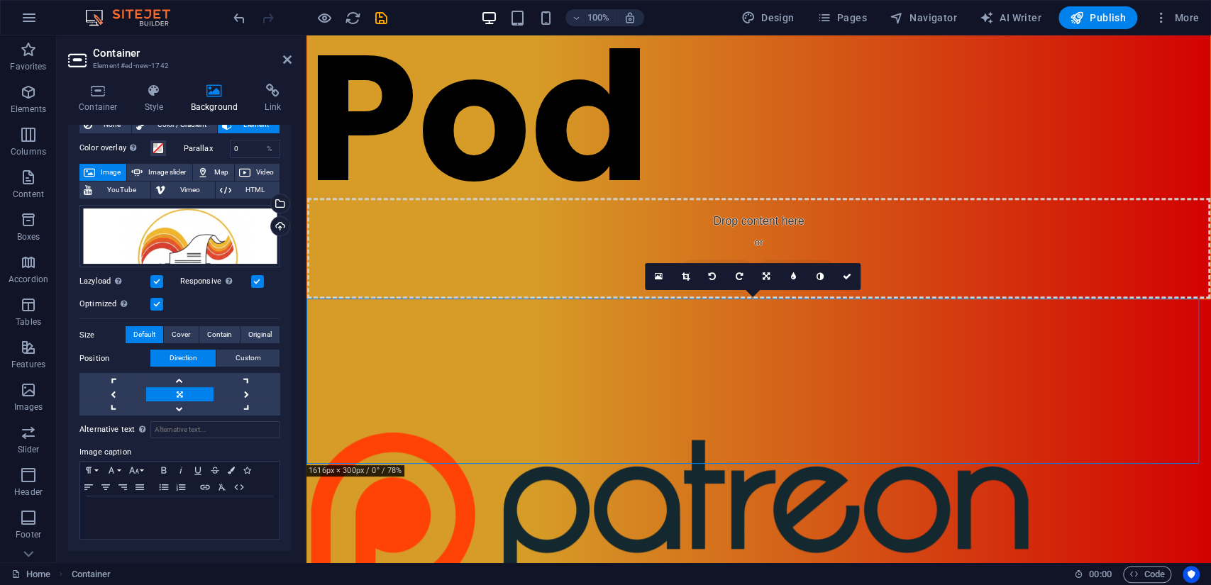
scroll to position [0, 0]
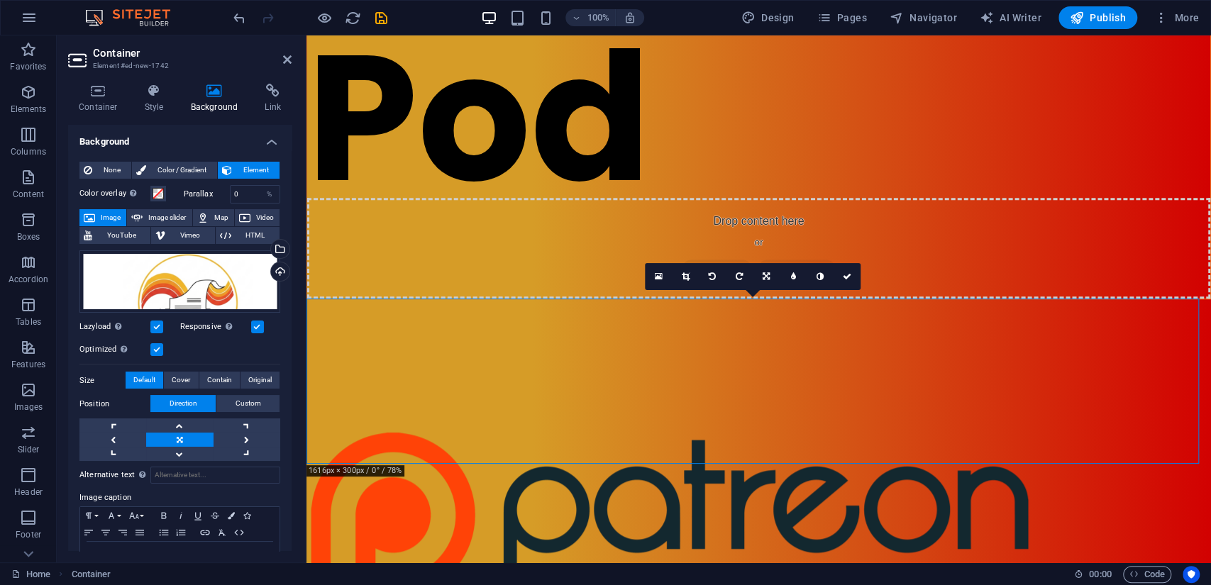
click at [276, 58] on h2 "Container" at bounding box center [192, 53] width 199 height 13
click at [284, 60] on icon at bounding box center [287, 59] width 9 height 11
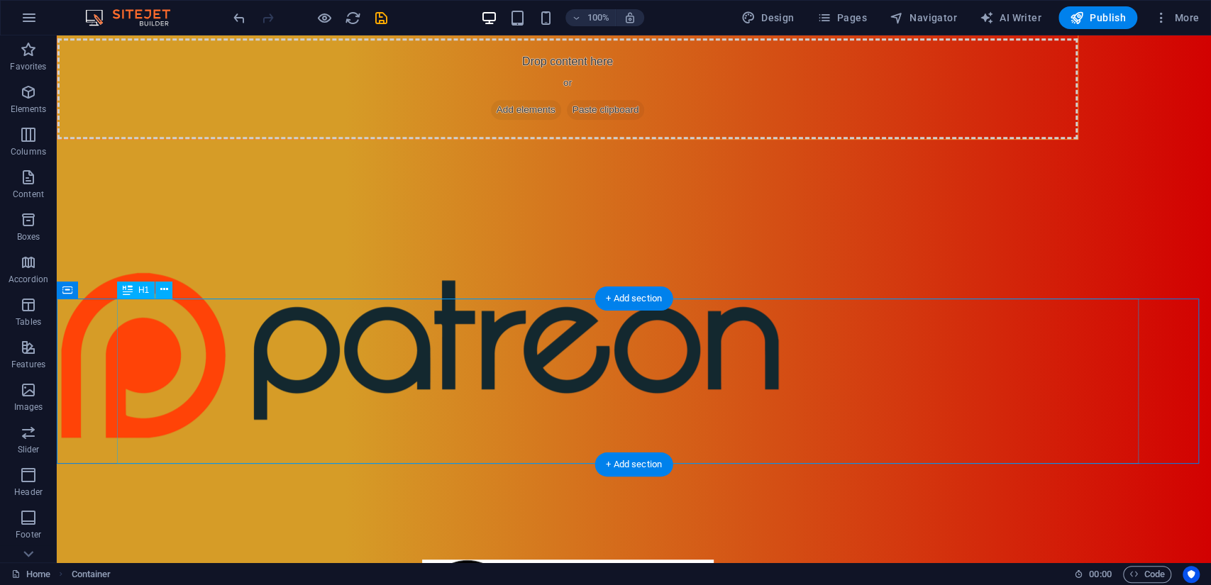
click at [165, 293] on icon at bounding box center [164, 289] width 8 height 15
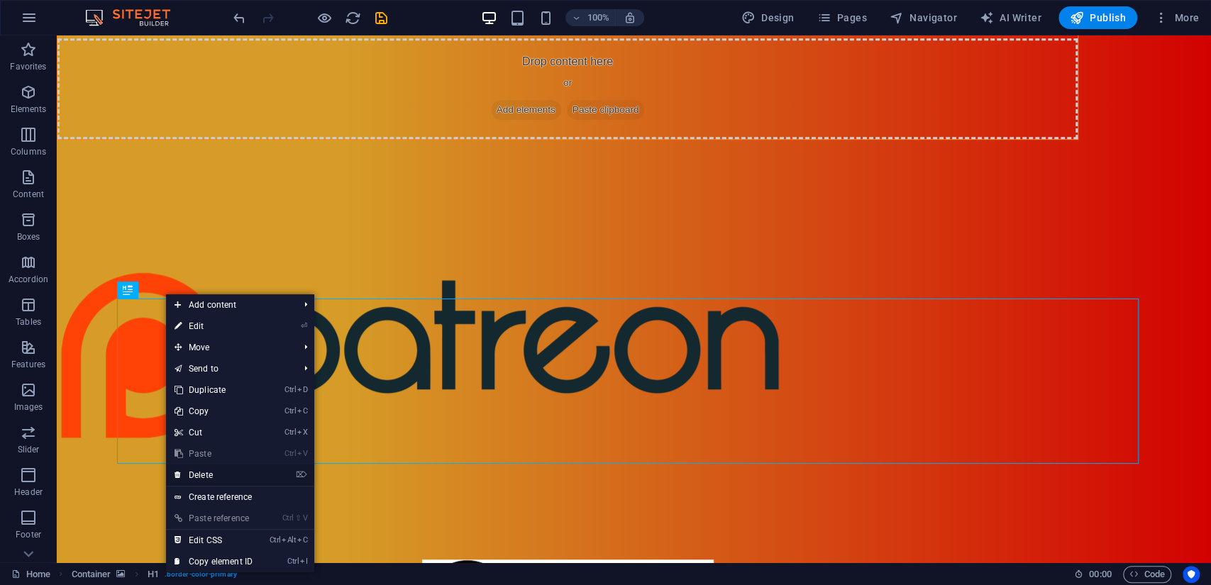
click at [210, 478] on link "⌦ Delete" at bounding box center [213, 475] width 95 height 21
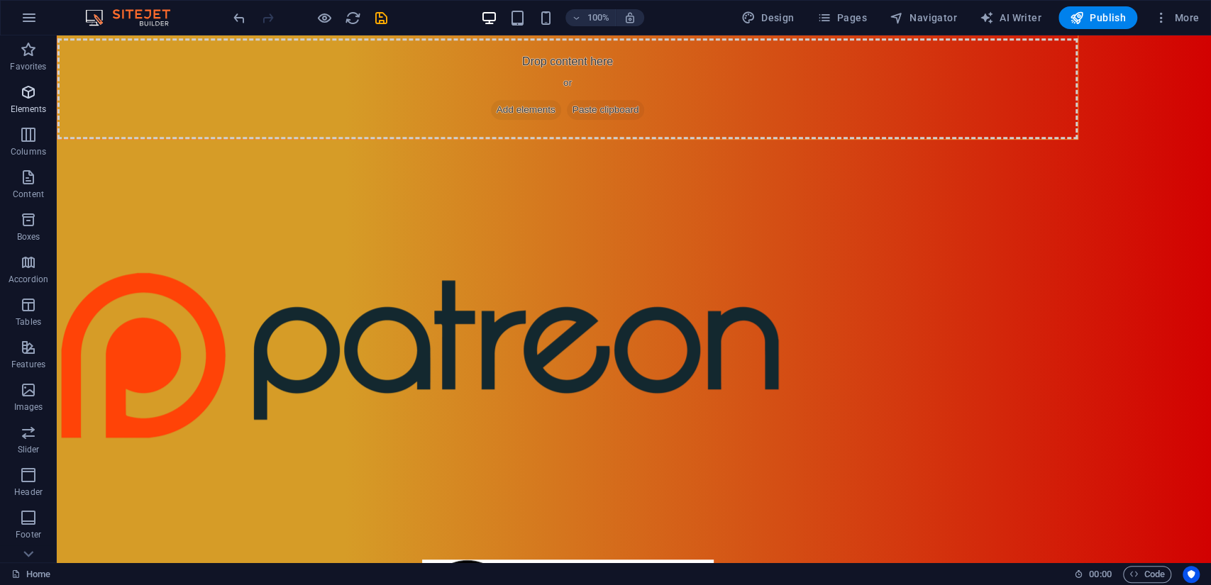
click at [31, 104] on p "Elements" at bounding box center [29, 109] width 36 height 11
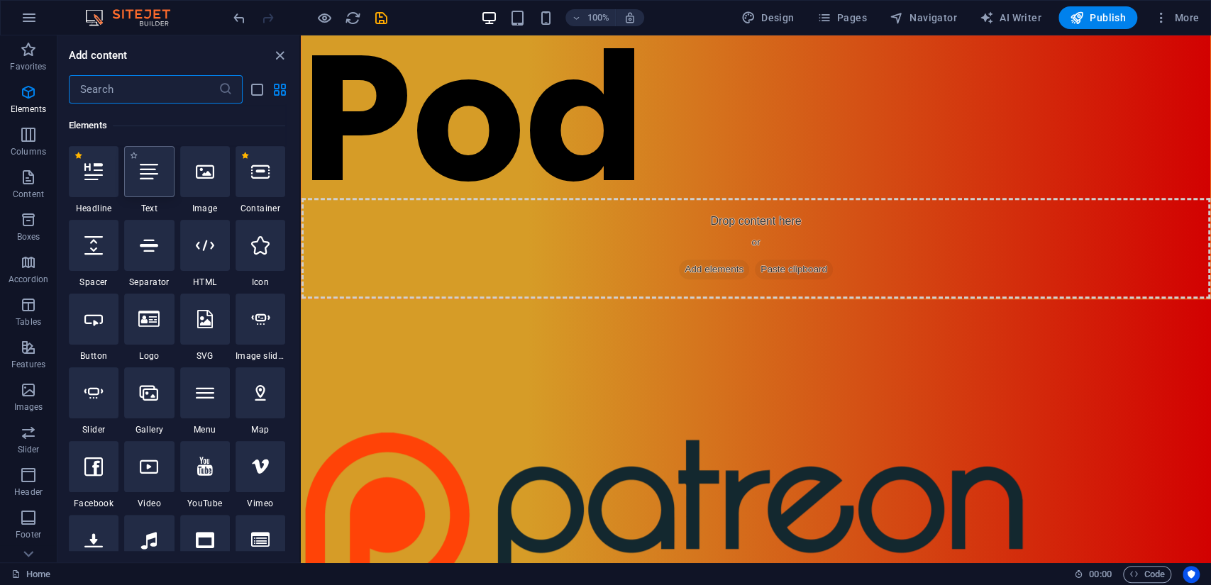
scroll to position [151, 0]
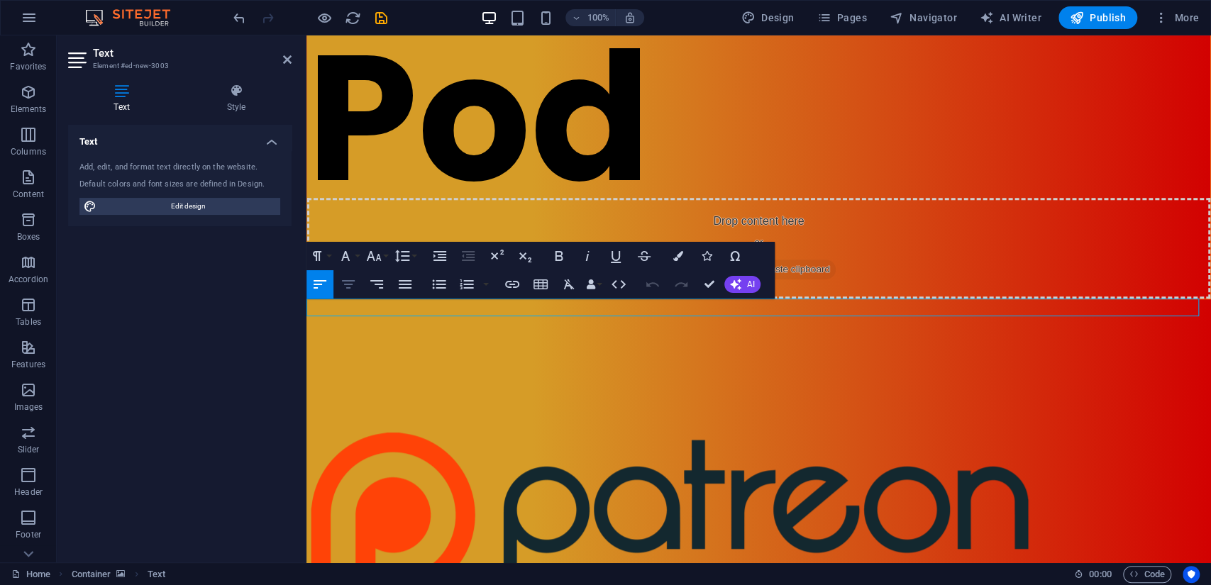
click at [347, 287] on icon "button" at bounding box center [348, 284] width 17 height 17
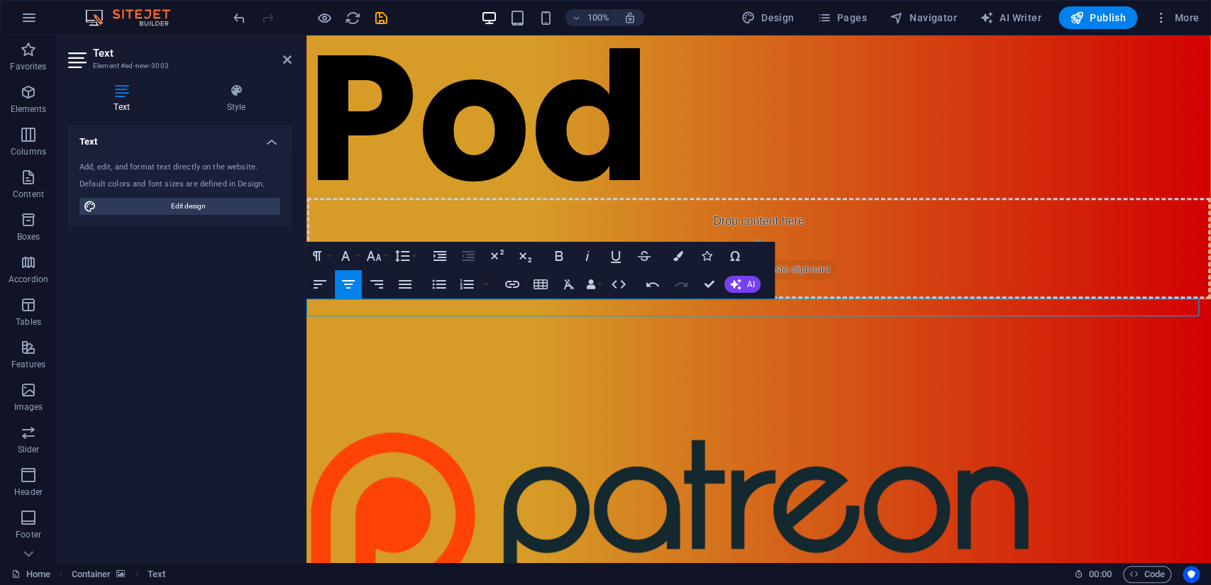
click at [350, 276] on icon "button" at bounding box center [348, 284] width 17 height 17
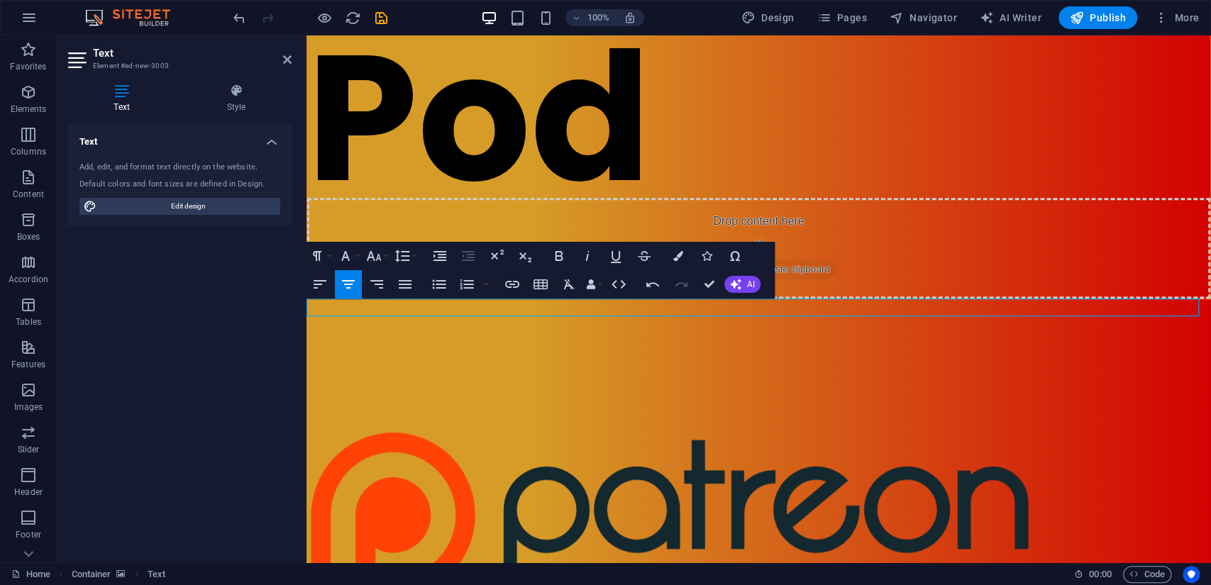
click at [681, 255] on icon "button" at bounding box center [678, 256] width 10 height 10
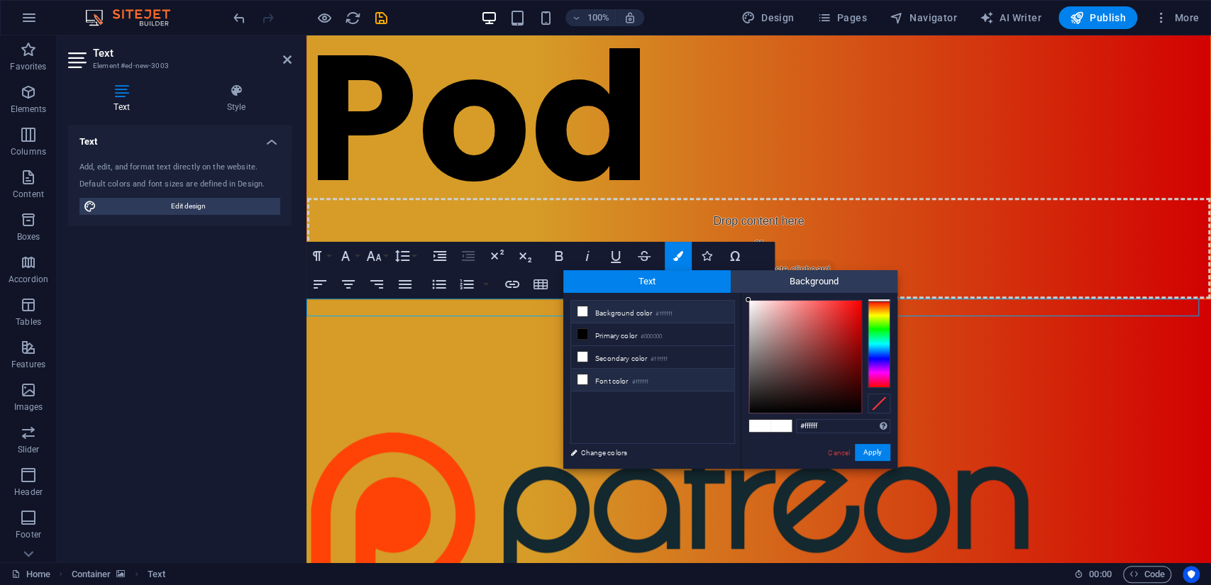
click at [620, 375] on li "Font color #ffffff" at bounding box center [652, 380] width 163 height 23
type input "#000000"
drag, startPoint x: 795, startPoint y: 365, endPoint x: 723, endPoint y: 431, distance: 96.9
click at [723, 431] on div "less Background color #ffffff Primary color #000000 Secondary color #ffffff Fon…" at bounding box center [730, 381] width 334 height 176
click at [874, 454] on button "Apply" at bounding box center [872, 452] width 35 height 17
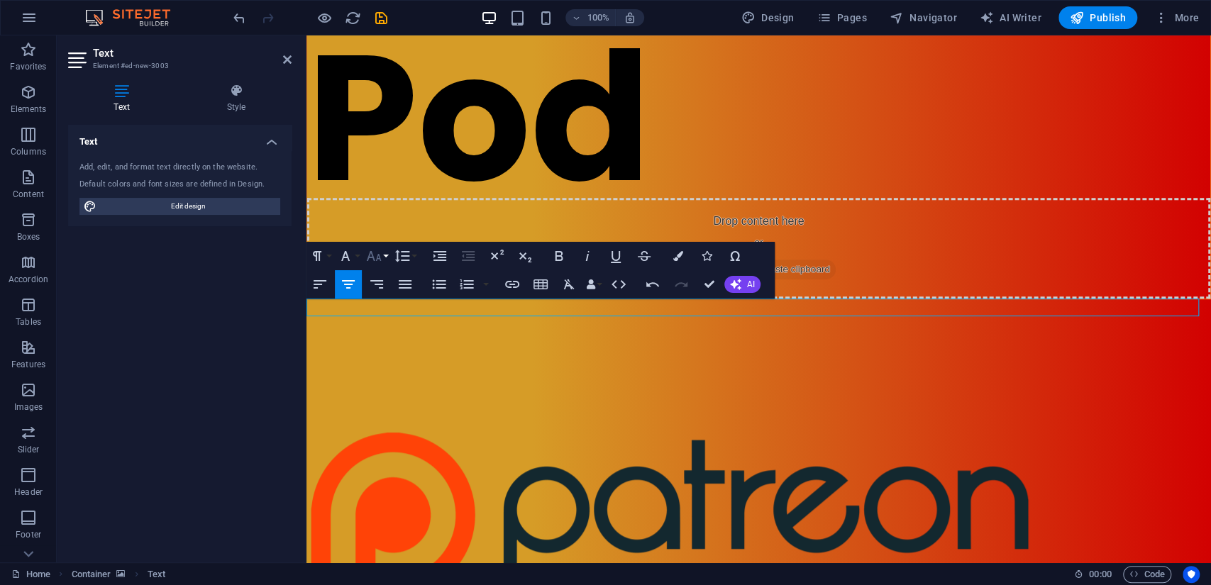
click at [382, 254] on icon "button" at bounding box center [373, 256] width 17 height 17
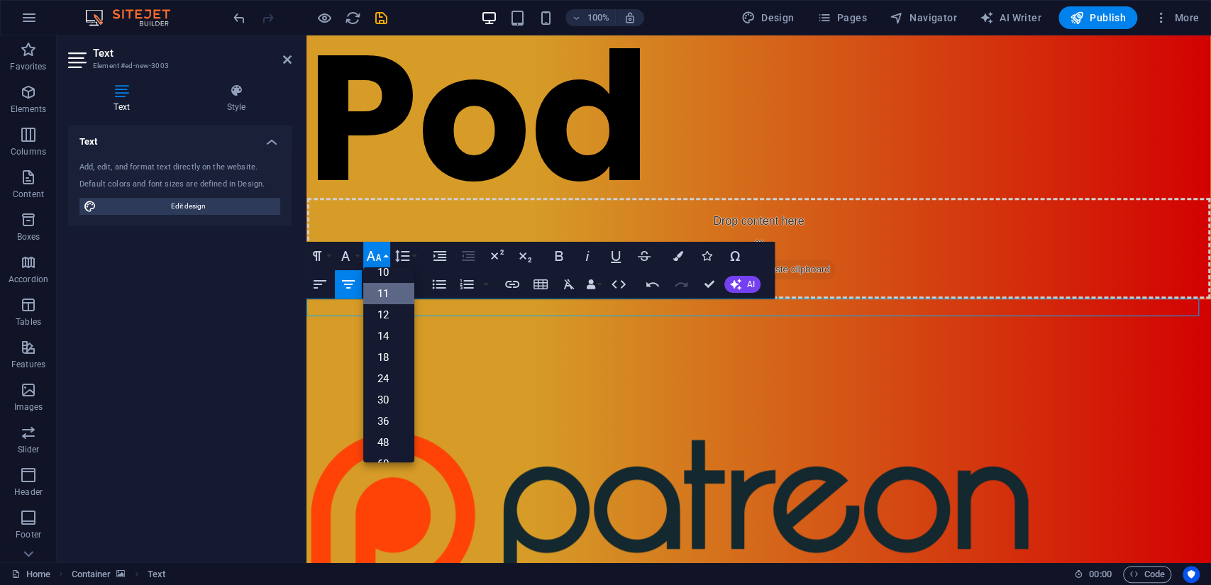
scroll to position [114, 0]
click at [390, 424] on link "72" at bounding box center [388, 425] width 51 height 21
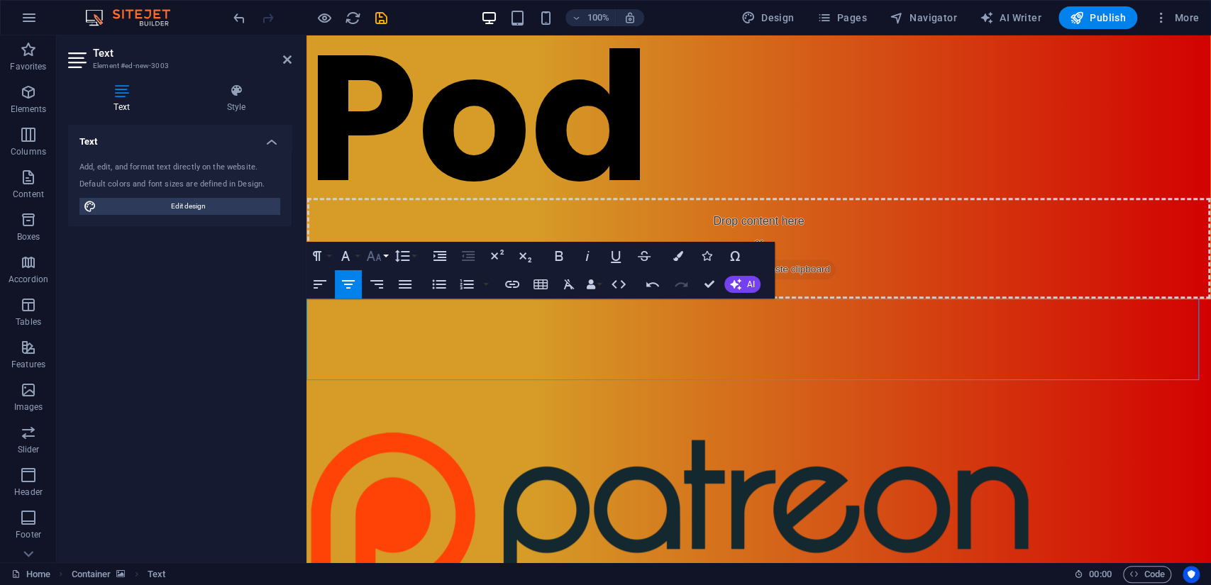
click at [375, 255] on icon "button" at bounding box center [373, 256] width 17 height 17
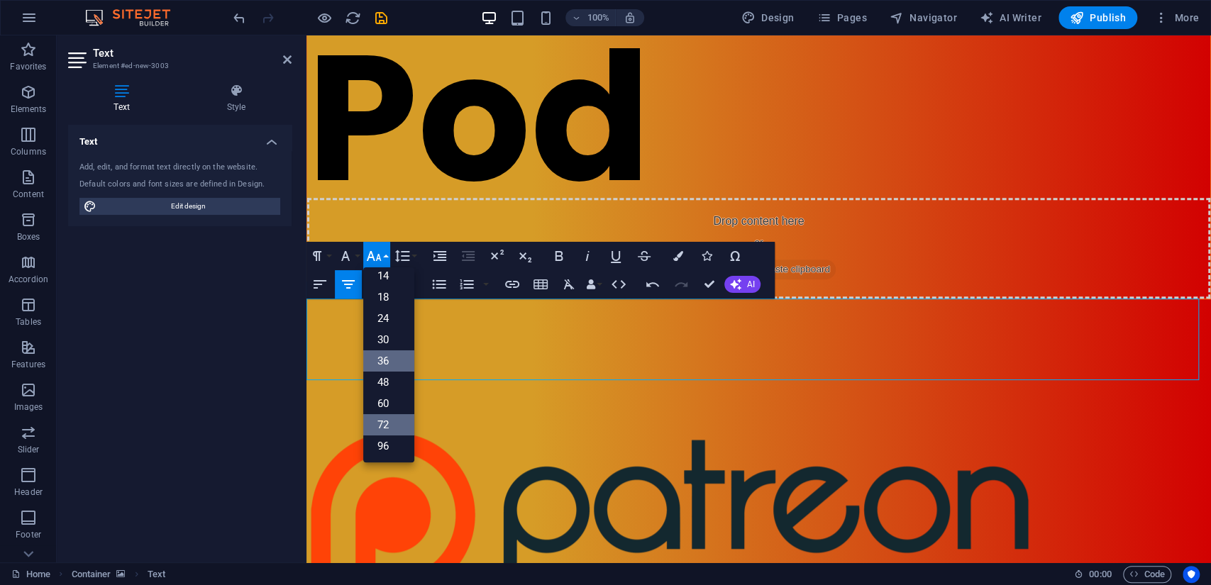
scroll to position [114, 0]
click at [378, 448] on link "96" at bounding box center [388, 446] width 51 height 21
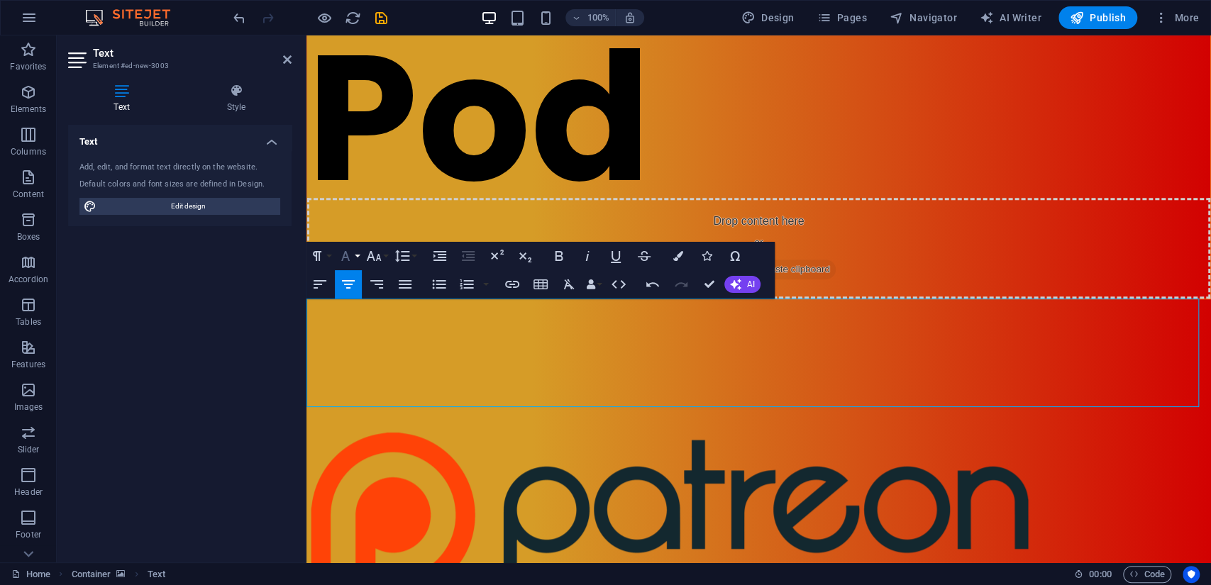
click at [350, 260] on icon "button" at bounding box center [345, 256] width 17 height 17
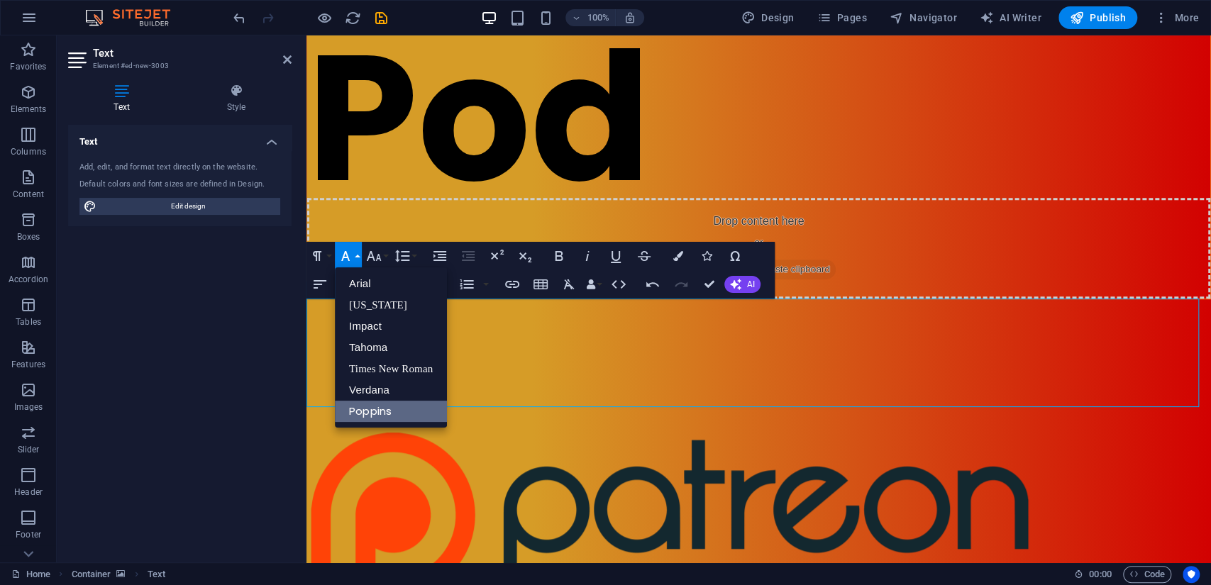
scroll to position [0, 0]
click at [389, 387] on link "Verdana" at bounding box center [391, 390] width 112 height 21
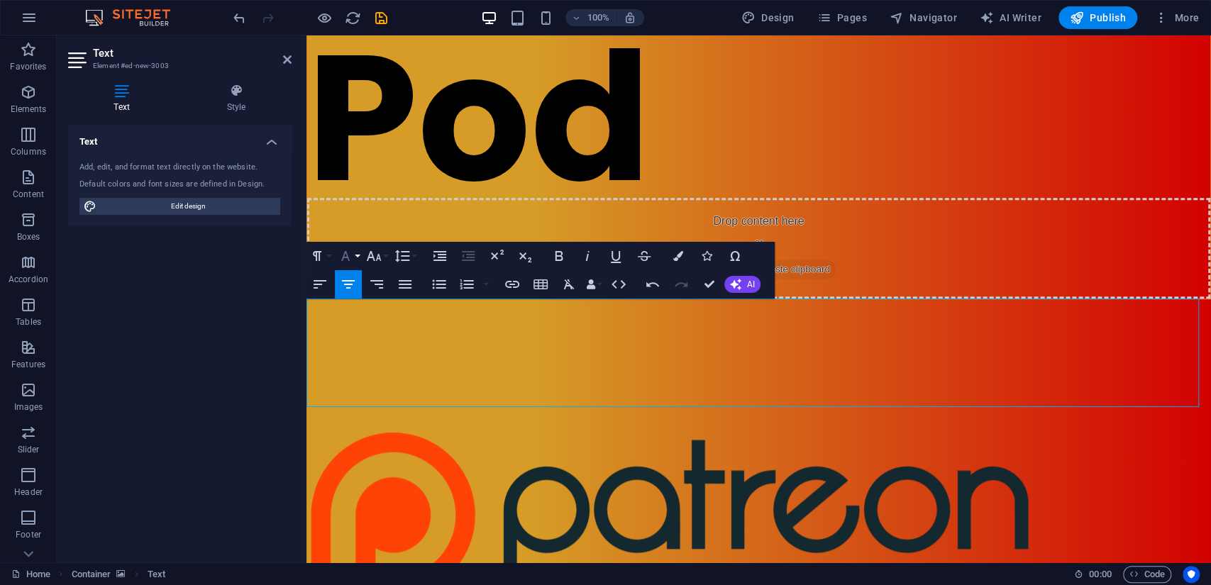
click at [346, 255] on icon "button" at bounding box center [345, 256] width 17 height 17
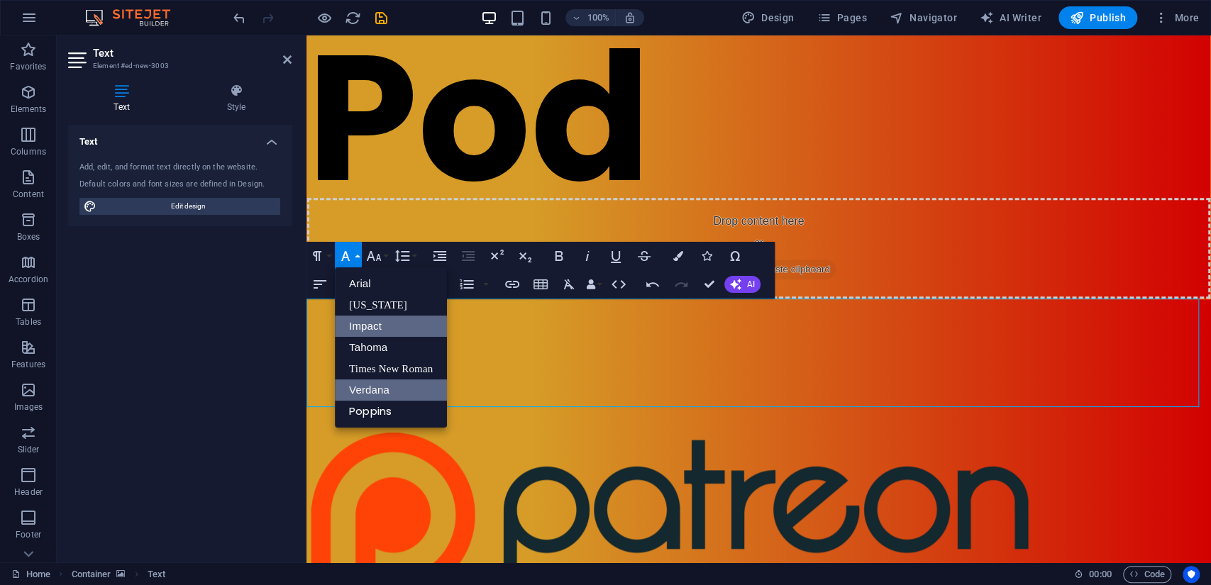
click at [370, 324] on link "Impact" at bounding box center [391, 326] width 112 height 21
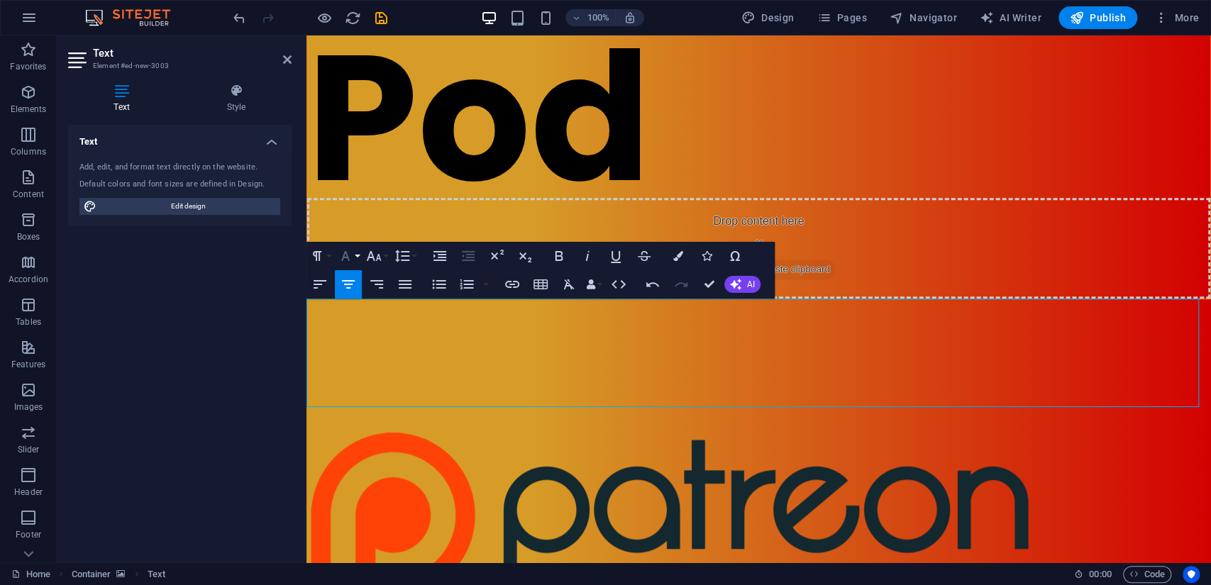
click at [353, 251] on icon "button" at bounding box center [345, 256] width 17 height 17
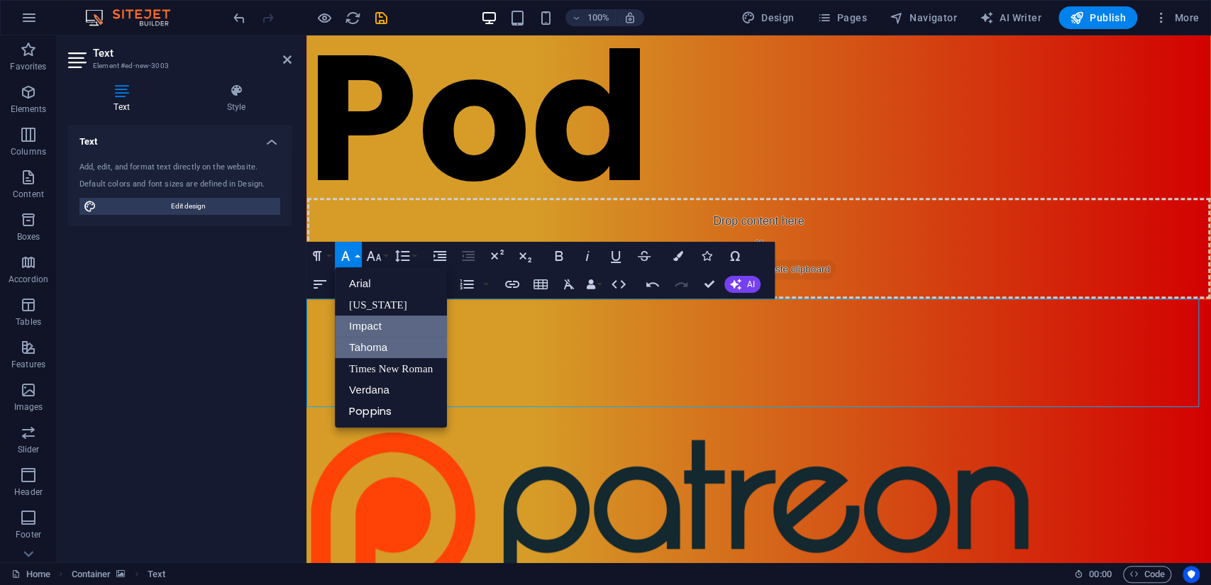
click at [372, 351] on link "Tahoma" at bounding box center [391, 347] width 112 height 21
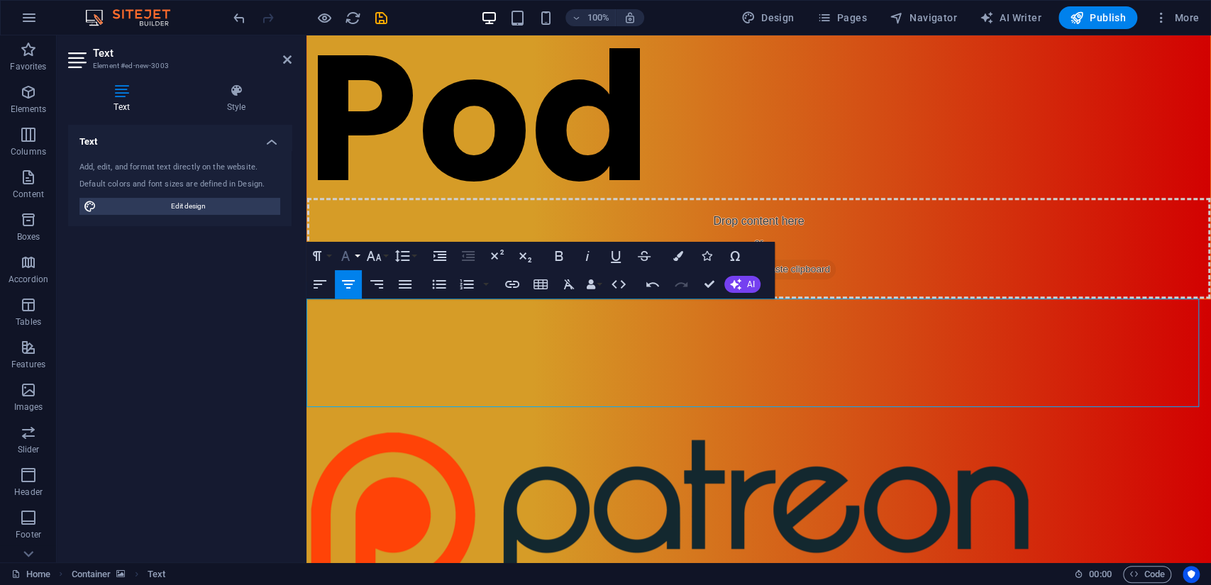
click at [355, 254] on button "Font Family" at bounding box center [348, 256] width 27 height 28
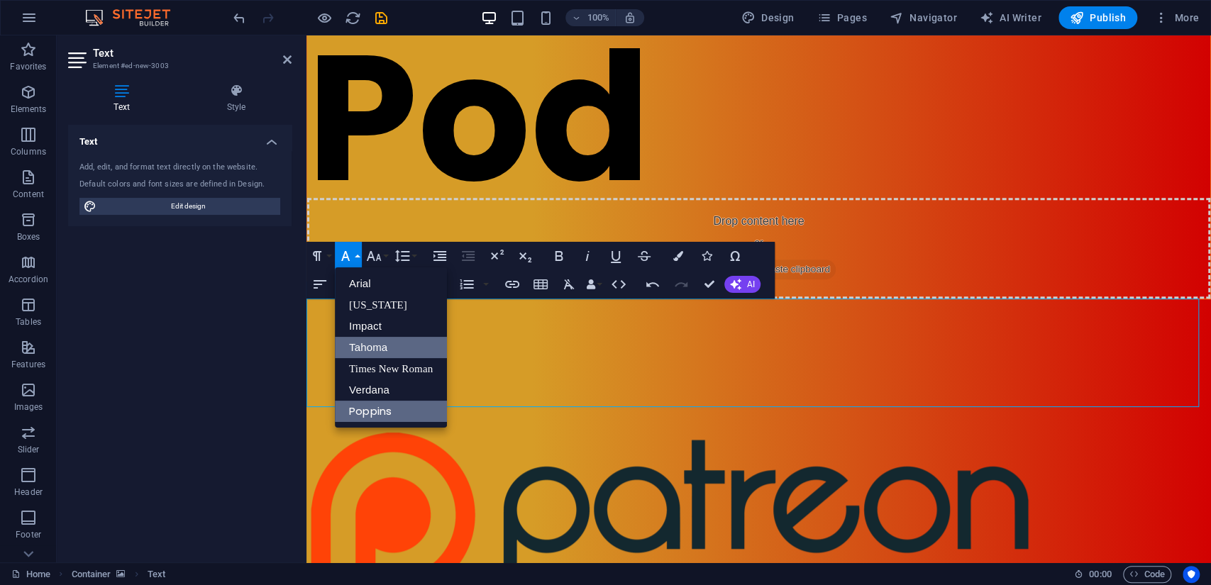
click at [377, 404] on link "Poppins" at bounding box center [391, 411] width 112 height 21
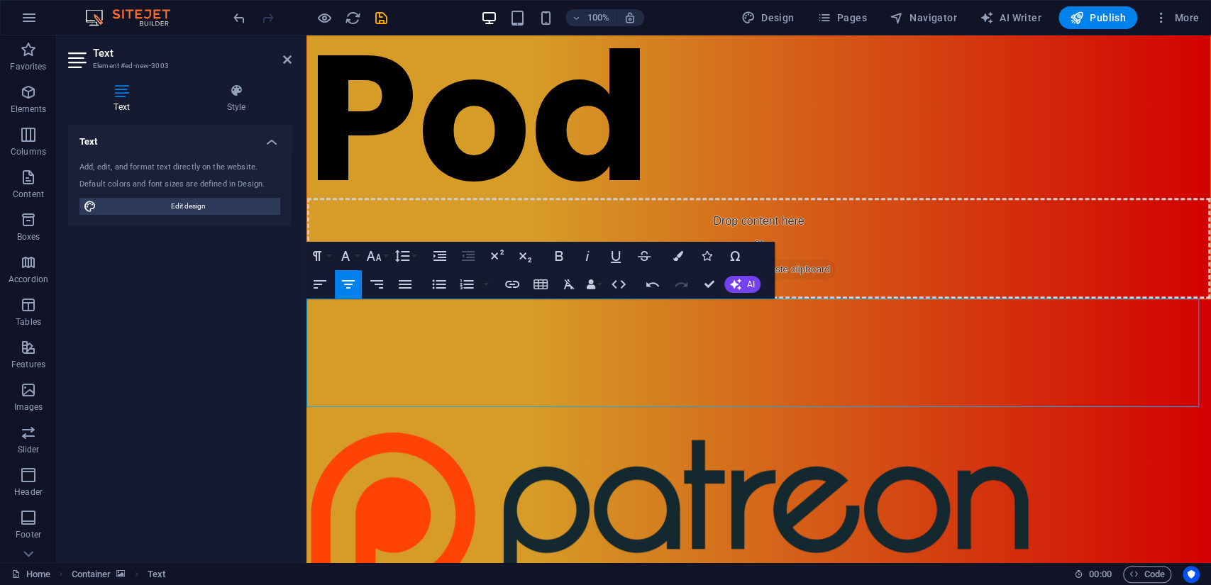
click at [735, 356] on div "Container H1 Unequal Columns Container Logo Iframe Container Text image overlap…" at bounding box center [759, 298] width 905 height 527
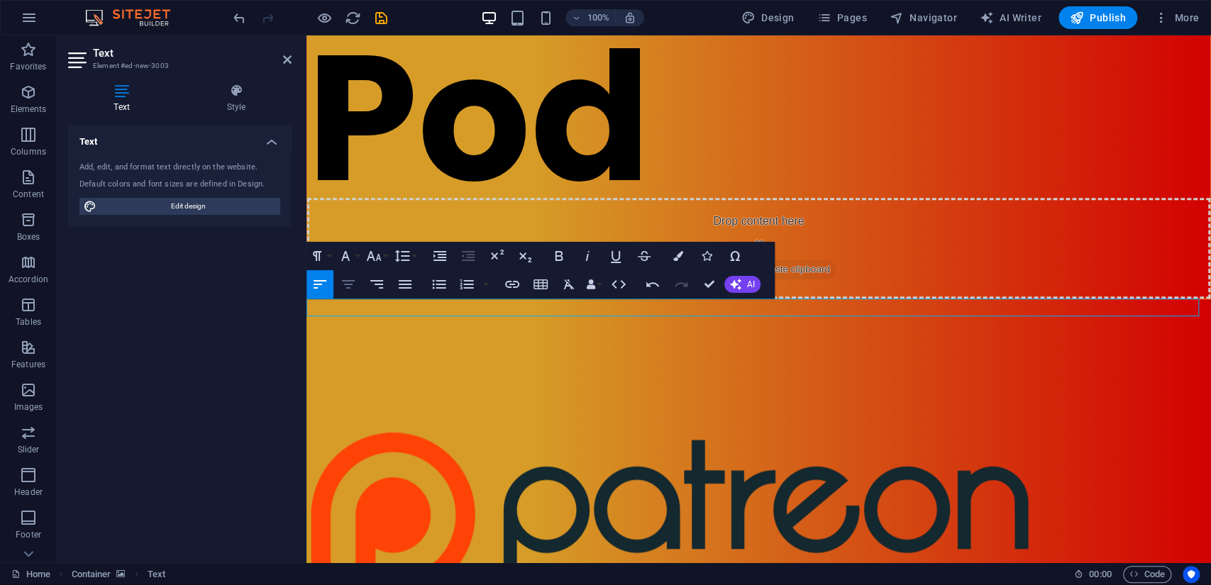
click at [350, 277] on icon "button" at bounding box center [348, 284] width 17 height 17
click at [370, 253] on icon "button" at bounding box center [374, 256] width 15 height 10
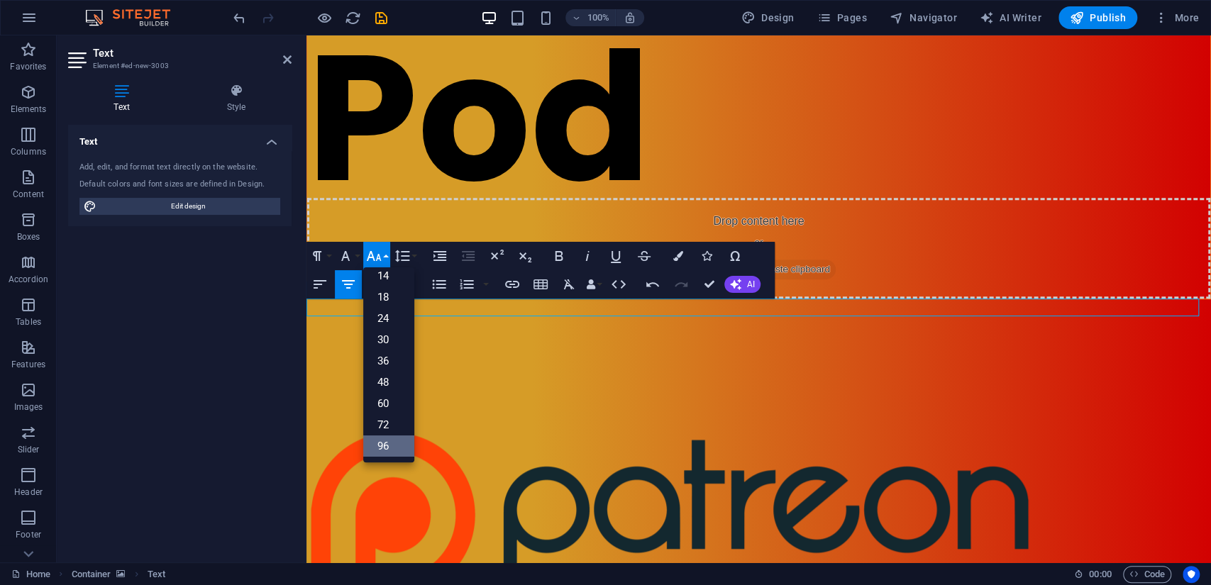
click at [394, 441] on link "96" at bounding box center [388, 446] width 51 height 21
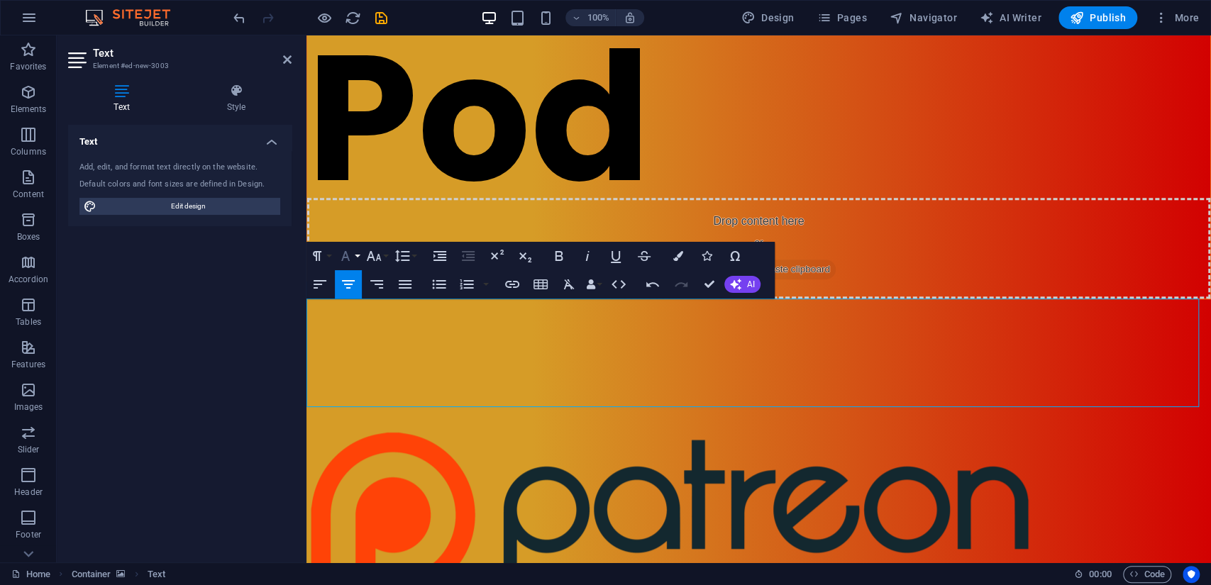
click at [341, 254] on icon "button" at bounding box center [345, 256] width 17 height 17
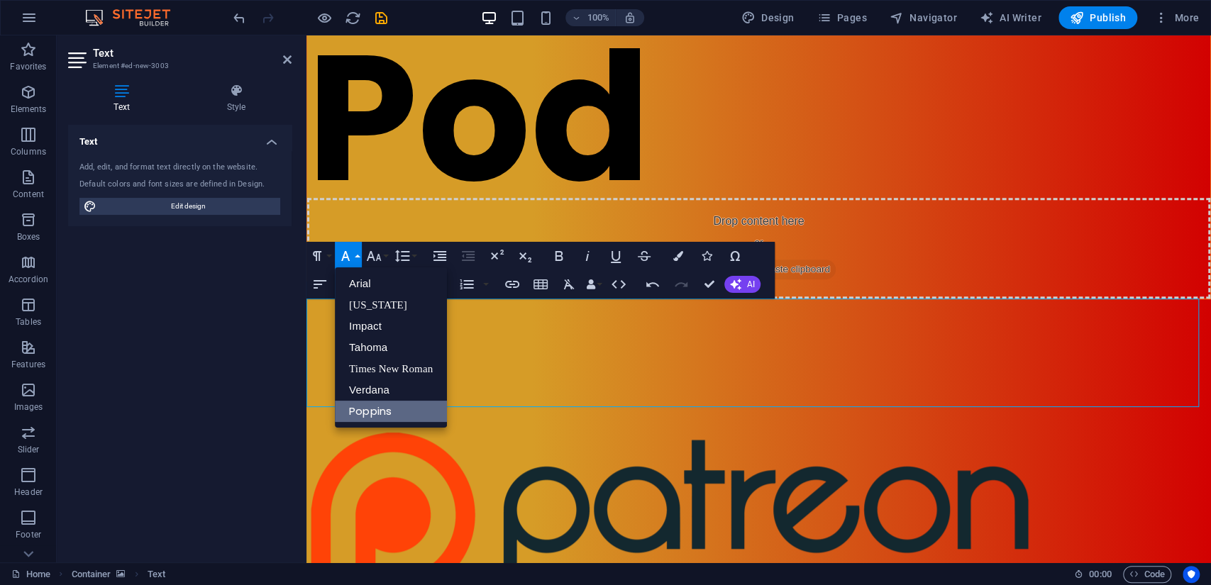
click at [352, 255] on icon "button" at bounding box center [345, 256] width 17 height 17
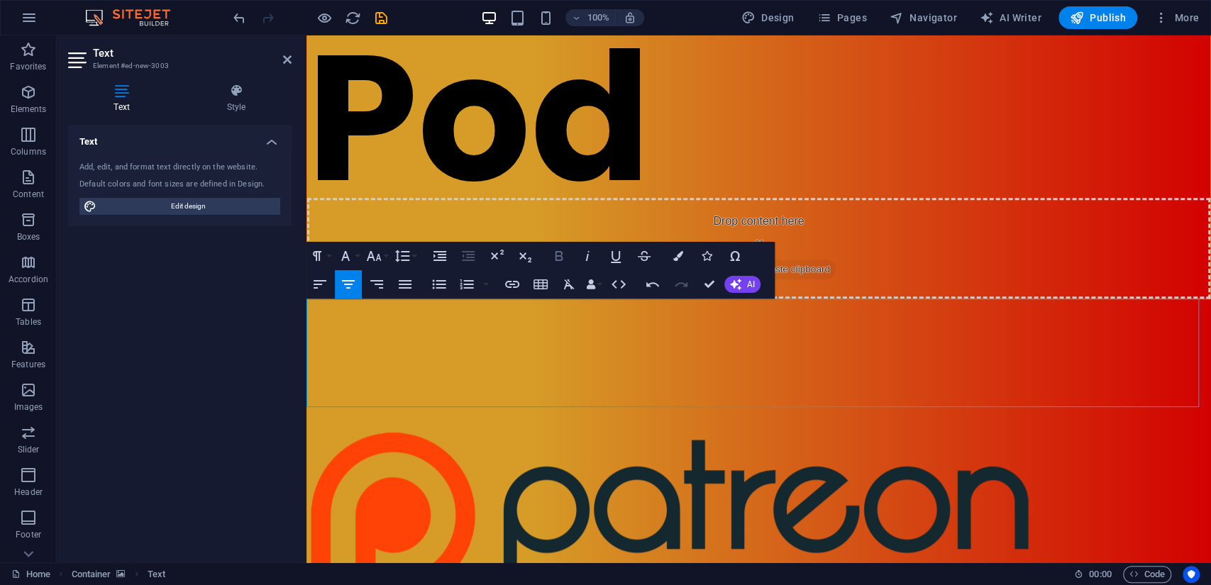
click at [565, 254] on icon "button" at bounding box center [559, 256] width 17 height 17
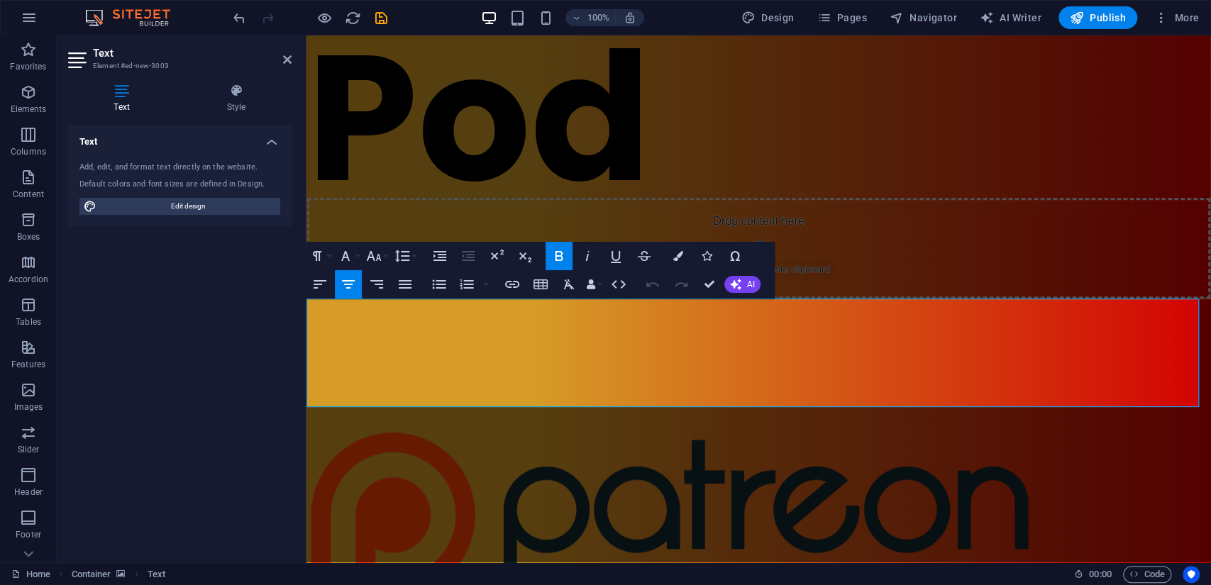
click at [680, 258] on icon "button" at bounding box center [678, 256] width 10 height 10
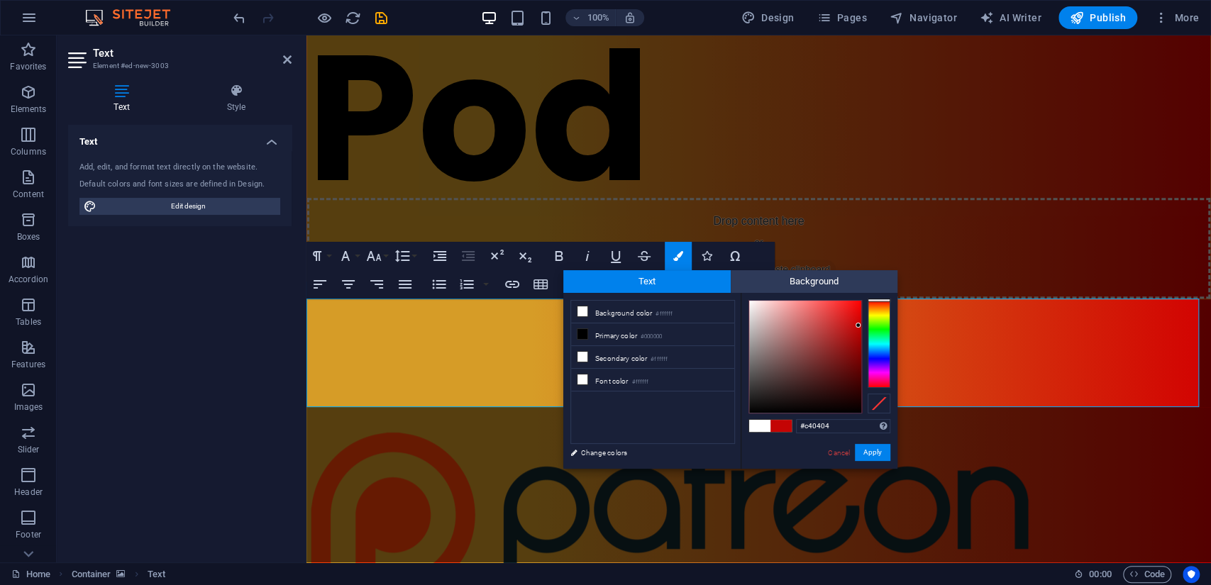
drag, startPoint x: 797, startPoint y: 342, endPoint x: 859, endPoint y: 326, distance: 63.8
click at [859, 326] on div at bounding box center [805, 357] width 112 height 112
click at [879, 304] on div at bounding box center [879, 305] width 23 height 4
drag, startPoint x: 846, startPoint y: 333, endPoint x: 856, endPoint y: 311, distance: 25.1
click at [856, 311] on div at bounding box center [805, 357] width 112 height 112
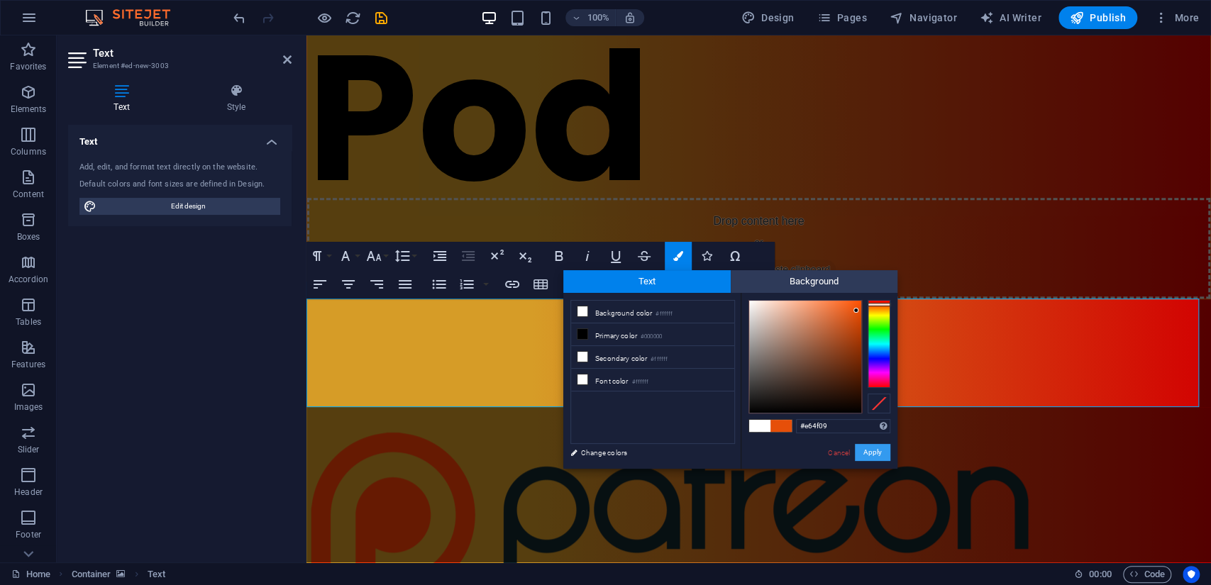
click at [877, 450] on button "Apply" at bounding box center [872, 452] width 35 height 17
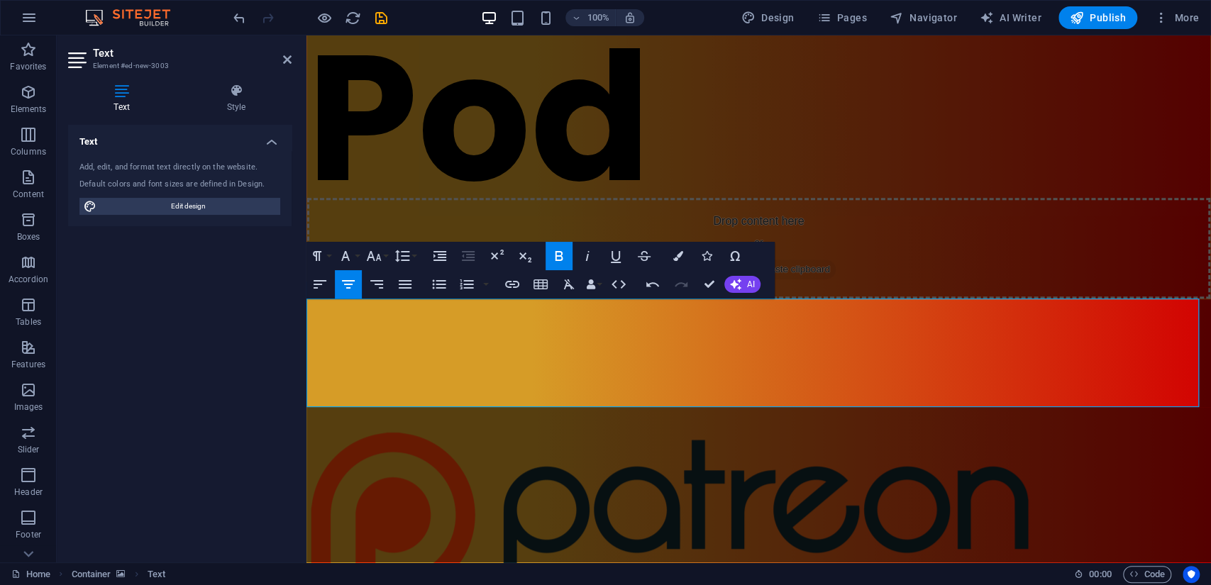
click at [682, 254] on icon "button" at bounding box center [678, 256] width 10 height 10
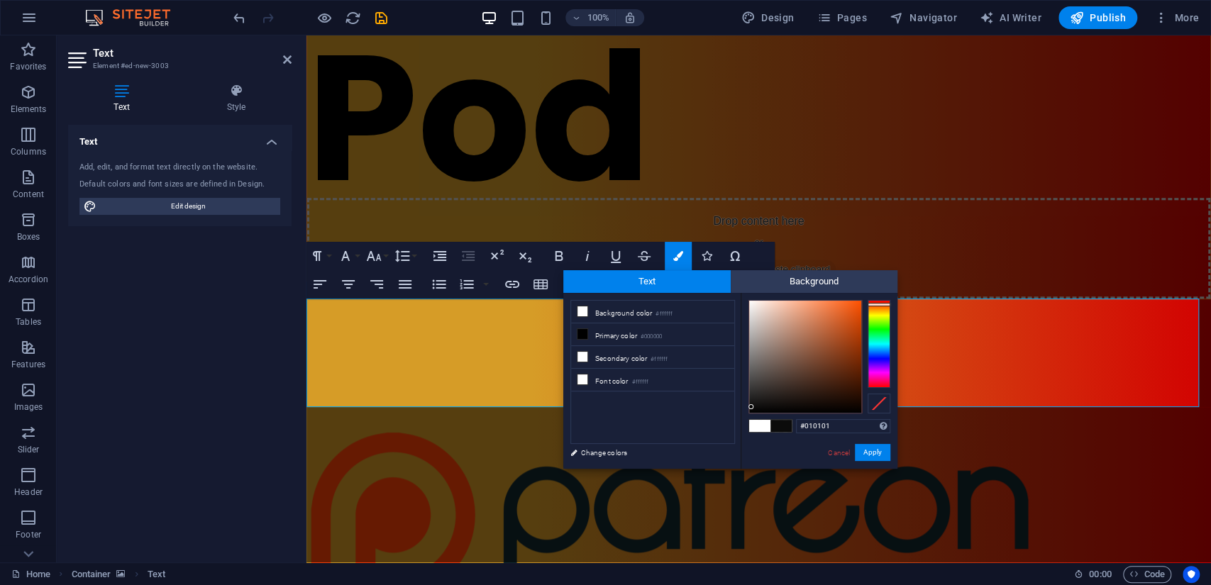
type input "#000000"
drag, startPoint x: 776, startPoint y: 365, endPoint x: 744, endPoint y: 431, distance: 73.3
click at [744, 431] on div "#000000 Supported formats #0852ed rgb(8, 82, 237) rgba(8, 82, 237, 90%) hsv(221…" at bounding box center [819, 484] width 157 height 382
click at [871, 447] on button "Apply" at bounding box center [872, 452] width 35 height 17
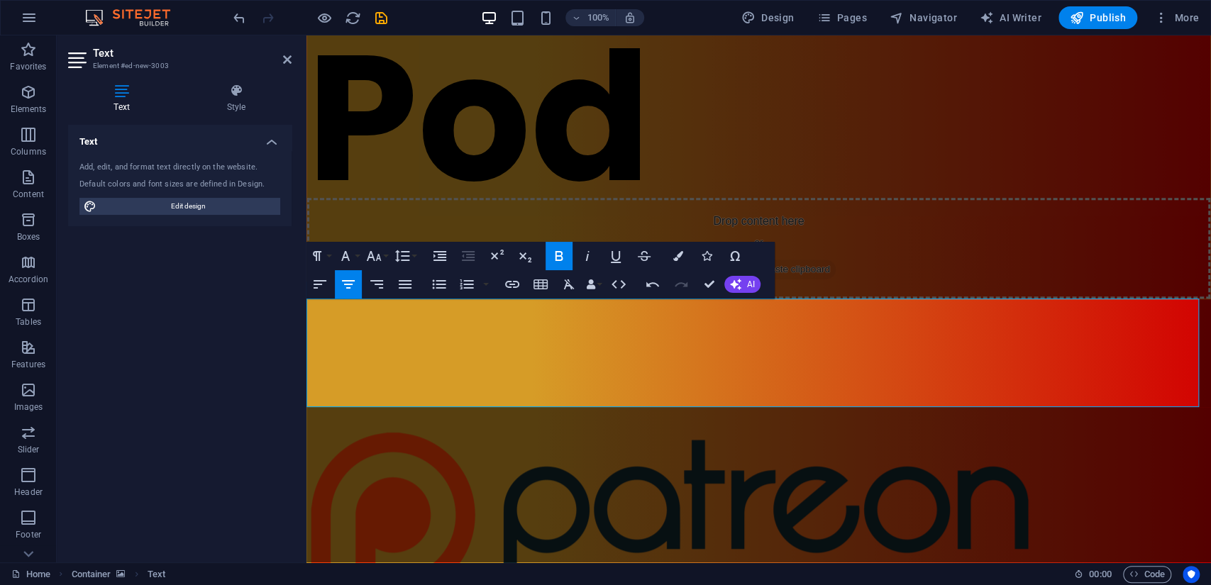
click at [937, 353] on div "Drag here to replace the existing content. Press “Ctrl” if you want to create a…" at bounding box center [759, 298] width 905 height 527
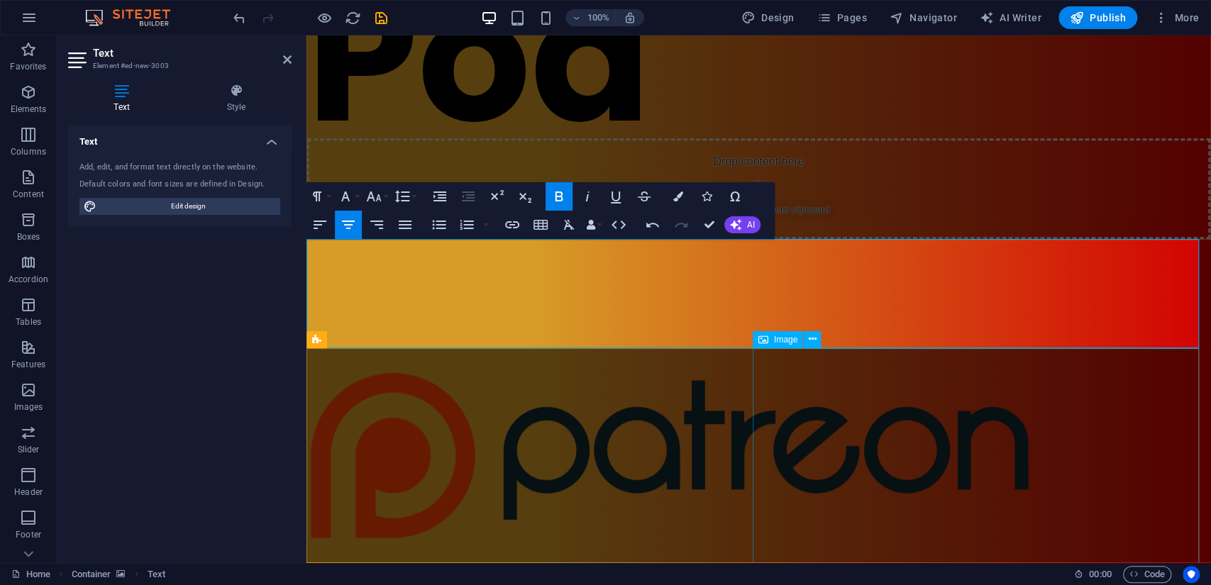
scroll to position [552, 0]
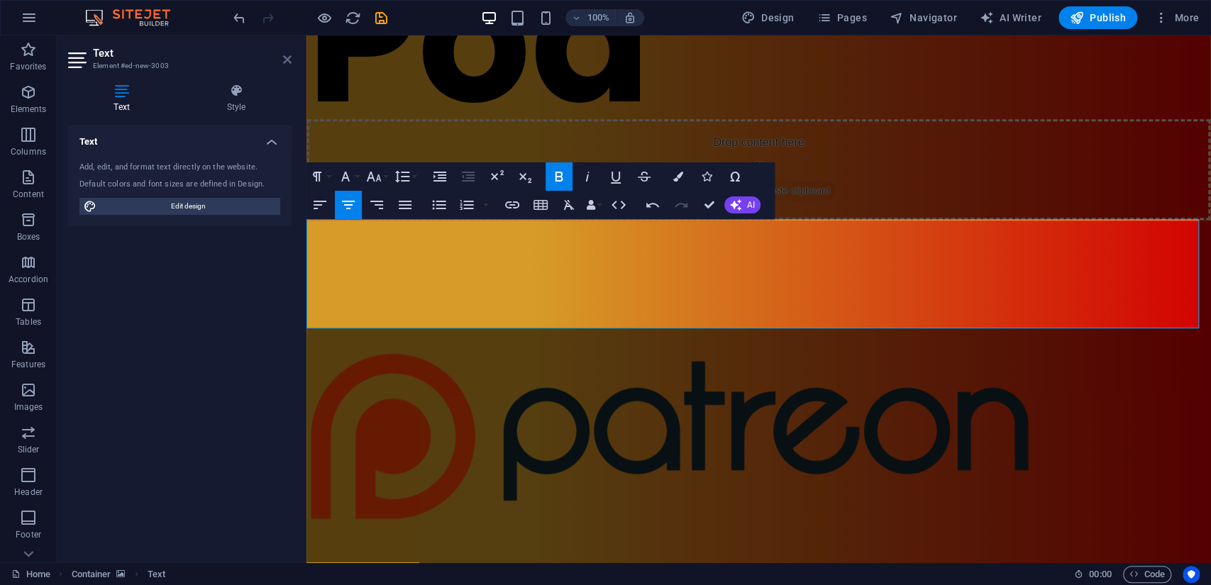
click at [285, 57] on icon at bounding box center [287, 59] width 9 height 11
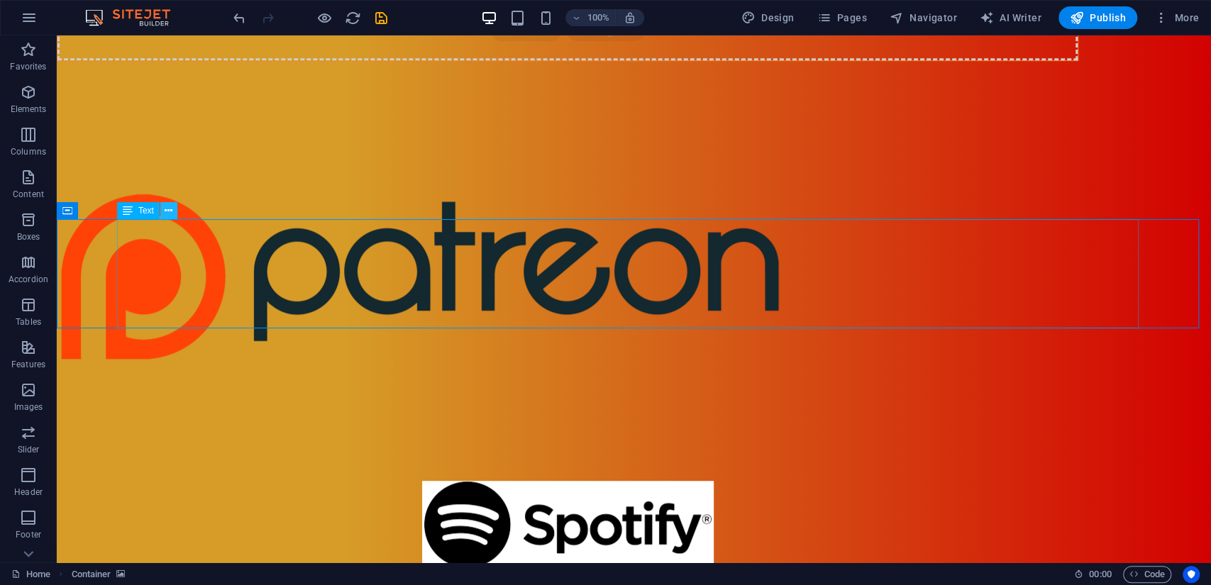
click at [173, 211] on button at bounding box center [168, 210] width 17 height 17
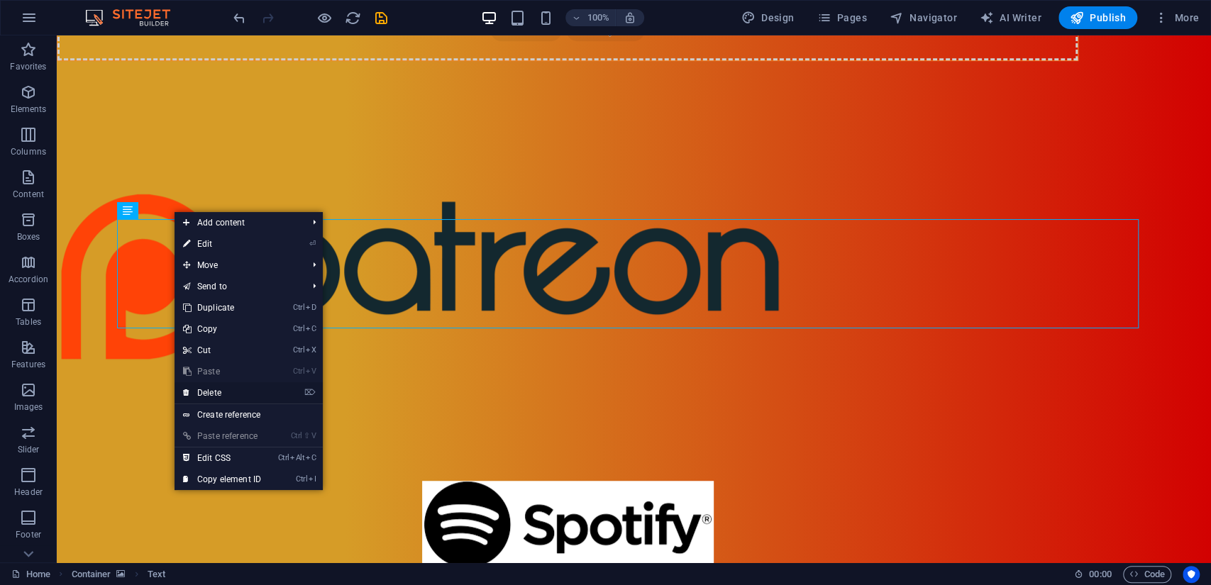
click at [231, 390] on link "⌦ Delete" at bounding box center [222, 392] width 95 height 21
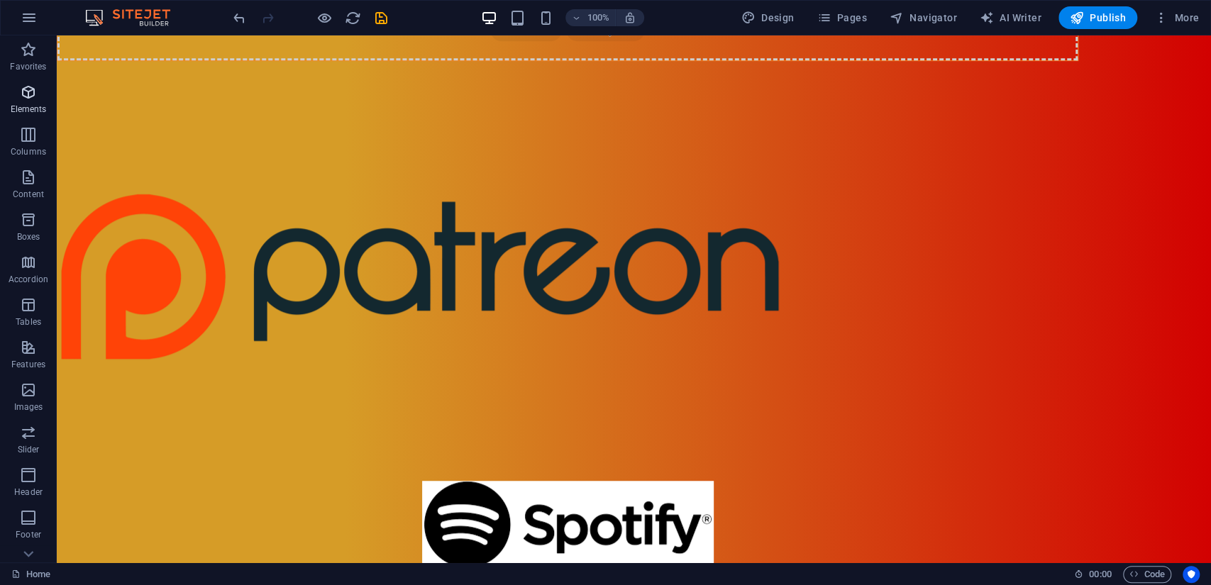
click at [31, 99] on icon "button" at bounding box center [28, 92] width 17 height 17
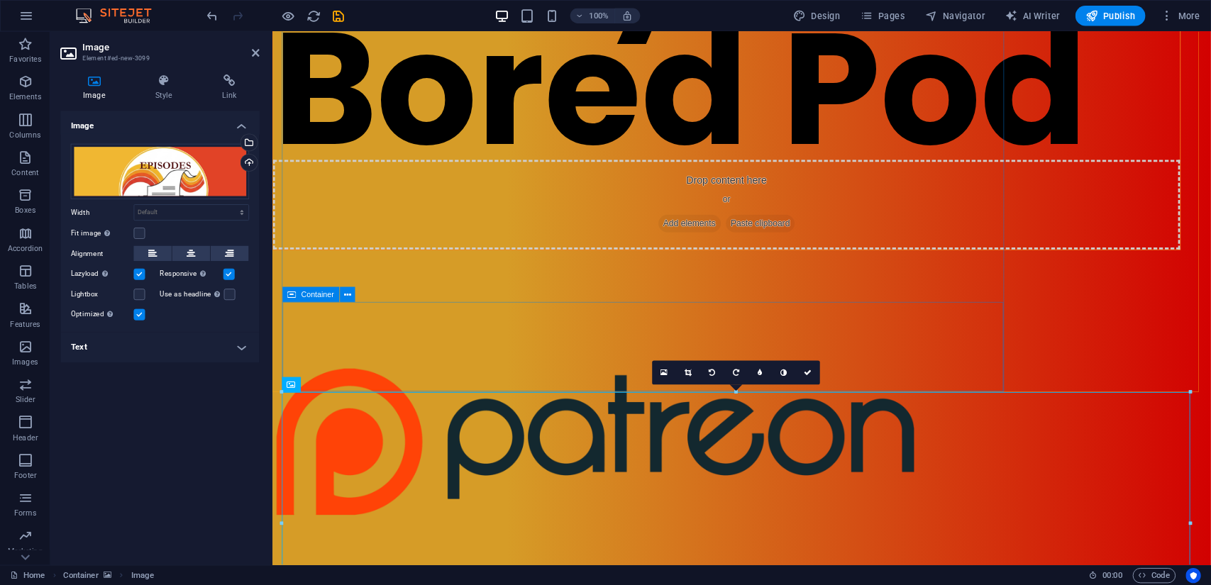
scroll to position [331, 0]
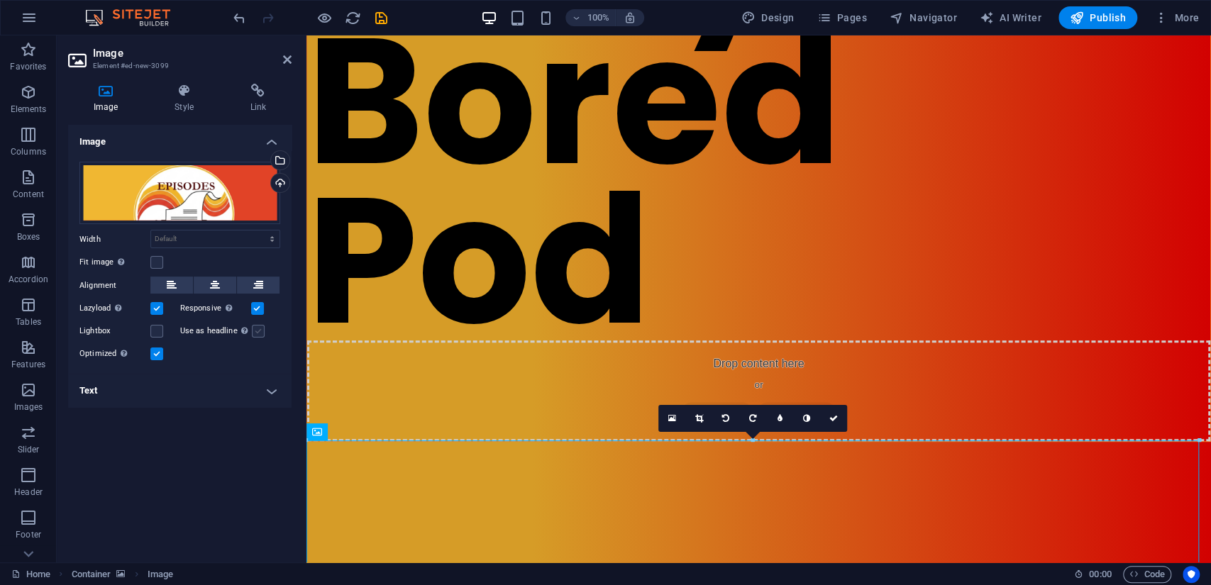
click at [255, 331] on label at bounding box center [258, 331] width 13 height 13
click at [0, 0] on input "Use as headline The image will be wrapped in an H1 headline tag. Useful for giv…" at bounding box center [0, 0] width 0 height 0
click at [255, 333] on label at bounding box center [258, 331] width 13 height 13
click at [0, 0] on input "Use as headline The image will be wrapped in an H1 headline tag. Useful for giv…" at bounding box center [0, 0] width 0 height 0
click at [346, 433] on span "Container" at bounding box center [346, 432] width 37 height 9
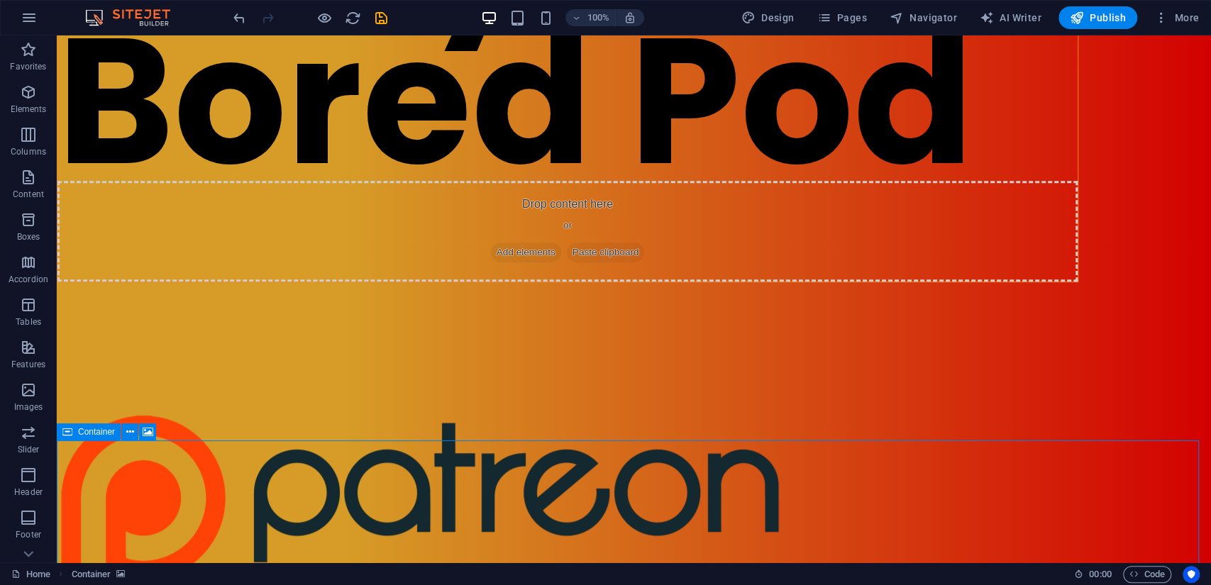
click at [70, 429] on icon at bounding box center [67, 432] width 10 height 17
click at [74, 430] on div "Container" at bounding box center [89, 432] width 64 height 17
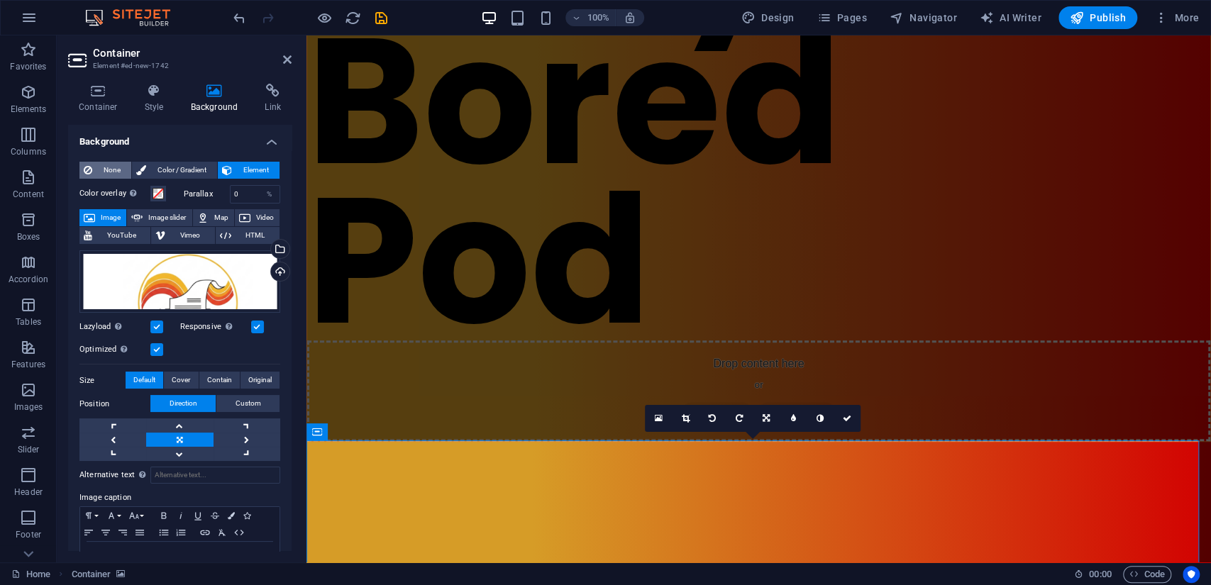
click at [108, 174] on span "None" at bounding box center [111, 170] width 31 height 17
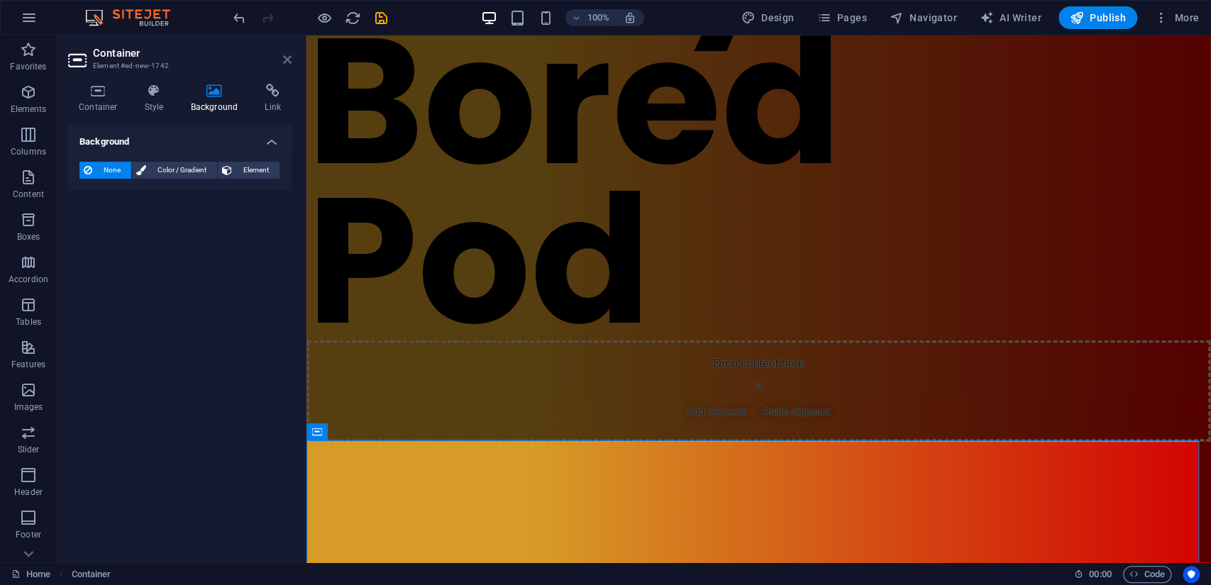
click at [284, 60] on icon at bounding box center [287, 59] width 9 height 11
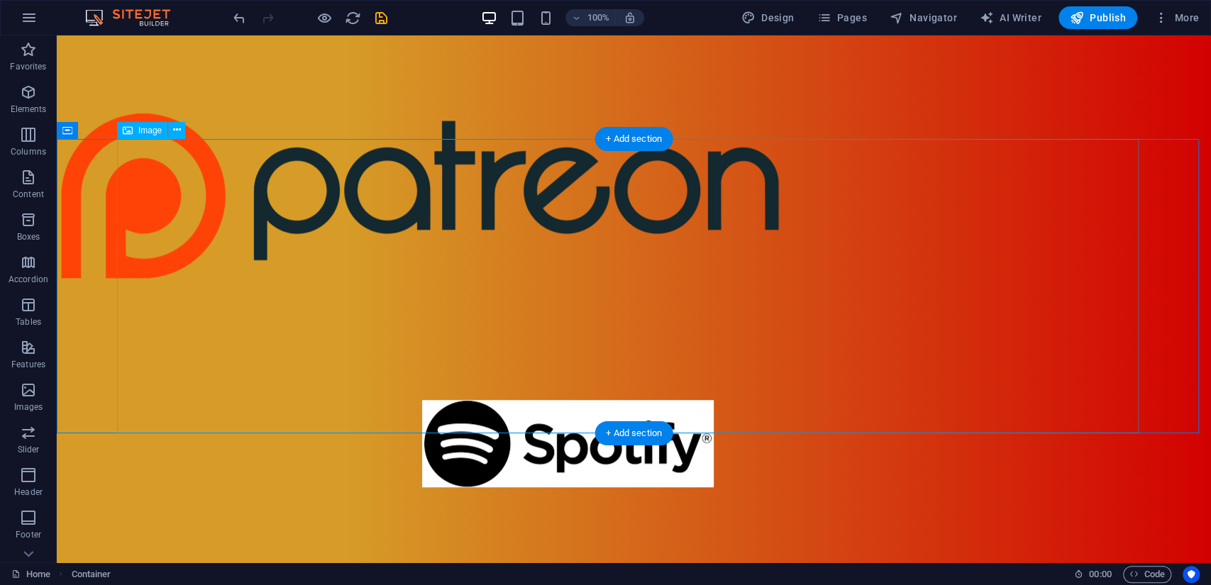
scroll to position [646, 0]
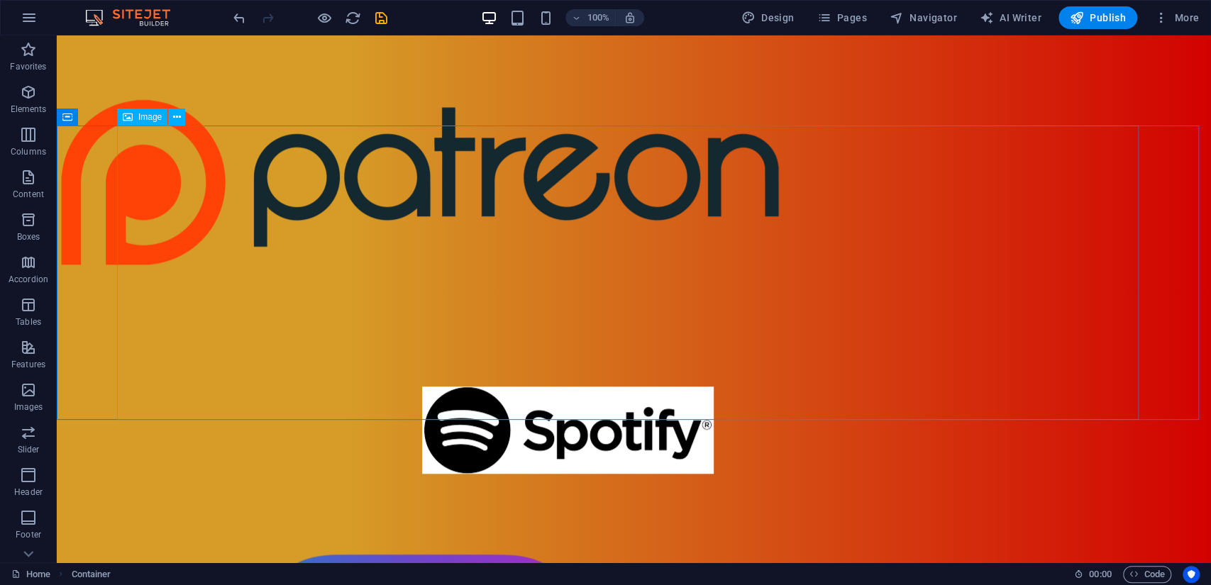
click at [155, 119] on span "Image" at bounding box center [149, 117] width 23 height 9
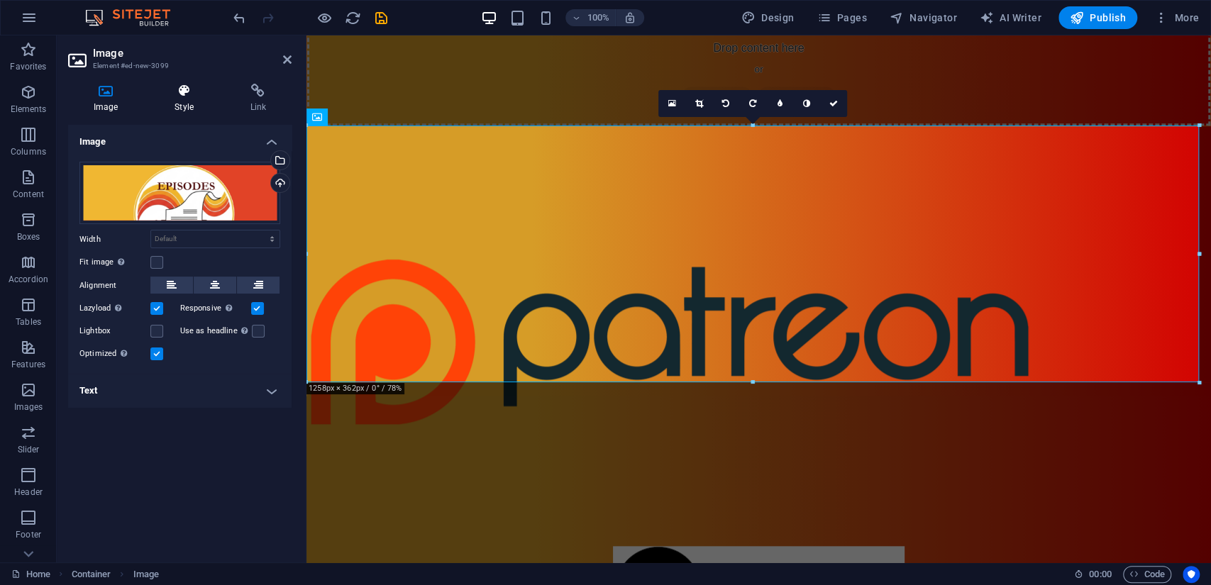
click at [184, 90] on icon at bounding box center [184, 91] width 70 height 14
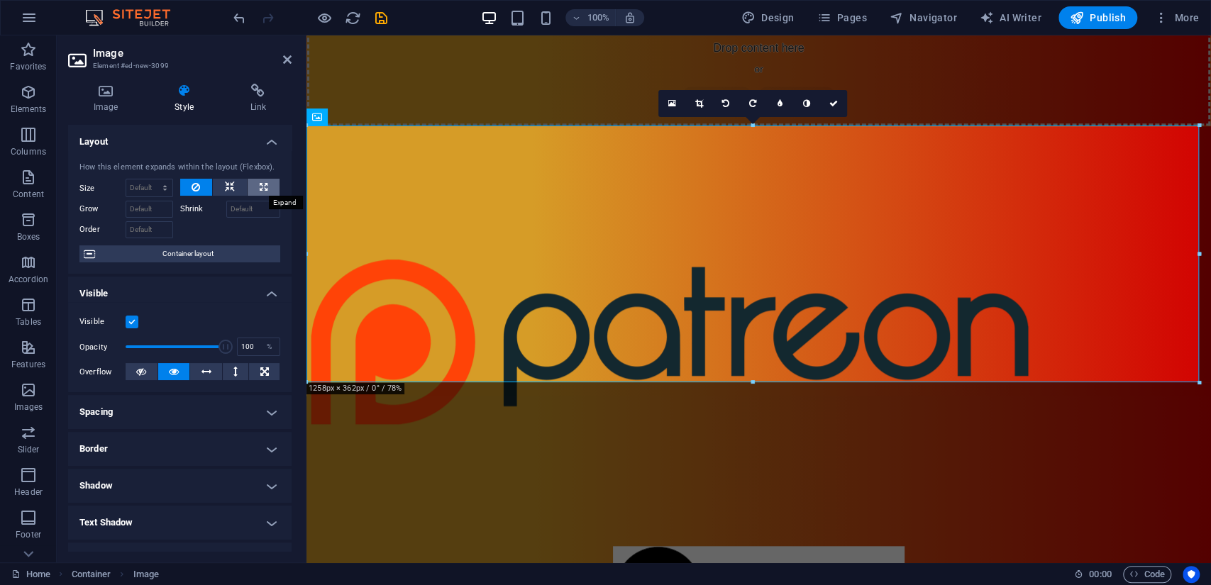
click at [260, 187] on icon at bounding box center [264, 187] width 8 height 17
type input "100"
select select "%"
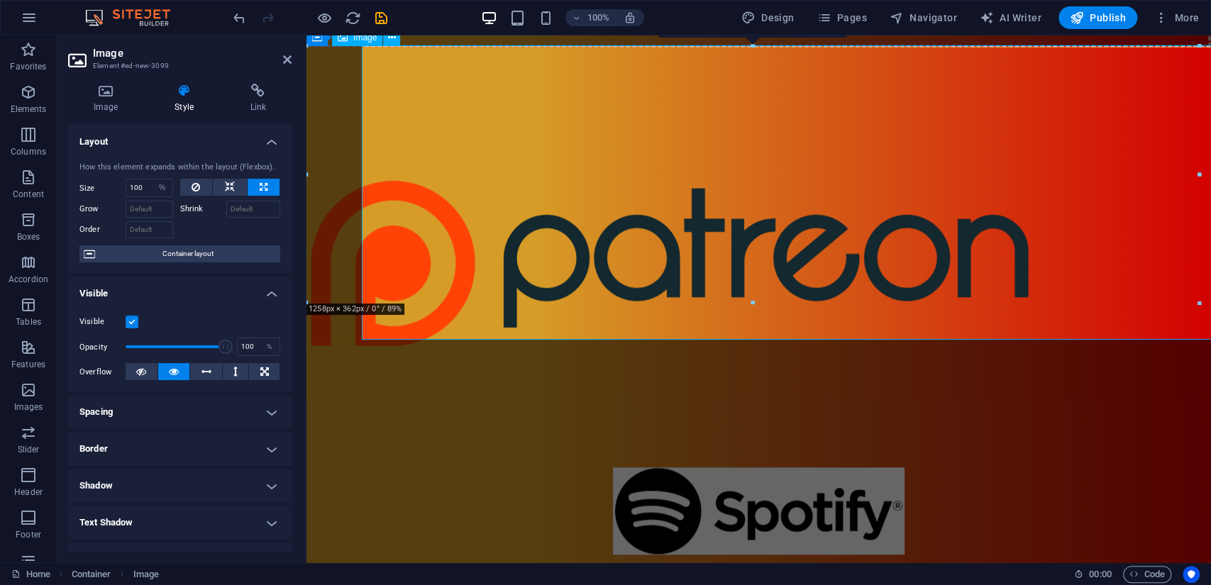
scroll to position [726, 0]
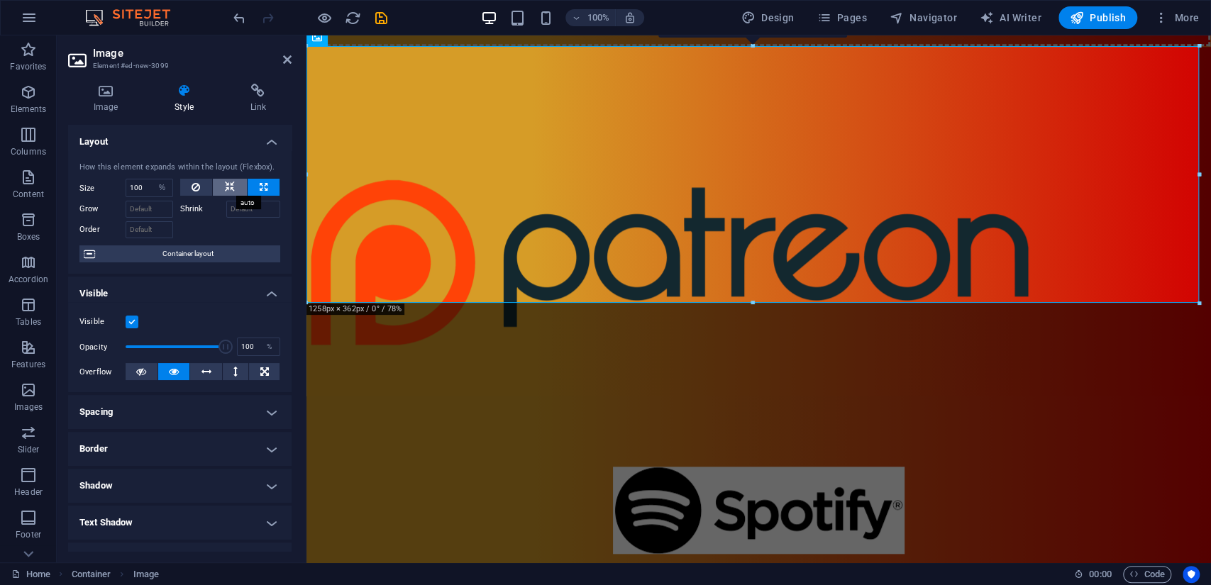
click at [236, 189] on button at bounding box center [230, 187] width 34 height 17
select select "DISABLED_OPTION_VALUE"
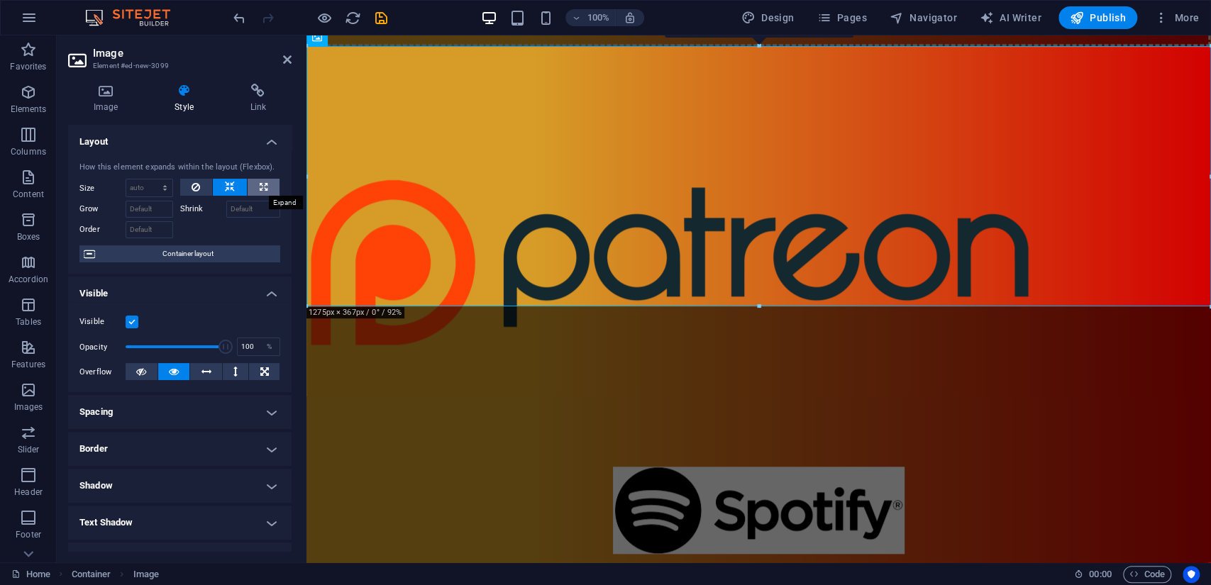
click at [260, 180] on icon at bounding box center [264, 187] width 8 height 17
type input "100"
select select "%"
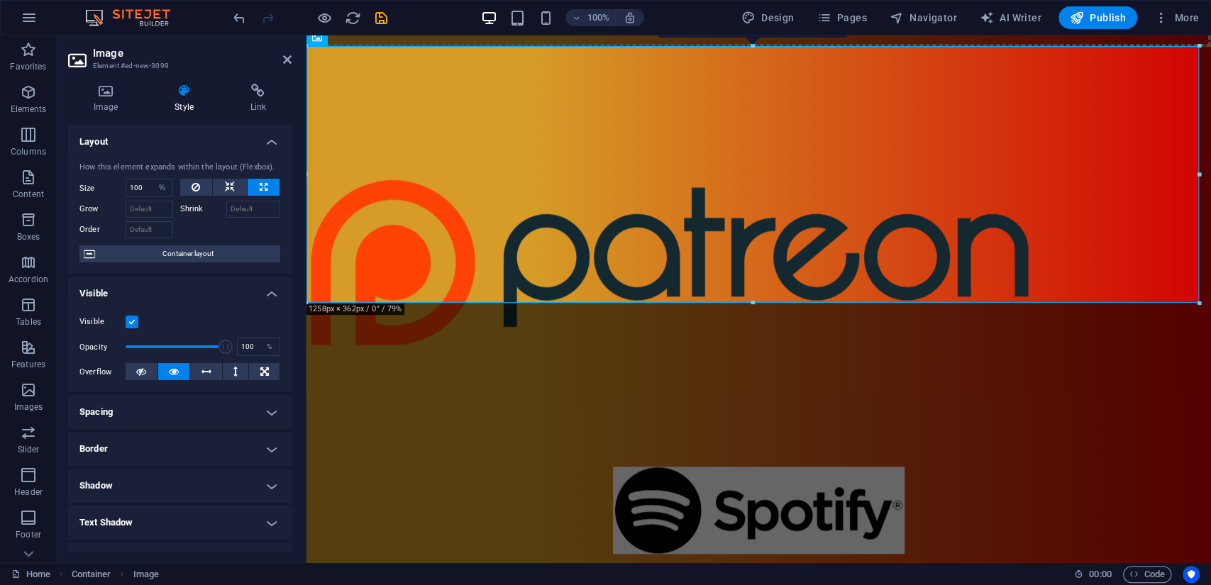
click at [133, 324] on label at bounding box center [132, 322] width 13 height 13
click at [0, 0] on input "Visible" at bounding box center [0, 0] width 0 height 0
click at [127, 324] on label at bounding box center [132, 322] width 13 height 13
click at [0, 0] on input "Visible" at bounding box center [0, 0] width 0 height 0
click at [125, 104] on h4 "Image" at bounding box center [108, 99] width 81 height 30
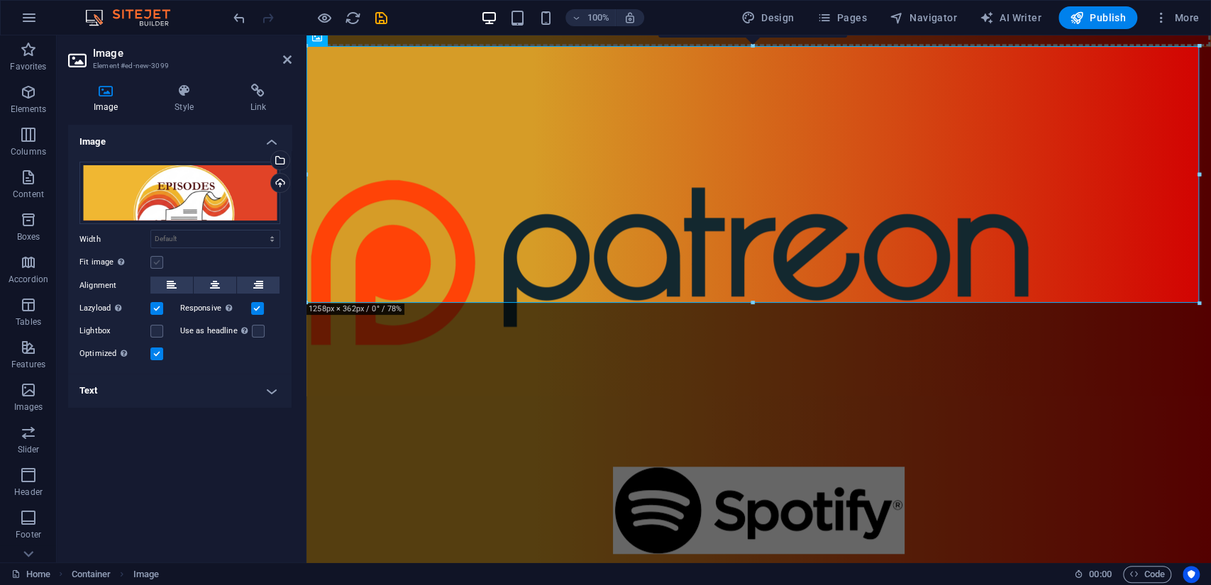
click at [158, 265] on label at bounding box center [156, 262] width 13 height 13
click at [0, 0] on input "Fit image Automatically fit image to a fixed width and height" at bounding box center [0, 0] width 0 height 0
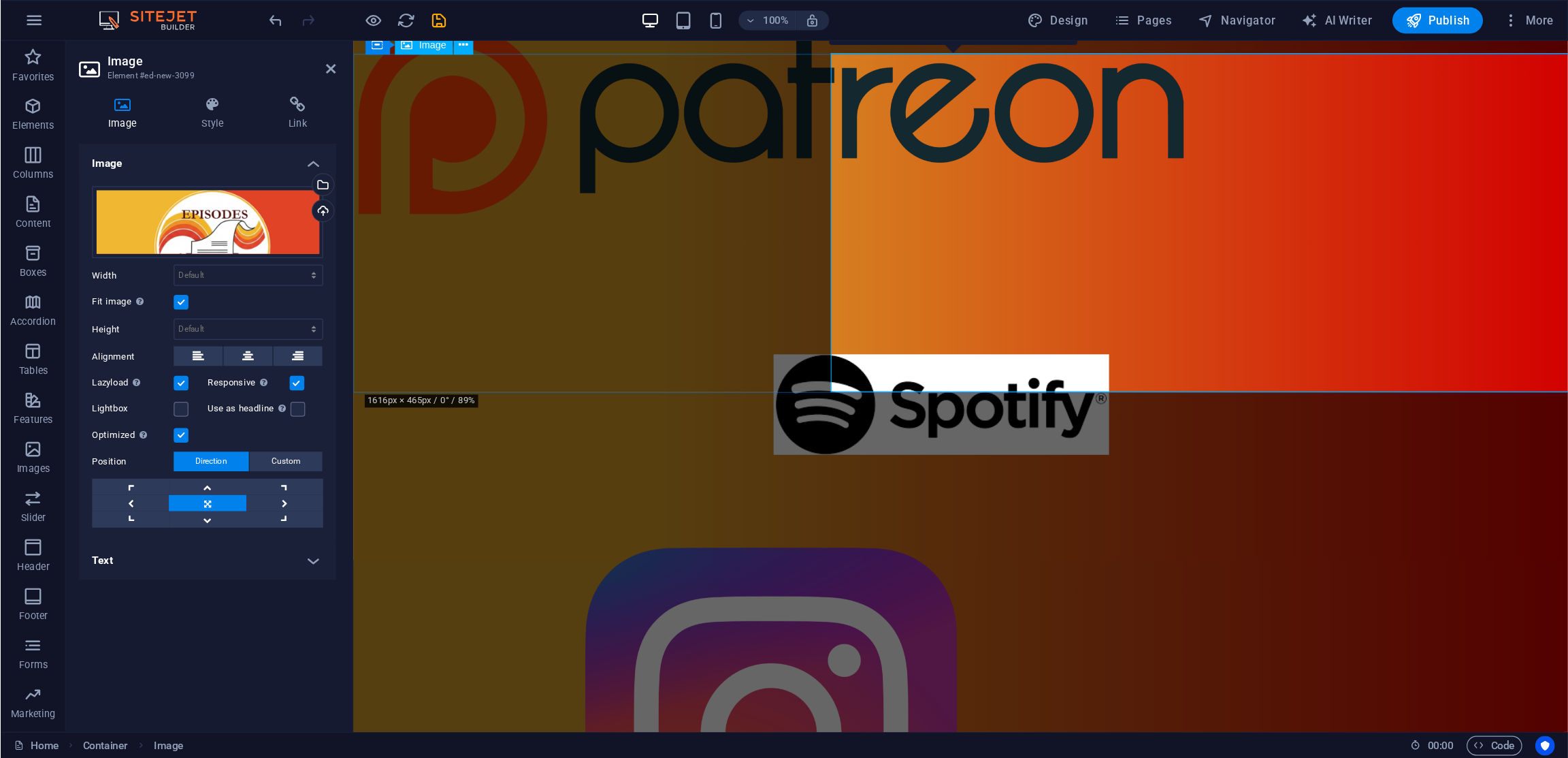
scroll to position [696, 0]
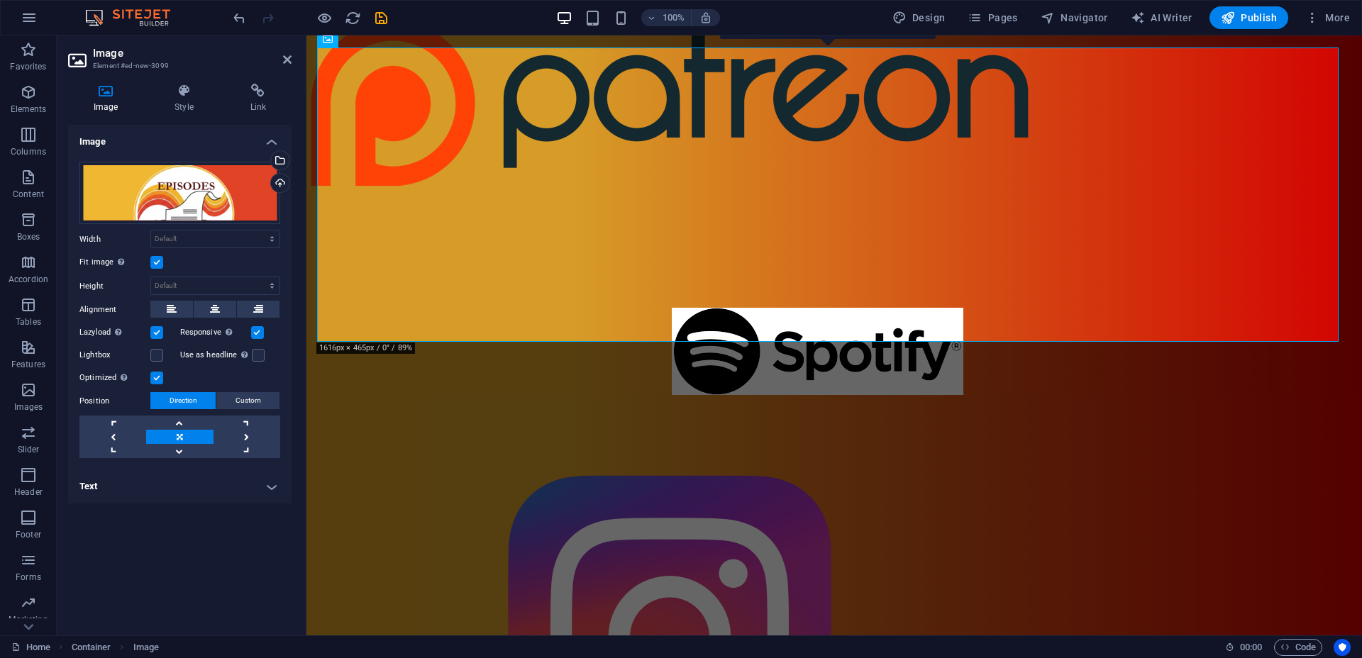
click at [160, 262] on label at bounding box center [156, 262] width 13 height 13
click at [0, 0] on input "Fit image Automatically fit image to a fixed width and height" at bounding box center [0, 0] width 0 height 0
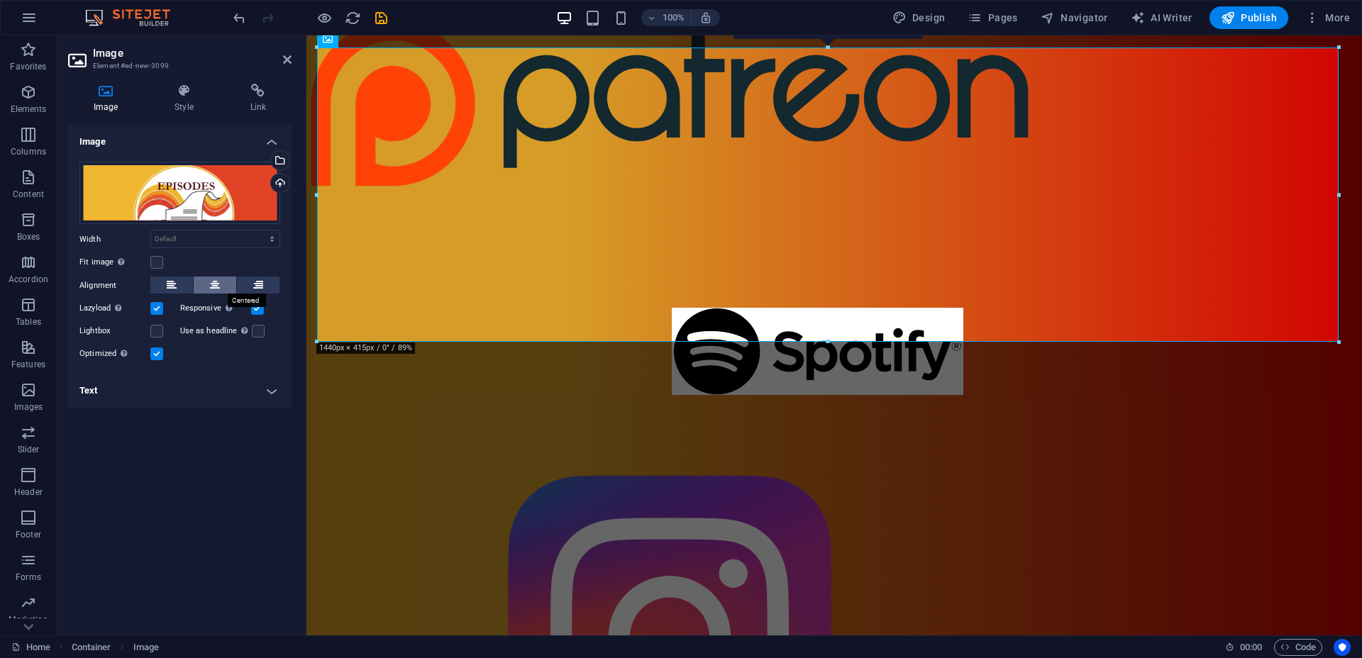
click at [216, 286] on icon at bounding box center [215, 285] width 10 height 17
click at [263, 313] on label at bounding box center [257, 308] width 13 height 13
click at [0, 0] on input "Responsive Automatically load retina image and smartphone optimized sizes." at bounding box center [0, 0] width 0 height 0
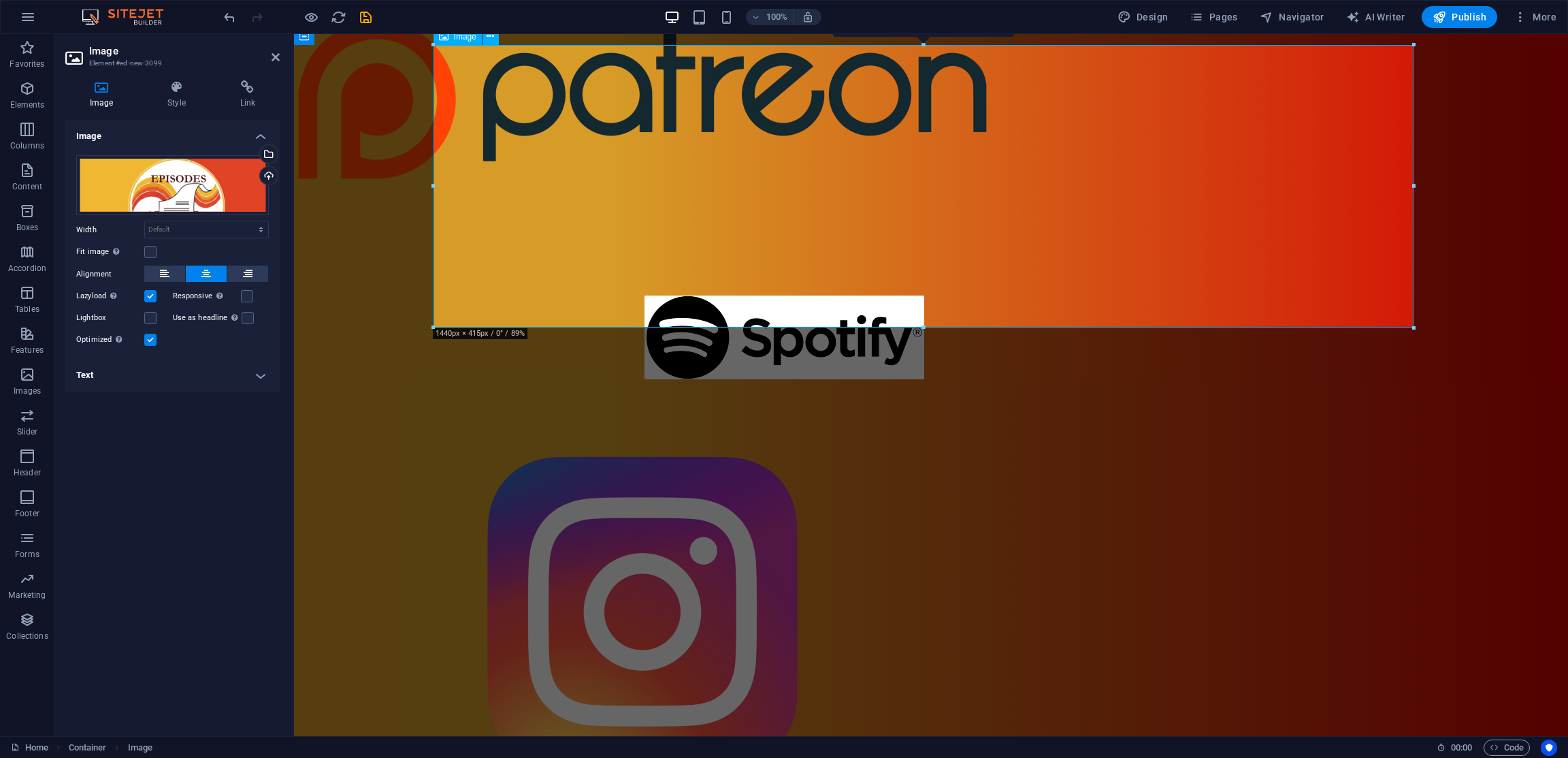
scroll to position [697, 0]
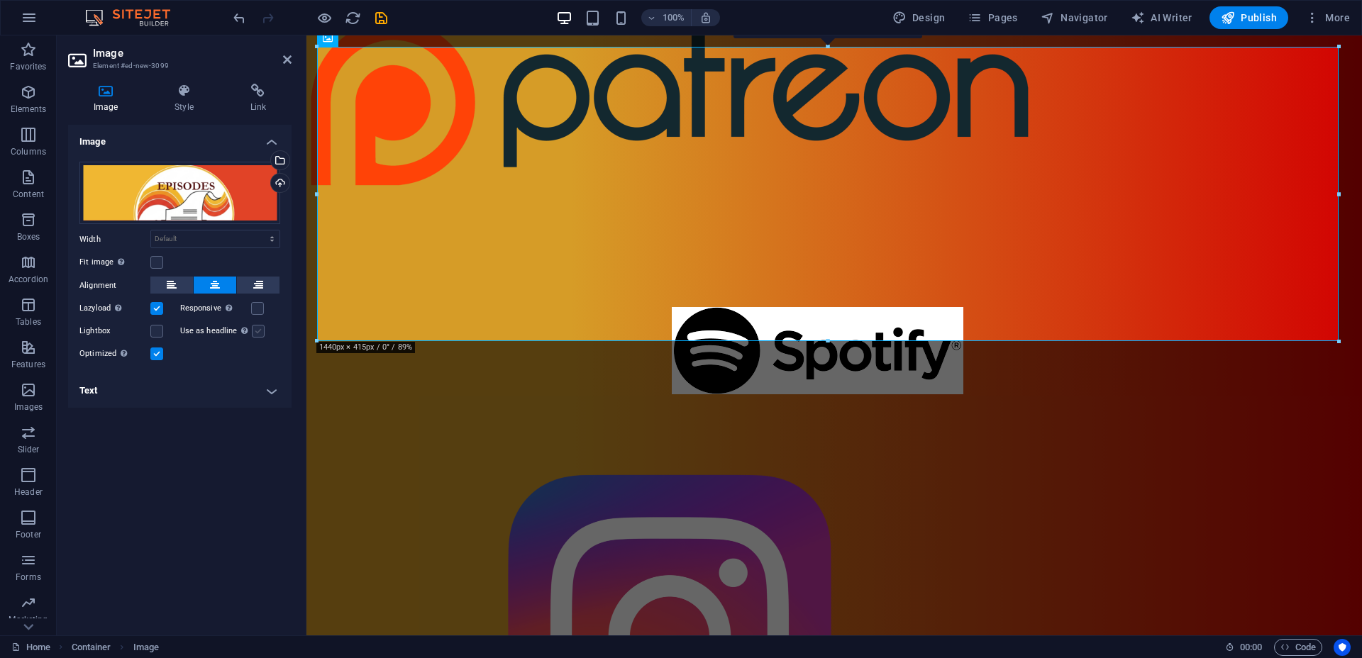
click at [258, 327] on label at bounding box center [258, 331] width 13 height 13
click at [0, 0] on input "Use as headline The image will be wrapped in an H1 headline tag. Useful for giv…" at bounding box center [0, 0] width 0 height 0
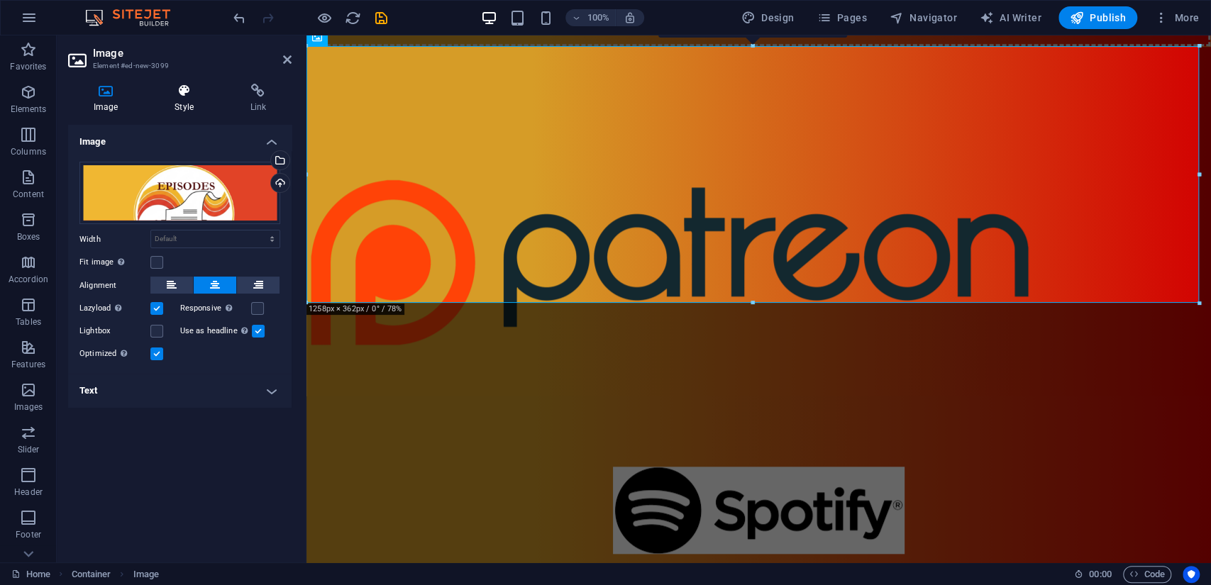
click at [187, 101] on h4 "Style" at bounding box center [186, 99] width 75 height 30
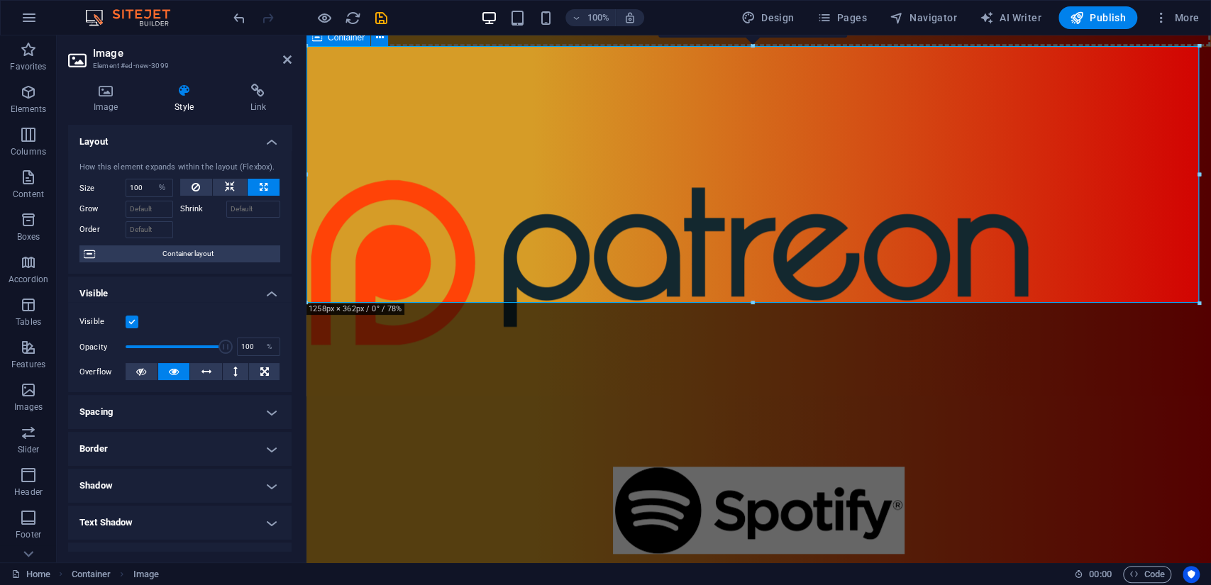
click at [319, 38] on icon at bounding box center [317, 37] width 10 height 17
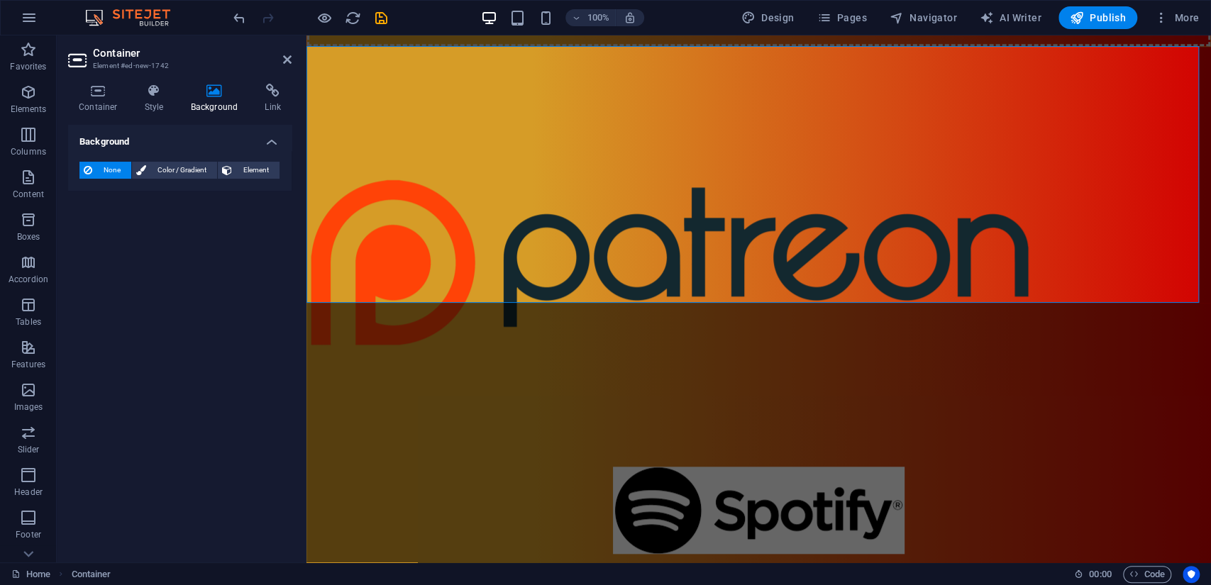
click at [220, 97] on icon at bounding box center [214, 91] width 69 height 14
click at [184, 170] on span "Color / Gradient" at bounding box center [181, 170] width 62 height 17
click at [103, 167] on span "None" at bounding box center [111, 170] width 31 height 17
click at [177, 167] on span "Color / Gradient" at bounding box center [181, 170] width 62 height 17
click at [223, 167] on icon at bounding box center [227, 170] width 10 height 17
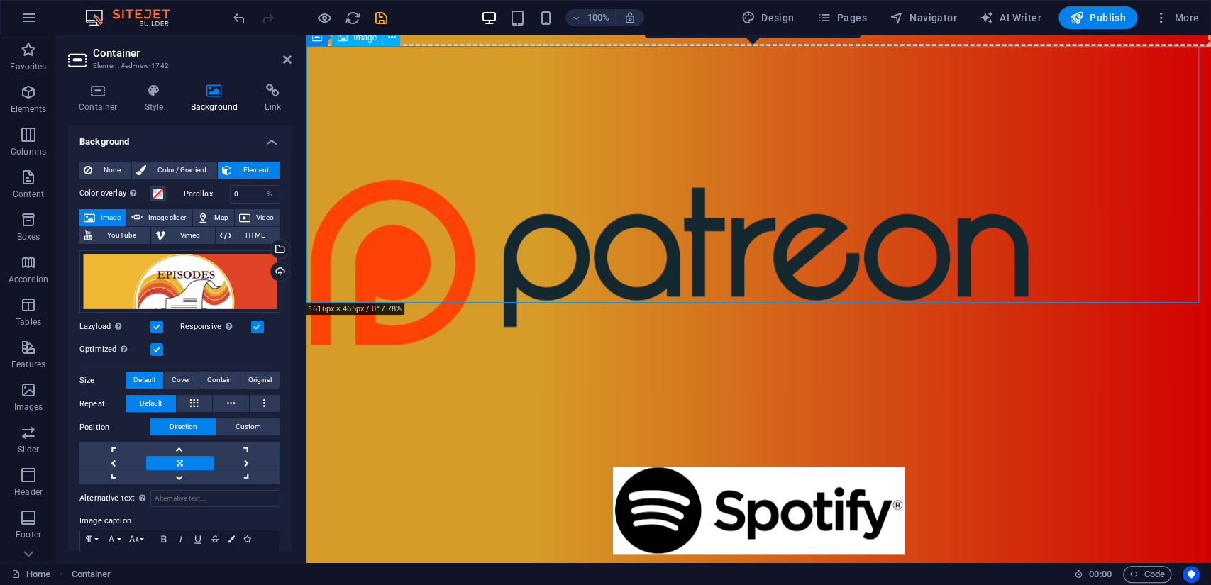
click at [365, 40] on span "Image" at bounding box center [364, 37] width 23 height 9
select select "%"
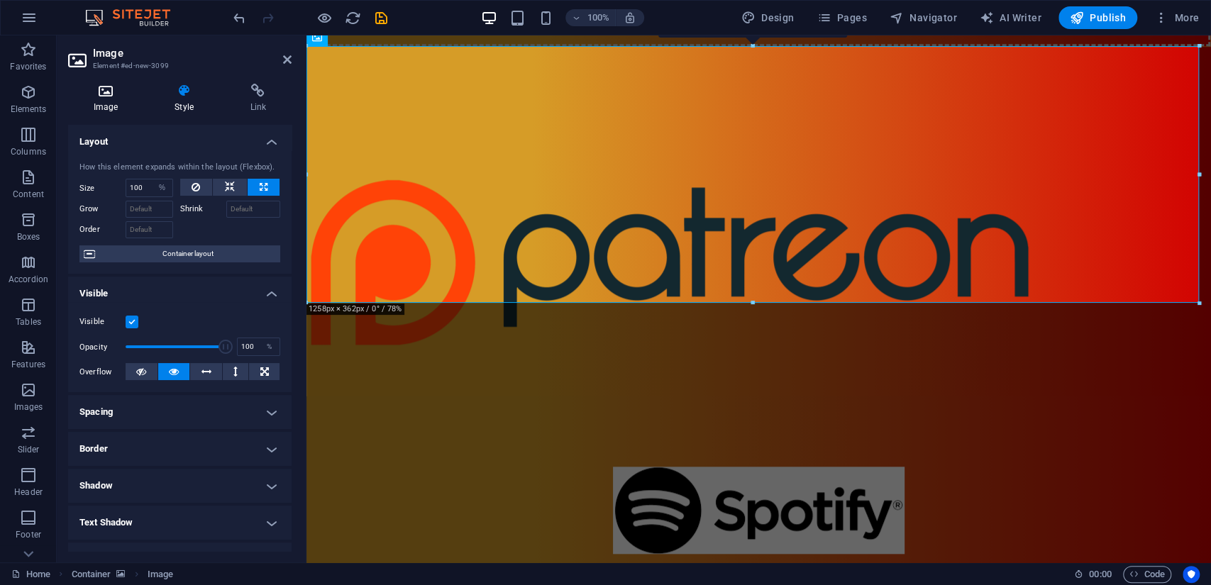
click at [118, 106] on h4 "Image" at bounding box center [108, 99] width 81 height 30
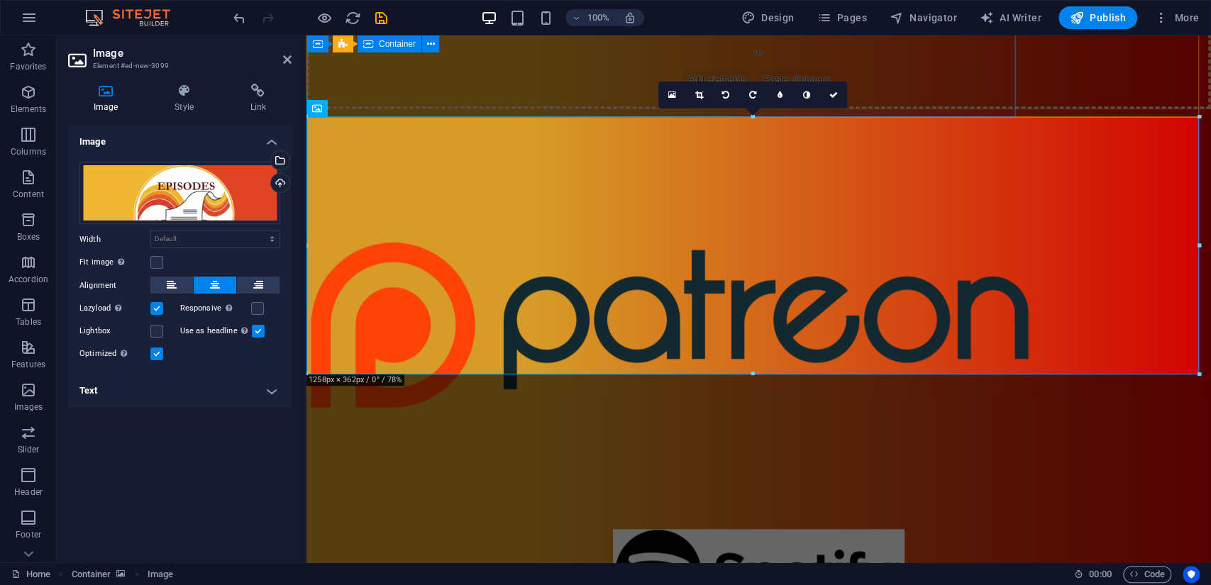
scroll to position [647, 0]
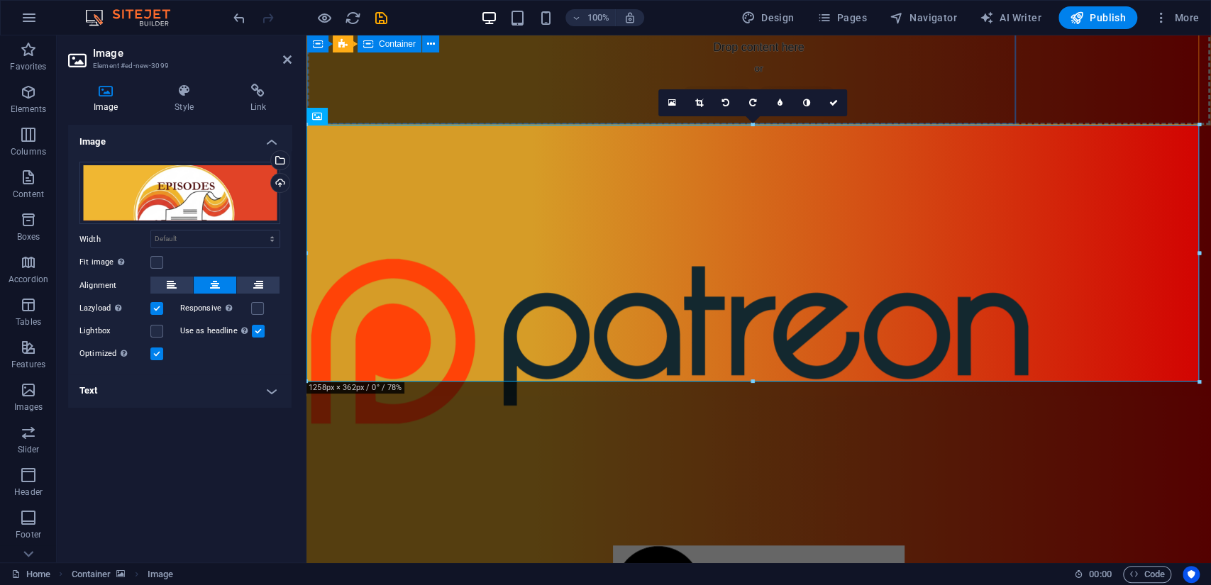
click at [369, 121] on div "Drop content here or Add elements Paste clipboard" at bounding box center [758, 74] width 903 height 101
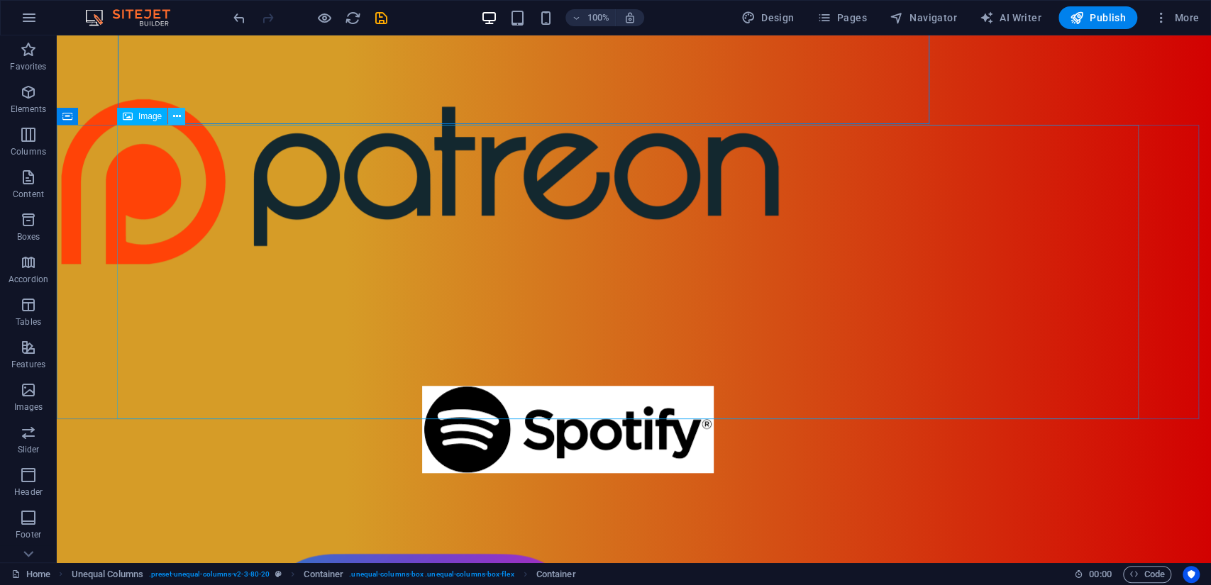
click at [181, 111] on button at bounding box center [176, 116] width 17 height 17
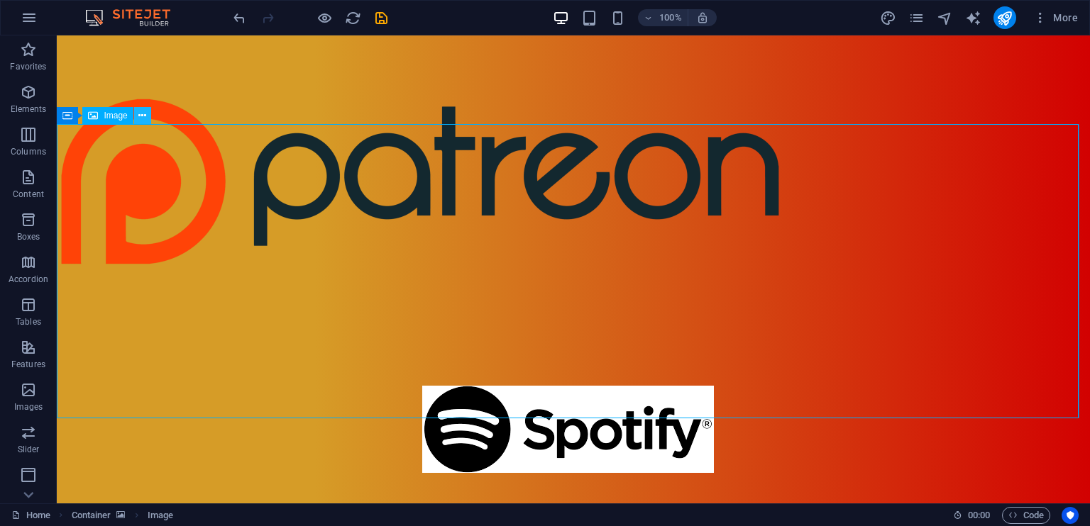
click at [143, 118] on icon at bounding box center [142, 116] width 8 height 15
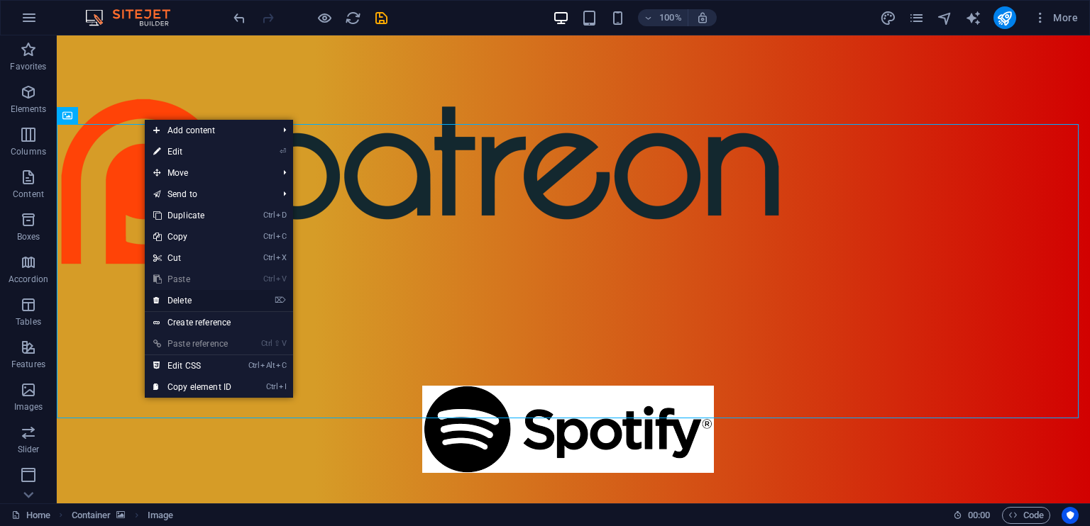
click at [179, 297] on link "⌦ Delete" at bounding box center [192, 300] width 95 height 21
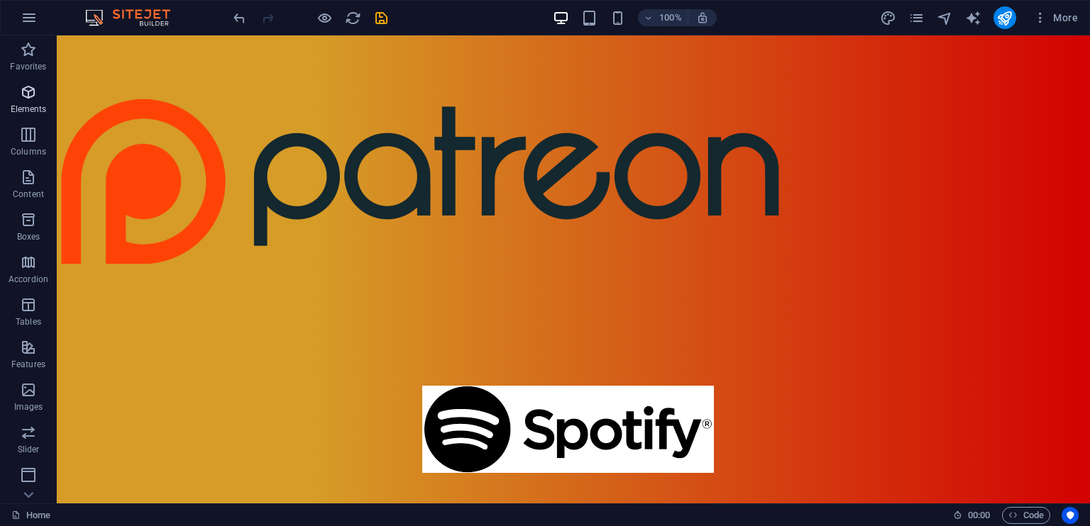
click at [31, 99] on icon "button" at bounding box center [28, 92] width 17 height 17
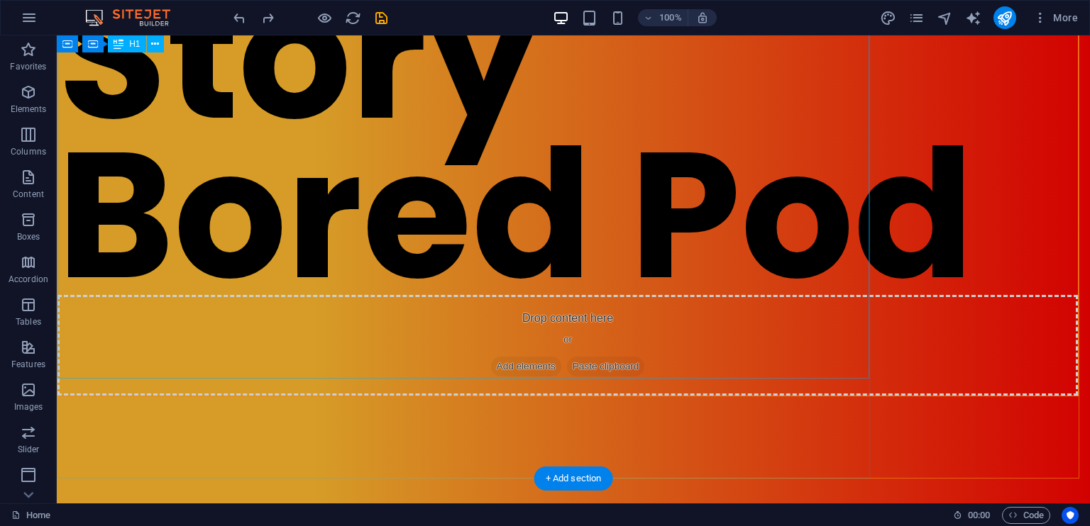
scroll to position [150, 0]
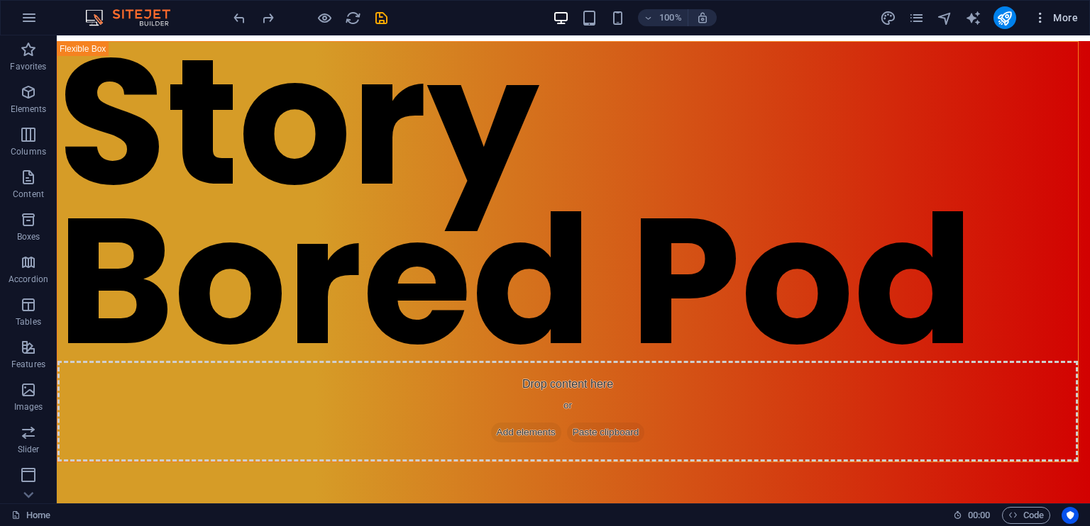
click at [1042, 21] on icon "button" at bounding box center [1040, 18] width 14 height 14
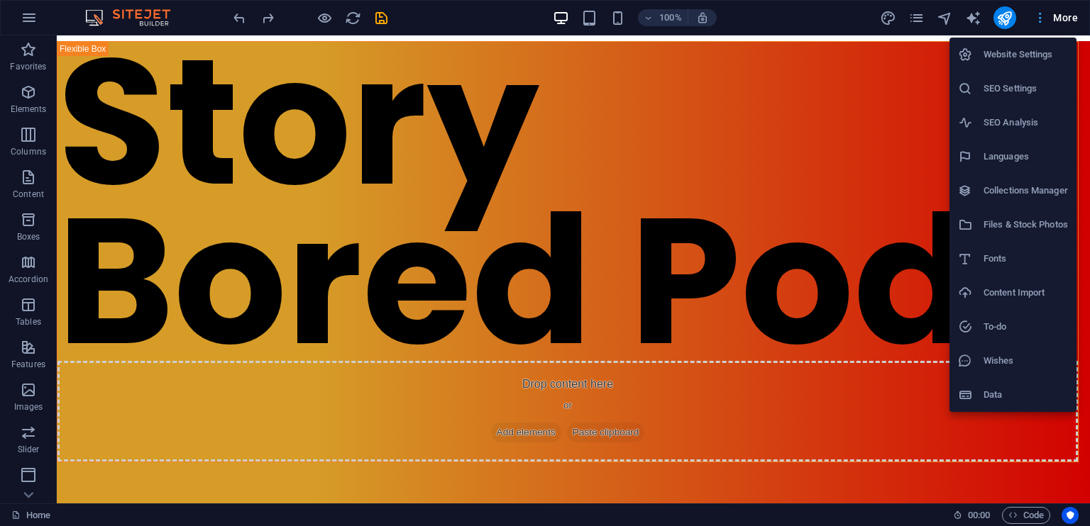
click at [1042, 21] on div at bounding box center [545, 263] width 1090 height 526
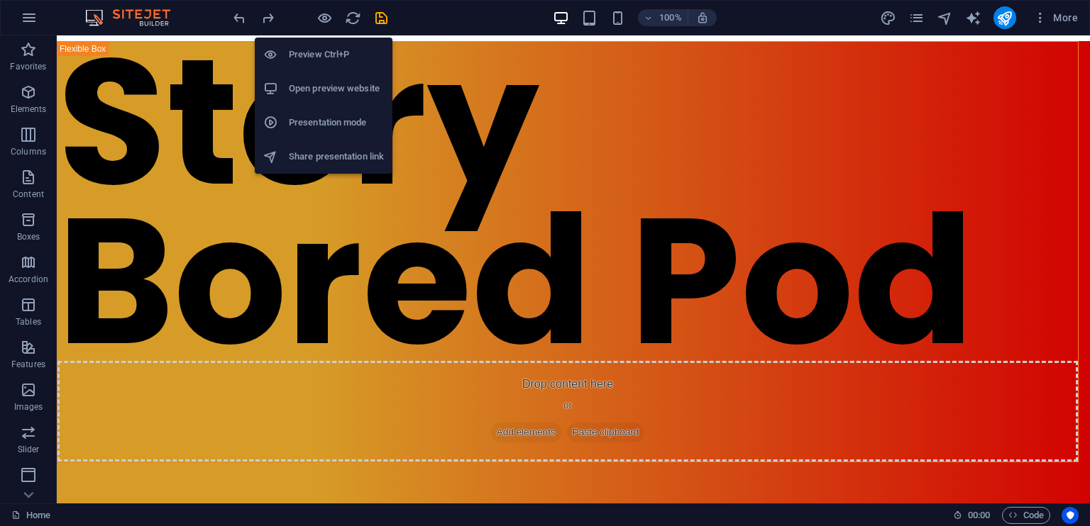
drag, startPoint x: 329, startPoint y: 89, endPoint x: 409, endPoint y: 13, distance: 110.9
click at [409, 13] on div "100% More" at bounding box center [657, 17] width 853 height 23
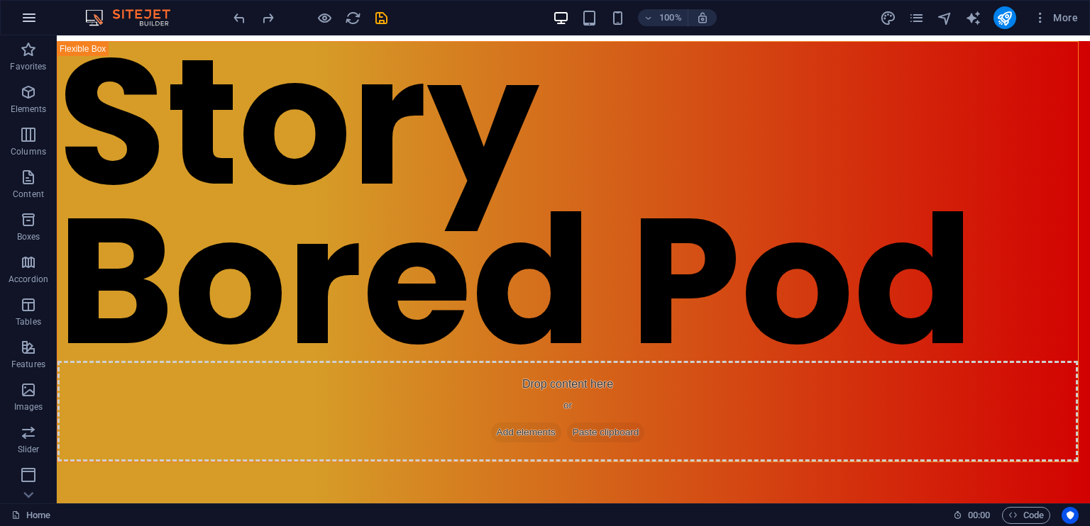
click at [24, 16] on icon "button" at bounding box center [29, 17] width 17 height 17
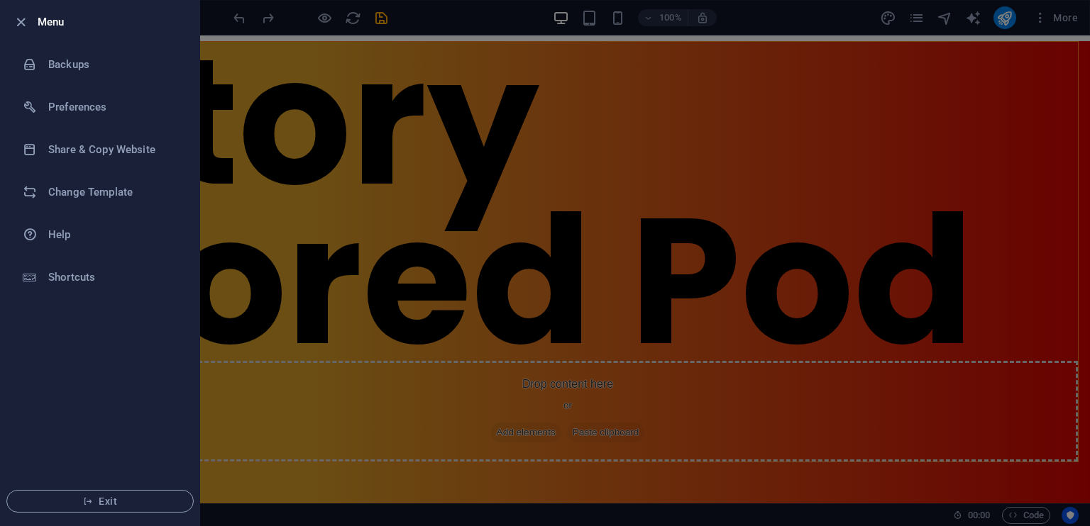
click at [434, 20] on div at bounding box center [545, 263] width 1090 height 526
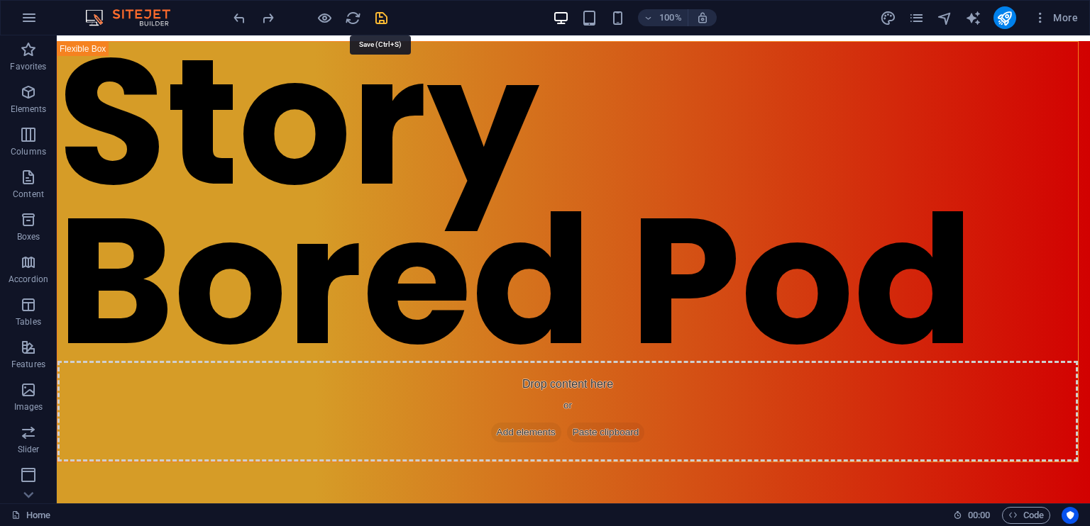
click at [381, 17] on icon "save" at bounding box center [381, 18] width 16 height 16
click at [1040, 17] on icon "button" at bounding box center [1040, 18] width 14 height 14
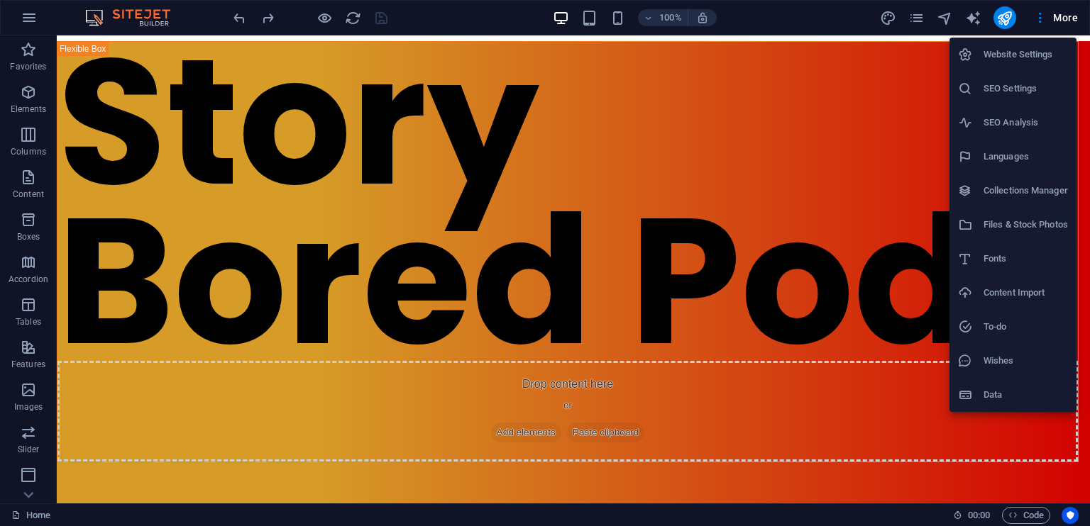
click at [909, 17] on div at bounding box center [545, 263] width 1090 height 526
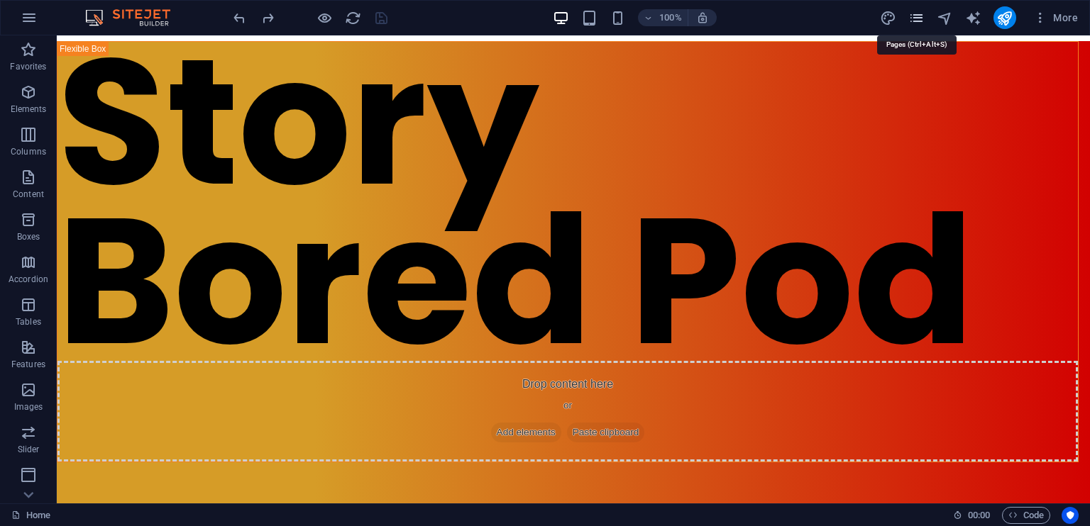
click at [912, 17] on icon "pages" at bounding box center [916, 18] width 16 height 16
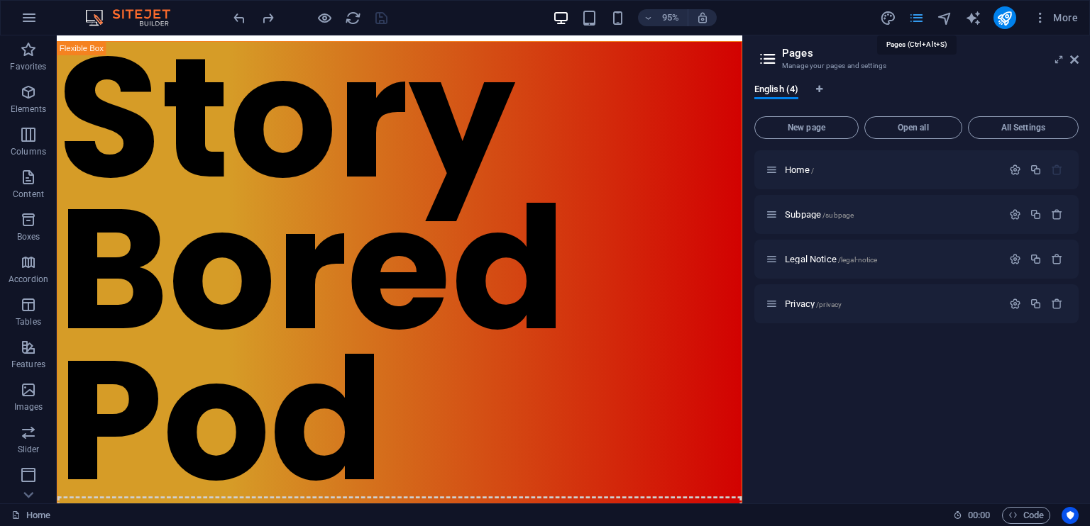
click at [912, 17] on icon "pages" at bounding box center [916, 18] width 16 height 16
click at [1074, 60] on icon at bounding box center [1074, 59] width 9 height 11
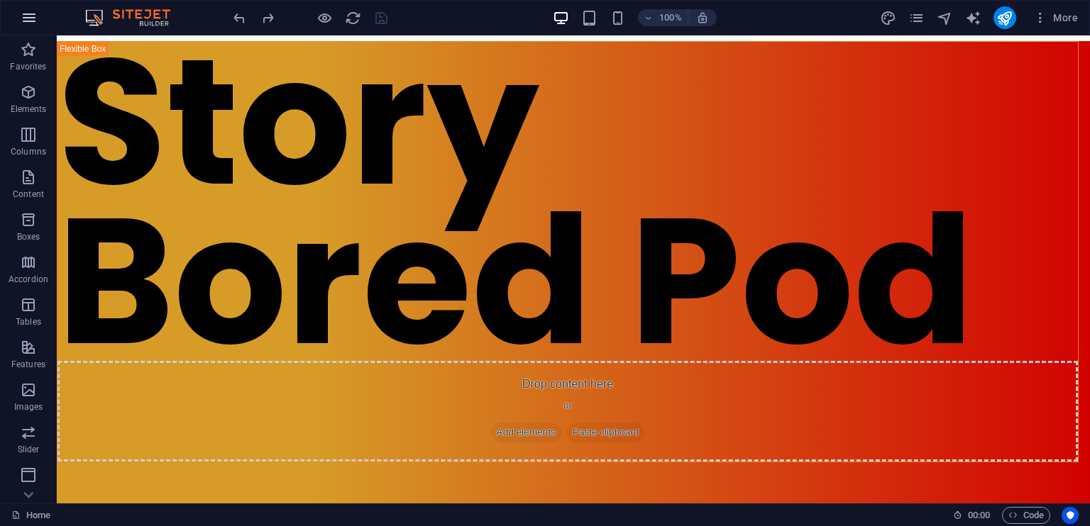
click at [21, 16] on icon "button" at bounding box center [29, 17] width 17 height 17
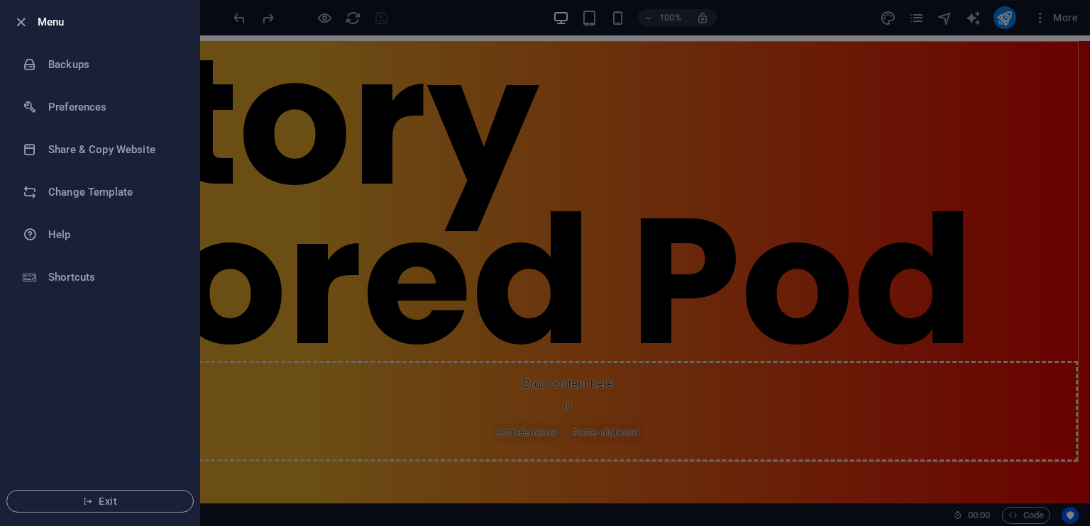
click at [618, 118] on div at bounding box center [545, 263] width 1090 height 526
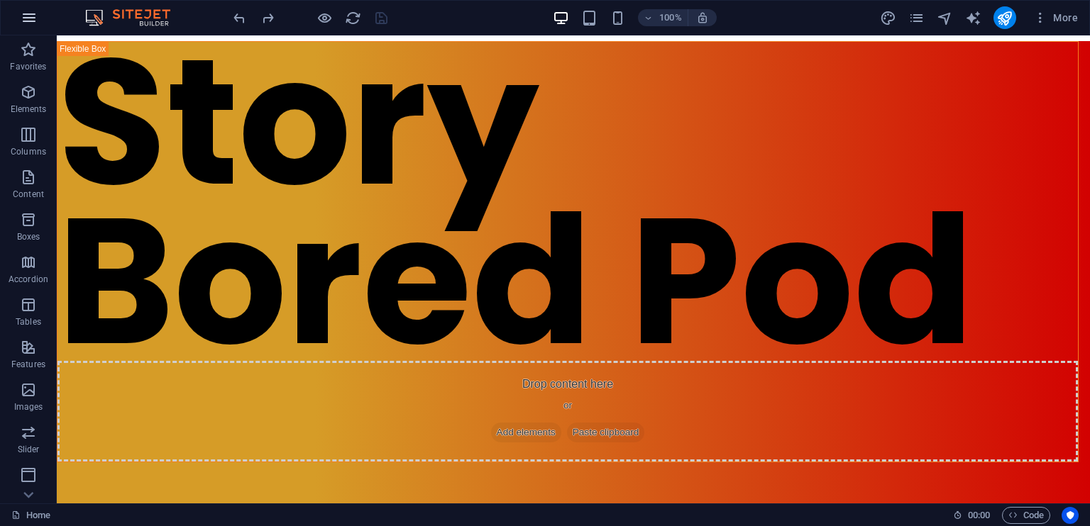
click at [28, 25] on icon "button" at bounding box center [29, 17] width 17 height 17
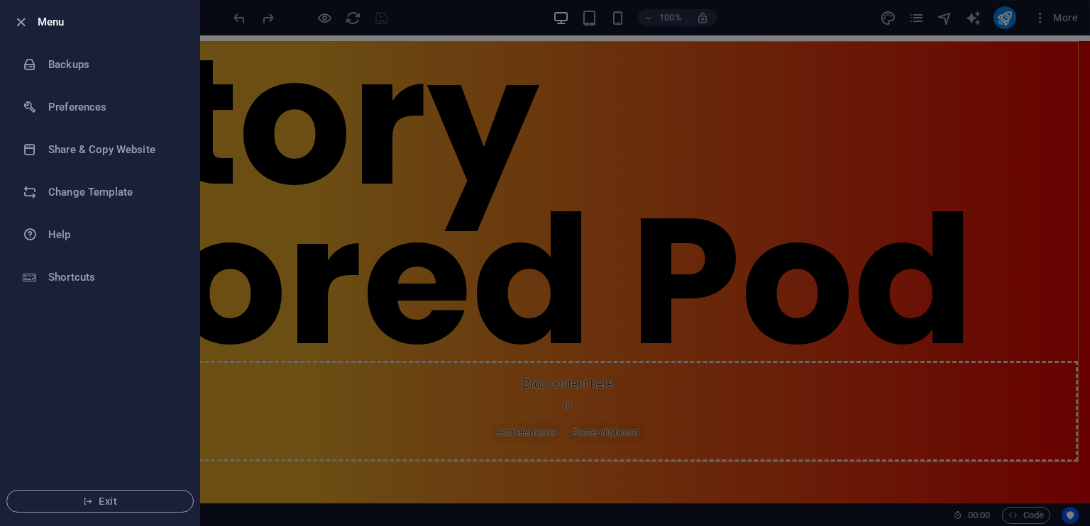
click at [508, 30] on div at bounding box center [545, 263] width 1090 height 526
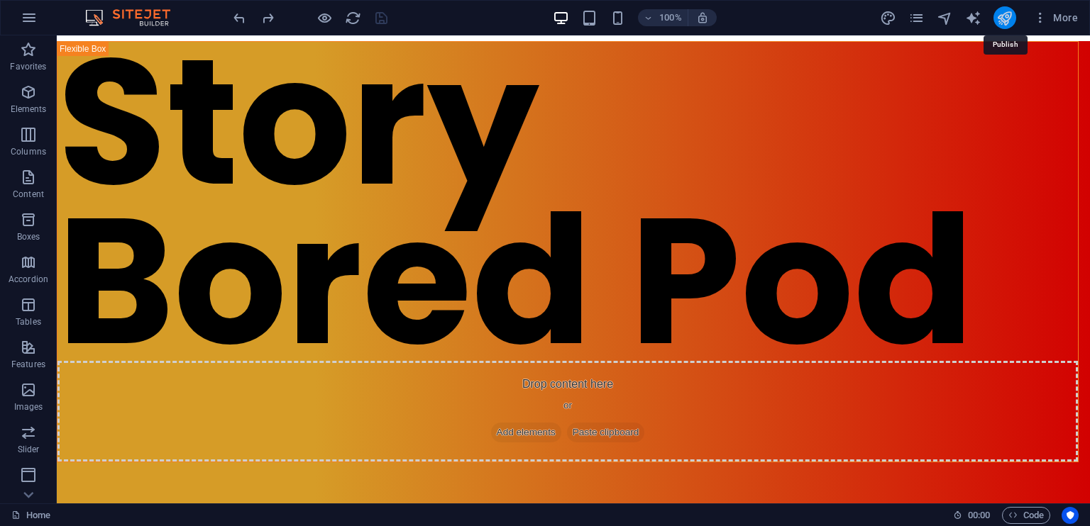
click at [1005, 16] on icon "publish" at bounding box center [1004, 18] width 16 height 16
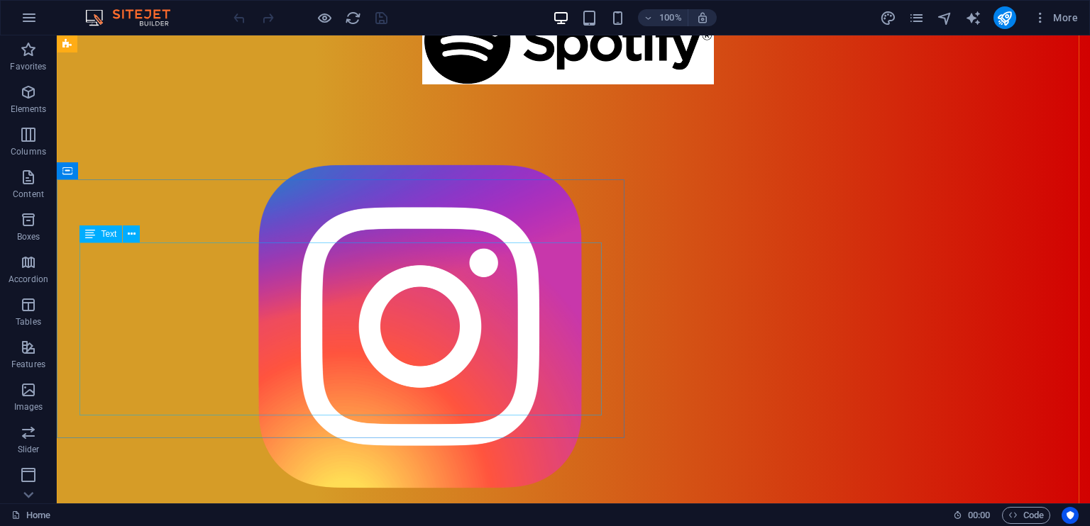
scroll to position [1064, 0]
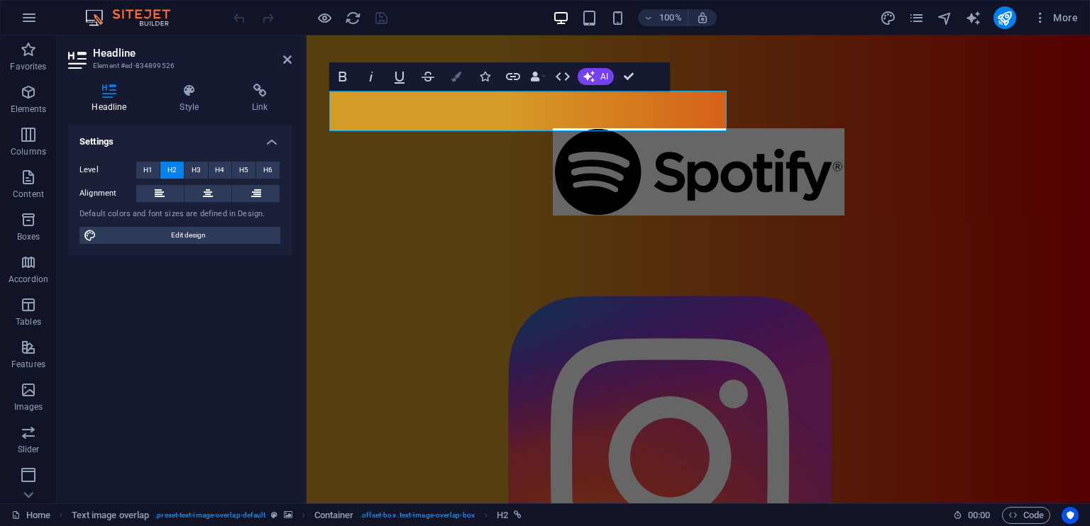
click at [457, 79] on icon "button" at bounding box center [456, 77] width 10 height 10
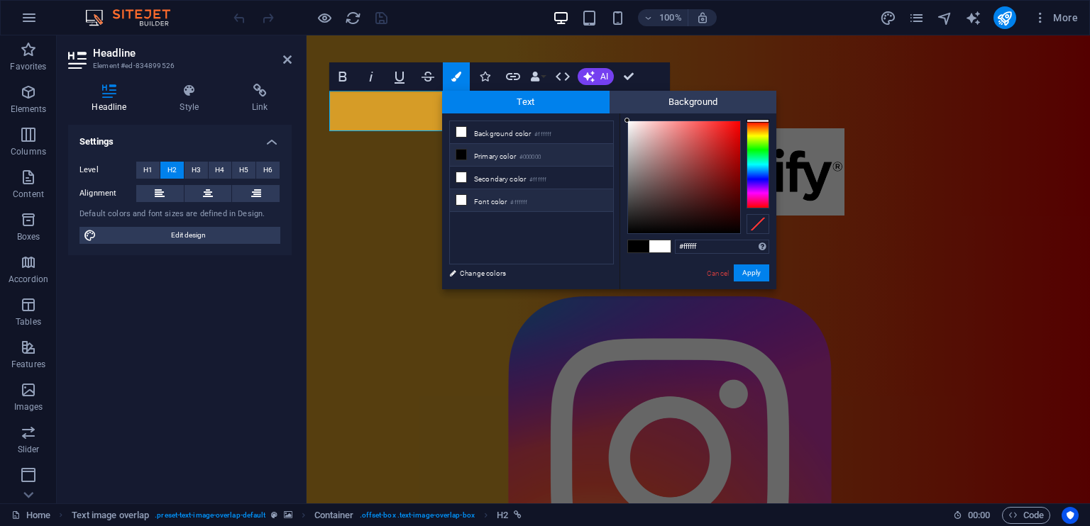
click at [482, 194] on li "Font color #ffffff" at bounding box center [531, 200] width 163 height 23
type input "#000000"
drag, startPoint x: 687, startPoint y: 178, endPoint x: 616, endPoint y: 251, distance: 101.9
click at [616, 251] on div "less Background color #ffffff Primary color #000000 Secondary color #ffffff Fon…" at bounding box center [609, 202] width 334 height 176
click at [748, 270] on button "Apply" at bounding box center [751, 273] width 35 height 17
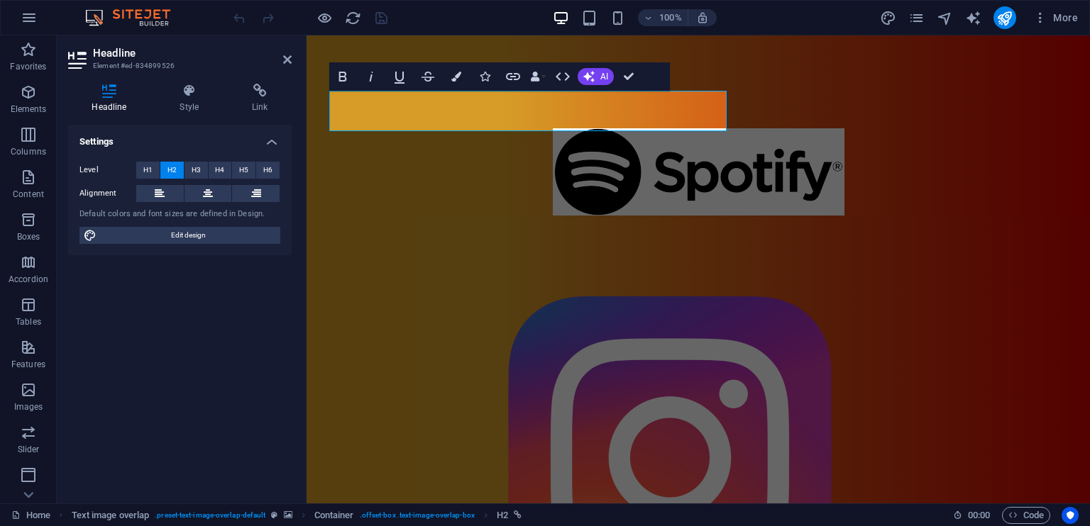
click at [599, 293] on div "H1 Unequal Columns Unequal Columns Container Logo Placeholder Container Contain…" at bounding box center [698, 269] width 783 height 468
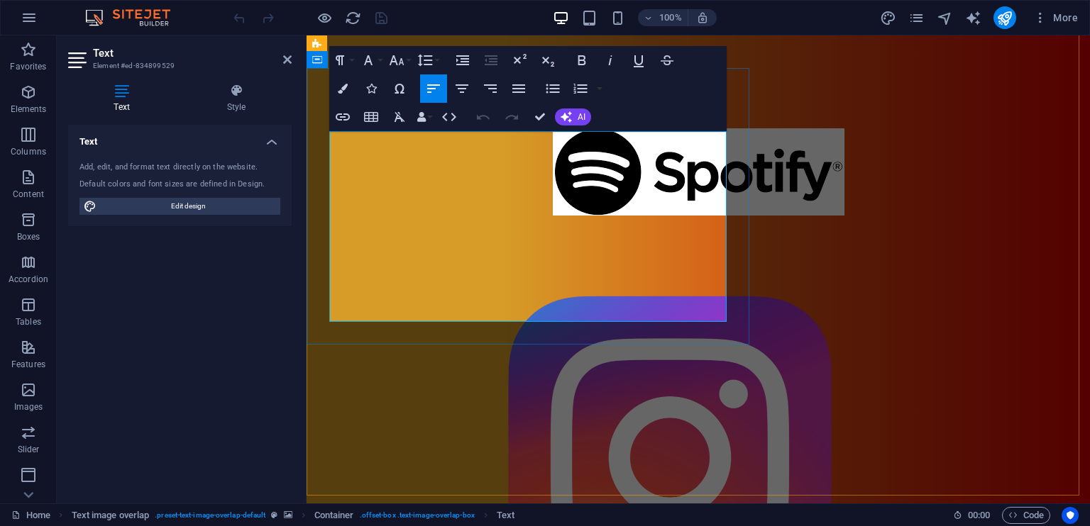
drag, startPoint x: 407, startPoint y: 223, endPoint x: 515, endPoint y: 221, distance: 107.9
click at [348, 121] on icon "button" at bounding box center [342, 117] width 17 height 17
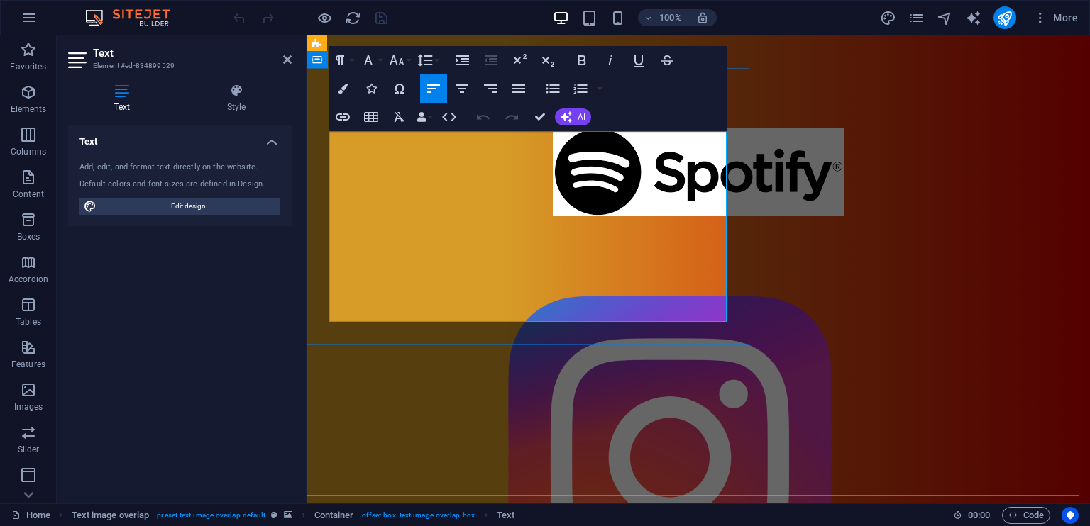
drag, startPoint x: 407, startPoint y: 224, endPoint x: 514, endPoint y: 224, distance: 106.4
click at [348, 88] on button "Colors" at bounding box center [342, 88] width 27 height 28
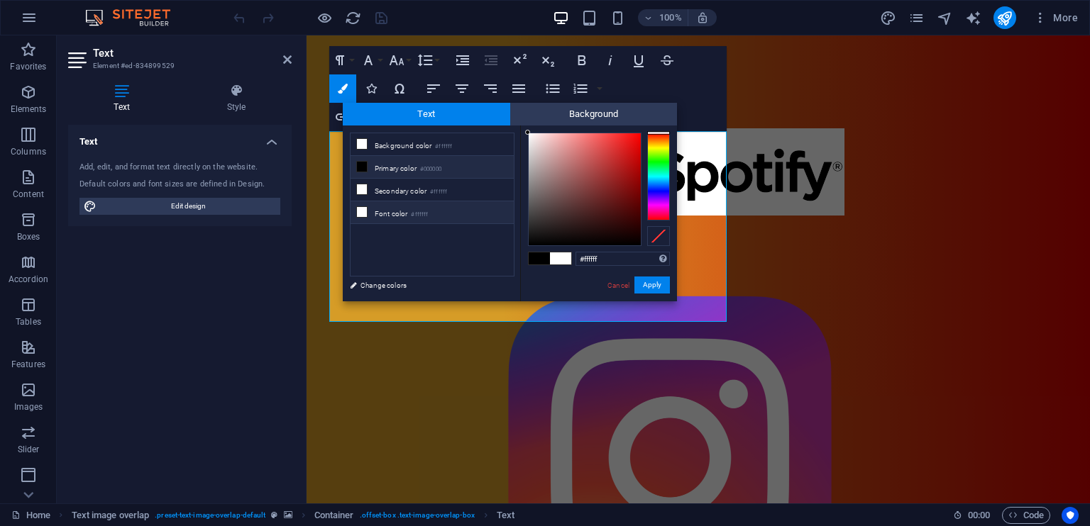
click at [378, 209] on li "Font color #ffffff" at bounding box center [432, 213] width 163 height 23
drag, startPoint x: 543, startPoint y: 214, endPoint x: 514, endPoint y: 272, distance: 64.1
click at [514, 272] on div "less Background color #ffffff Primary color #000000 Secondary color #ffffff Fon…" at bounding box center [510, 214] width 334 height 176
click at [646, 280] on button "Apply" at bounding box center [651, 285] width 35 height 17
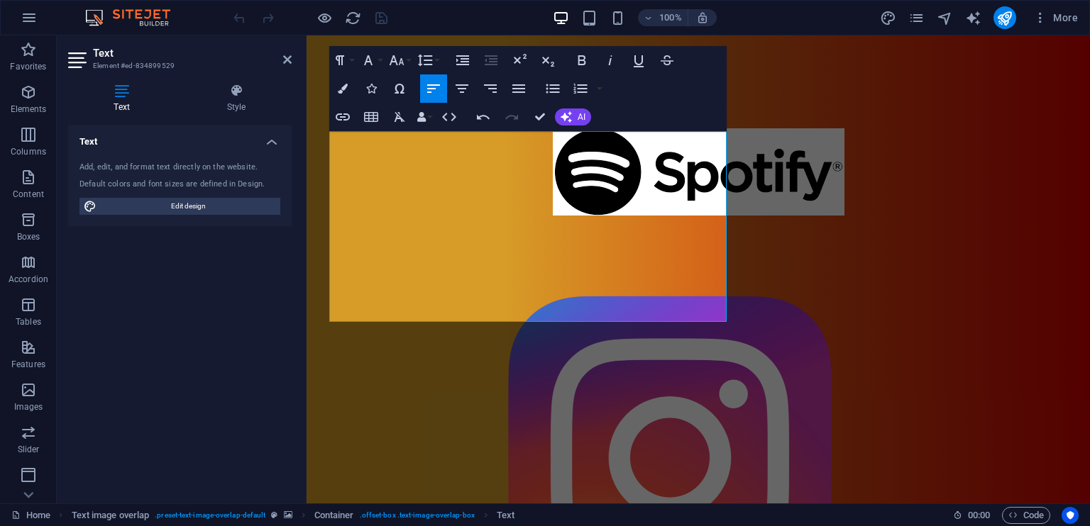
click at [551, 224] on div "Drag here to replace the existing content. Press “Ctrl” if you want to create a…" at bounding box center [698, 269] width 783 height 468
drag, startPoint x: 551, startPoint y: 225, endPoint x: 673, endPoint y: 226, distance: 122.0
click at [342, 87] on icon "button" at bounding box center [343, 89] width 10 height 10
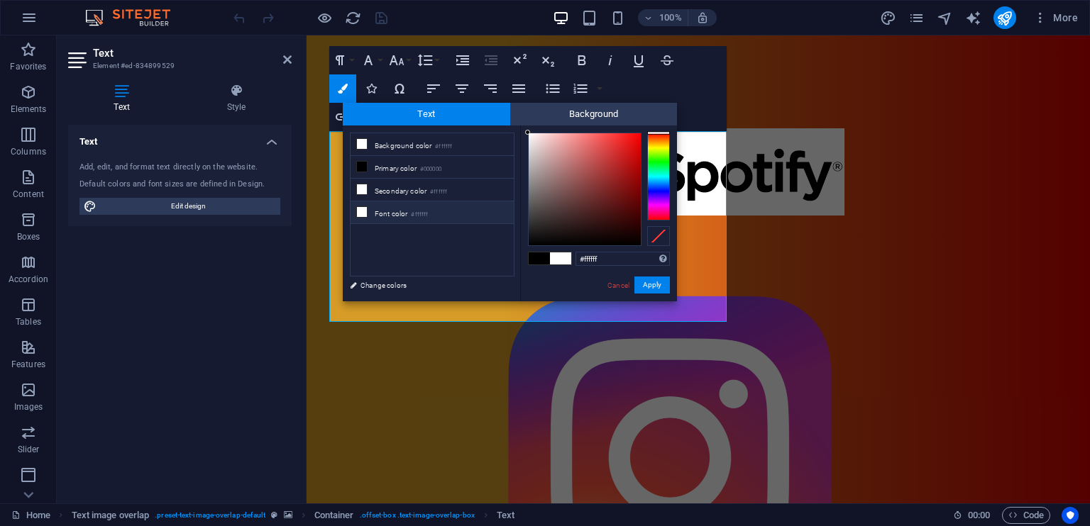
click at [363, 207] on icon at bounding box center [362, 212] width 10 height 10
type input "#000000"
drag, startPoint x: 582, startPoint y: 162, endPoint x: 501, endPoint y: 289, distance: 150.6
click at [501, 289] on div "less Background color #ffffff Primary color #000000 Secondary color #ffffff Fon…" at bounding box center [510, 214] width 334 height 176
click at [648, 282] on button "Apply" at bounding box center [651, 285] width 35 height 17
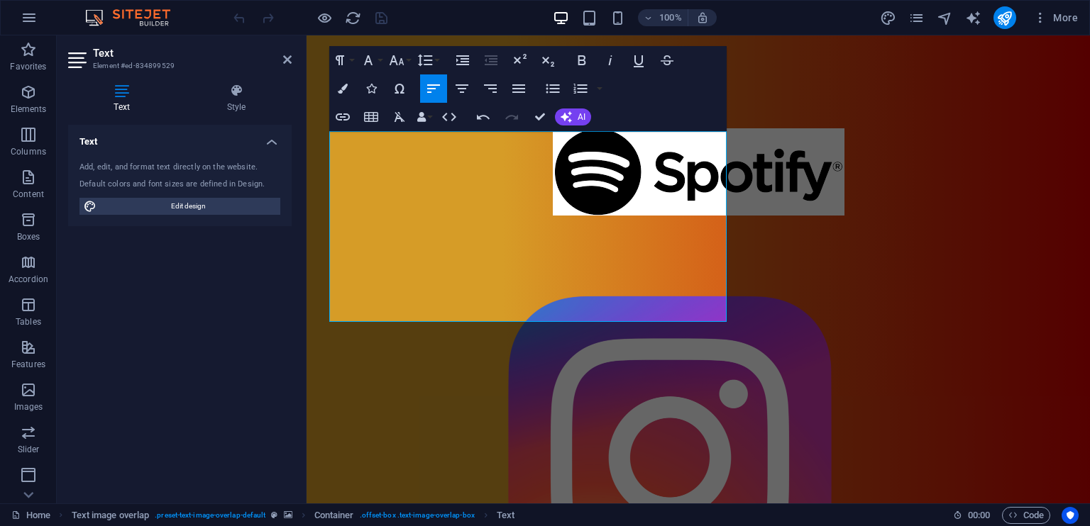
drag, startPoint x: 330, startPoint y: 137, endPoint x: 450, endPoint y: 222, distance: 147.1
click at [450, 222] on div "Drag here to replace the existing content. Press “Ctrl” if you want to create a…" at bounding box center [698, 269] width 783 height 468
drag, startPoint x: 676, startPoint y: 300, endPoint x: 640, endPoint y: 165, distance: 139.6
type input "oining me in at the table is Andrew Brimstone, an improvisor, a magician, an al…"
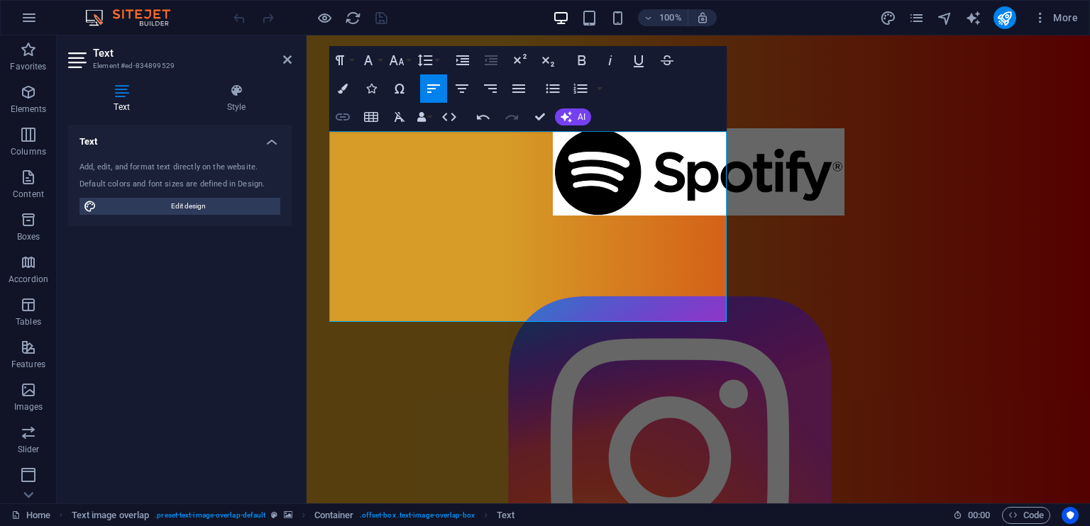
click at [333, 130] on button "Insert Link" at bounding box center [342, 117] width 27 height 28
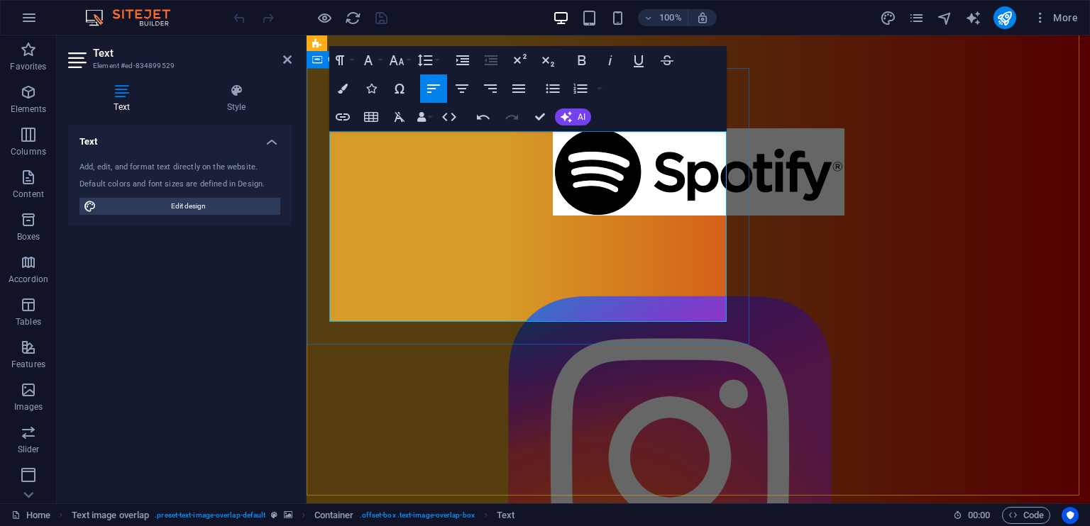
drag, startPoint x: 673, startPoint y: 304, endPoint x: 319, endPoint y: 161, distance: 381.7
click at [343, 88] on icon "button" at bounding box center [343, 89] width 10 height 10
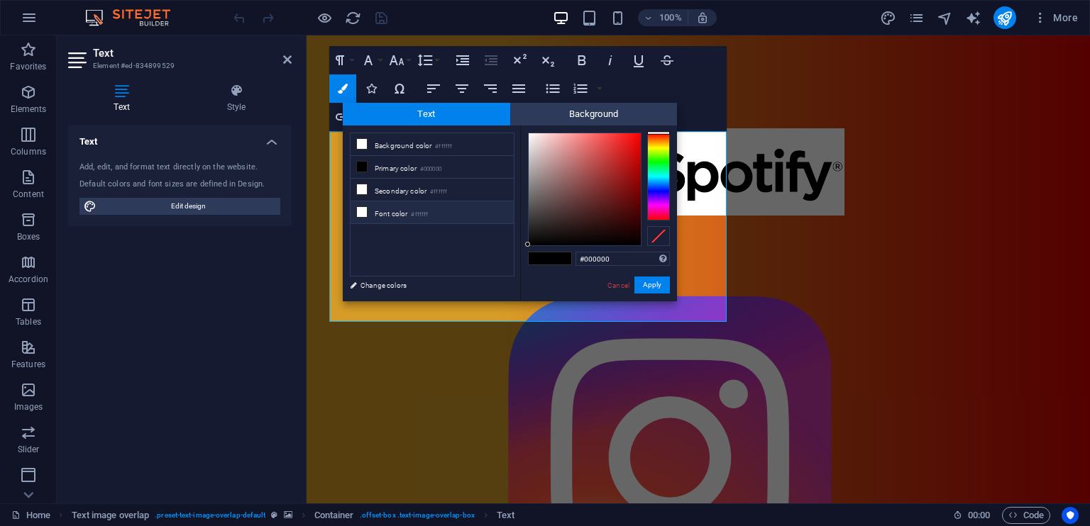
click at [365, 212] on icon at bounding box center [362, 212] width 10 height 10
type input "#000000"
drag, startPoint x: 570, startPoint y: 216, endPoint x: 517, endPoint y: 265, distance: 72.4
click at [517, 265] on div "less Background color #ffffff Primary color #000000 Secondary color #ffffff Fon…" at bounding box center [510, 214] width 334 height 176
click at [656, 283] on button "Apply" at bounding box center [651, 285] width 35 height 17
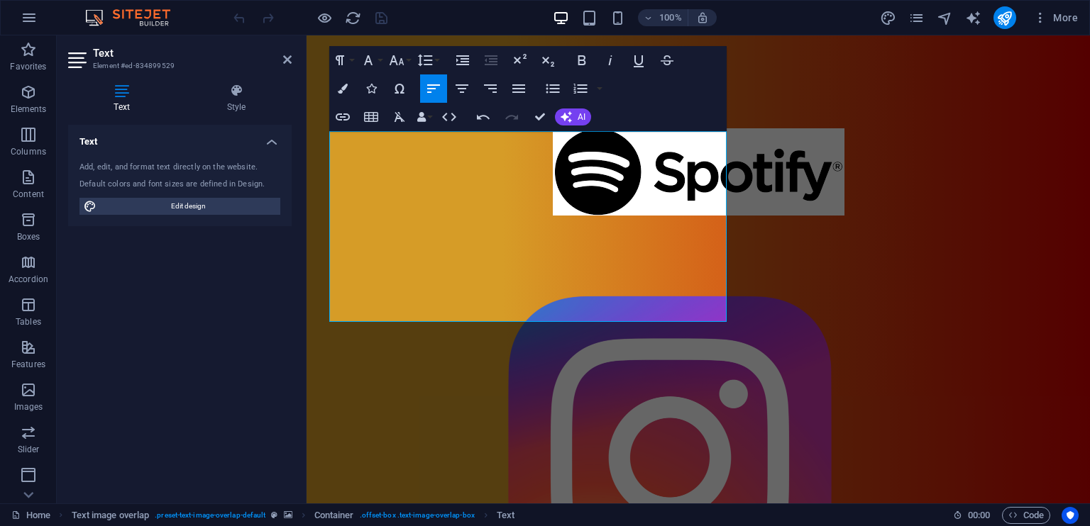
click at [644, 300] on div "Drag here to replace the existing content. Press “Ctrl” if you want to create a…" at bounding box center [698, 269] width 783 height 468
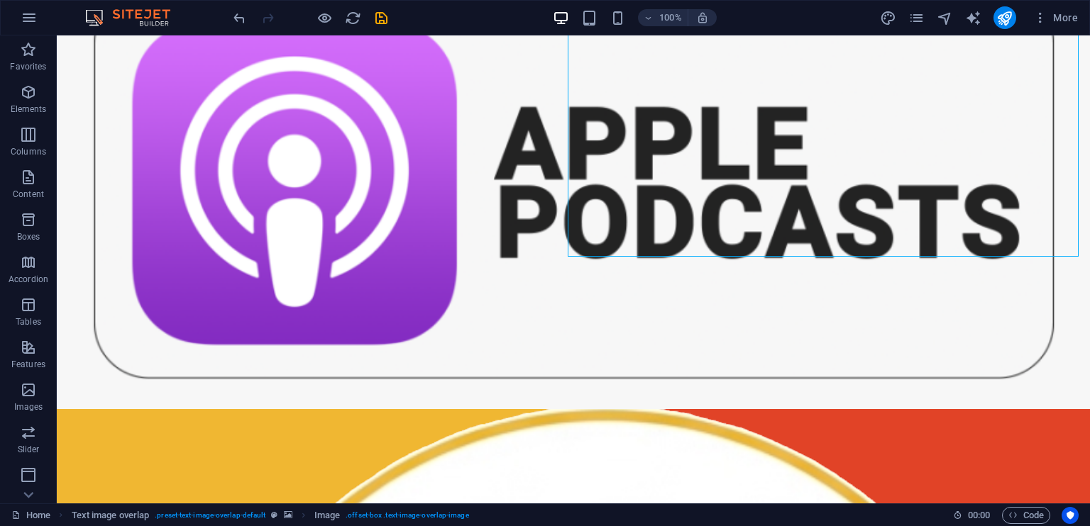
scroll to position [1774, 0]
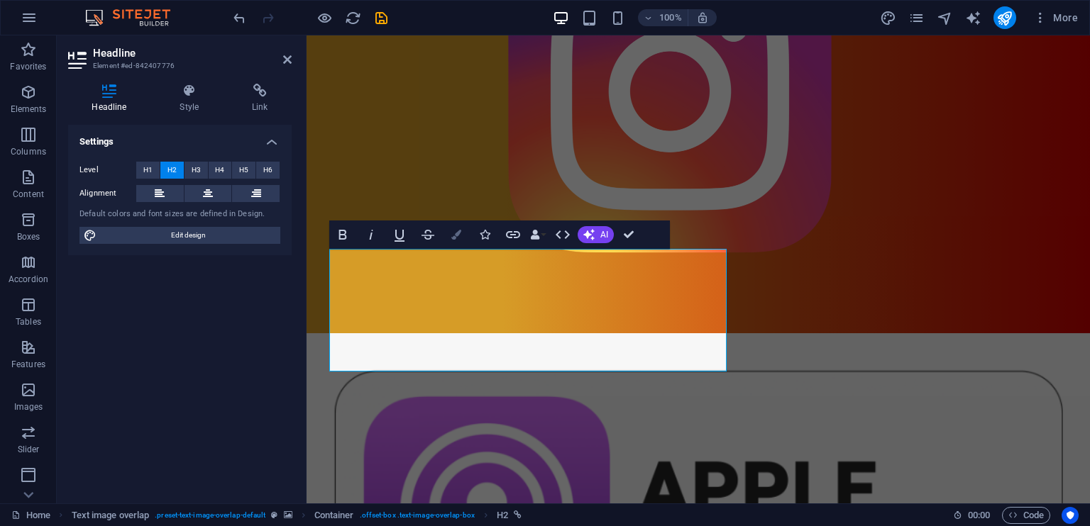
click at [463, 231] on button "Colors" at bounding box center [456, 235] width 27 height 28
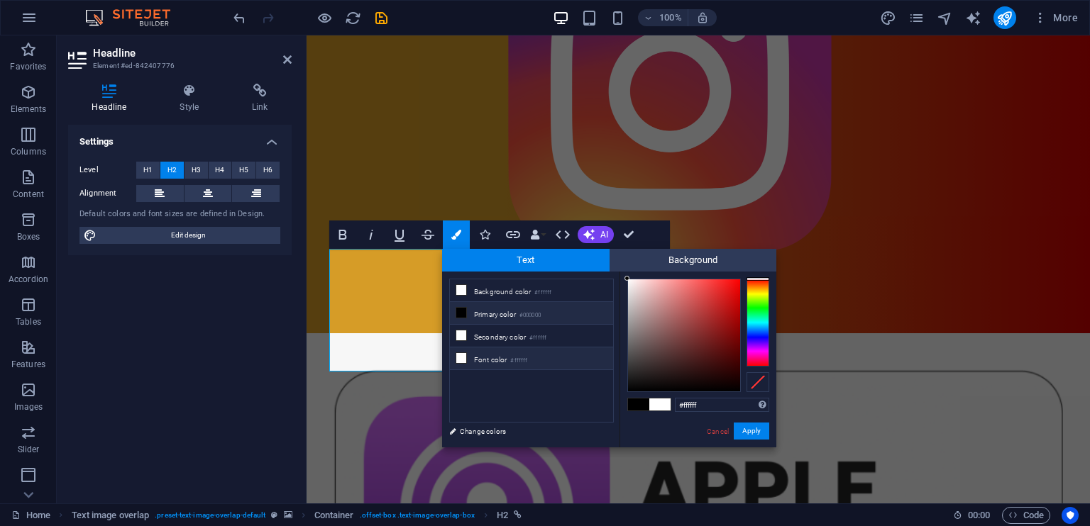
click at [499, 353] on li "Font color #ffffff" at bounding box center [531, 359] width 163 height 23
type input "#000000"
drag, startPoint x: 683, startPoint y: 334, endPoint x: 588, endPoint y: 417, distance: 126.2
click at [588, 417] on div "less Background color #ffffff Primary color #000000 Secondary color #ffffff Fon…" at bounding box center [609, 360] width 334 height 176
click at [749, 436] on button "Apply" at bounding box center [751, 431] width 35 height 17
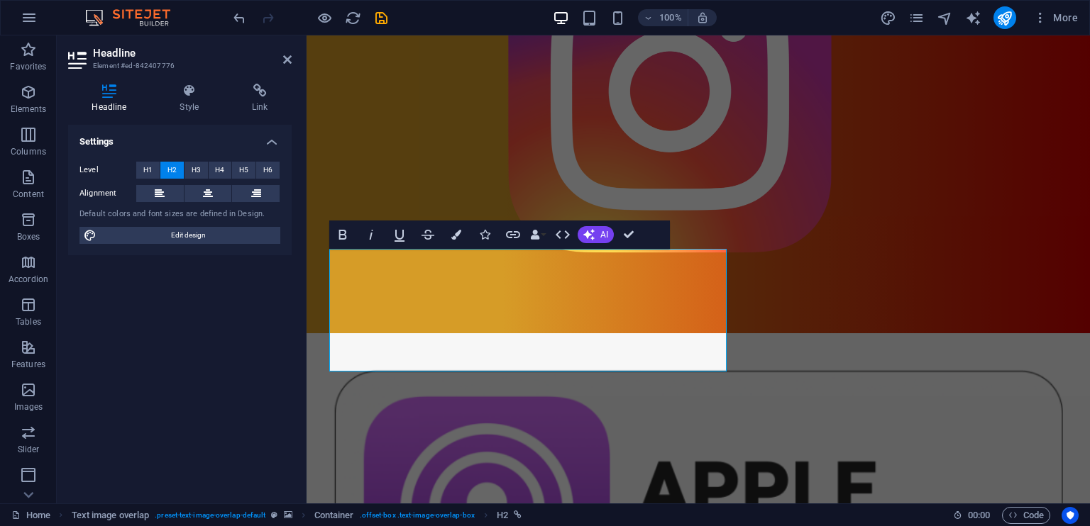
click at [603, 396] on div "Drag here to replace the existing content. Press “Ctrl” if you want to create a…" at bounding box center [698, 269] width 783 height 468
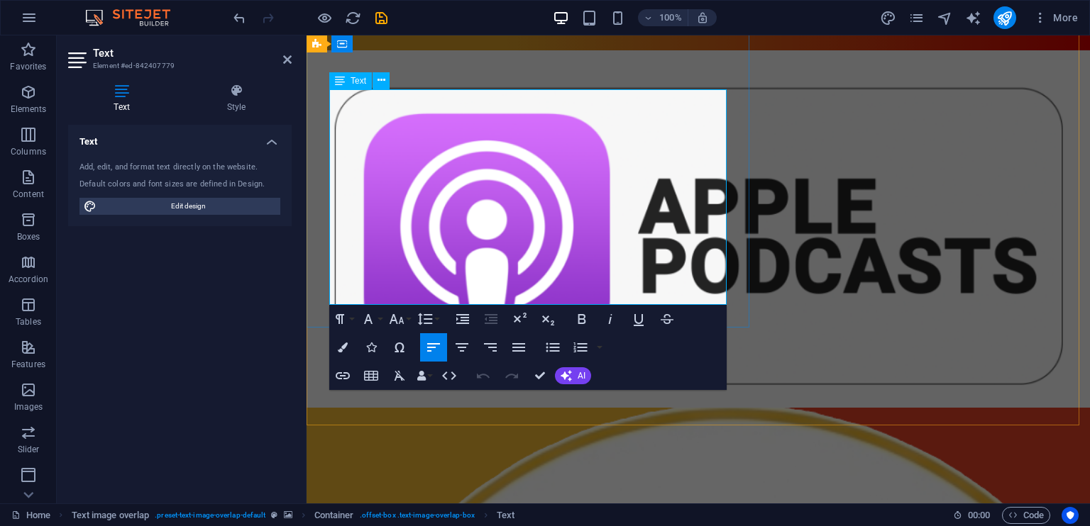
drag, startPoint x: 673, startPoint y: 287, endPoint x: 329, endPoint y: 109, distance: 386.8
click at [351, 346] on button "Colors" at bounding box center [342, 347] width 27 height 28
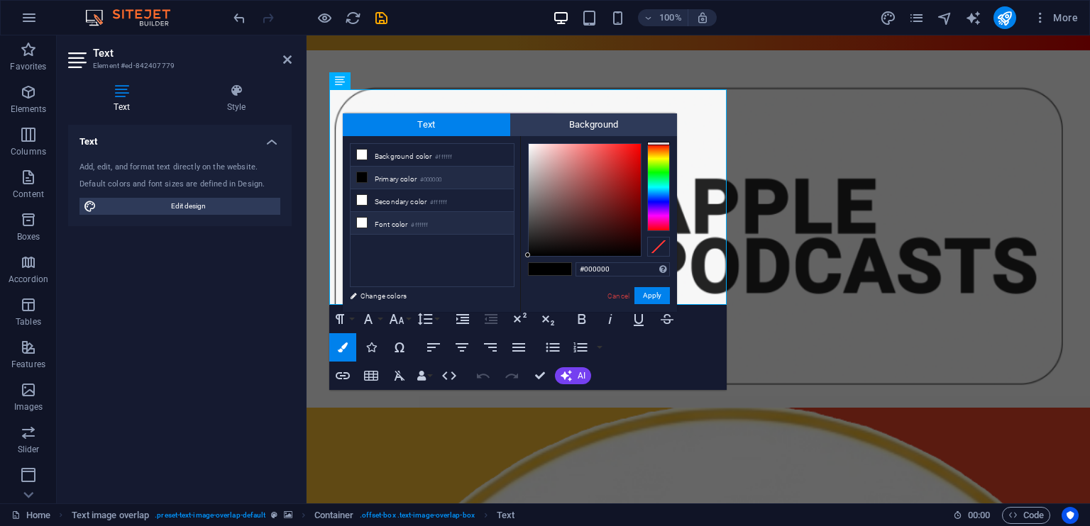
click at [414, 214] on li "Font color #ffffff" at bounding box center [432, 223] width 163 height 23
type input "#000000"
drag, startPoint x: 592, startPoint y: 203, endPoint x: 507, endPoint y: 277, distance: 113.7
click at [507, 277] on div "less Background color #ffffff Primary color #000000 Secondary color #ffffff Fon…" at bounding box center [510, 224] width 334 height 176
click at [656, 297] on button "Apply" at bounding box center [651, 295] width 35 height 17
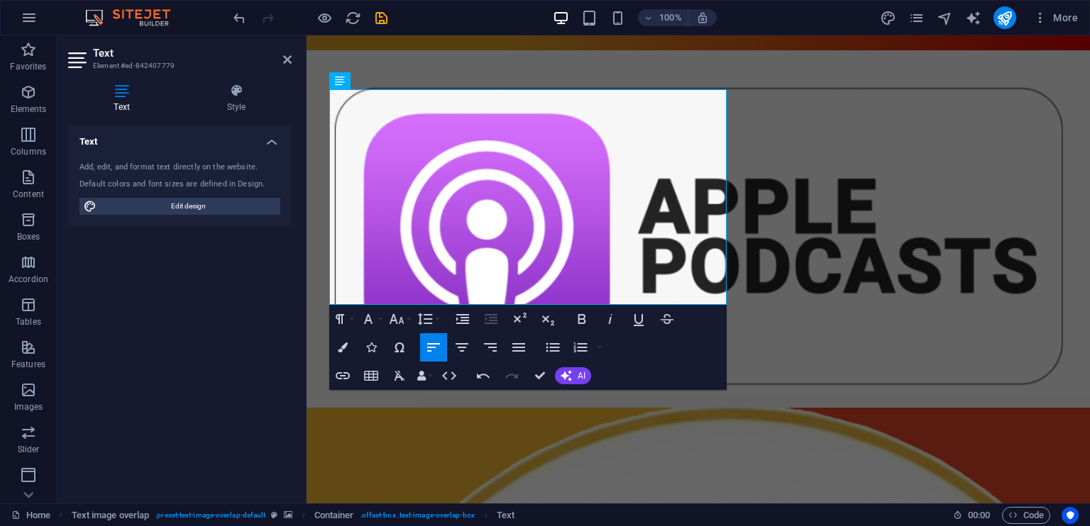
click at [693, 272] on div "Drag here to replace the existing content. Press “Ctrl” if you want to create a…" at bounding box center [698, 269] width 783 height 468
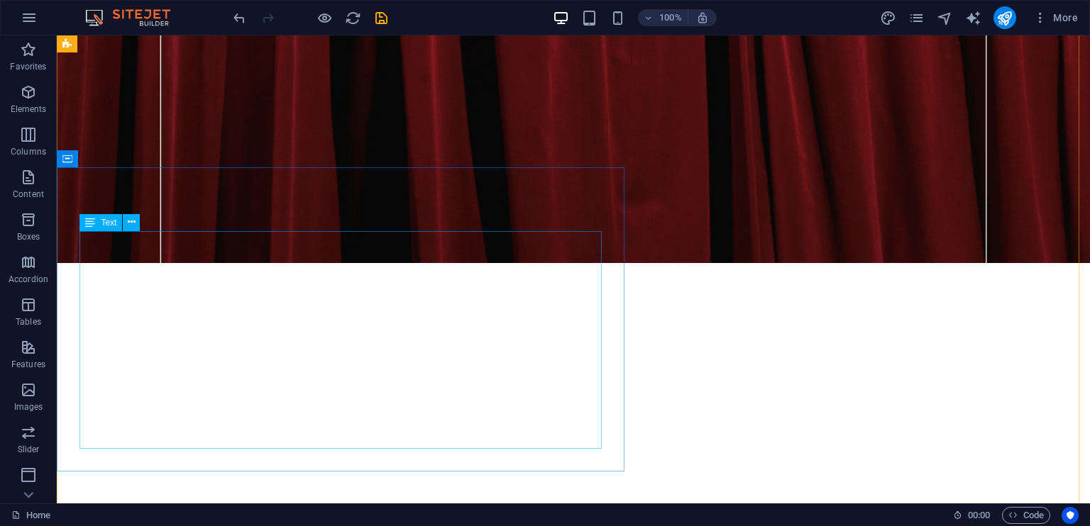
scroll to position [2708, 0]
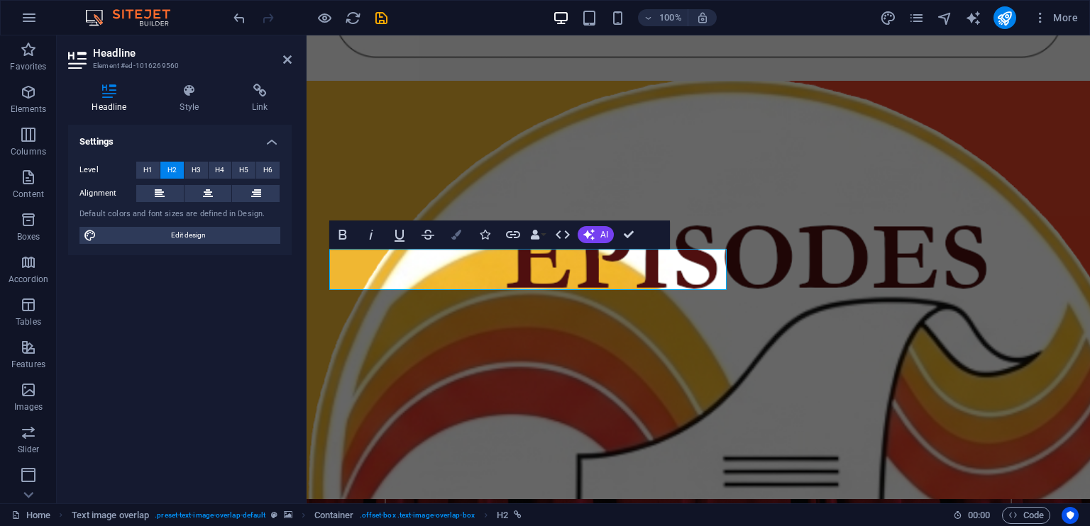
click at [463, 233] on button "Colors" at bounding box center [456, 235] width 27 height 28
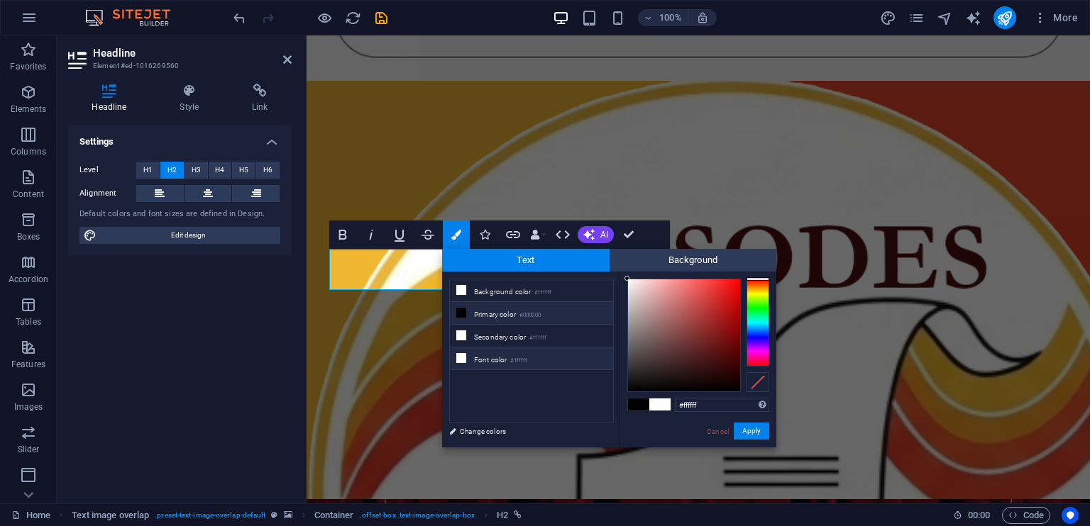
click at [488, 355] on li "Font color #ffffff" at bounding box center [531, 359] width 163 height 23
type input "#000000"
drag, startPoint x: 650, startPoint y: 357, endPoint x: 618, endPoint y: 419, distance: 70.1
click at [618, 419] on div "less Background color #ffffff Primary color #000000 Secondary color #ffffff Fon…" at bounding box center [609, 360] width 334 height 176
click at [756, 429] on button "Apply" at bounding box center [751, 431] width 35 height 17
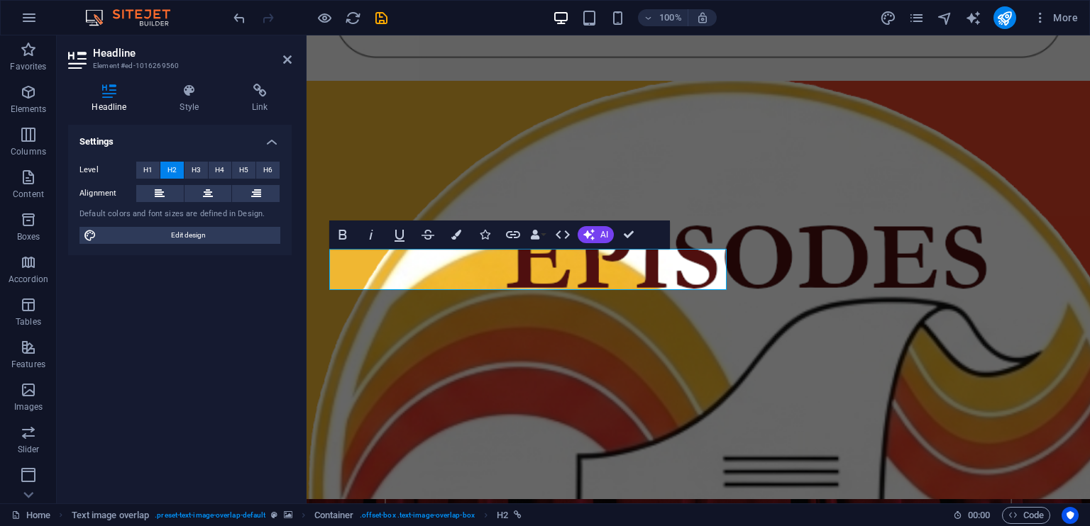
click at [579, 389] on div "H1 Unequal Columns Unequal Columns Container Logo Placeholder Container Contain…" at bounding box center [698, 269] width 783 height 468
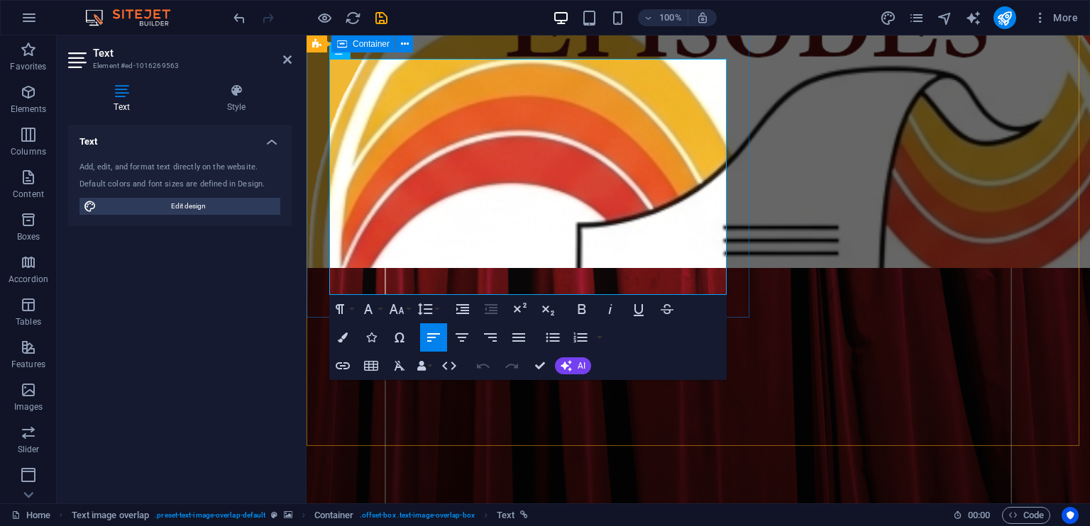
drag, startPoint x: 634, startPoint y: 280, endPoint x: 307, endPoint y: 70, distance: 388.7
click at [348, 337] on button "Colors" at bounding box center [342, 338] width 27 height 28
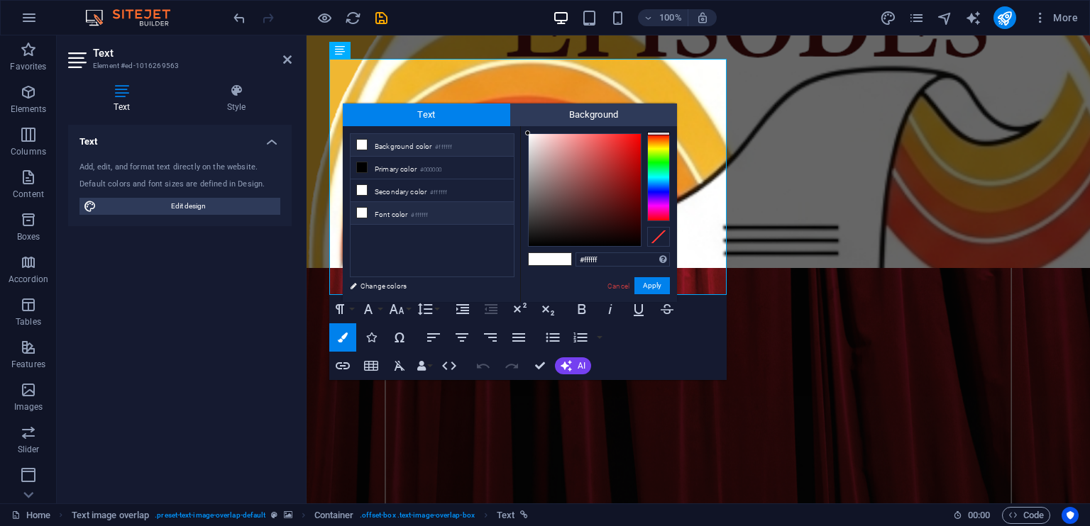
click at [409, 209] on li "Font color #ffffff" at bounding box center [432, 213] width 163 height 23
type input "#000000"
drag, startPoint x: 600, startPoint y: 166, endPoint x: 506, endPoint y: 295, distance: 159.9
click at [506, 295] on div "less Background color #ffffff Primary color #000000 Secondary color #ffffff Fon…" at bounding box center [510, 214] width 334 height 176
click at [653, 288] on button "Apply" at bounding box center [651, 285] width 35 height 17
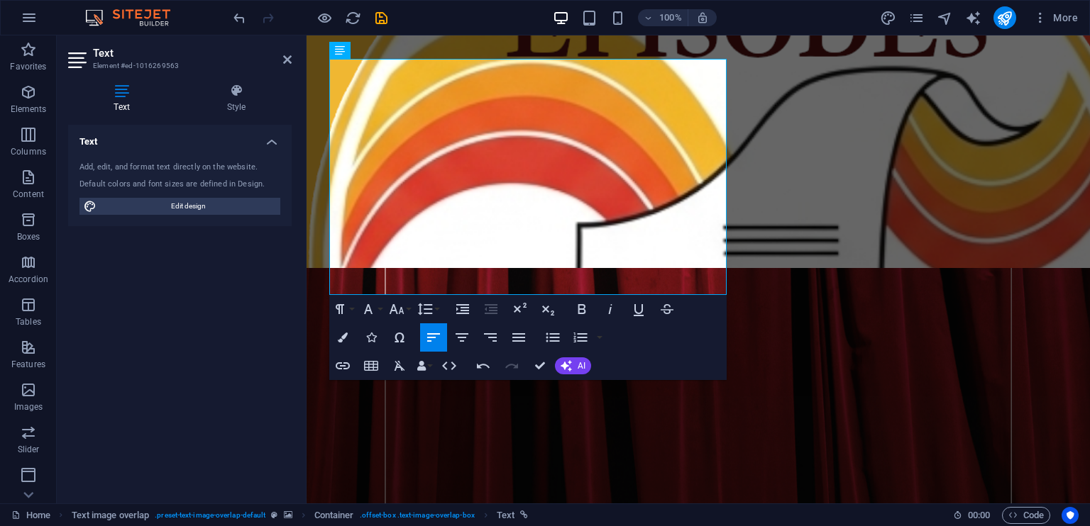
click at [745, 263] on div "Drag here to replace the existing content. Press “Ctrl” if you want to create a…" at bounding box center [698, 269] width 783 height 468
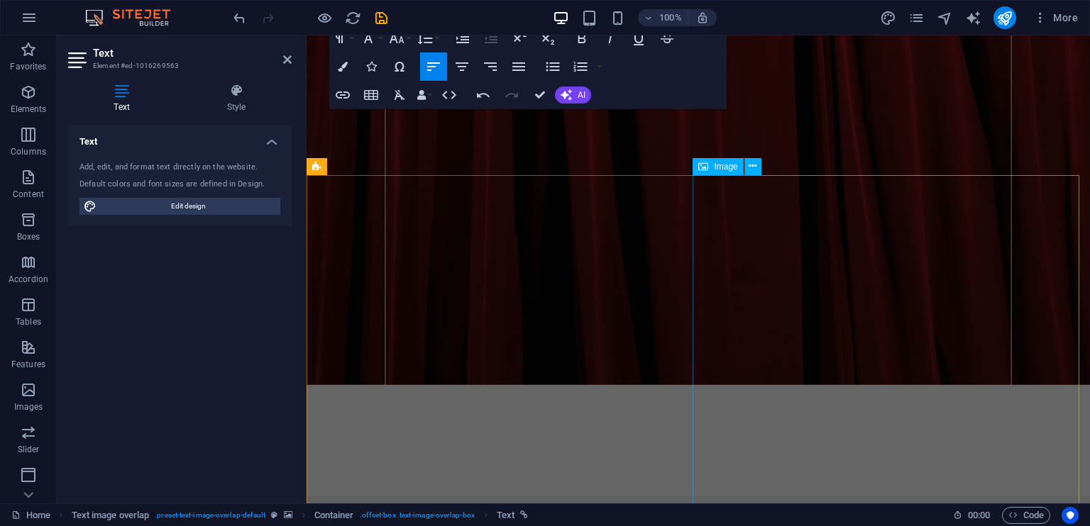
scroll to position [2627, 0]
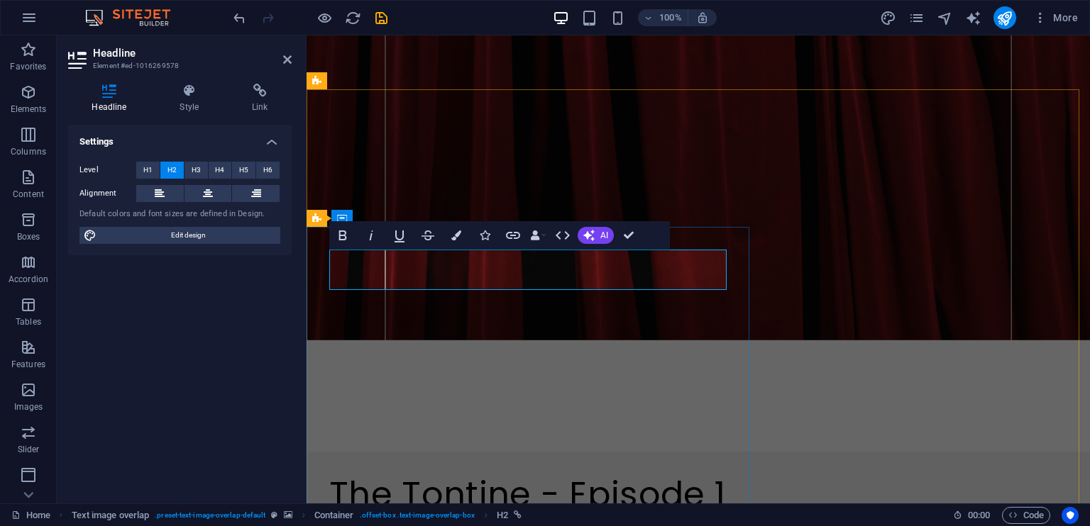
scroll to position [2629, 0]
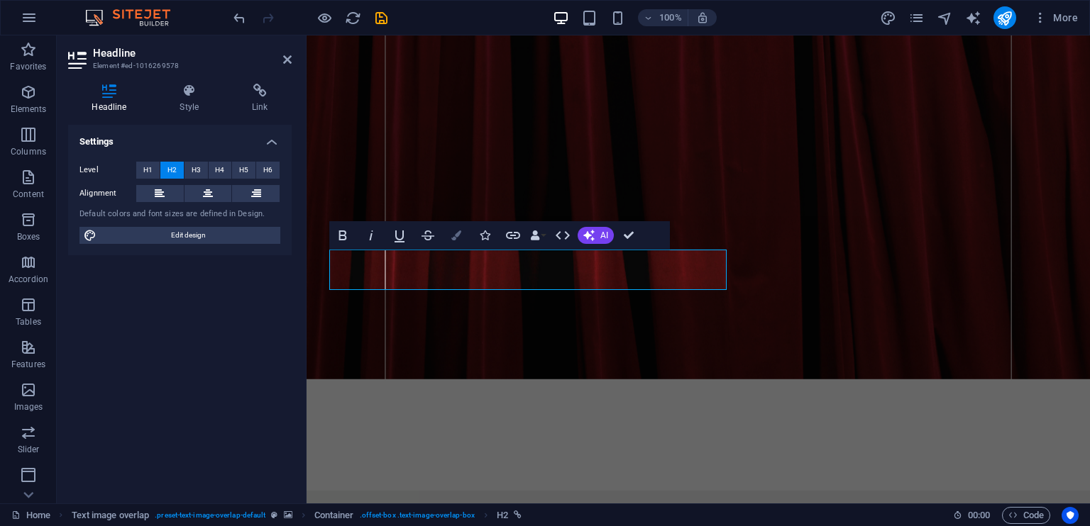
click at [453, 235] on icon "button" at bounding box center [456, 236] width 10 height 10
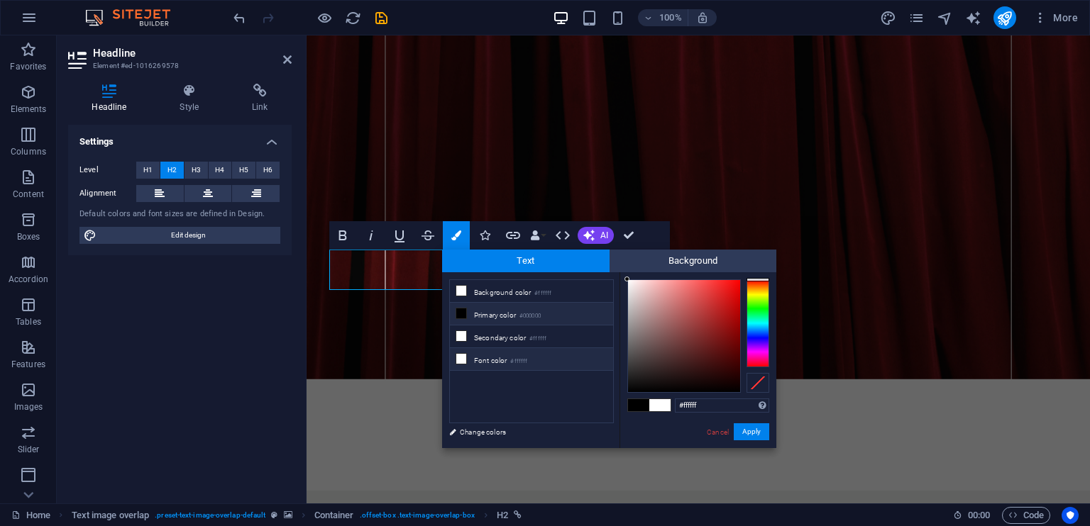
click at [486, 363] on li "Font color #ffffff" at bounding box center [531, 359] width 163 height 23
click at [528, 352] on li "Font color #ffffff" at bounding box center [531, 359] width 163 height 23
type input "#000000"
drag, startPoint x: 670, startPoint y: 349, endPoint x: 593, endPoint y: 419, distance: 104.5
click at [593, 419] on div "less Background color #ffffff Primary color #000000 Secondary color #ffffff Fon…" at bounding box center [609, 360] width 334 height 176
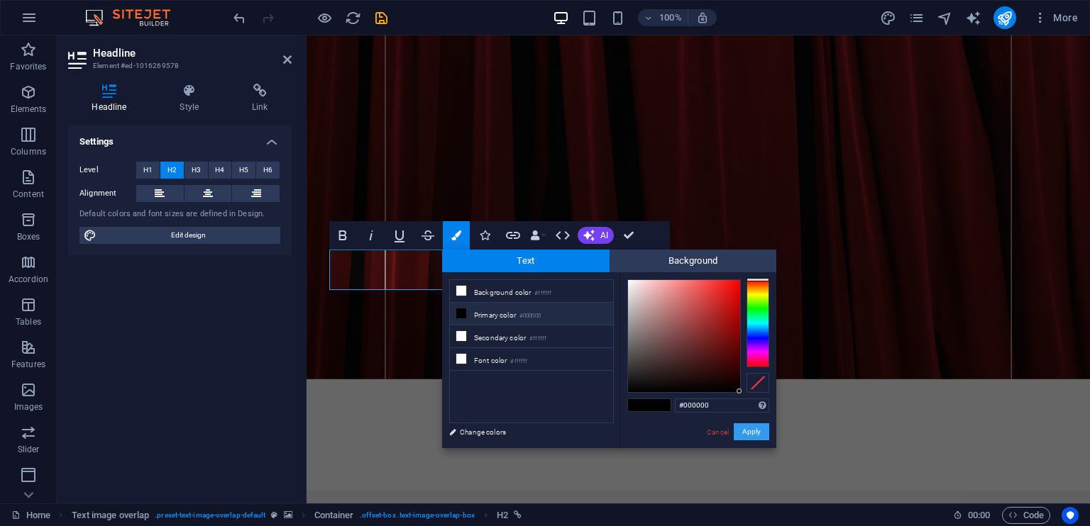
click at [754, 430] on button "Apply" at bounding box center [751, 432] width 35 height 17
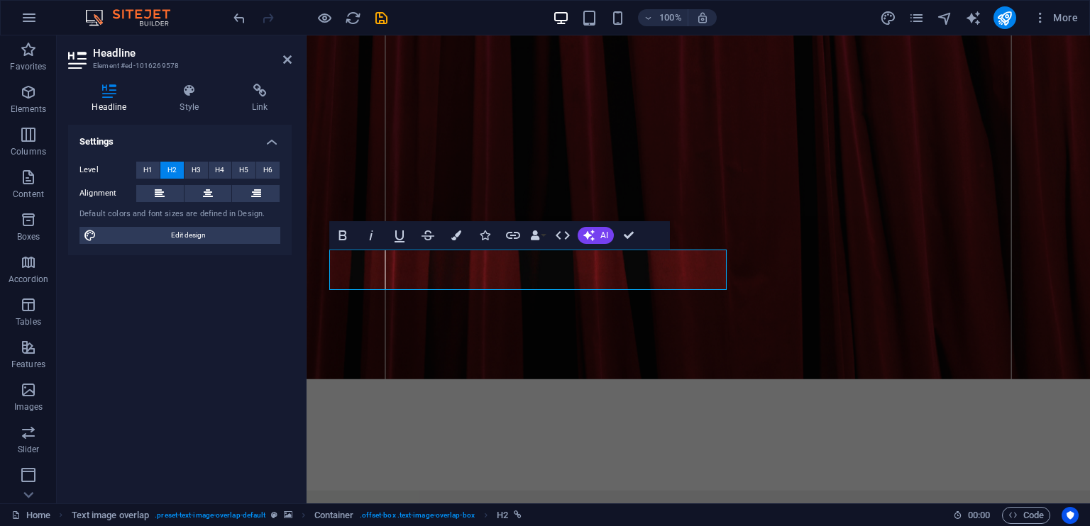
click at [548, 408] on div "H1 Unequal Columns Unequal Columns Container Logo Placeholder Container Contain…" at bounding box center [698, 269] width 783 height 468
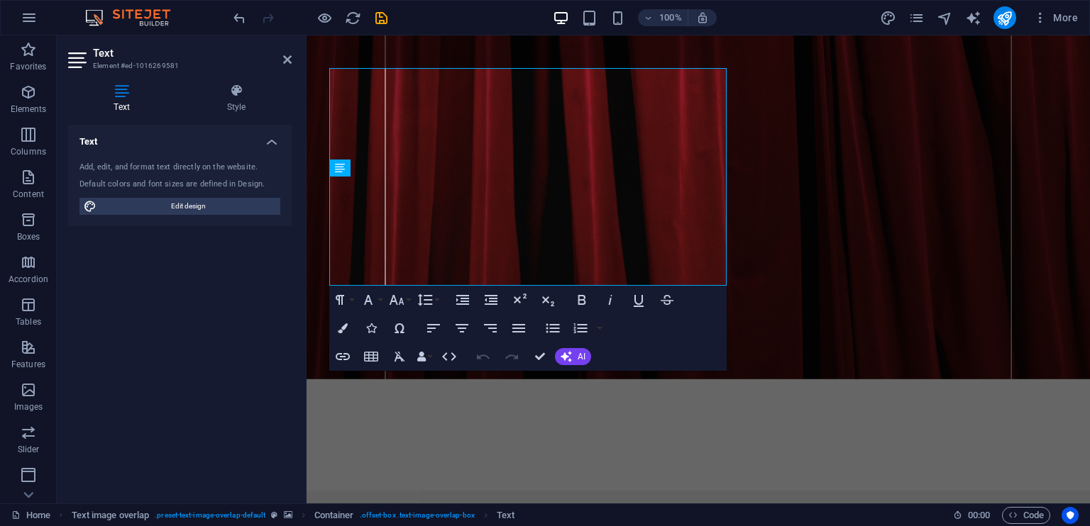
scroll to position [2852, 0]
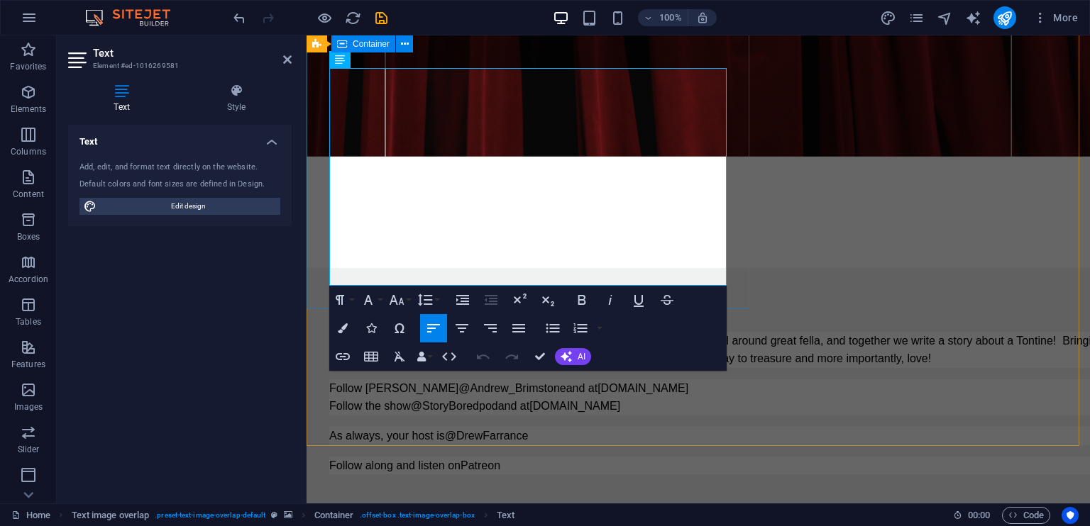
drag, startPoint x: 705, startPoint y: 275, endPoint x: 309, endPoint y: 75, distance: 444.2
click at [346, 324] on icon "button" at bounding box center [343, 329] width 10 height 10
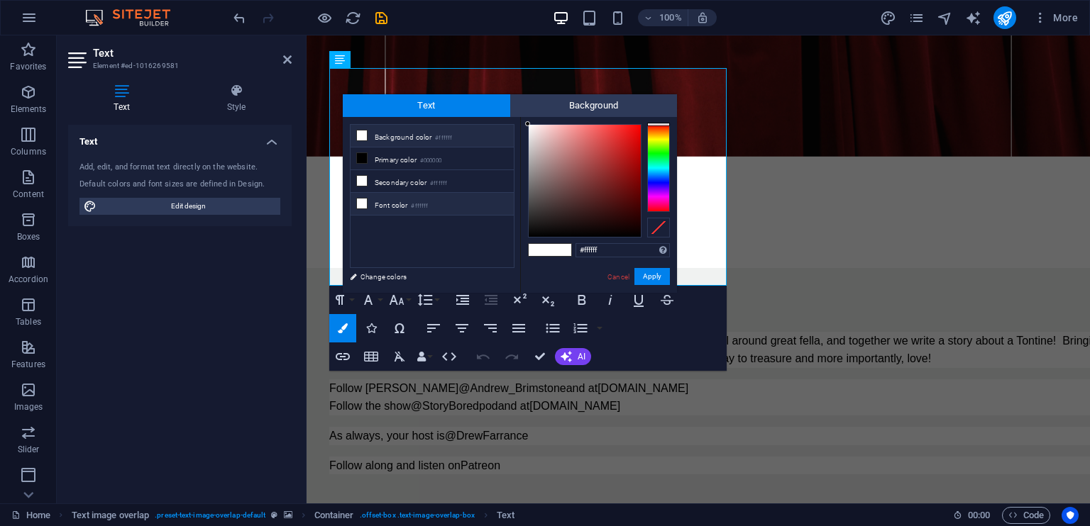
click at [441, 197] on li "Font color #ffffff" at bounding box center [432, 204] width 163 height 23
type input "#000000"
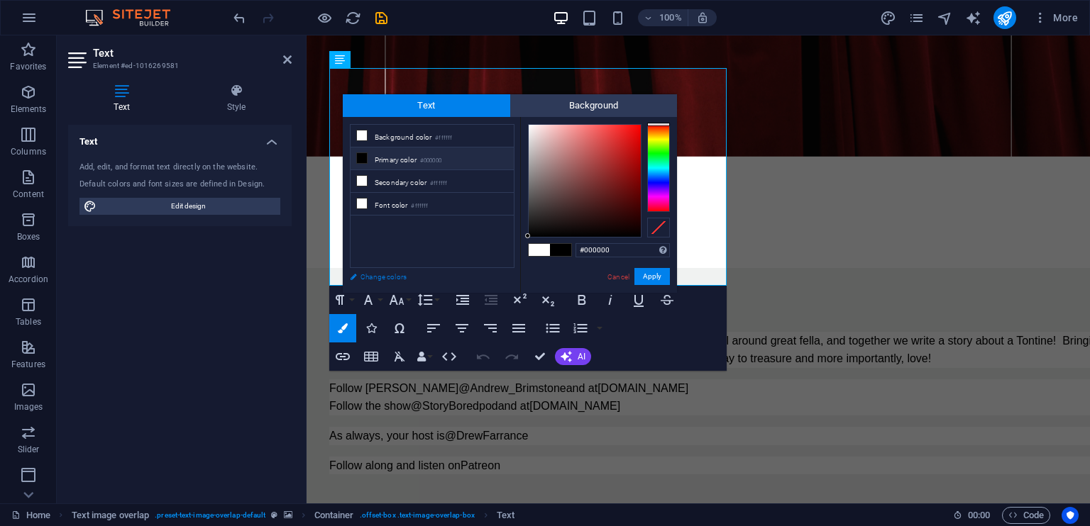
drag, startPoint x: 607, startPoint y: 154, endPoint x: 497, endPoint y: 270, distance: 160.6
click at [497, 270] on div "less Background color #ffffff Primary color #000000 Secondary color #ffffff Fon…" at bounding box center [510, 205] width 334 height 176
click at [652, 273] on button "Apply" at bounding box center [651, 276] width 35 height 17
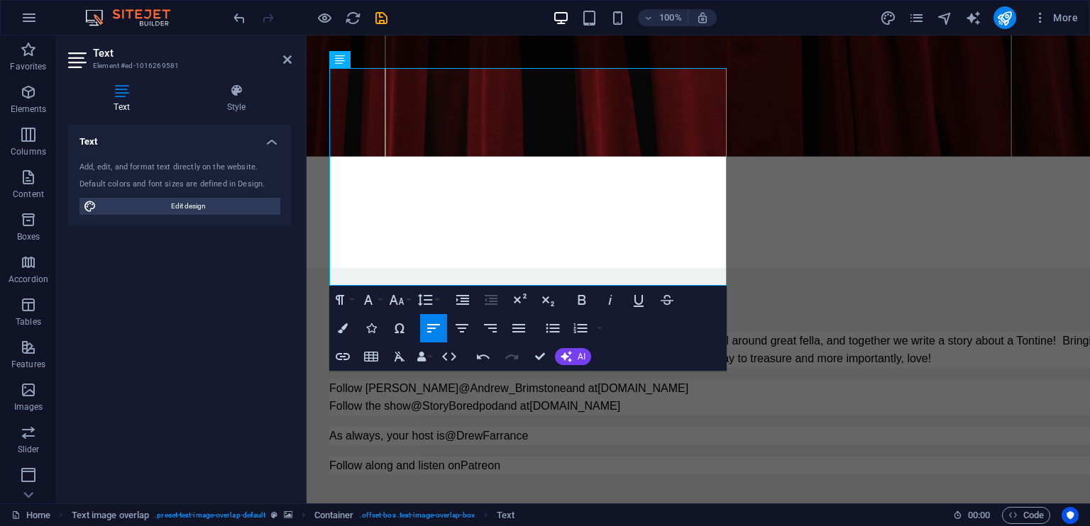
click at [707, 268] on div "Drag here to replace the existing content. Press “Ctrl” if you want to create a…" at bounding box center [698, 269] width 783 height 468
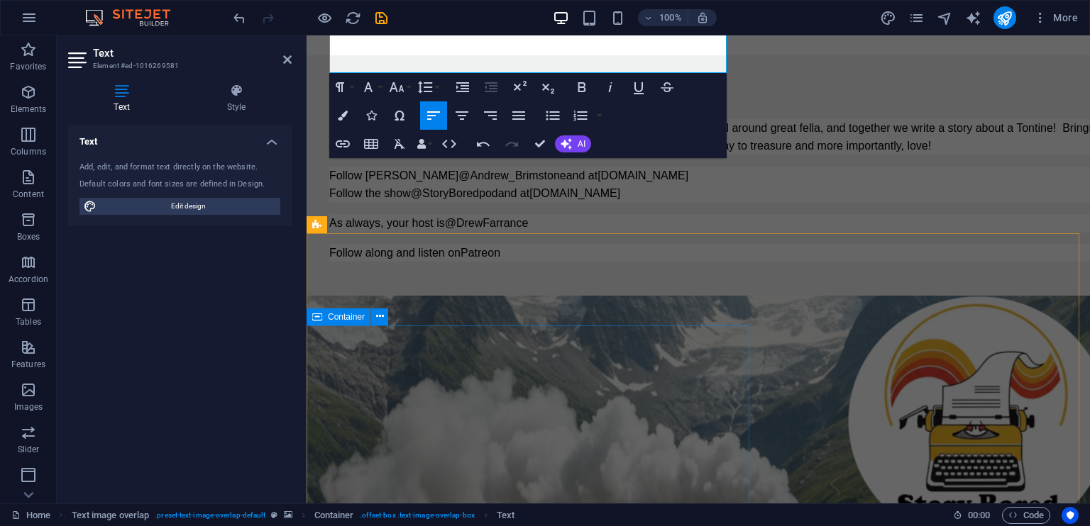
scroll to position [3278, 0]
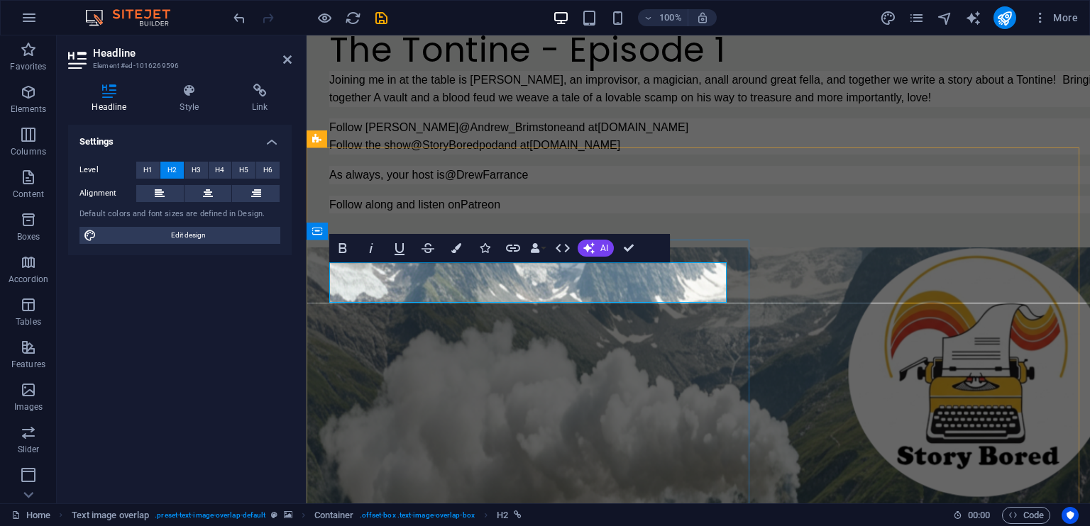
scroll to position [3184, 0]
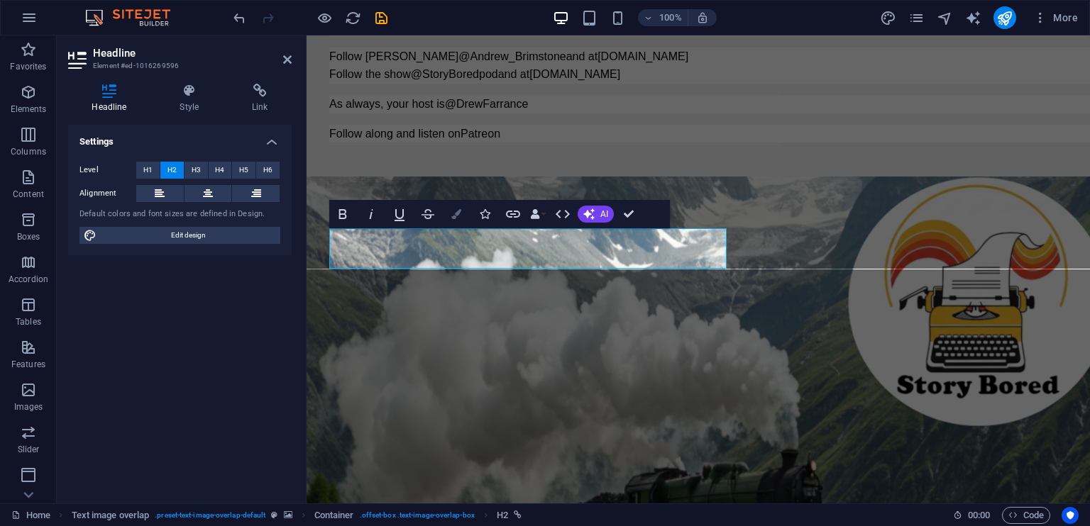
click at [457, 209] on icon "button" at bounding box center [456, 214] width 10 height 10
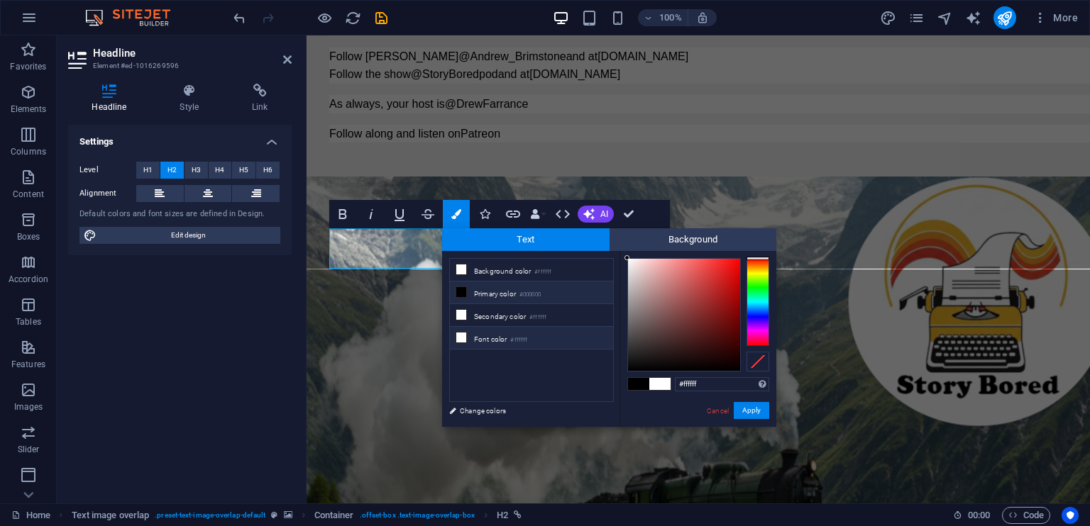
click at [479, 331] on li "Font color #ffffff" at bounding box center [531, 338] width 163 height 23
click at [545, 332] on li "Font color #ffffff" at bounding box center [531, 338] width 163 height 23
click at [460, 333] on icon at bounding box center [461, 338] width 10 height 10
click at [463, 335] on icon at bounding box center [461, 338] width 10 height 10
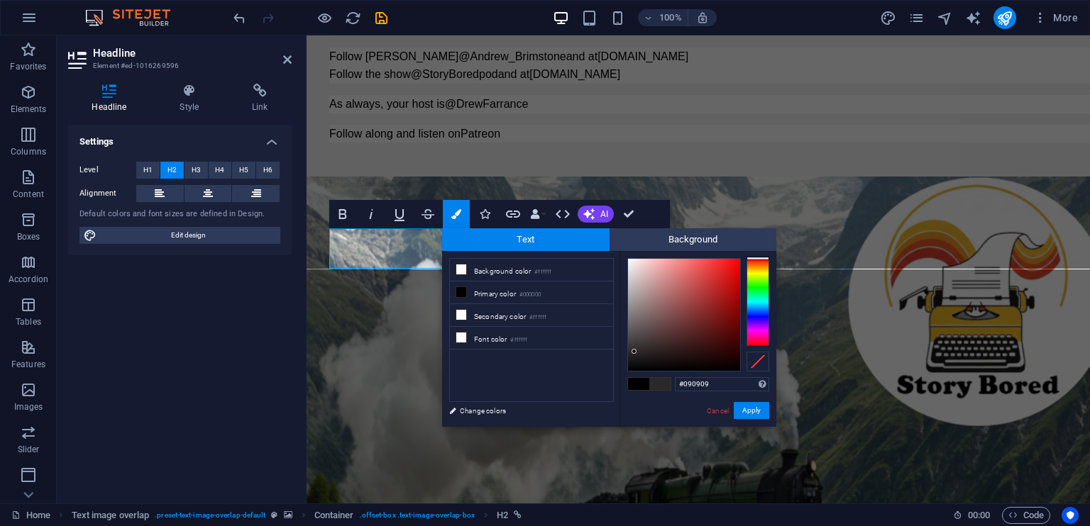
type input "#000000"
drag, startPoint x: 641, startPoint y: 346, endPoint x: 602, endPoint y: 404, distance: 69.1
click at [602, 404] on div "less Background color #ffffff Primary color #000000 Secondary color #ffffff Fon…" at bounding box center [609, 339] width 334 height 176
click at [757, 414] on button "Apply" at bounding box center [751, 410] width 35 height 17
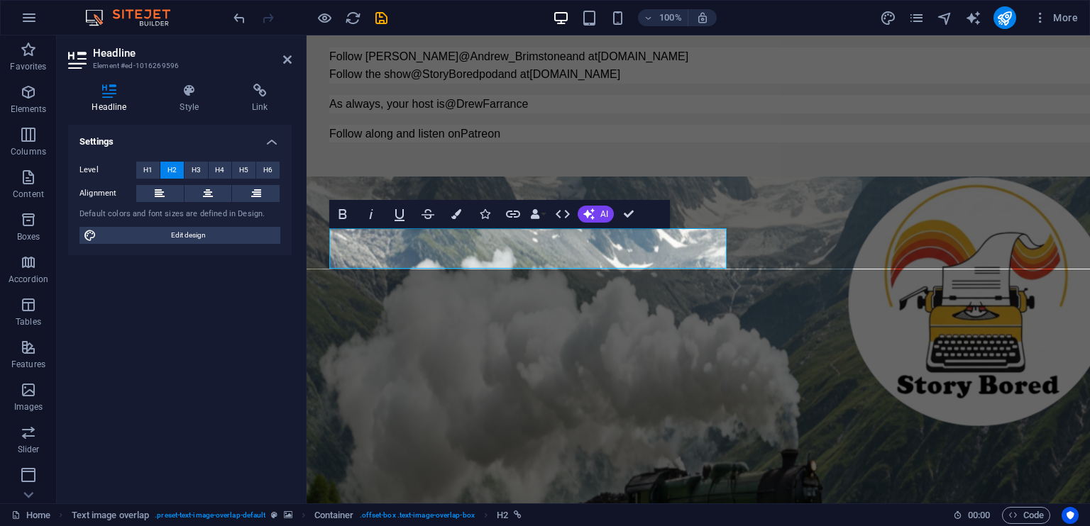
click at [526, 377] on div "H1 Unequal Columns Unequal Columns Container Logo Placeholder Container Contain…" at bounding box center [698, 269] width 783 height 468
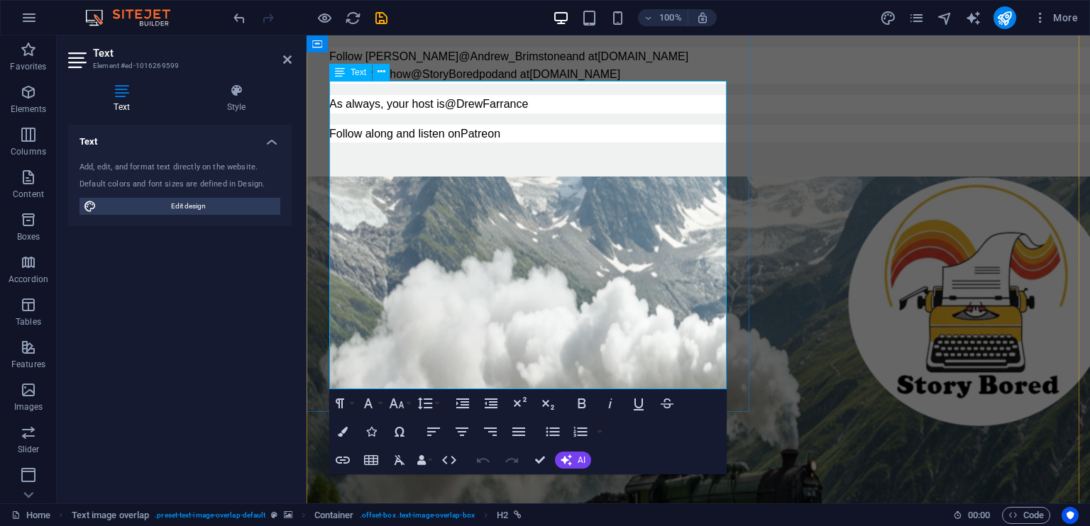
scroll to position [3373, 0]
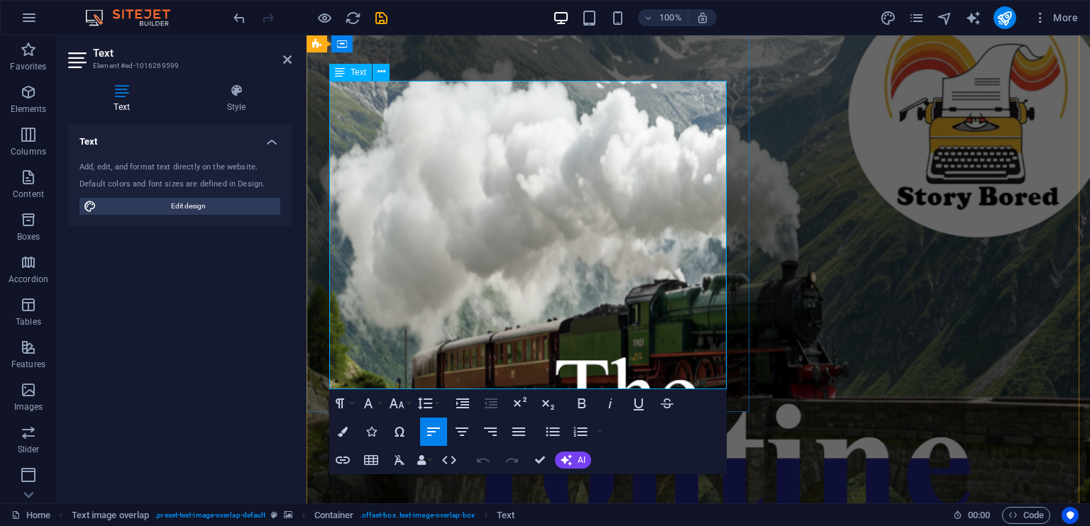
drag, startPoint x: 591, startPoint y: 370, endPoint x: 401, endPoint y: 233, distance: 234.3
drag, startPoint x: 538, startPoint y: 377, endPoint x: 321, endPoint y: 88, distance: 360.9
click at [343, 431] on icon "button" at bounding box center [343, 432] width 10 height 10
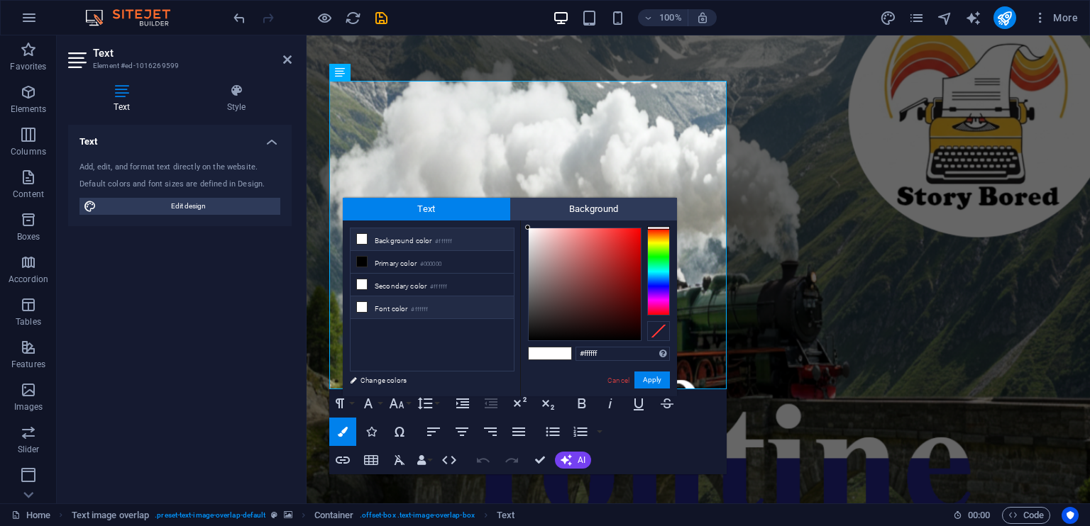
click at [409, 308] on li "Font color #ffffff" at bounding box center [432, 308] width 163 height 23
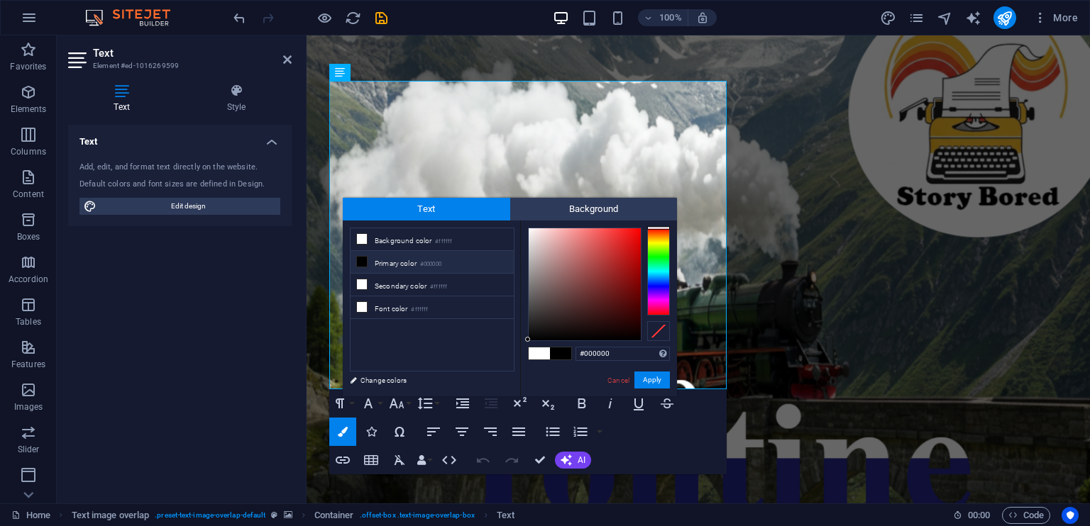
drag, startPoint x: 589, startPoint y: 272, endPoint x: 491, endPoint y: 399, distance: 159.8
click at [491, 399] on body "storybored.ca Home Favorites Elements Columns Content Boxes Accordion Tables Fe…" at bounding box center [545, 263] width 1090 height 526
type input "#0a0a0a"
click at [532, 336] on div at bounding box center [531, 335] width 5 height 5
click at [651, 382] on button "Apply" at bounding box center [651, 380] width 35 height 17
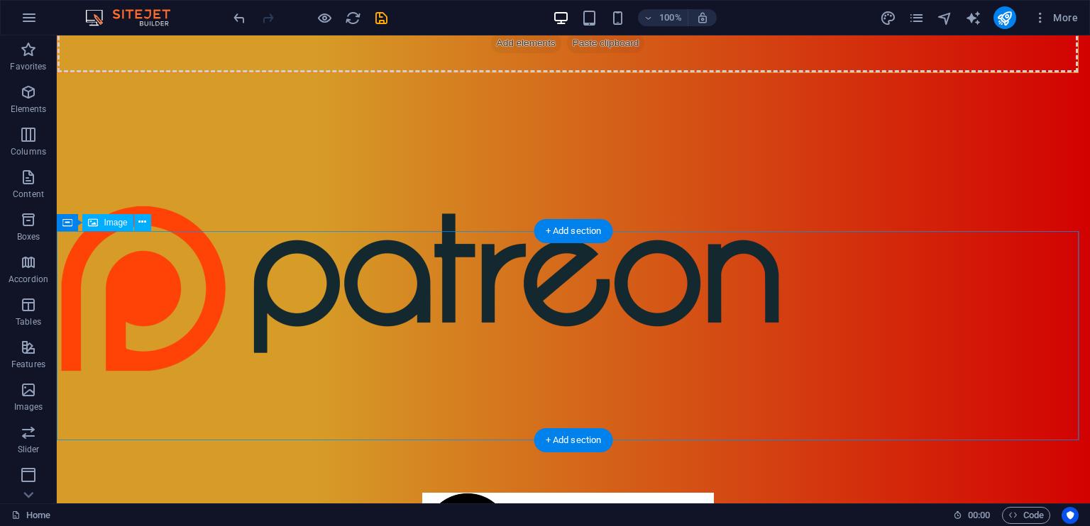
scroll to position [256, 0]
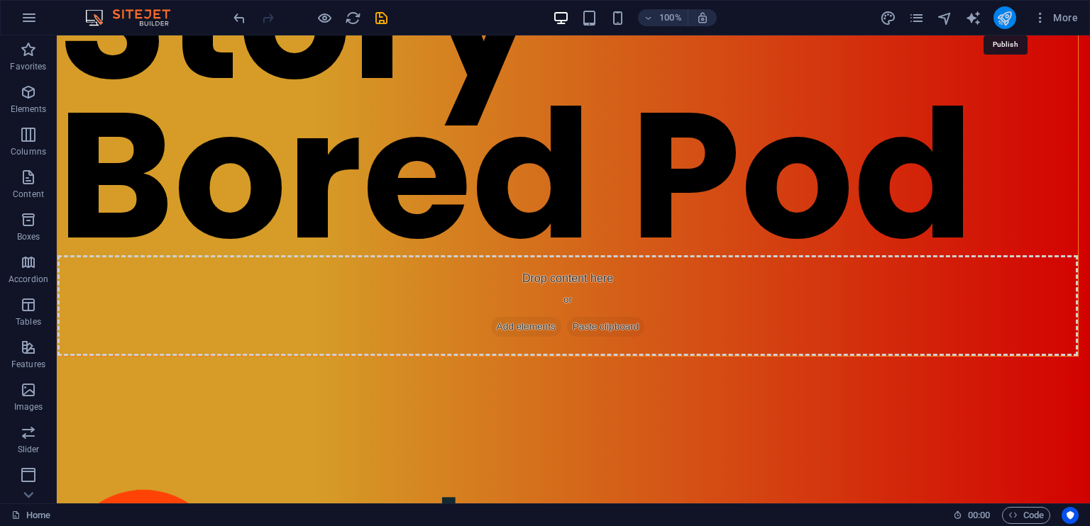
click at [1004, 15] on icon "publish" at bounding box center [1004, 18] width 16 height 16
